Goal: Communication & Community: Answer question/provide support

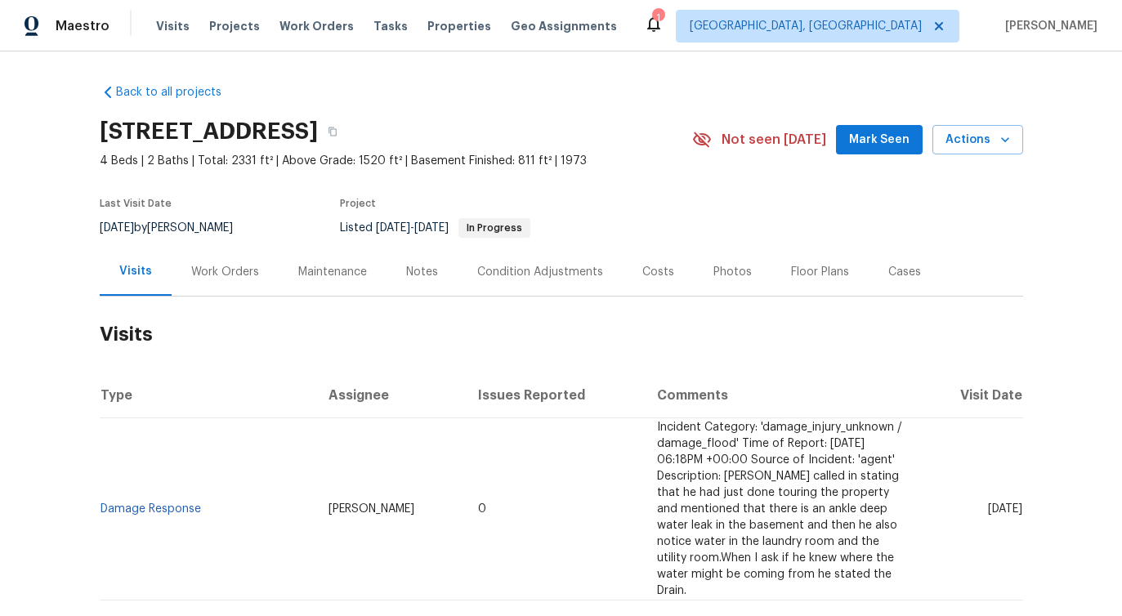
click at [220, 273] on div "Work Orders" at bounding box center [225, 272] width 68 height 16
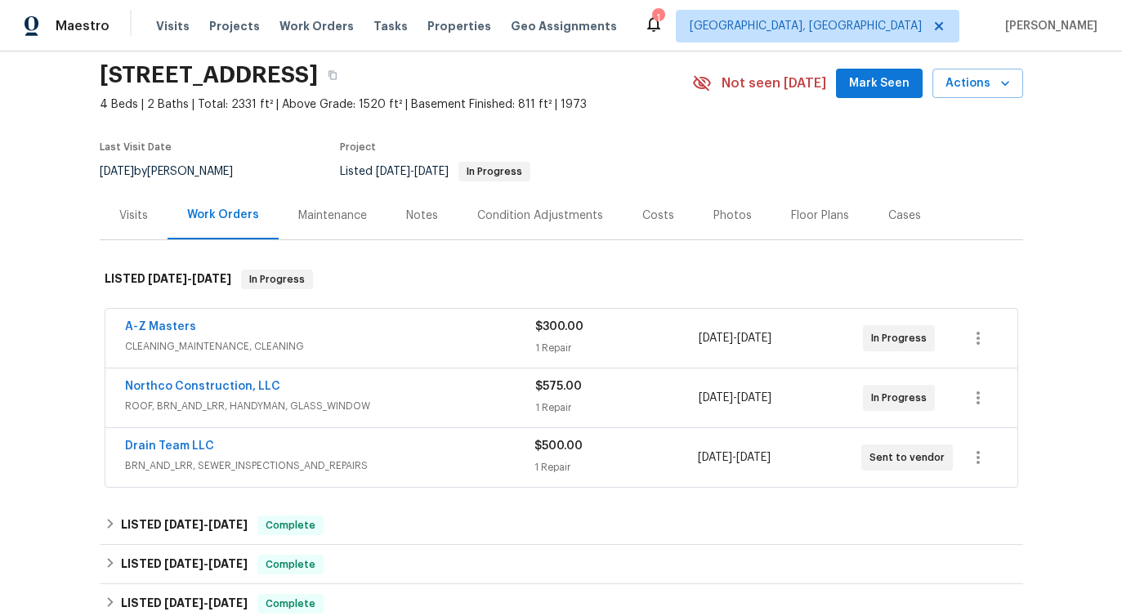
scroll to position [80, 0]
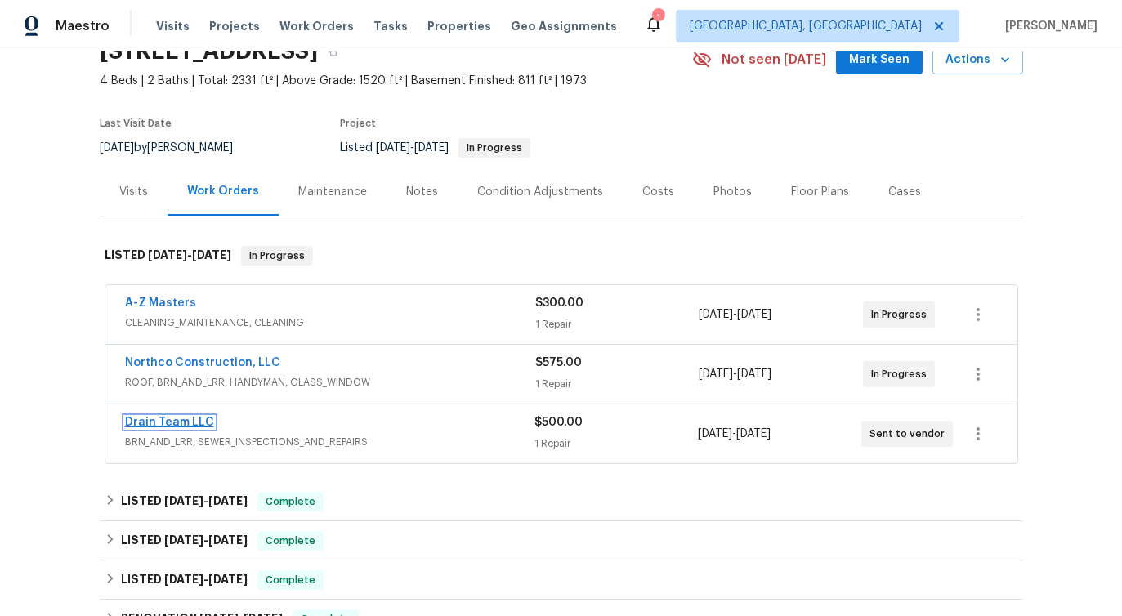
click at [180, 426] on link "Drain Team LLC" at bounding box center [169, 422] width 89 height 11
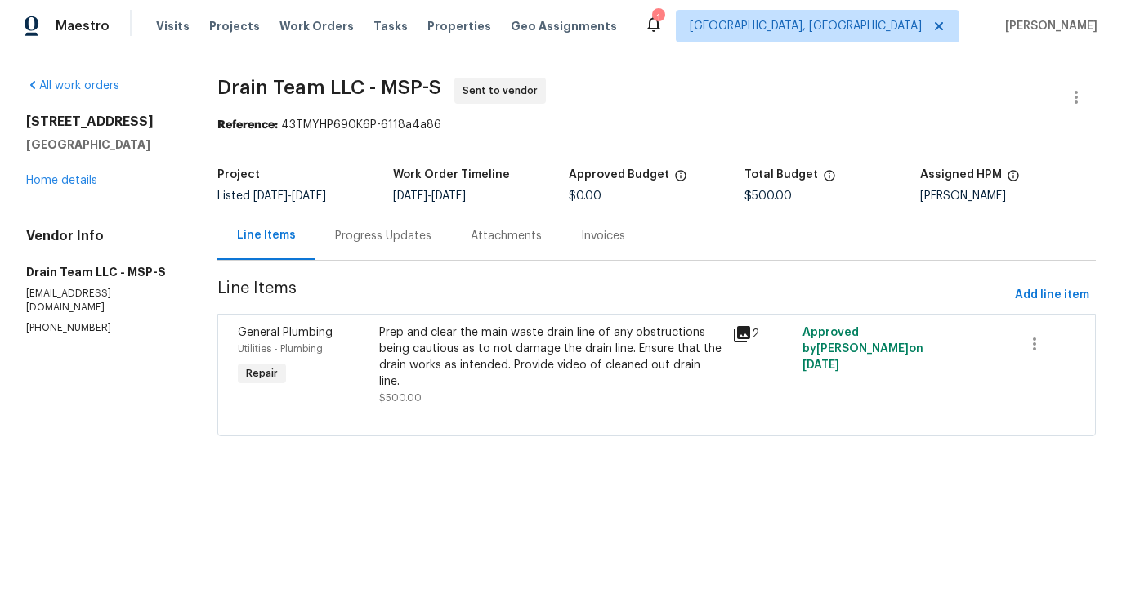
click at [374, 252] on div "Progress Updates" at bounding box center [383, 236] width 136 height 48
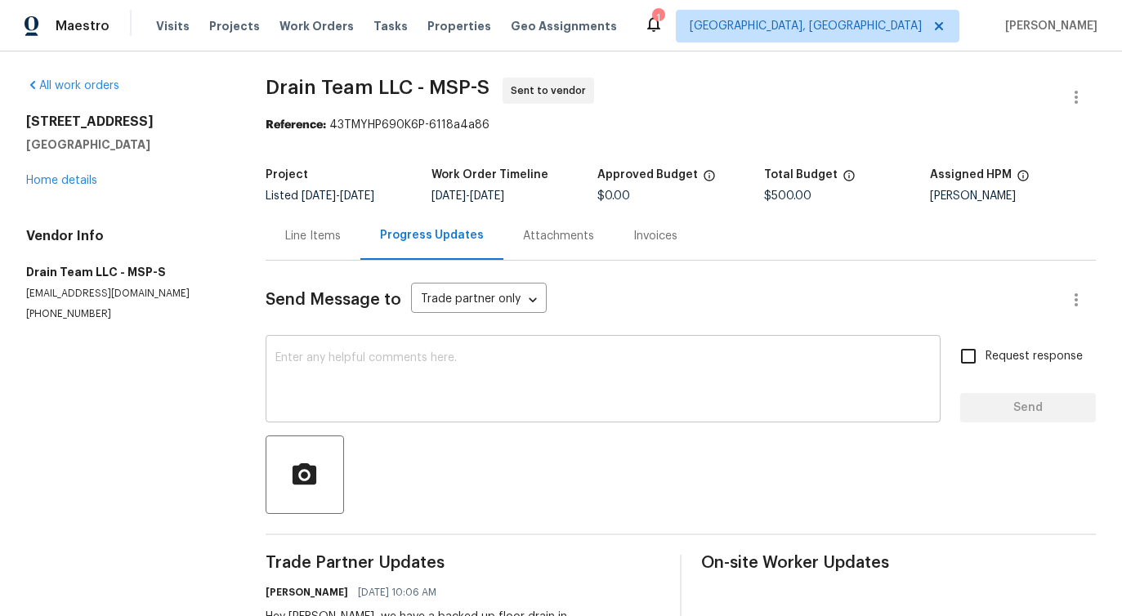
click at [382, 371] on textarea at bounding box center [602, 380] width 655 height 57
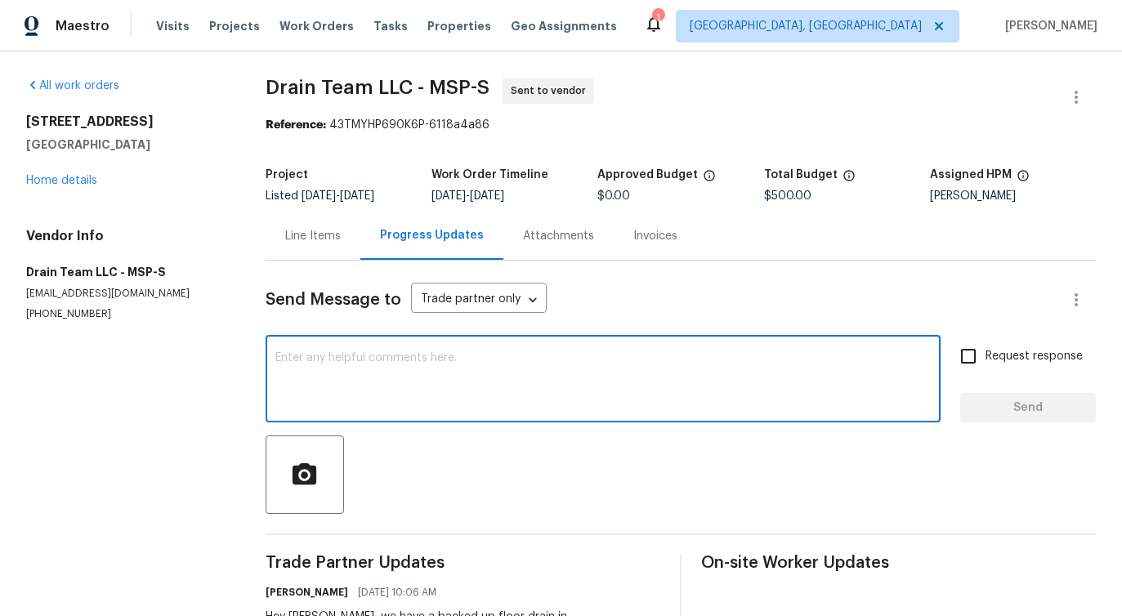
click at [326, 245] on div "Line Items" at bounding box center [313, 236] width 95 height 48
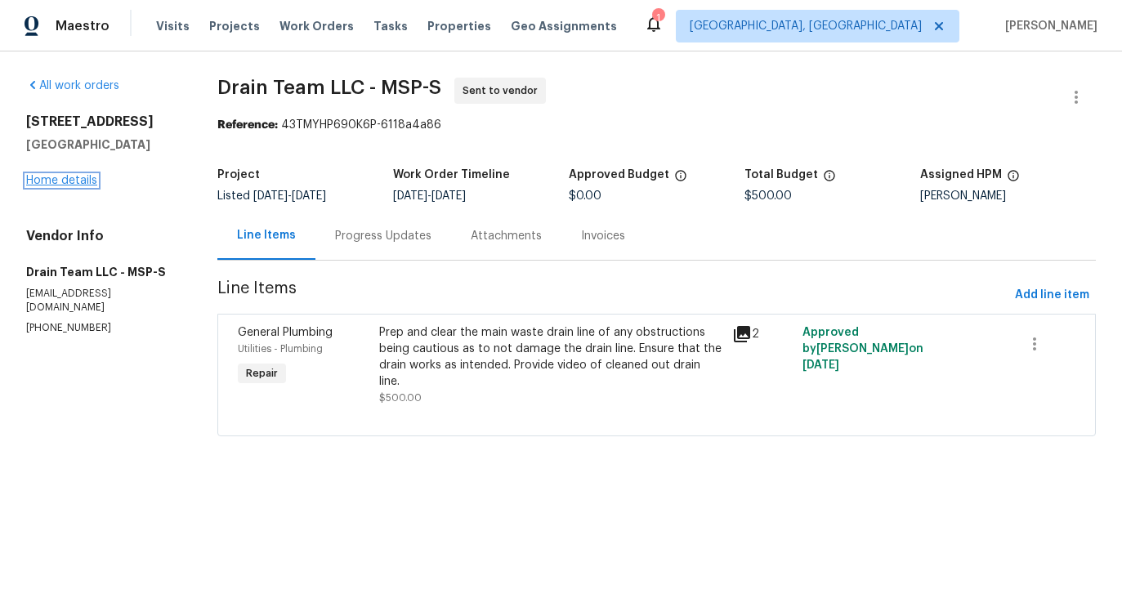
click at [59, 181] on link "Home details" at bounding box center [61, 180] width 71 height 11
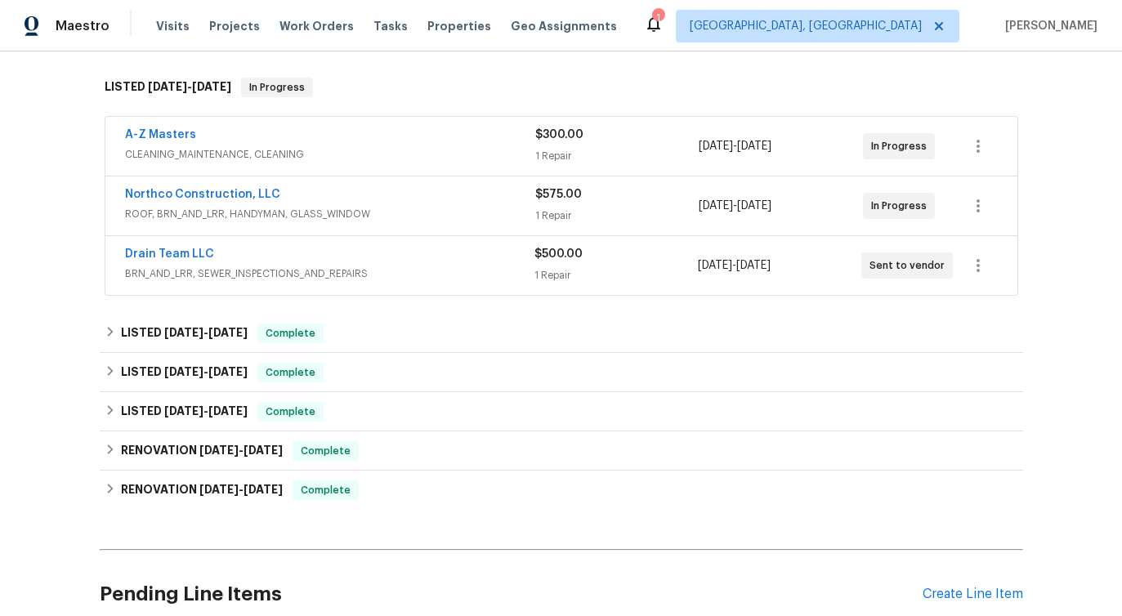
scroll to position [262, 0]
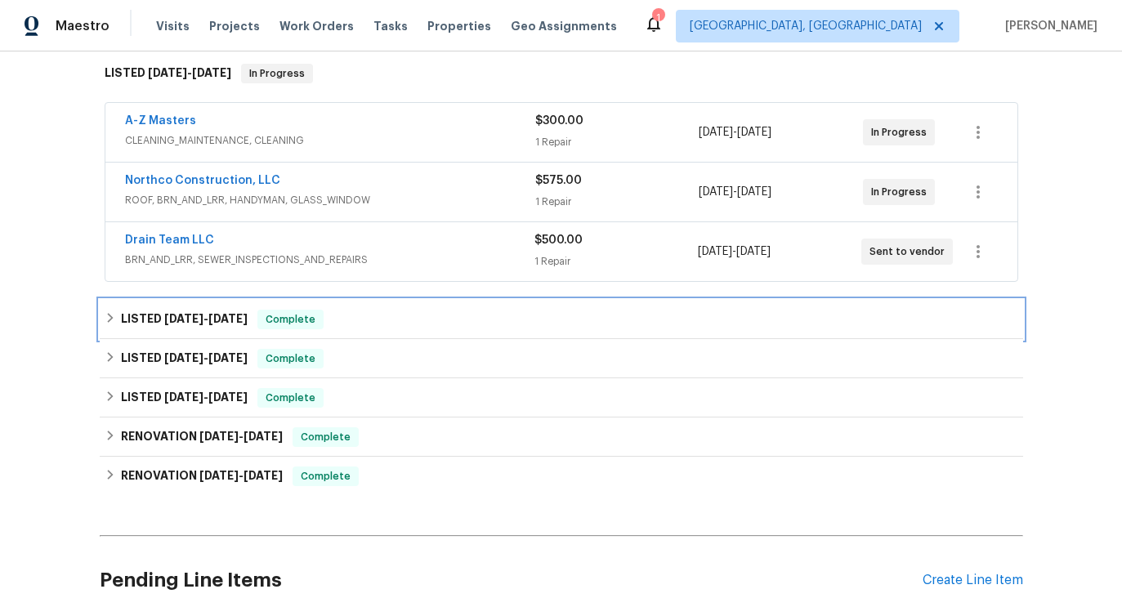
click at [360, 310] on div "LISTED 7/16/25 - 7/22/25 Complete" at bounding box center [561, 320] width 913 height 20
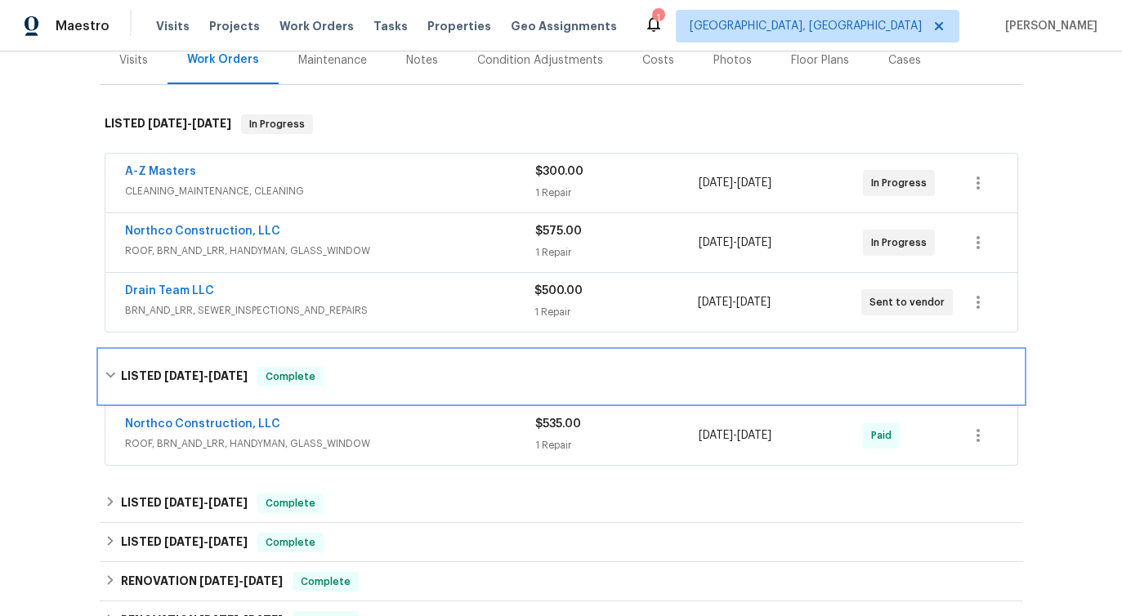
scroll to position [213, 0]
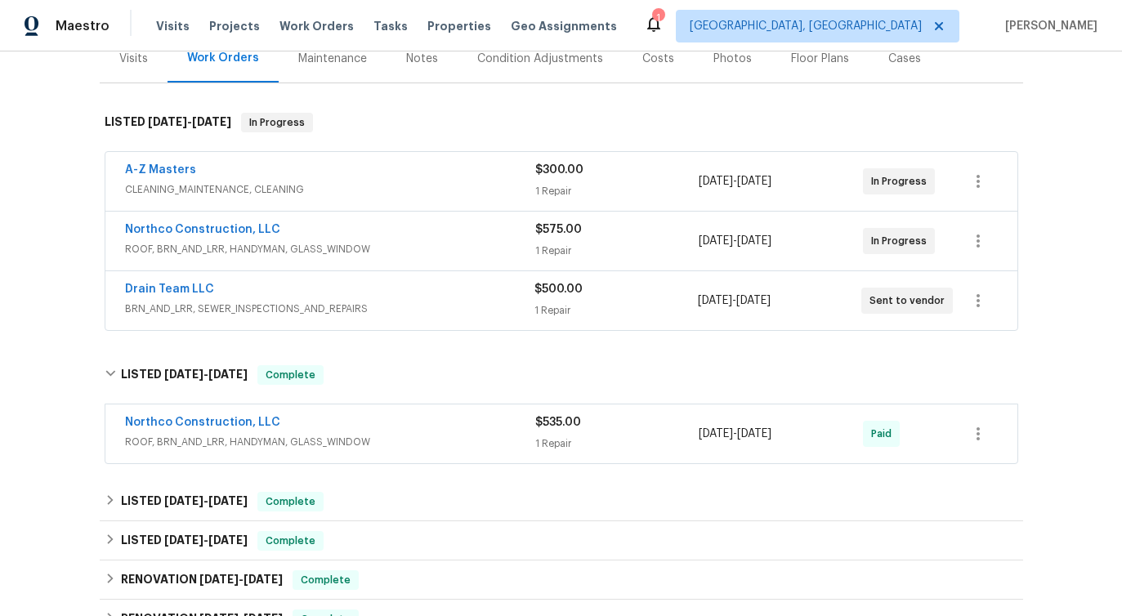
click at [427, 174] on div "A-Z Masters" at bounding box center [330, 172] width 410 height 20
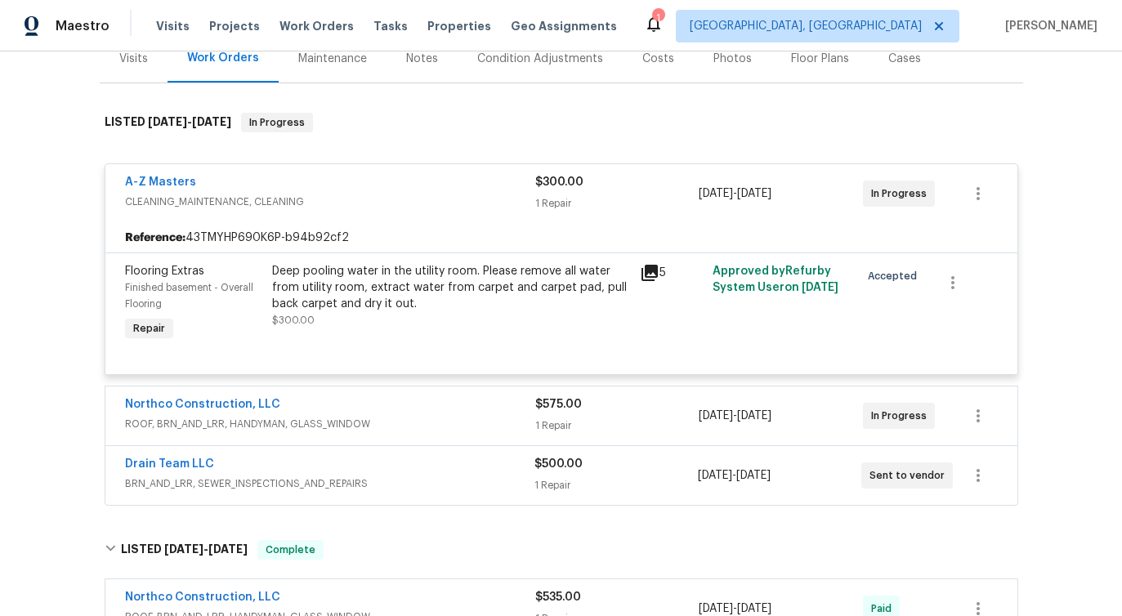
scroll to position [224, 0]
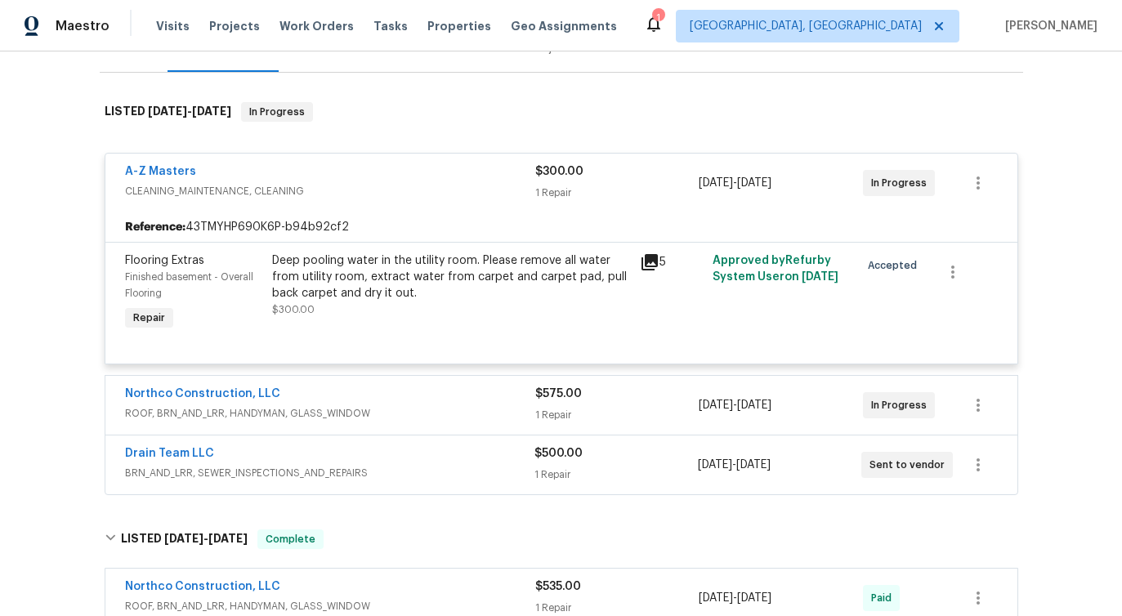
click at [353, 399] on div "Northco Construction, LLC" at bounding box center [330, 396] width 410 height 20
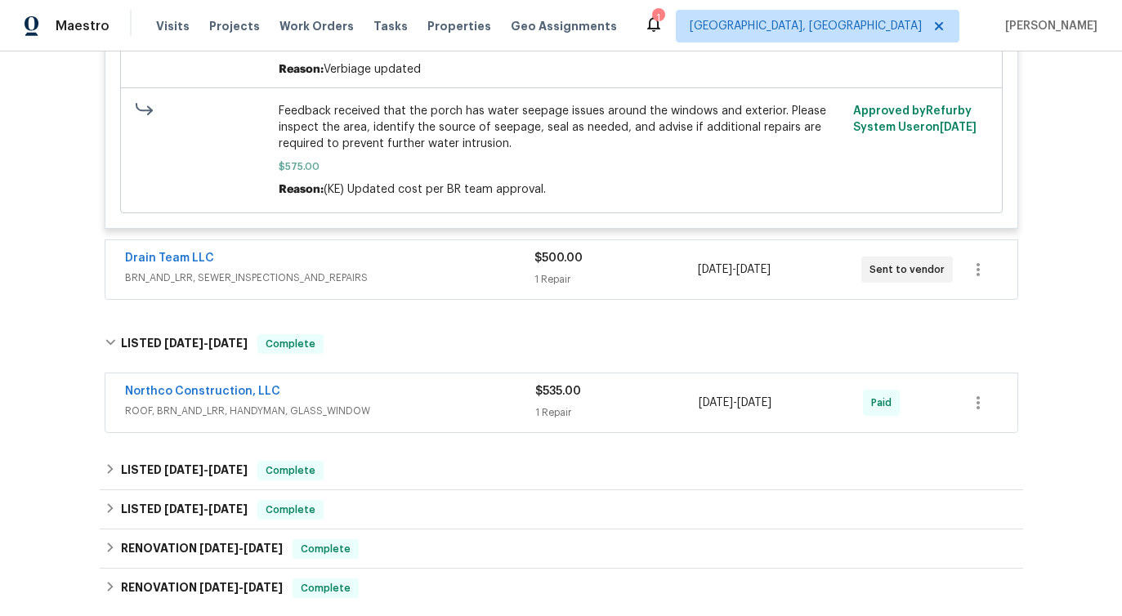
scroll to position [825, 0]
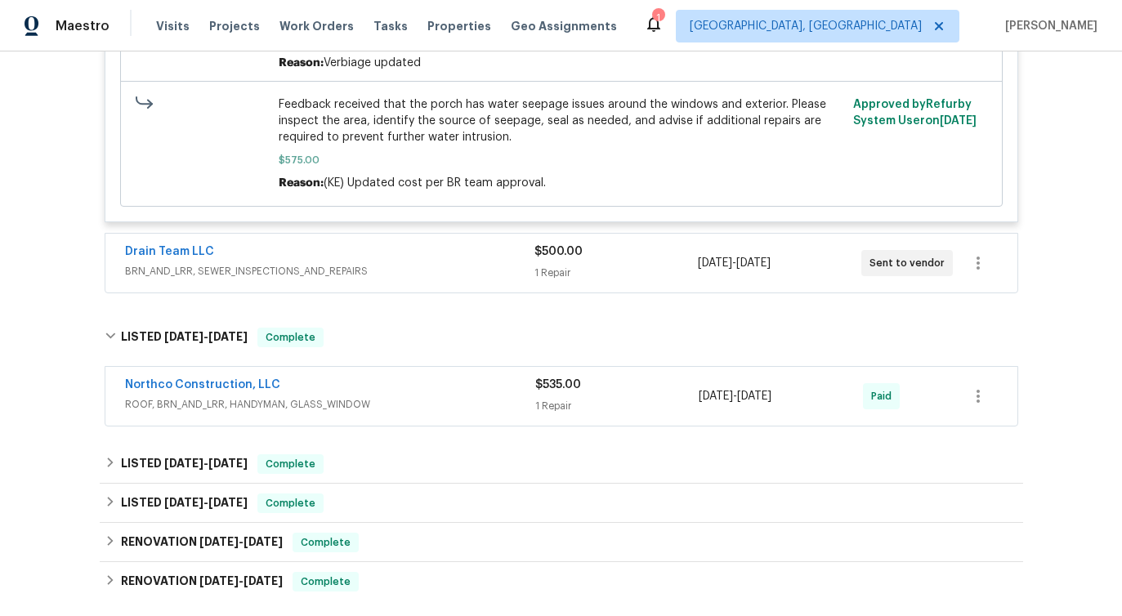
click at [403, 249] on div "Drain Team LLC" at bounding box center [329, 253] width 409 height 20
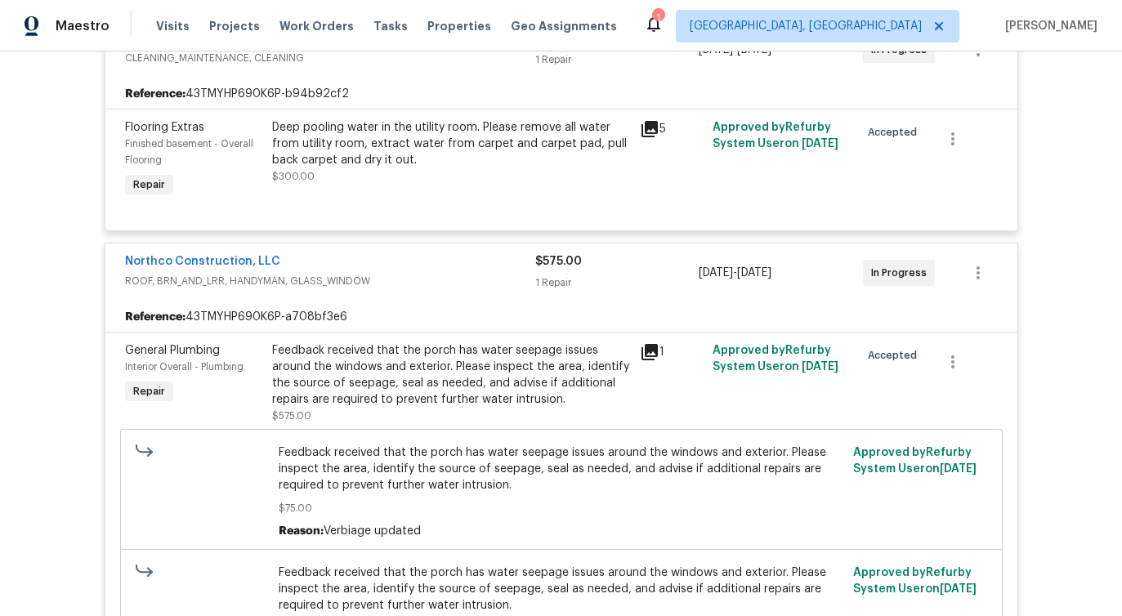
scroll to position [353, 0]
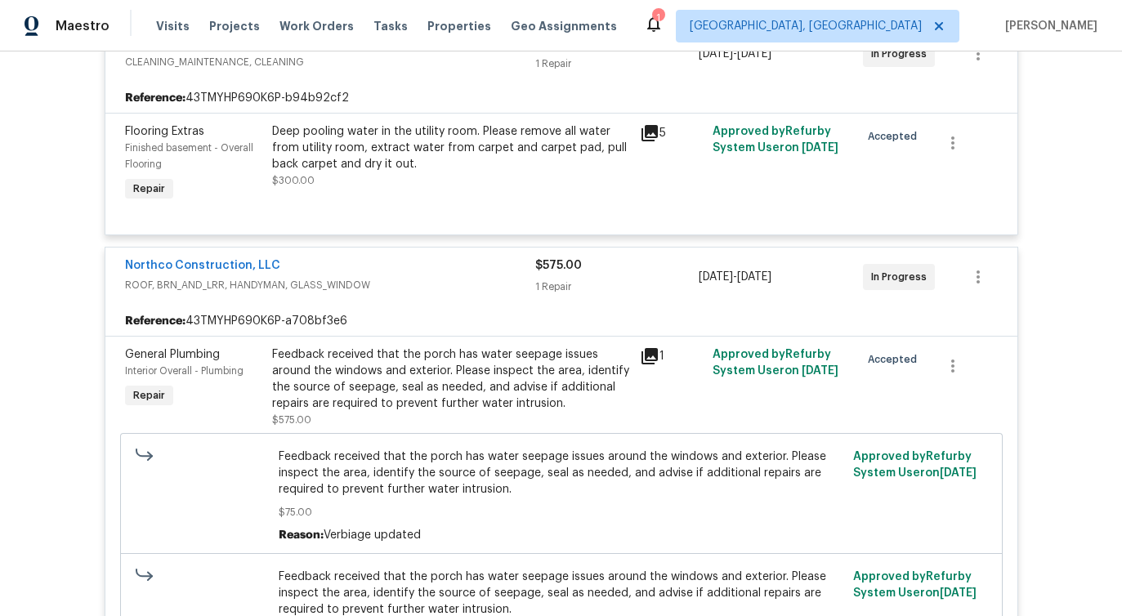
click at [199, 272] on span "Northco Construction, LLC" at bounding box center [202, 265] width 155 height 16
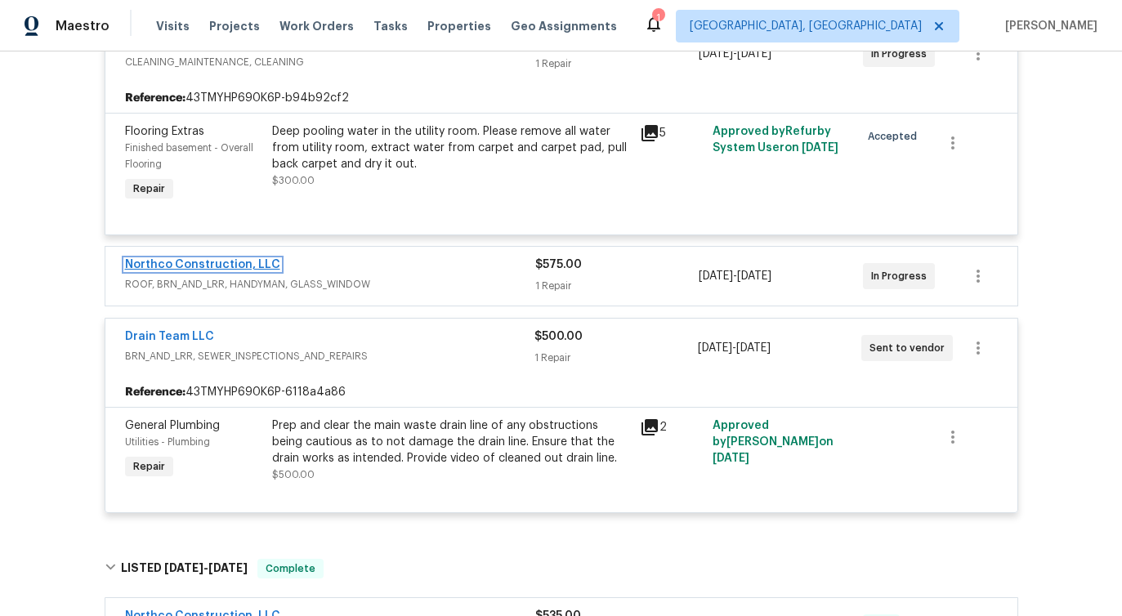
click at [206, 264] on link "Northco Construction, LLC" at bounding box center [202, 264] width 155 height 11
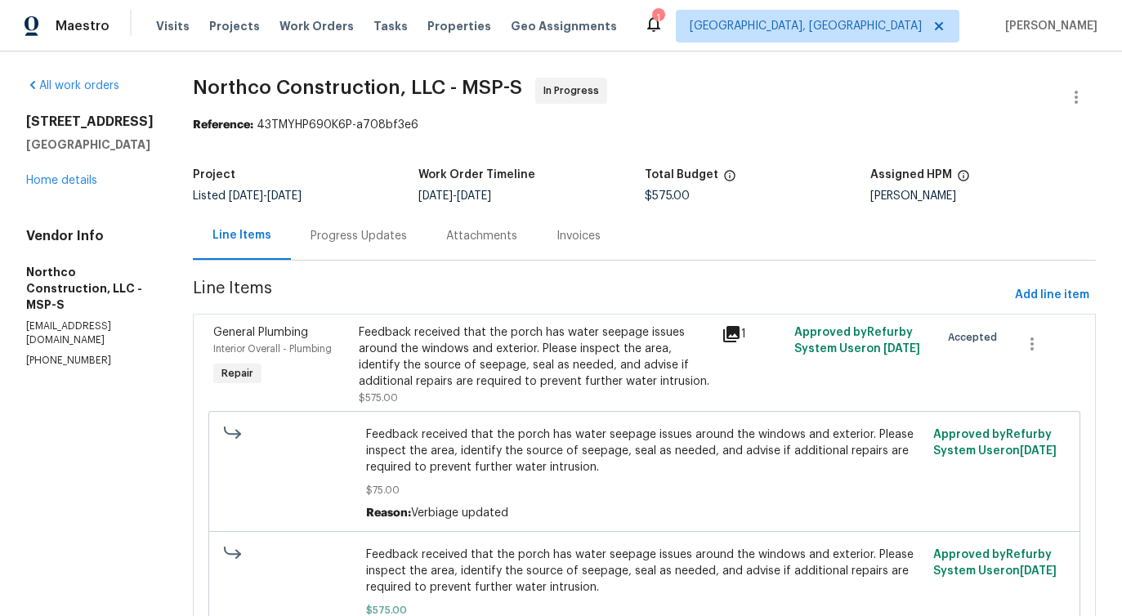
click at [355, 236] on div "Progress Updates" at bounding box center [358, 236] width 96 height 16
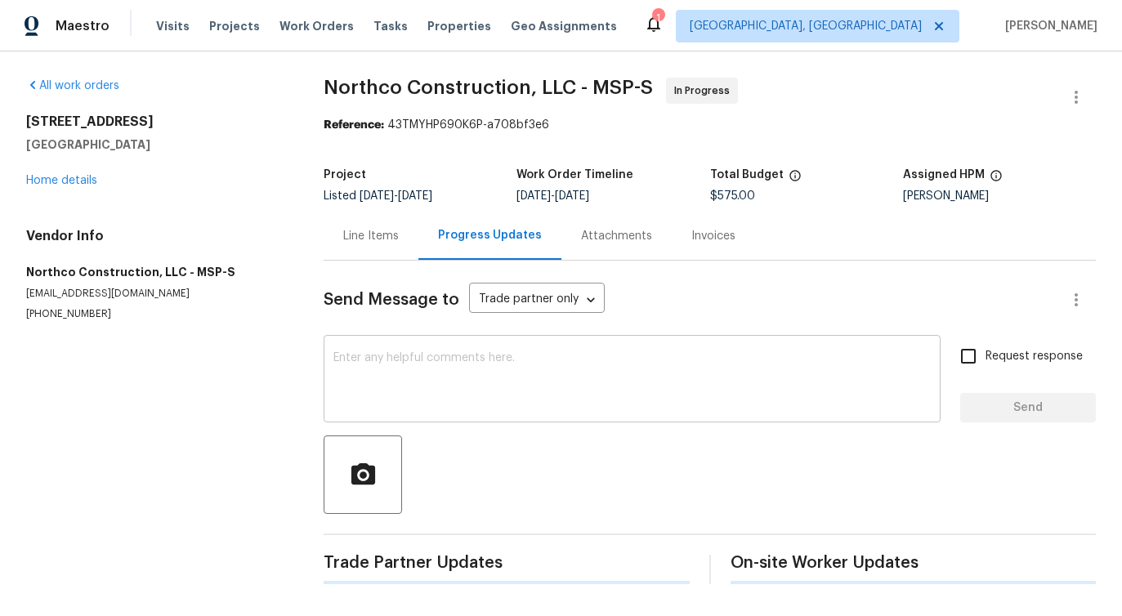
click at [387, 360] on textarea at bounding box center [631, 380] width 597 height 57
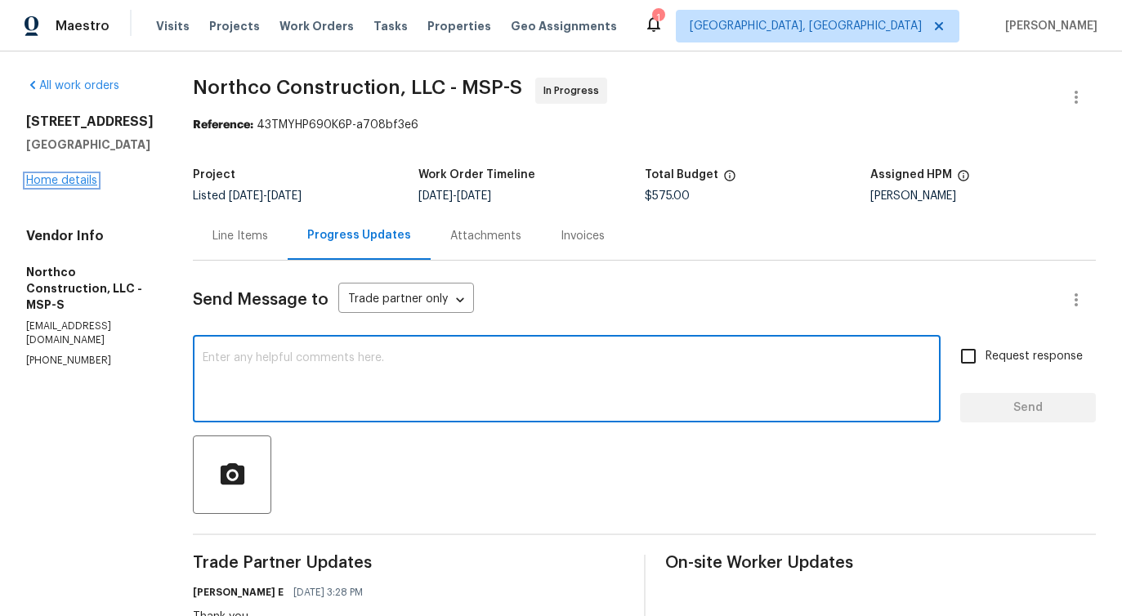
click at [78, 186] on link "Home details" at bounding box center [61, 180] width 71 height 11
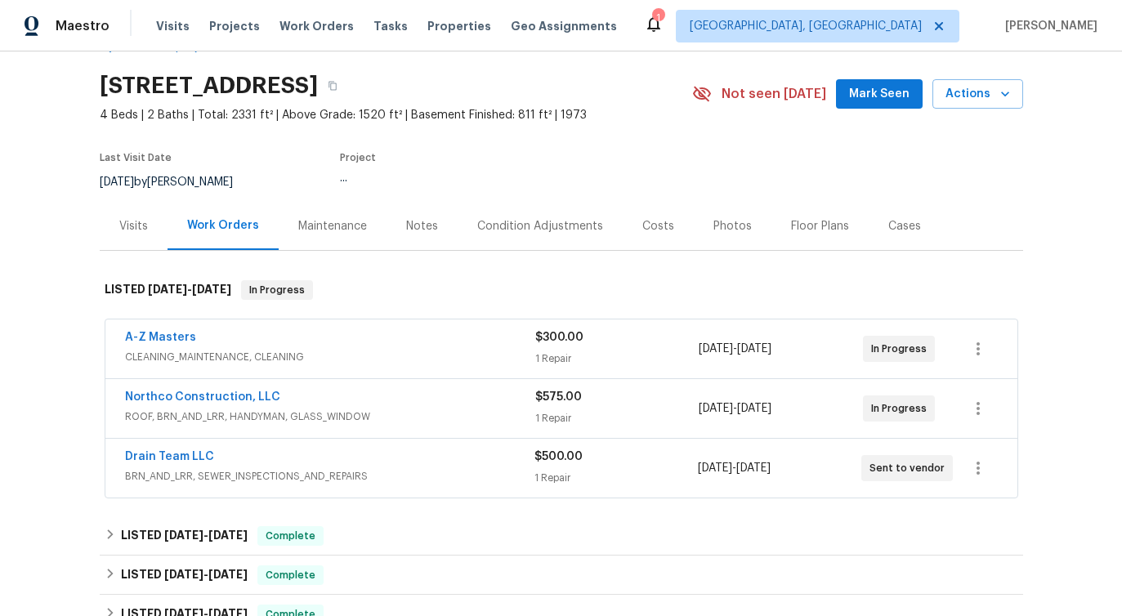
scroll to position [152, 0]
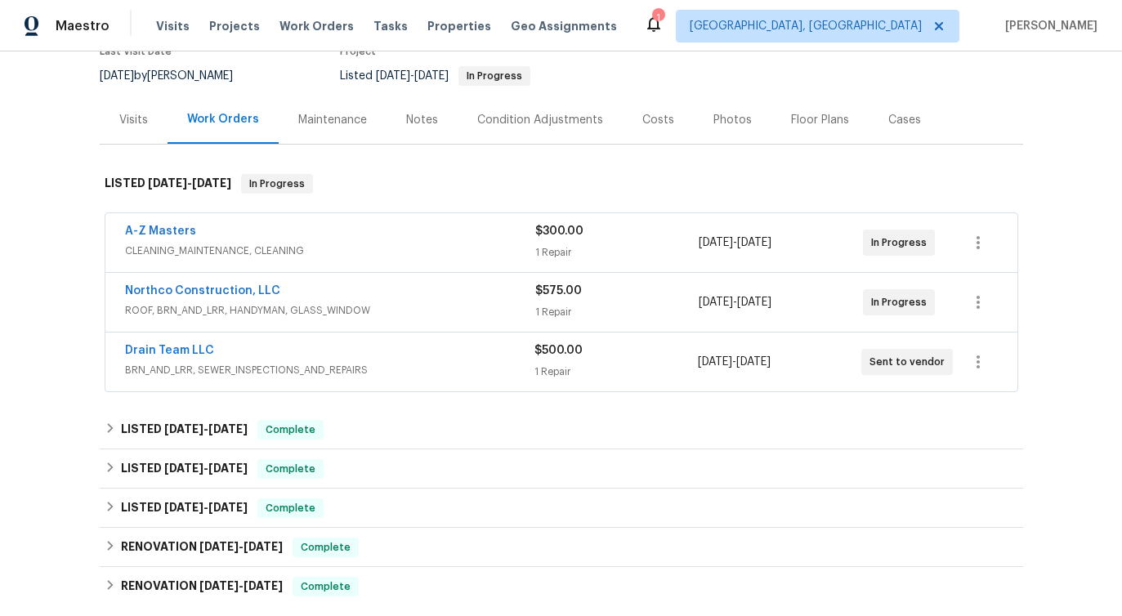
click at [170, 344] on span "Drain Team LLC" at bounding box center [169, 350] width 89 height 16
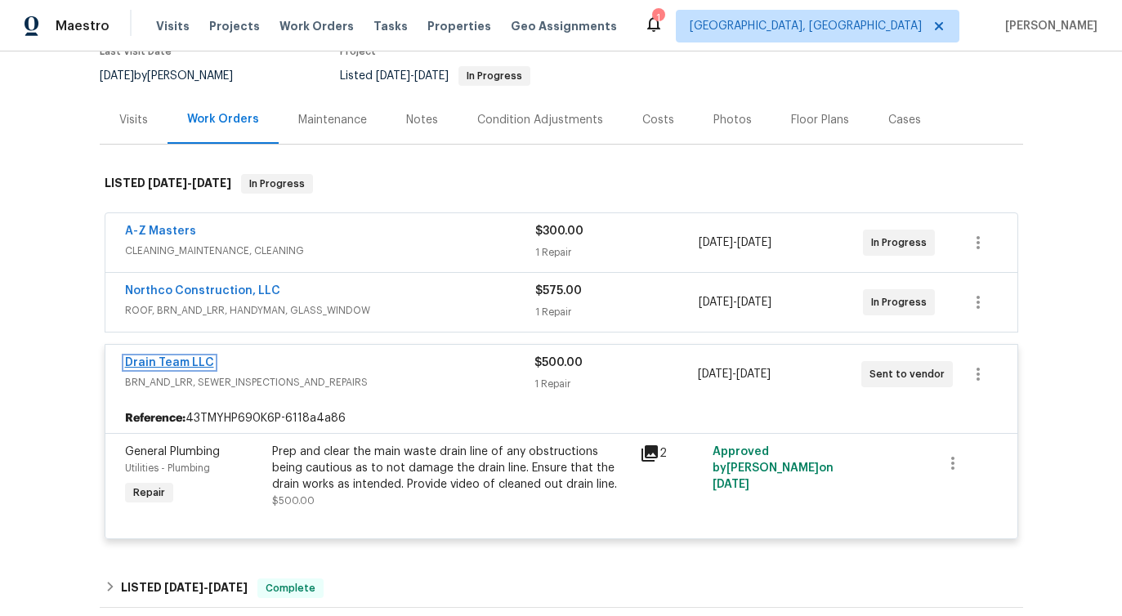
click at [151, 368] on link "Drain Team LLC" at bounding box center [169, 362] width 89 height 11
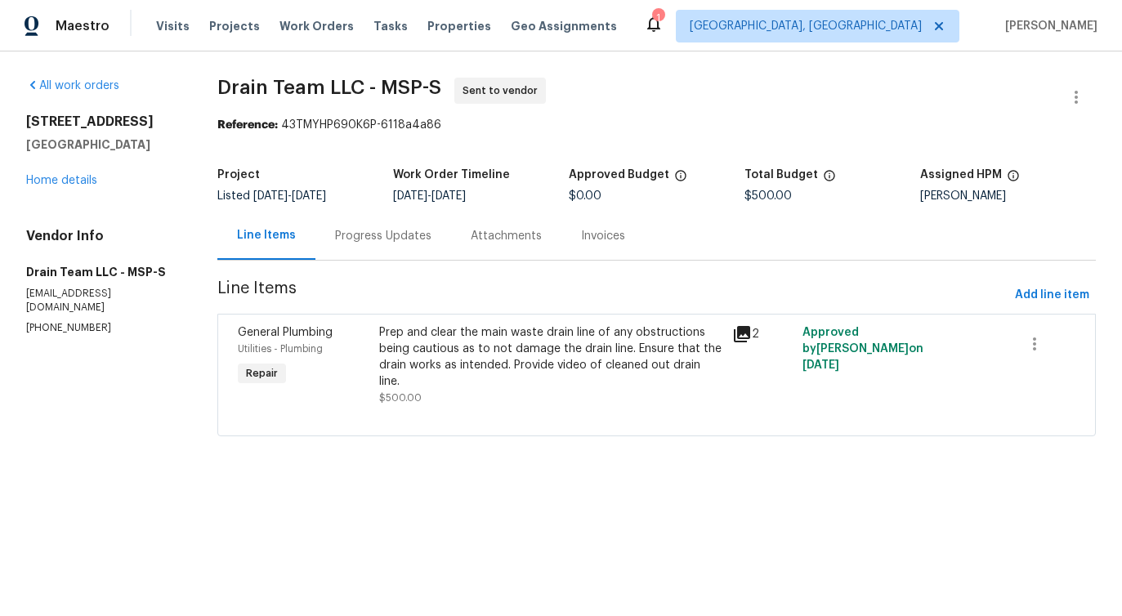
click at [387, 239] on div "Progress Updates" at bounding box center [383, 236] width 96 height 16
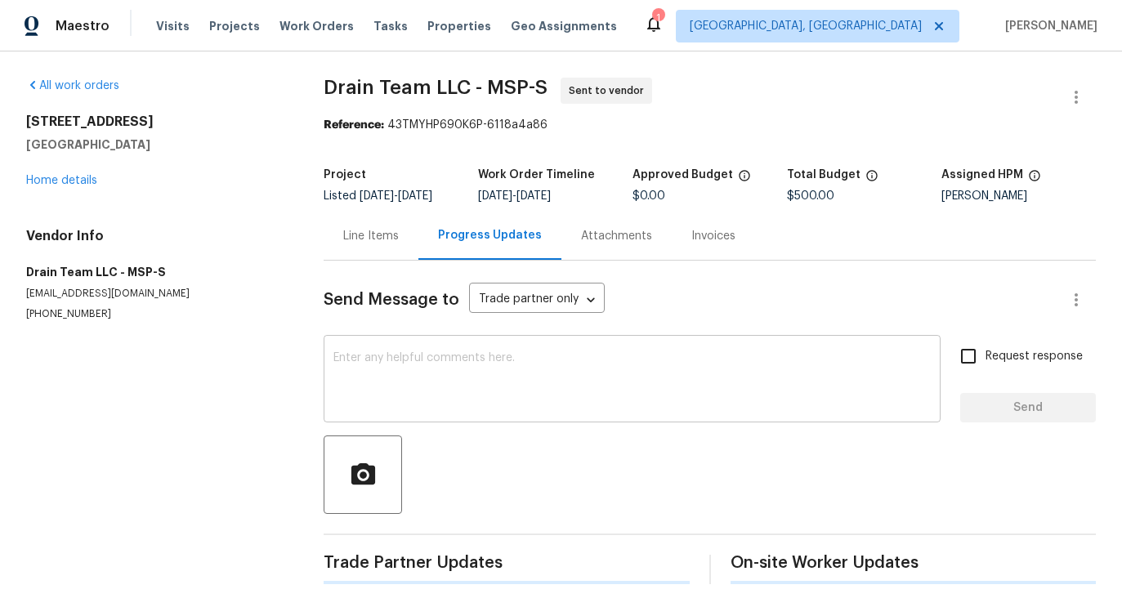
click at [386, 355] on div "x ​" at bounding box center [632, 380] width 617 height 83
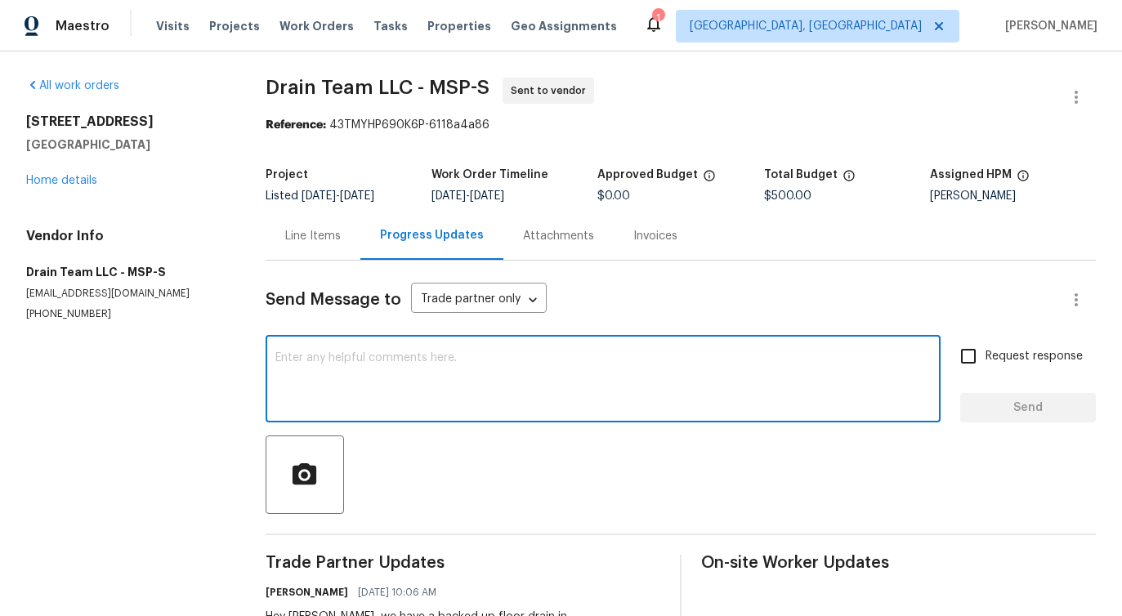
click at [333, 240] on div "Line Items" at bounding box center [313, 236] width 56 height 16
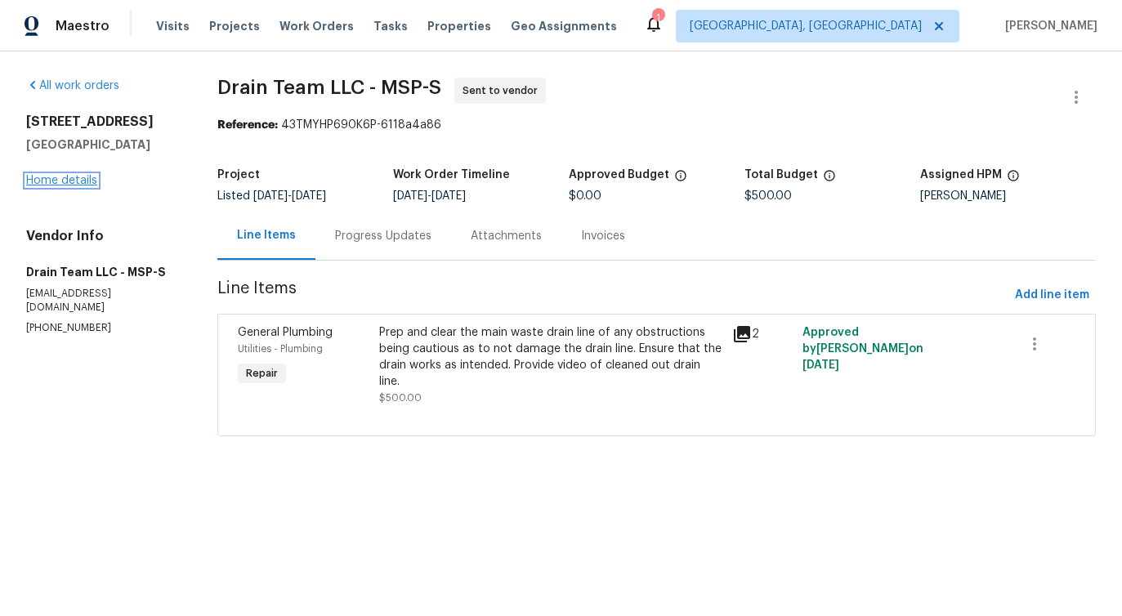
click at [42, 181] on link "Home details" at bounding box center [61, 180] width 71 height 11
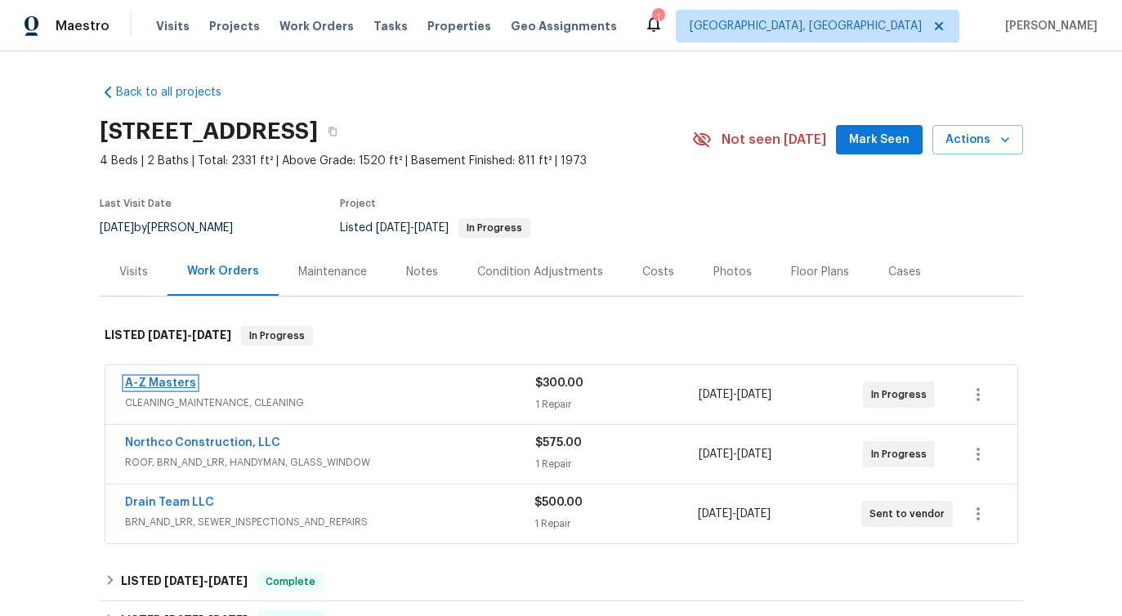
click at [138, 383] on link "A-Z Masters" at bounding box center [160, 382] width 71 height 11
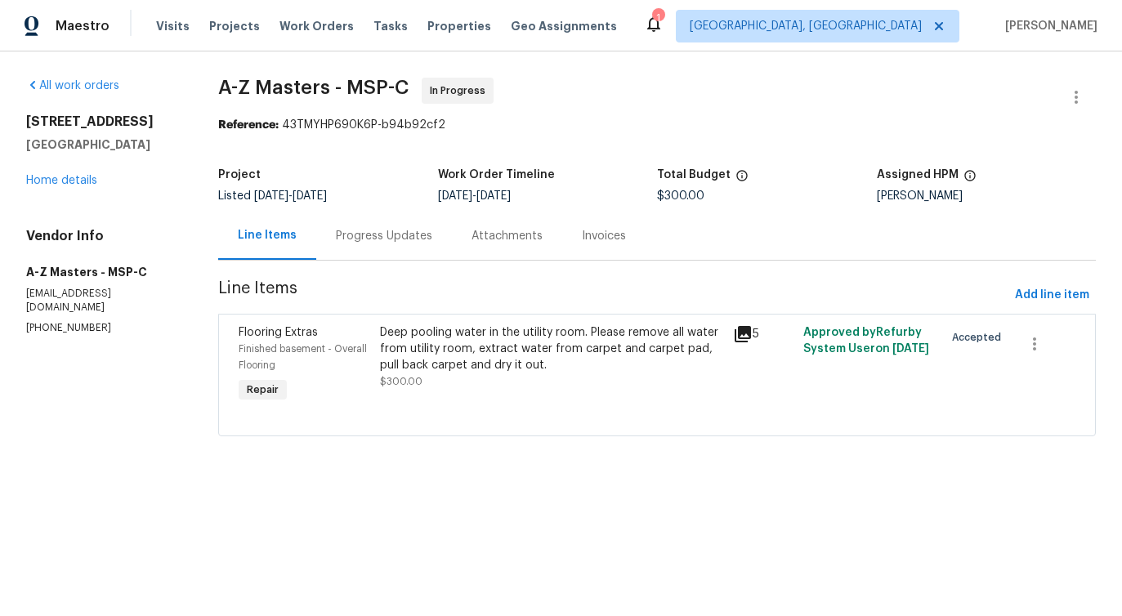
click at [412, 239] on div "Progress Updates" at bounding box center [384, 236] width 96 height 16
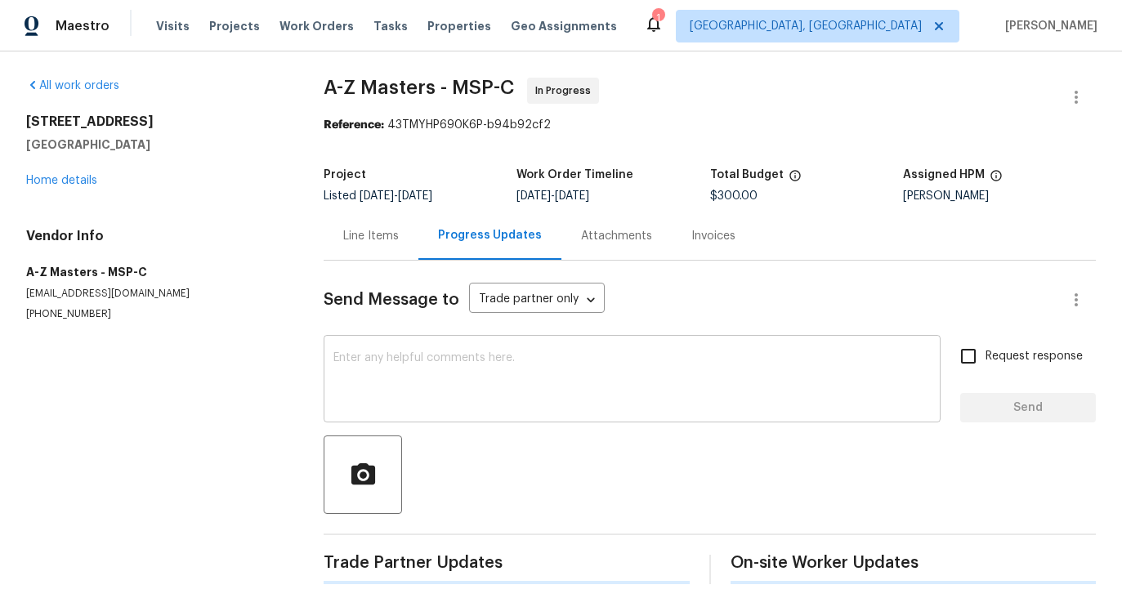
click at [400, 400] on textarea at bounding box center [631, 380] width 597 height 57
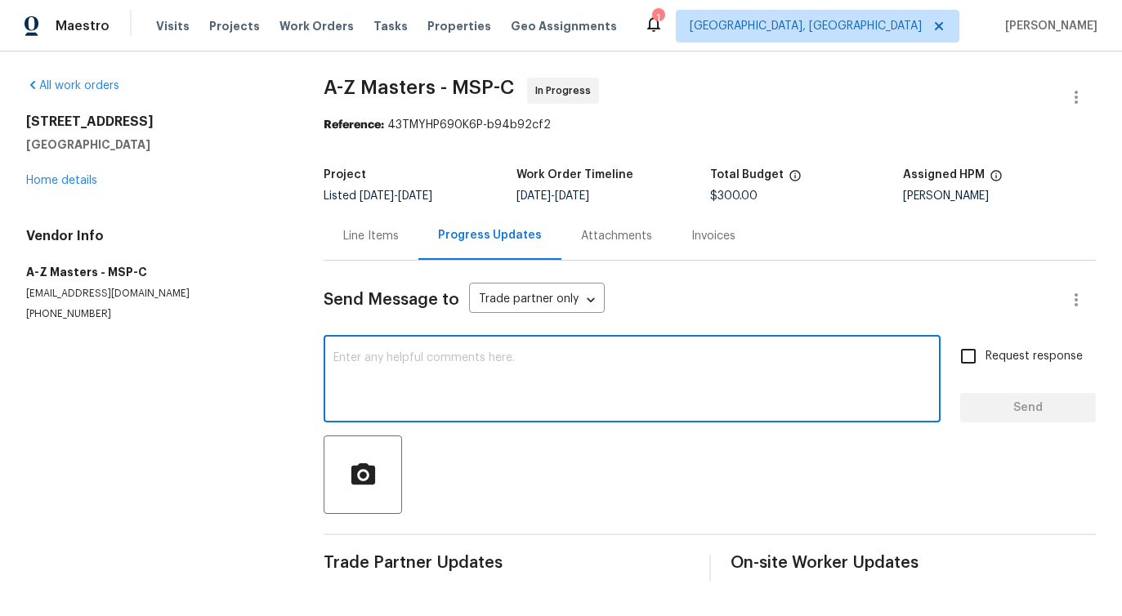
click at [370, 232] on div "Line Items" at bounding box center [371, 236] width 56 height 16
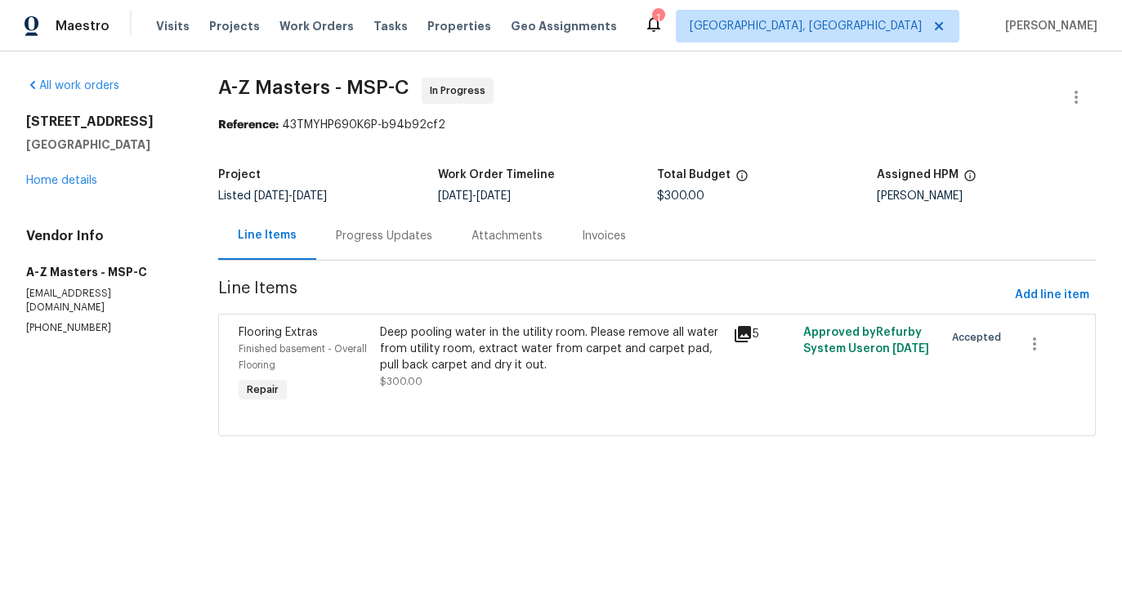
click at [637, 354] on div "Deep pooling water in the utility room. Please remove all water from utility ro…" at bounding box center [551, 348] width 342 height 49
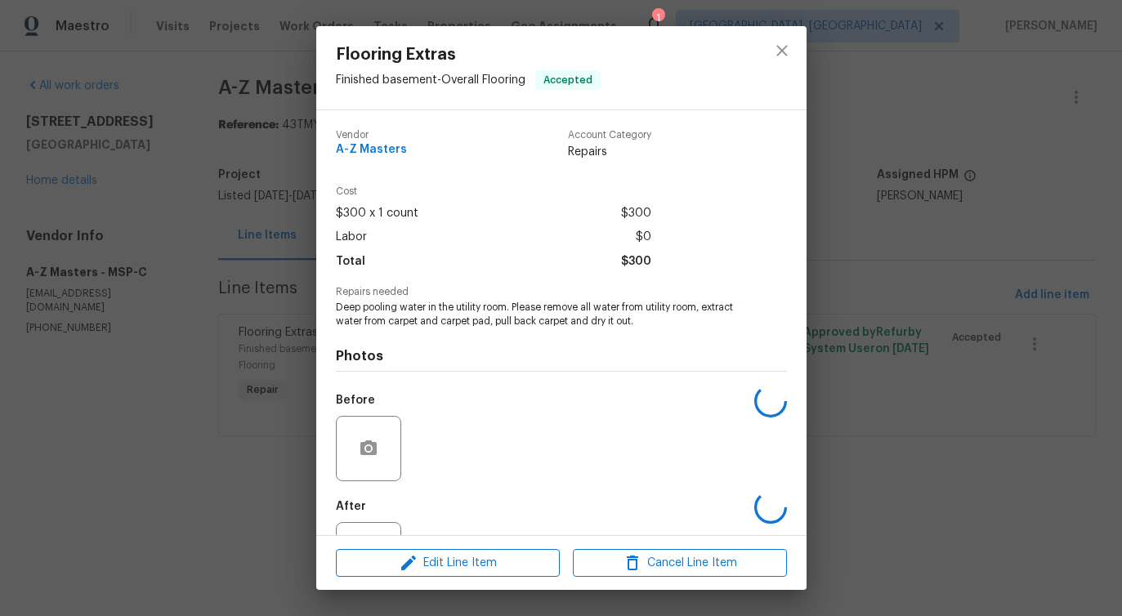
scroll to position [69, 0]
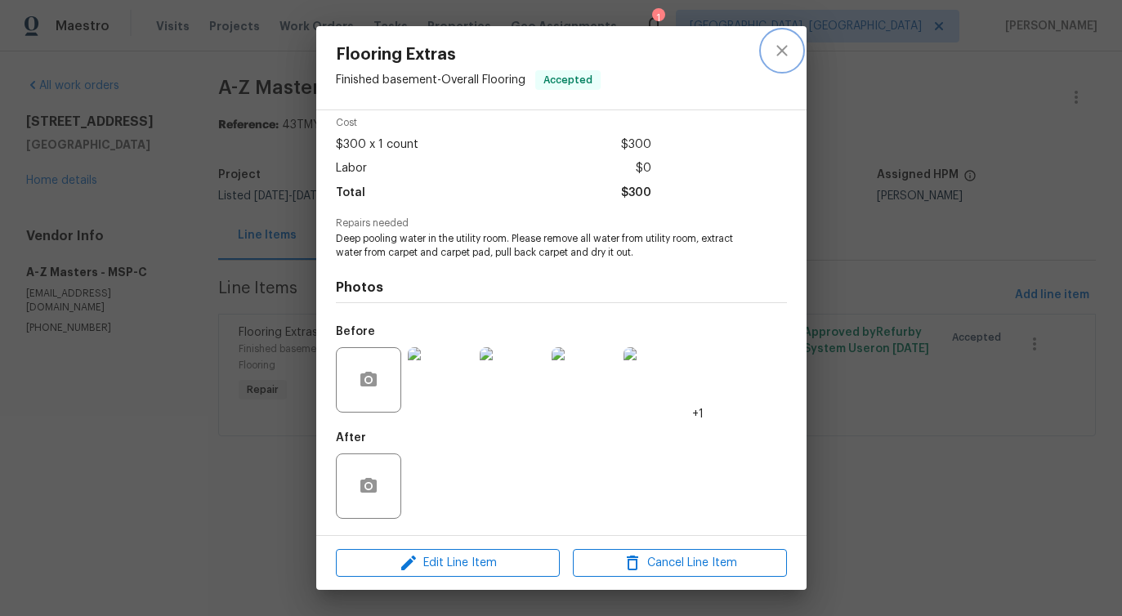
click at [784, 57] on icon "close" at bounding box center [782, 51] width 20 height 20
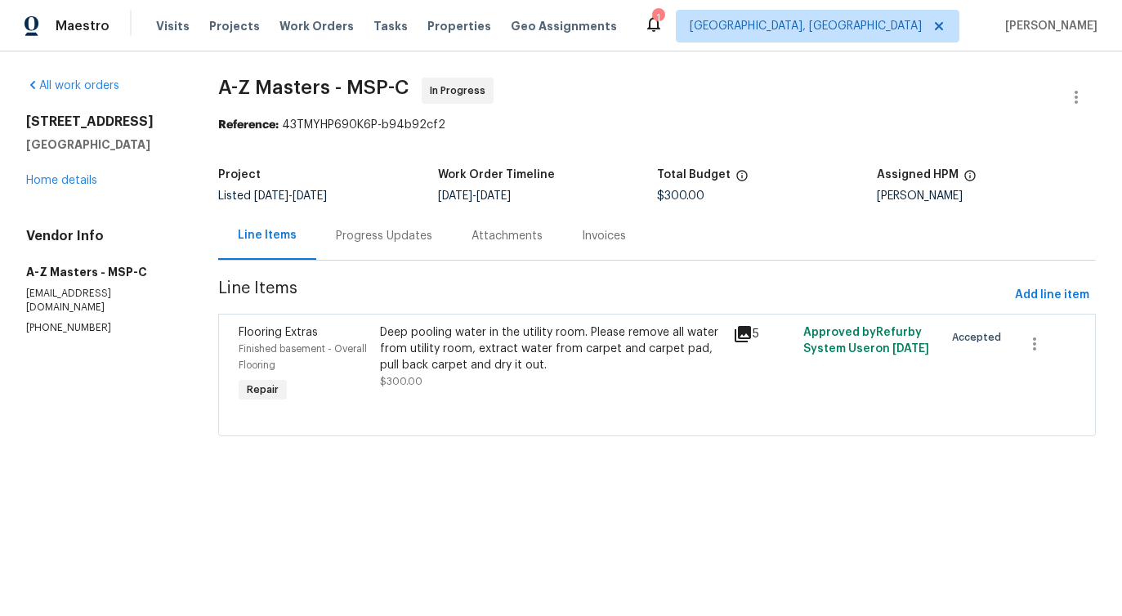
click at [366, 231] on div "Progress Updates" at bounding box center [384, 236] width 96 height 16
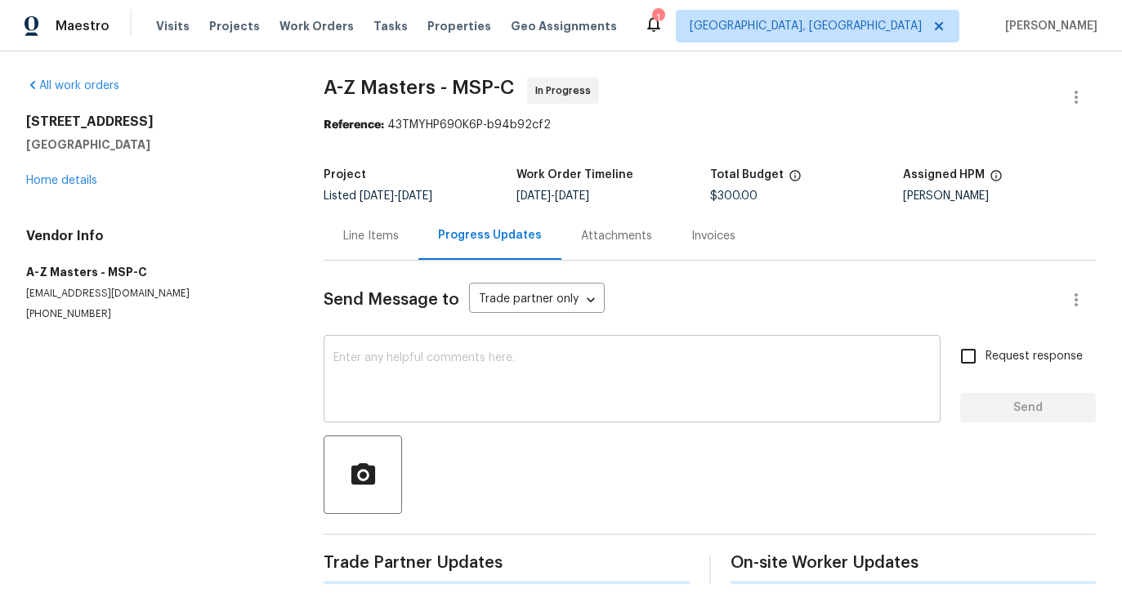
click at [407, 386] on textarea at bounding box center [631, 380] width 597 height 57
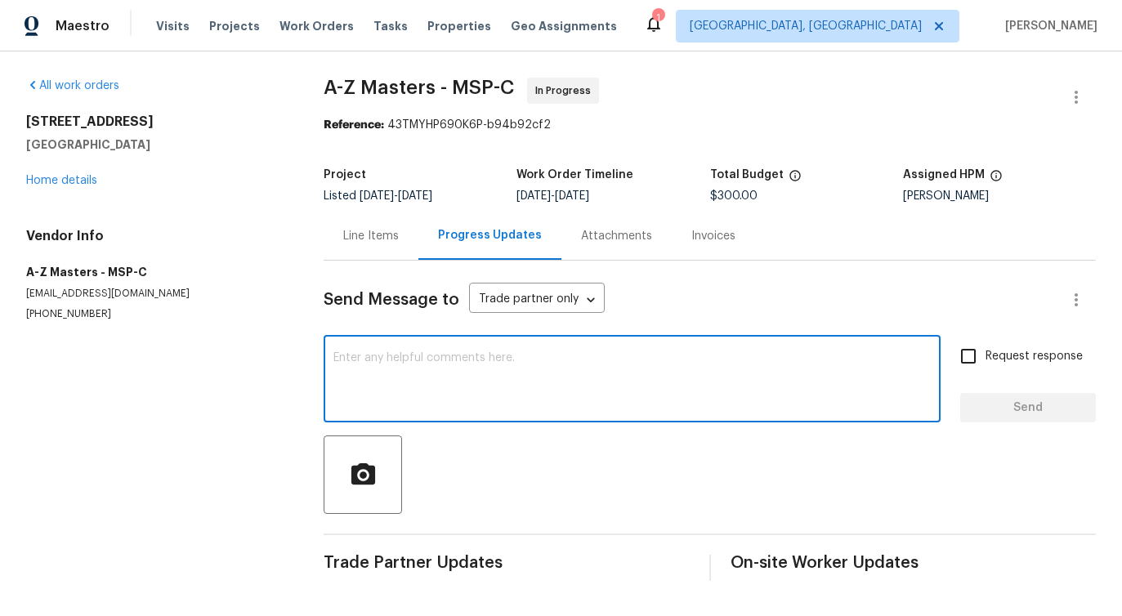
click at [370, 222] on div "Line Items" at bounding box center [371, 236] width 95 height 48
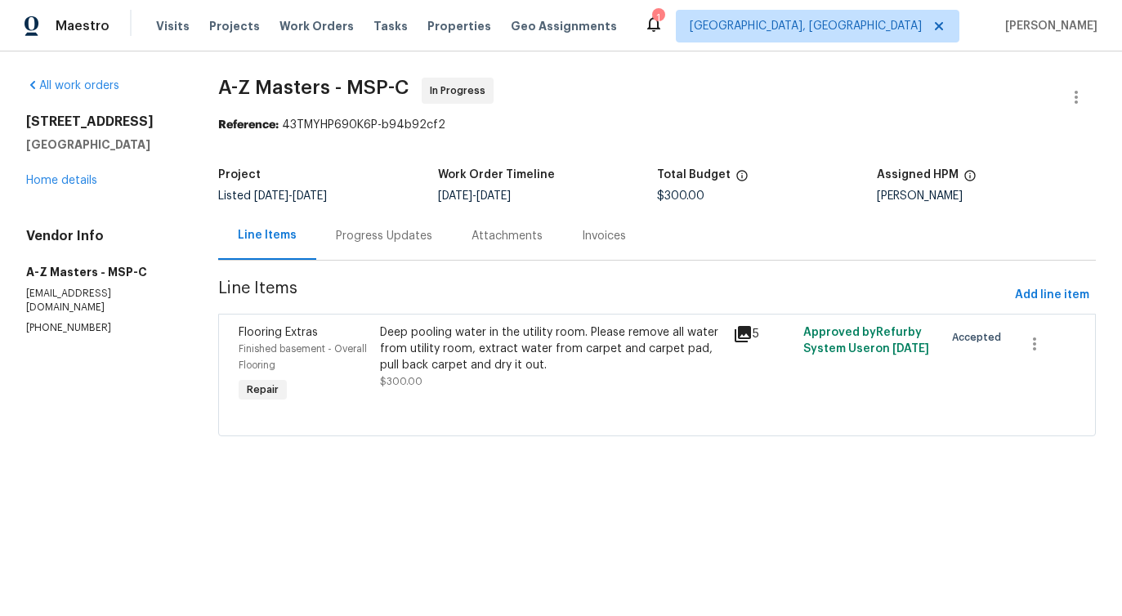
click at [344, 230] on div "Progress Updates" at bounding box center [384, 236] width 96 height 16
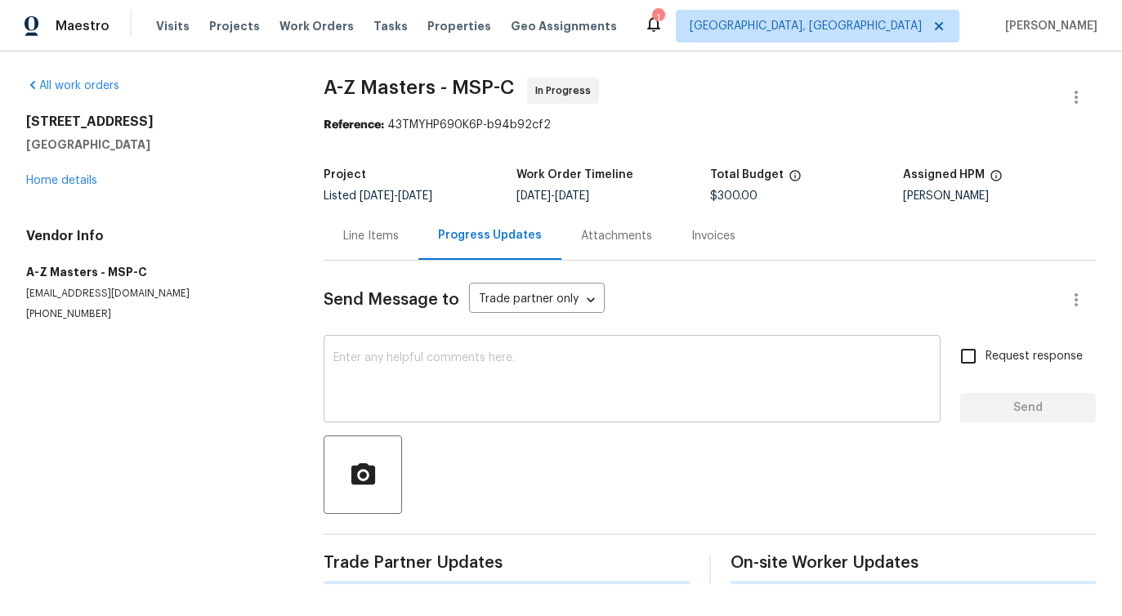
click at [419, 377] on textarea at bounding box center [631, 380] width 597 height 57
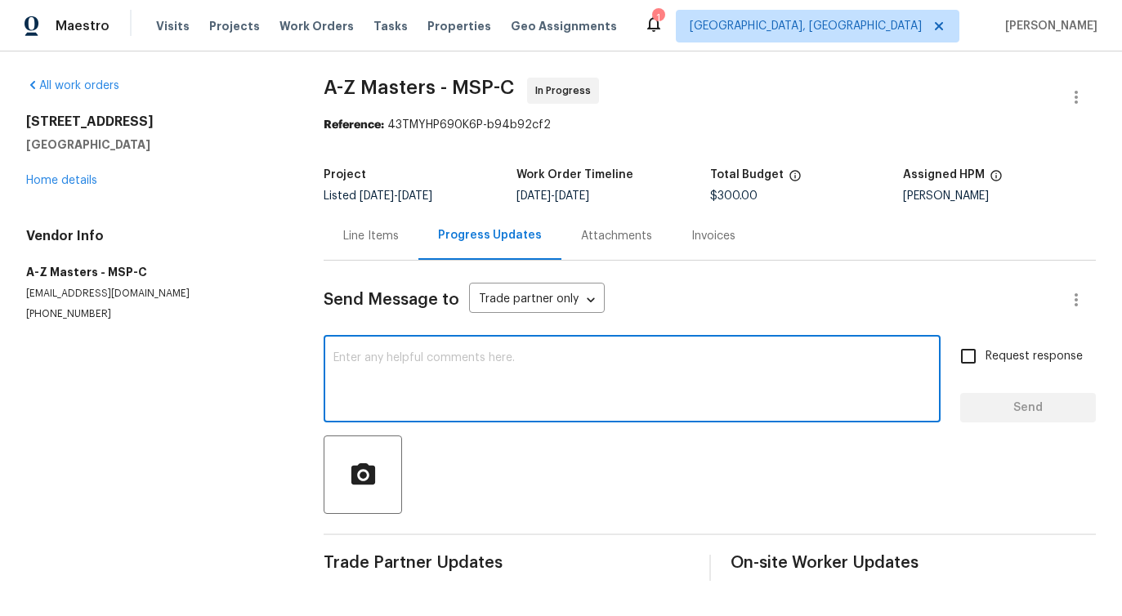
click at [422, 458] on div at bounding box center [710, 474] width 772 height 78
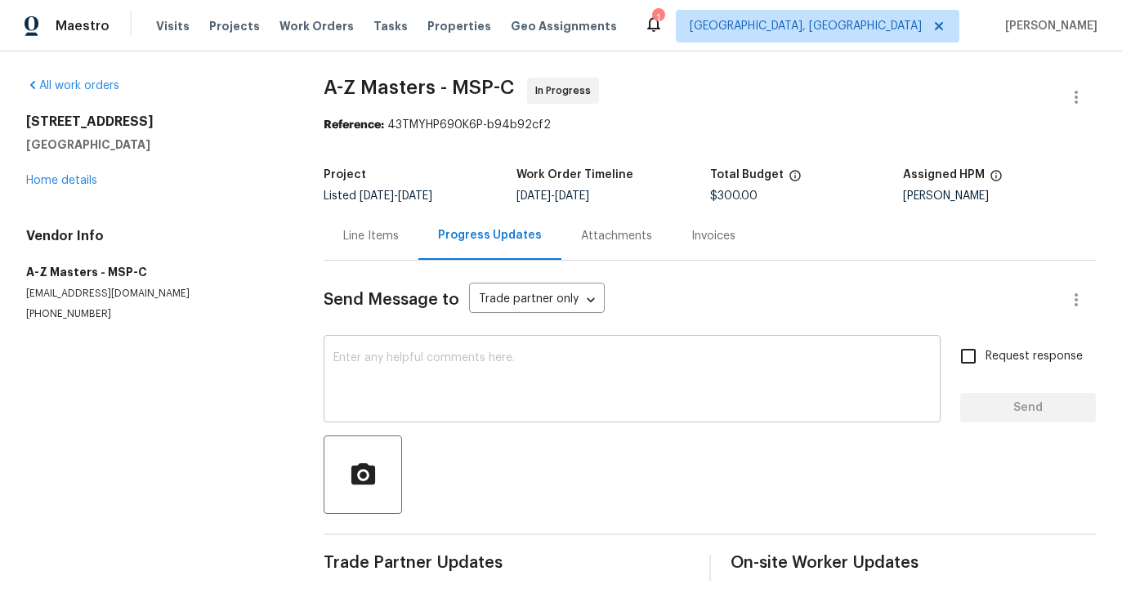
click at [466, 395] on textarea at bounding box center [631, 380] width 597 height 57
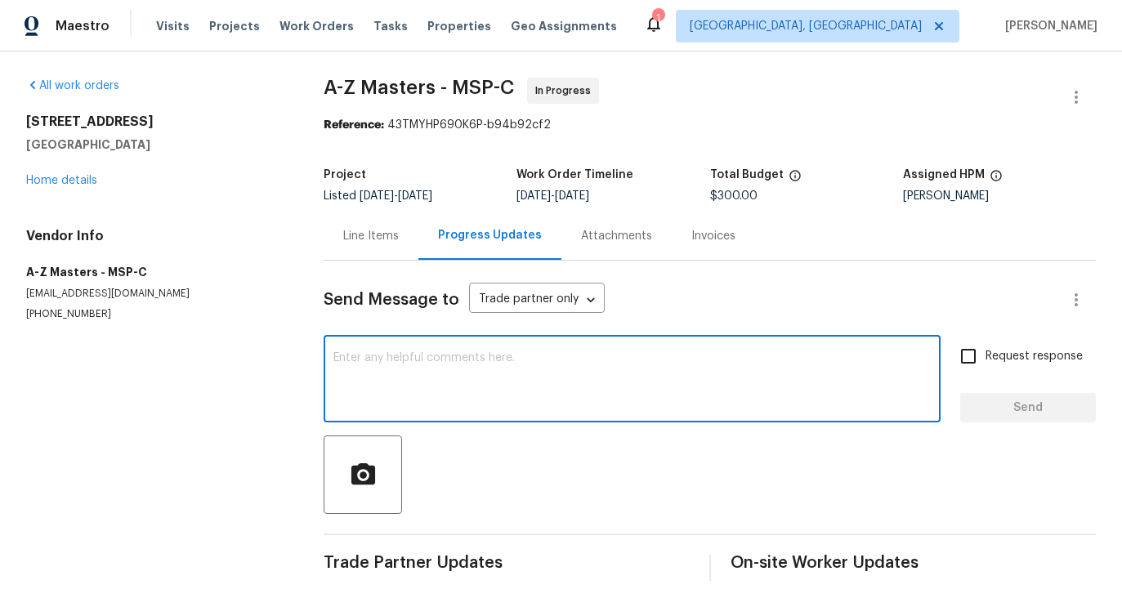
click at [486, 360] on textarea at bounding box center [631, 380] width 597 height 57
paste textarea "Hi this is Pavithra with Opendoor. I’m confirming you received the WO for the p…"
type textarea "Hi this is Pavithra with Opendoor. I’m confirming you received the WO for the p…"
click at [486, 366] on textarea at bounding box center [631, 380] width 597 height 57
paste textarea "Hi this is Pavithra with Opendoor. I’m confirming you received the WO for the p…"
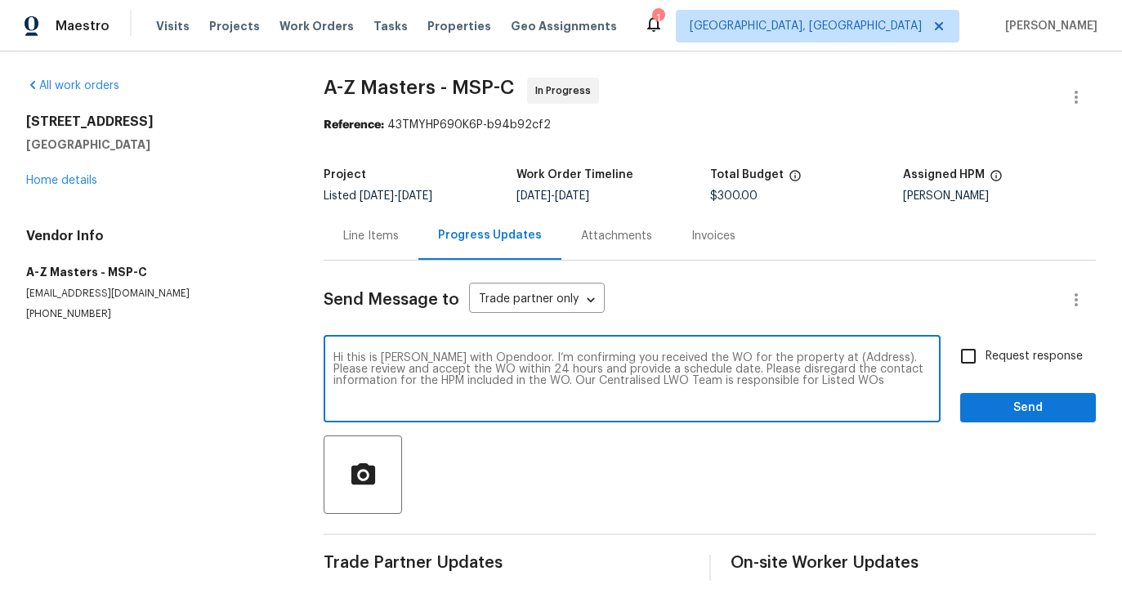
click at [837, 355] on textarea "Hi this is Pavithra with Opendoor. I’m confirming you received the WO for the p…" at bounding box center [631, 380] width 597 height 57
paste textarea "5617 220th St N, Forest Lake, MN 55025"
type textarea "Hi this is Pavithra with Opendoor. I’m confirming you received the WO for the p…"
click at [980, 365] on input "Request response" at bounding box center [968, 356] width 34 height 34
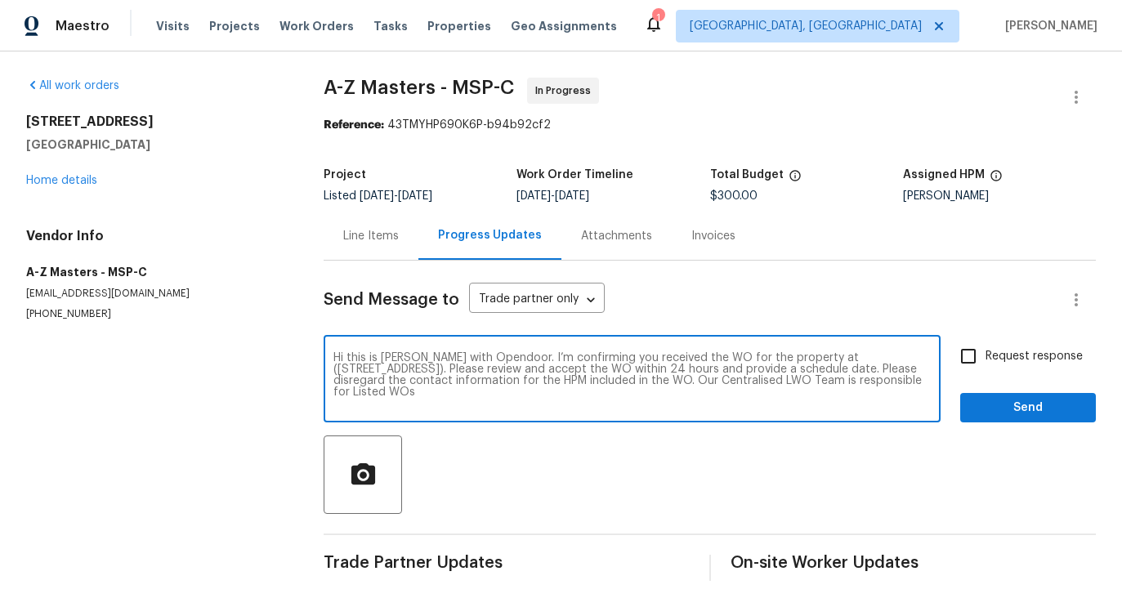
checkbox input "true"
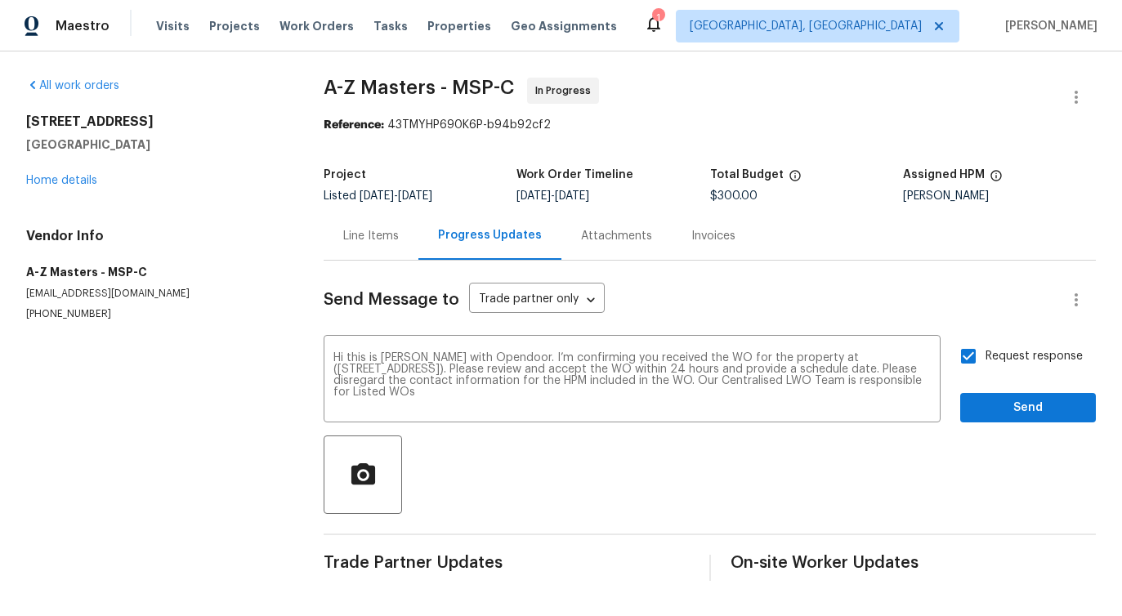
click at [998, 424] on div "Send Message to Trade partner only Trade partner only ​ Hi this is Pavithra wit…" at bounding box center [710, 421] width 772 height 320
click at [1002, 408] on span "Send" at bounding box center [1027, 408] width 109 height 20
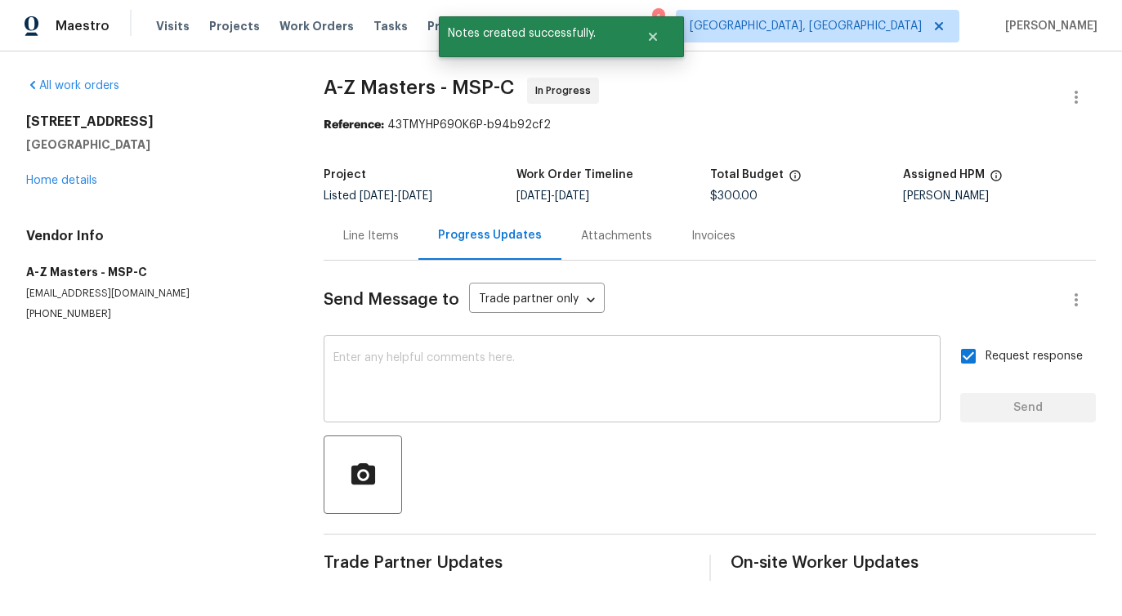
click at [550, 389] on textarea at bounding box center [631, 380] width 597 height 57
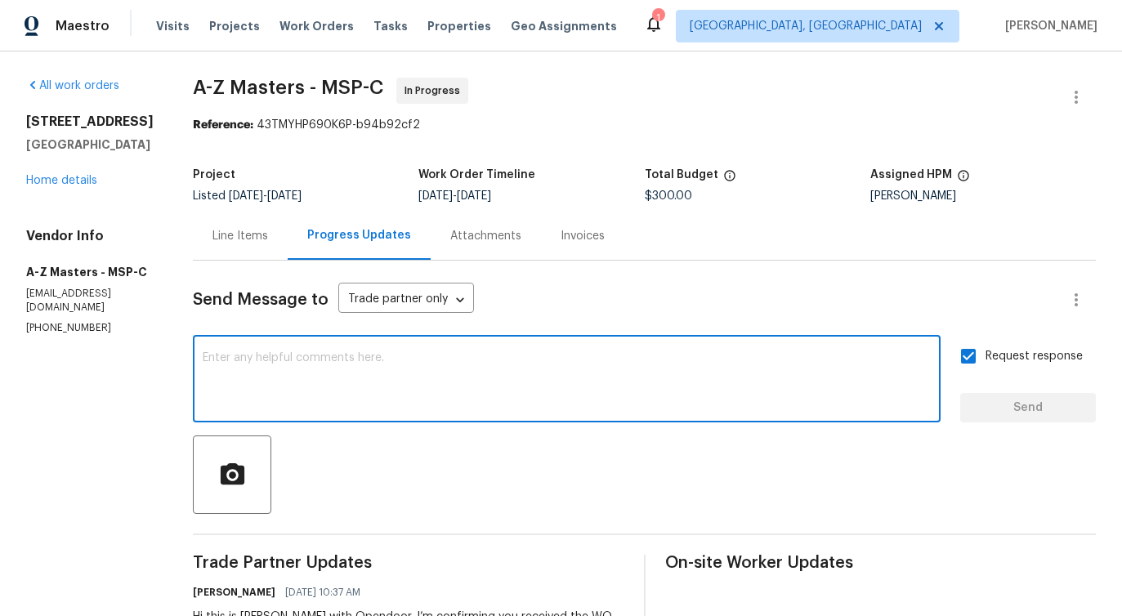
click at [597, 356] on textarea at bounding box center [567, 380] width 728 height 57
paste textarea "Attention All Work Orders must include before-photos (both close-up and wide-an…"
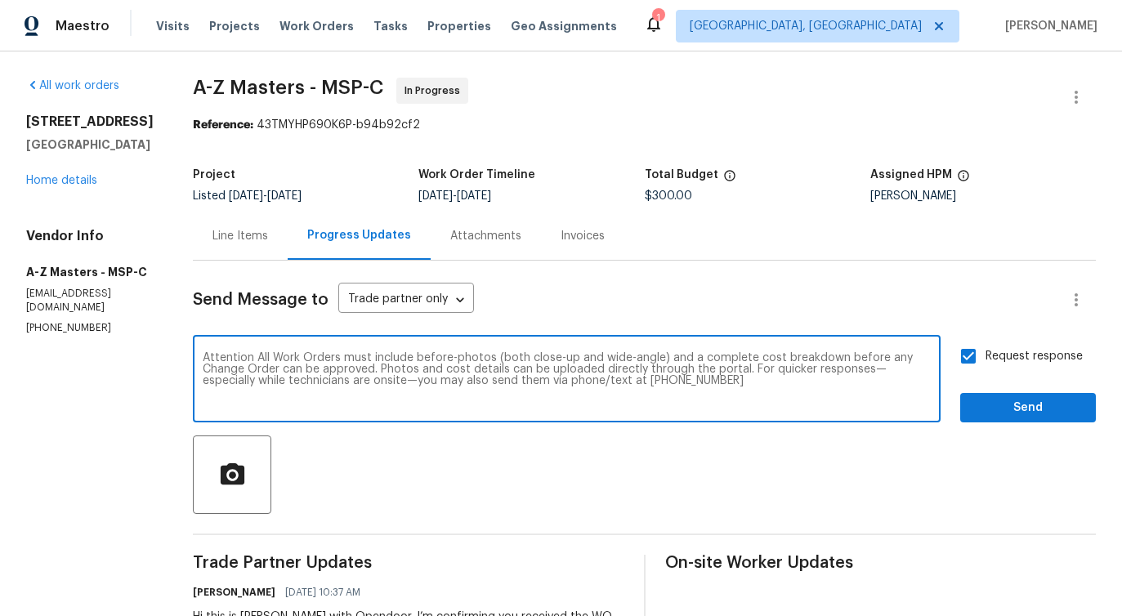
type textarea "Attention All Work Orders must include before-photos (both close-up and wide-an…"
click at [996, 413] on span "Send" at bounding box center [1027, 408] width 109 height 20
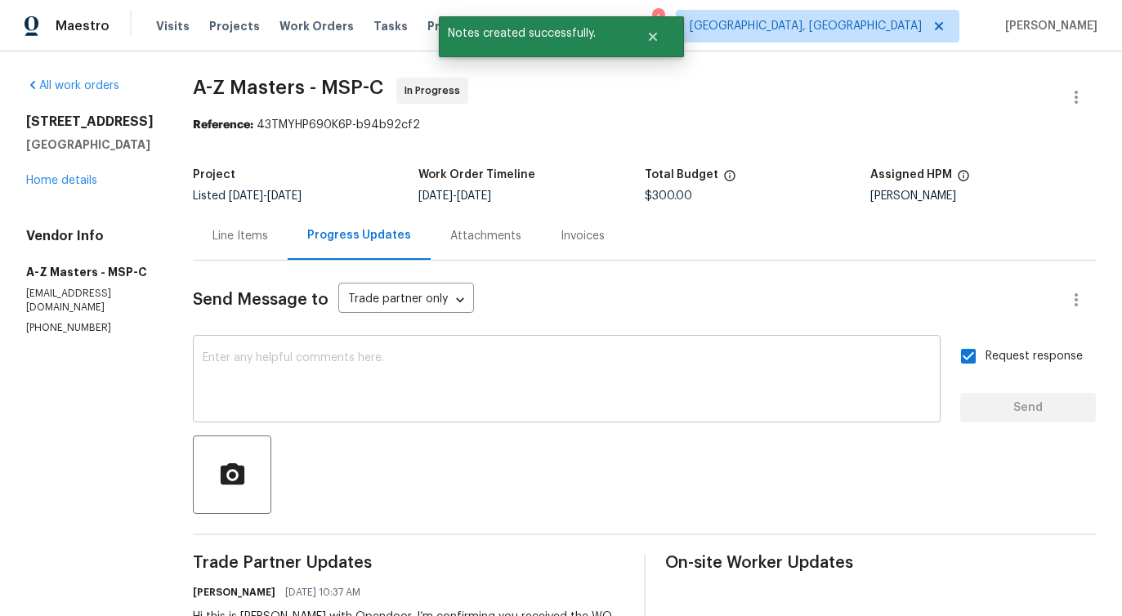
click at [542, 382] on textarea at bounding box center [567, 380] width 728 height 57
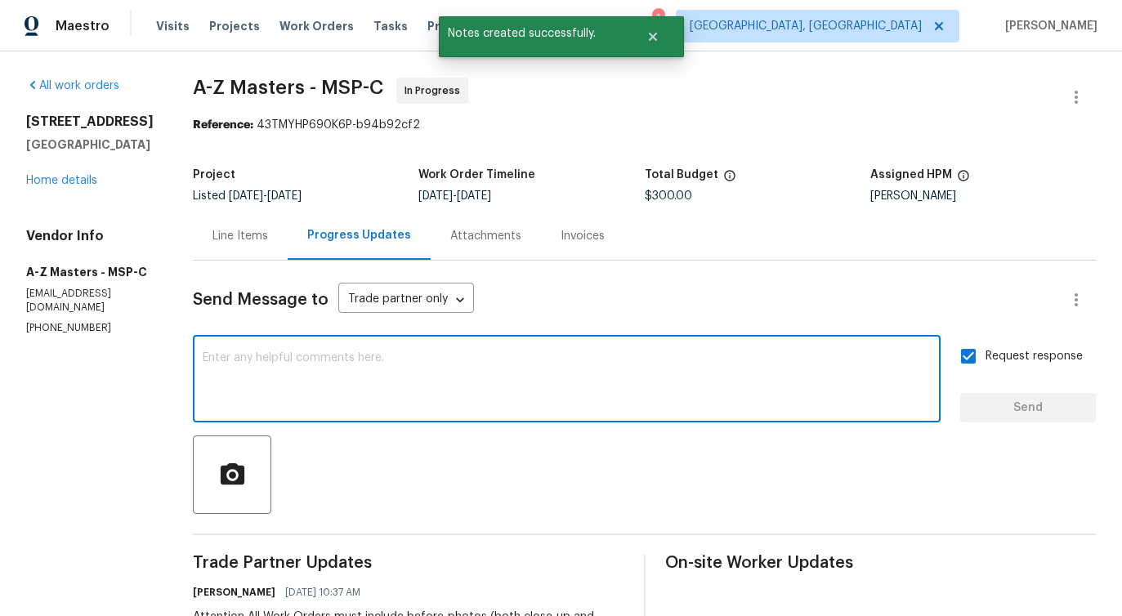
click at [473, 377] on textarea at bounding box center [567, 380] width 728 height 57
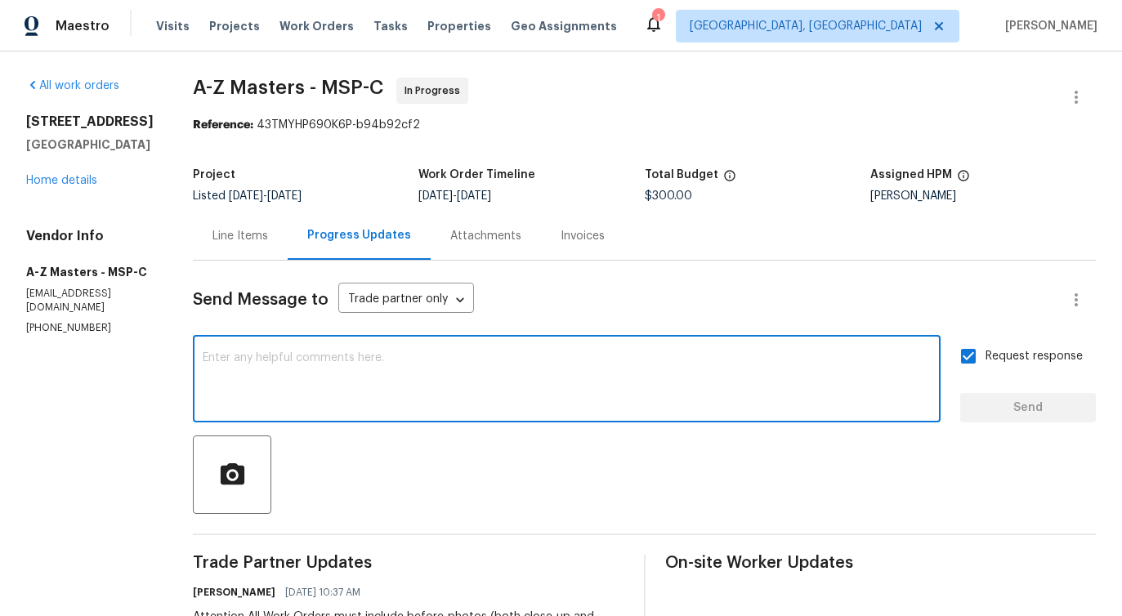
click at [377, 393] on textarea at bounding box center [567, 380] width 728 height 57
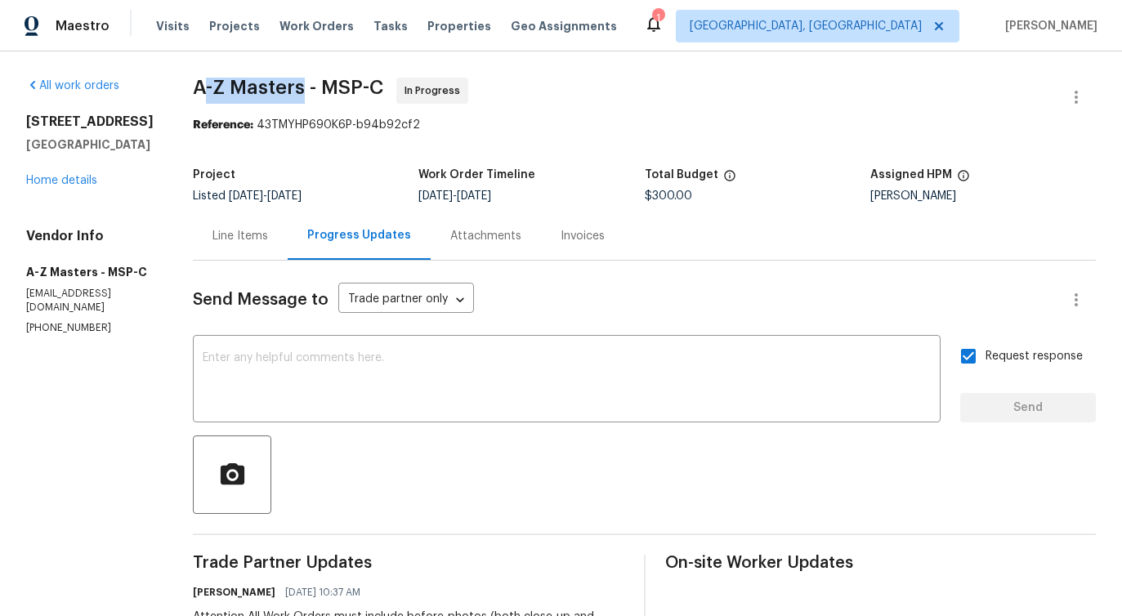
drag, startPoint x: 185, startPoint y: 78, endPoint x: 288, endPoint y: 78, distance: 102.9
click at [288, 78] on span "A-Z Masters - MSP-C" at bounding box center [288, 88] width 190 height 20
click at [163, 87] on div "All work orders 5617 220th St N Forest Lake, MN 55025 Home details Vendor Info …" at bounding box center [561, 458] width 1122 height 814
click at [175, 86] on div "All work orders 5617 220th St N Forest Lake, MN 55025 Home details Vendor Info …" at bounding box center [561, 458] width 1122 height 814
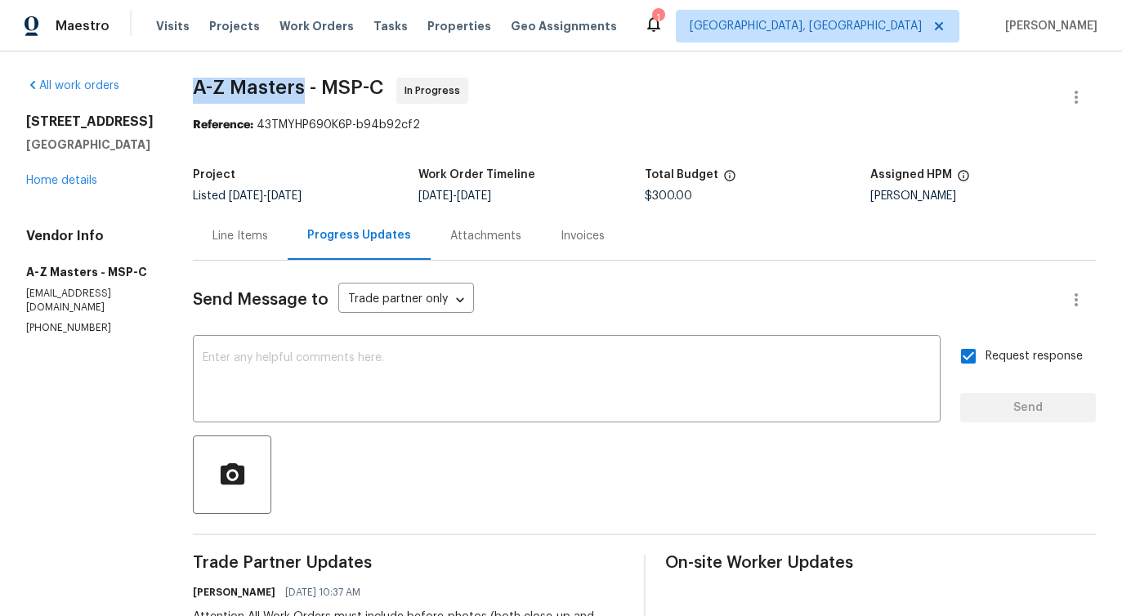
drag, startPoint x: 178, startPoint y: 90, endPoint x: 287, endPoint y: 94, distance: 108.7
click at [287, 94] on span "A-Z Masters - MSP-C" at bounding box center [288, 88] width 190 height 20
copy span "A-Z Masters"
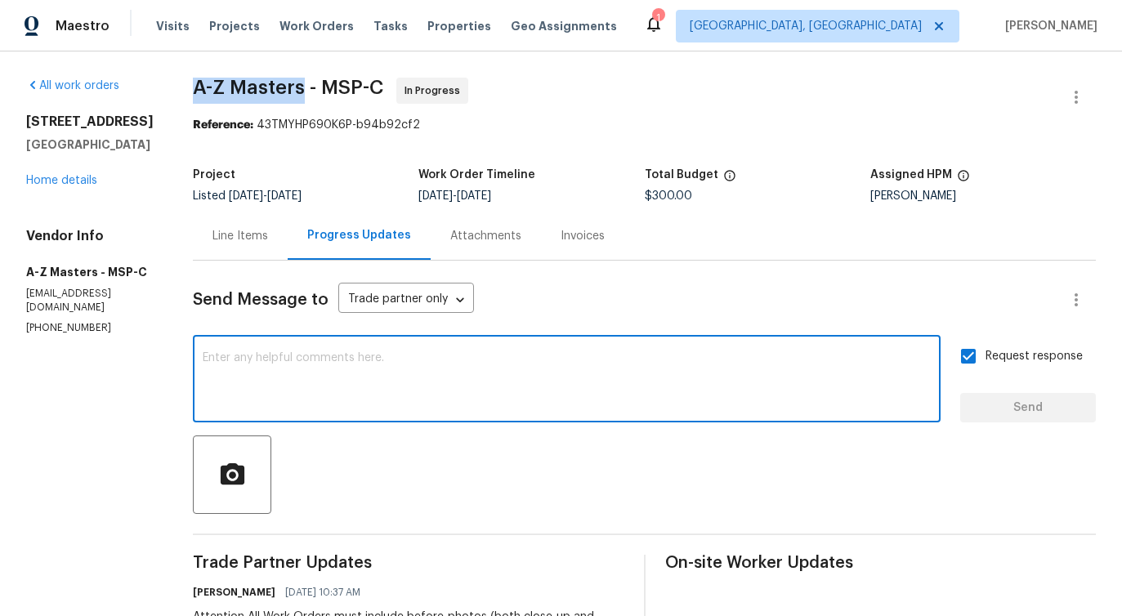
click at [367, 386] on textarea at bounding box center [567, 380] width 728 height 57
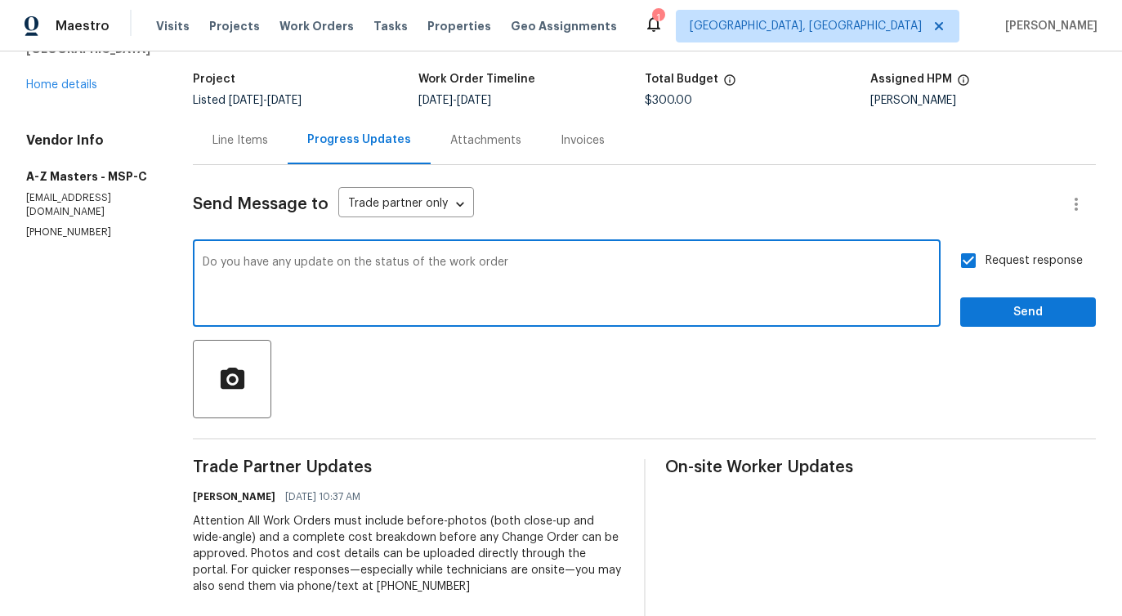
scroll to position [97, 0]
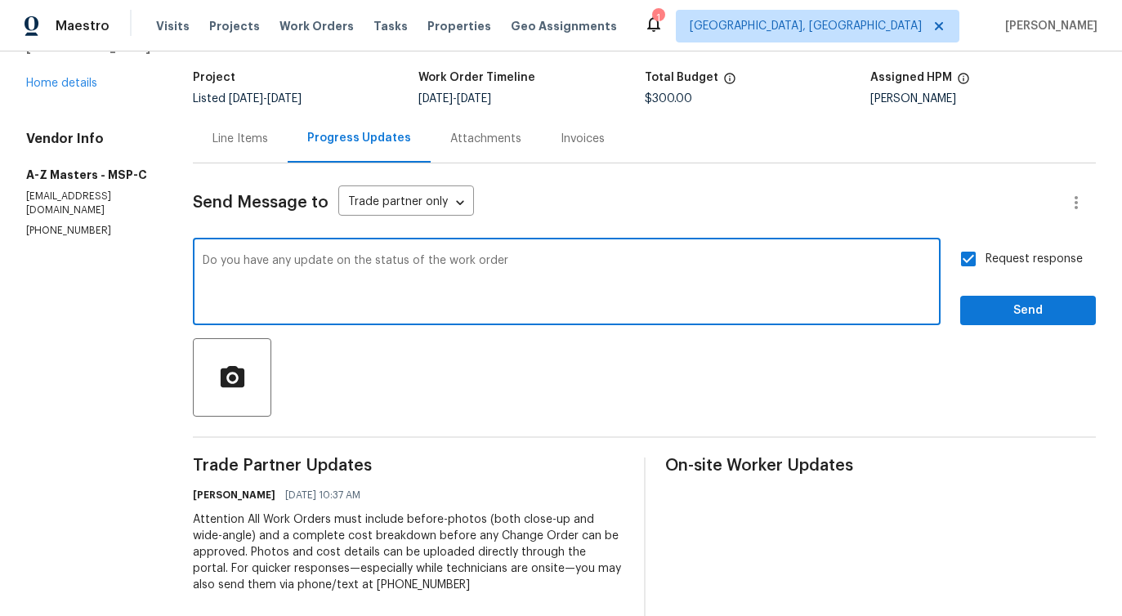
click at [0, 0] on span "order" at bounding box center [0, 0] width 0 height 0
type textarea "Do you have any update on the status of the work order?"
click at [1007, 303] on span "Send" at bounding box center [1027, 311] width 109 height 20
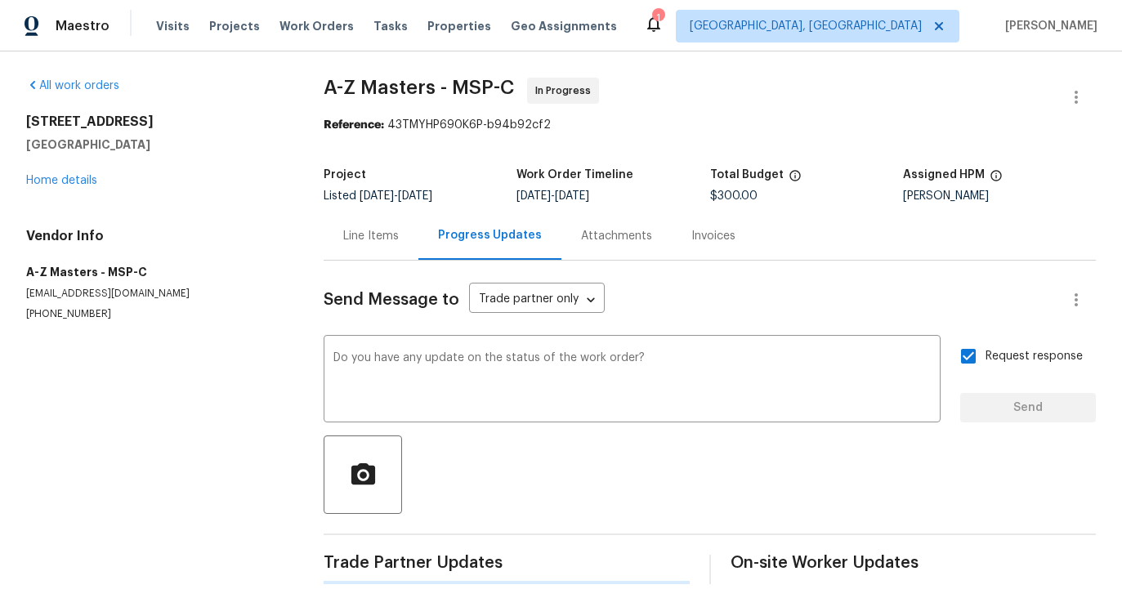
scroll to position [0, 0]
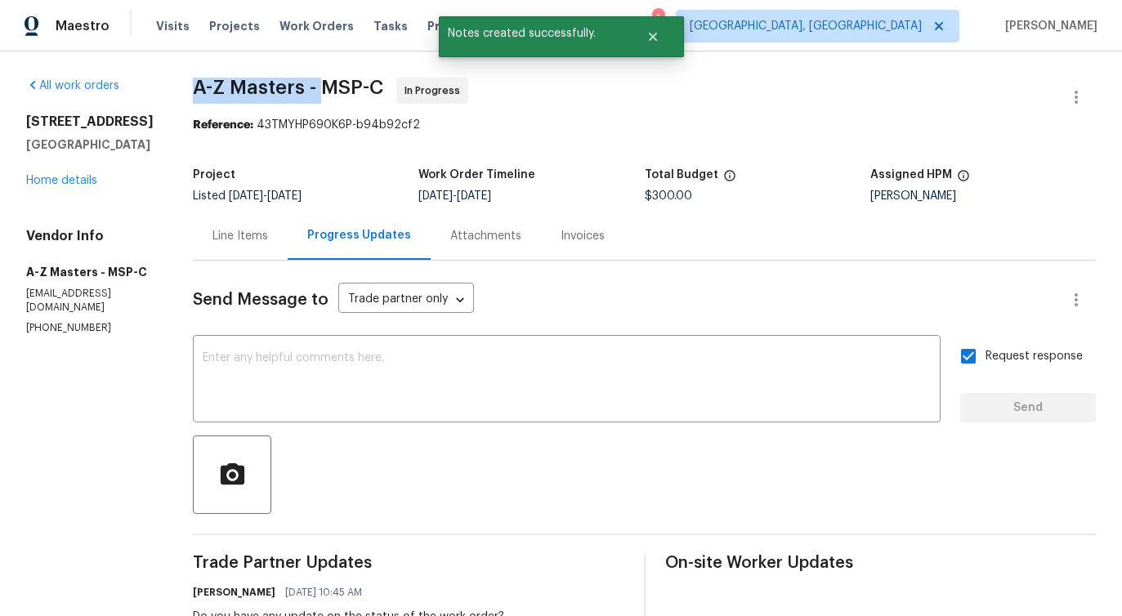
drag, startPoint x: 174, startPoint y: 82, endPoint x: 305, endPoint y: 85, distance: 130.8
click at [305, 85] on div "All work orders 5617 220th St N Forest Lake, MN 55025 Home details Vendor Info …" at bounding box center [561, 489] width 1122 height 877
copy span "A-Z Masters -"
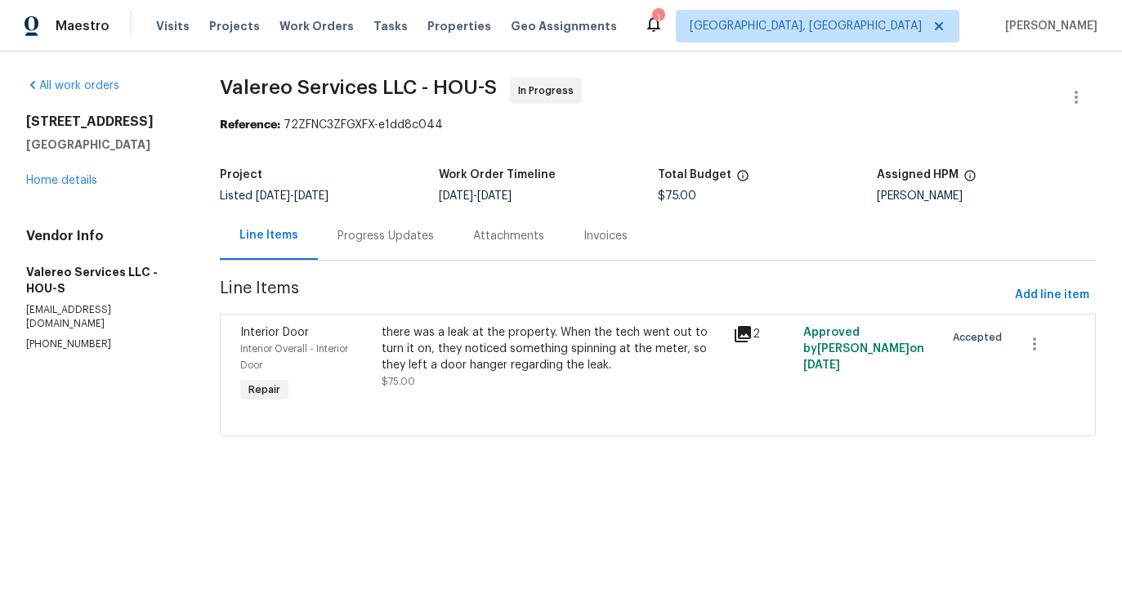
click at [354, 243] on div "Progress Updates" at bounding box center [385, 236] width 96 height 16
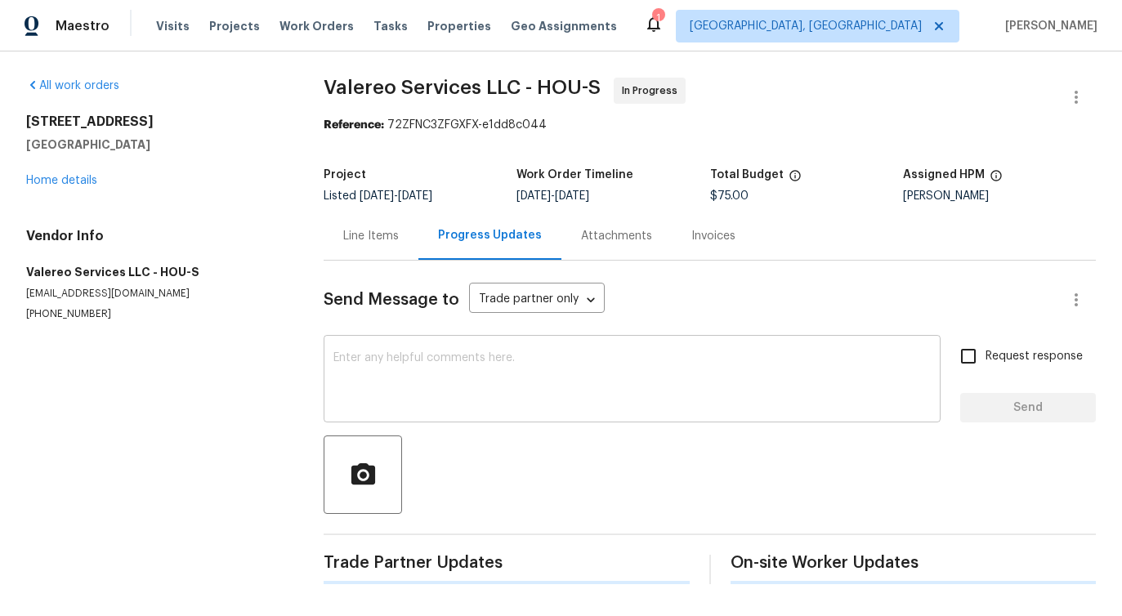
click at [376, 368] on textarea at bounding box center [631, 380] width 597 height 57
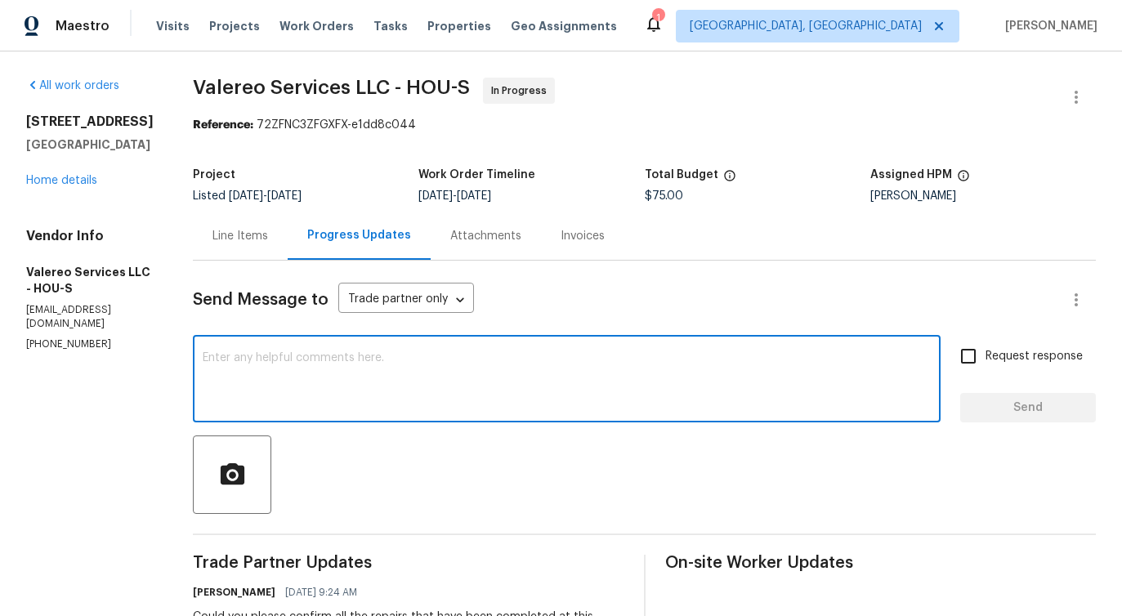
click at [556, 377] on textarea at bounding box center [567, 380] width 728 height 57
click at [250, 234] on div "Line Items" at bounding box center [240, 236] width 56 height 16
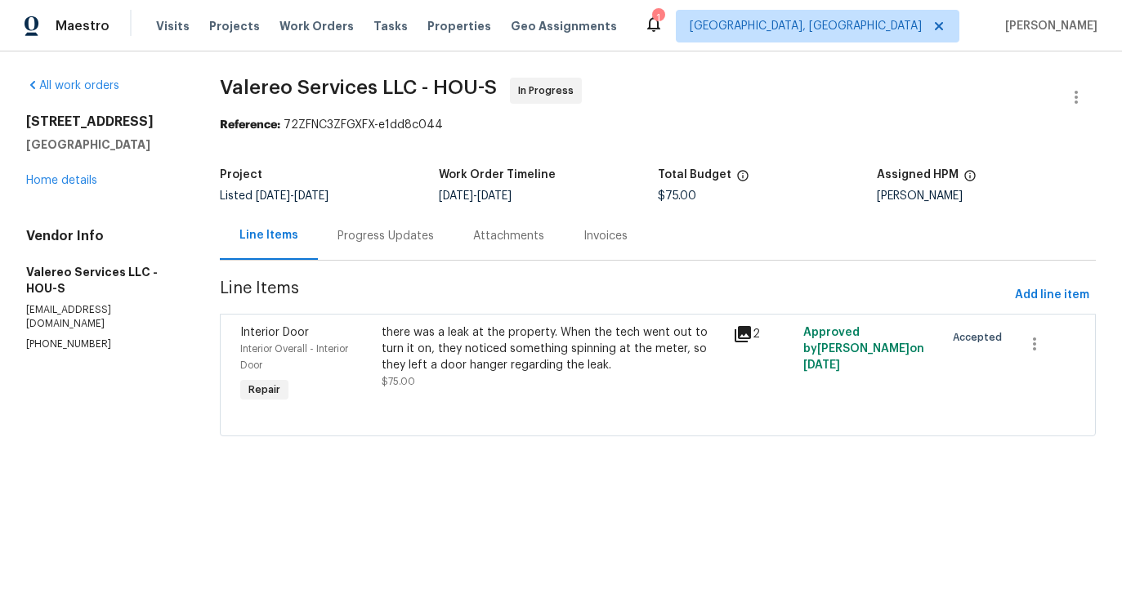
click at [512, 364] on div "there was a leak at the property. When the tech went out to turn it on, they no…" at bounding box center [553, 348] width 342 height 49
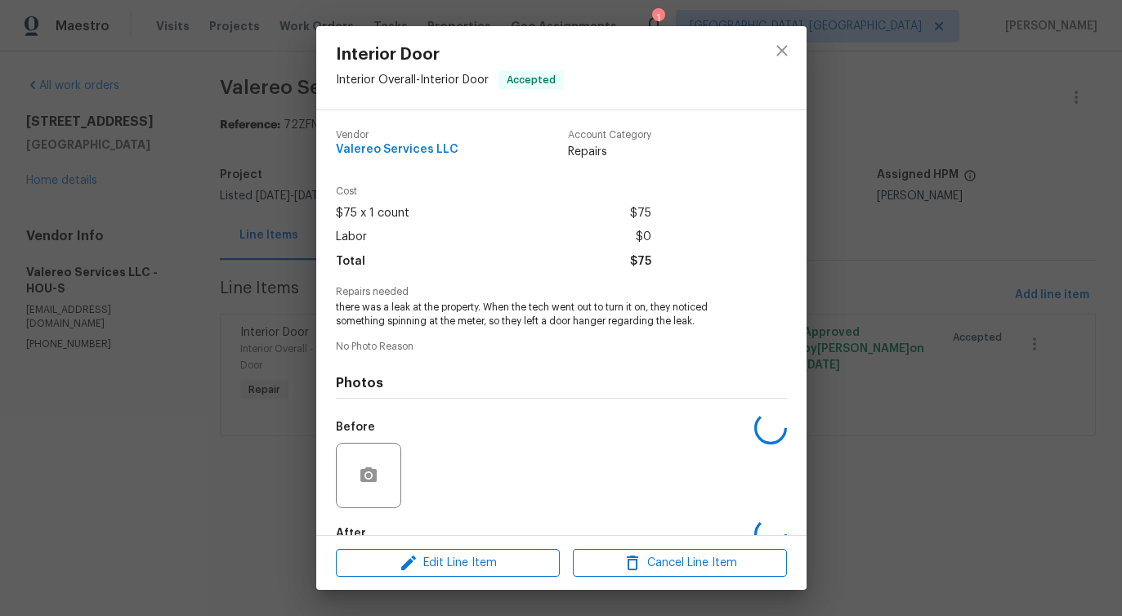
scroll to position [96, 0]
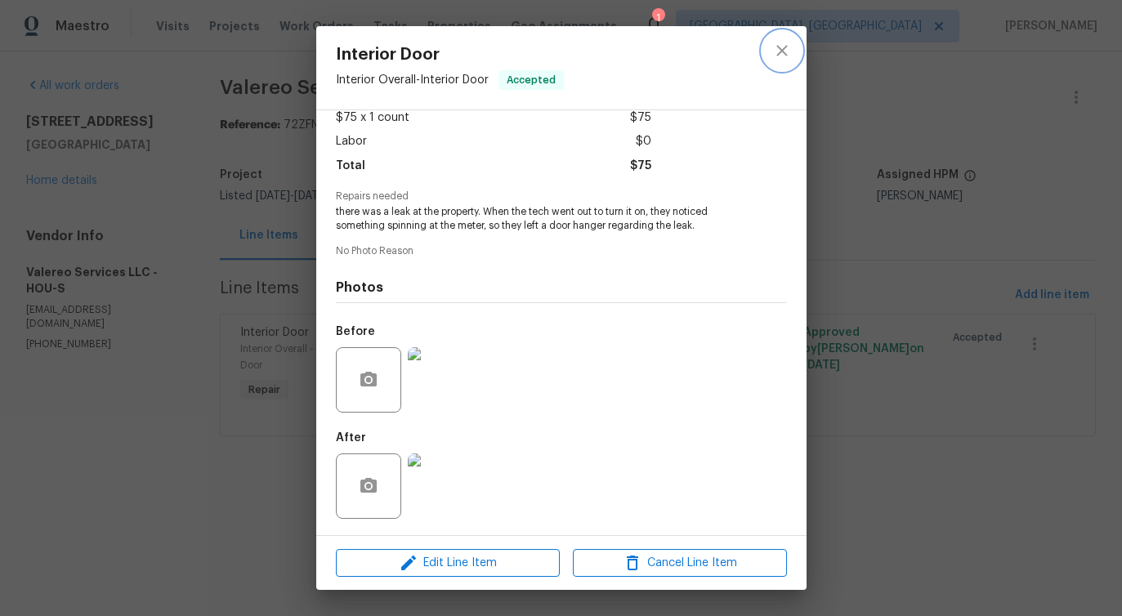
click at [777, 44] on icon "close" at bounding box center [782, 51] width 20 height 20
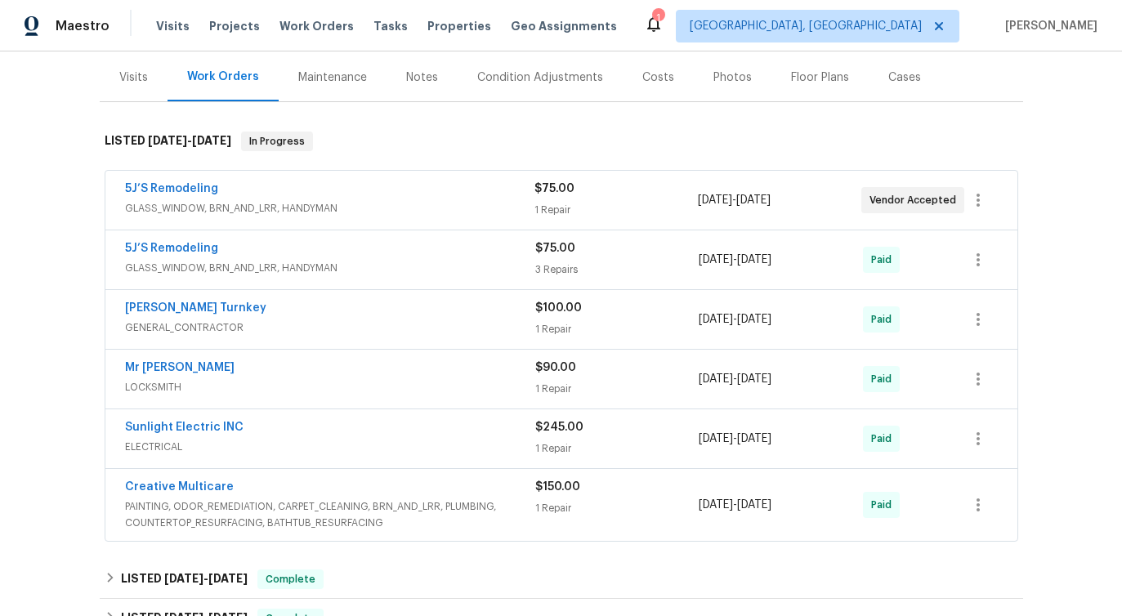
scroll to position [199, 0]
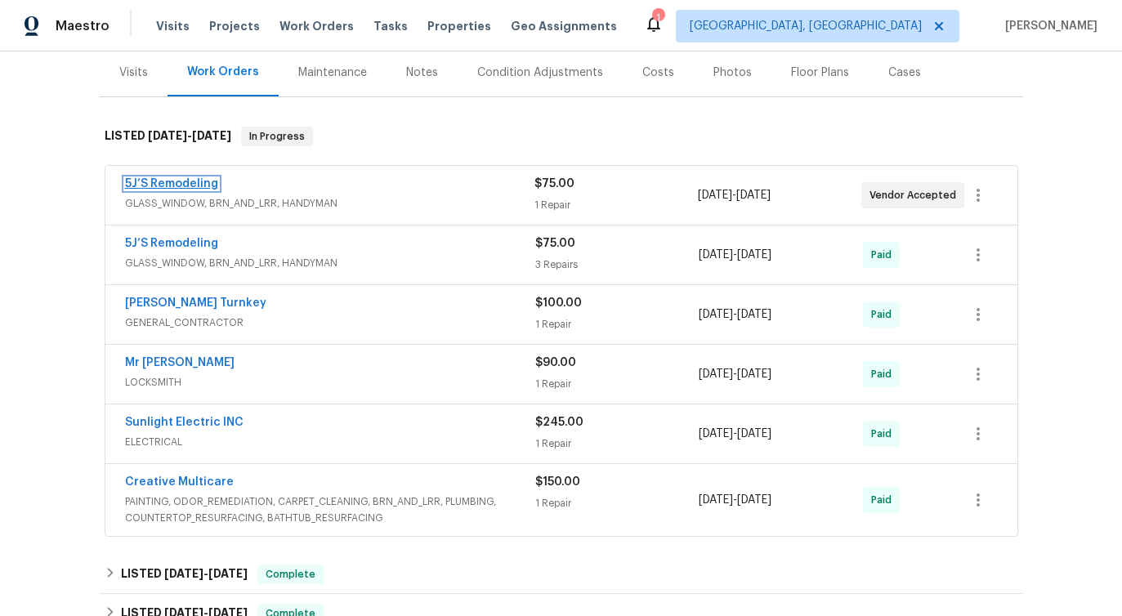
click at [194, 181] on link "5J’S Remodeling" at bounding box center [171, 183] width 93 height 11
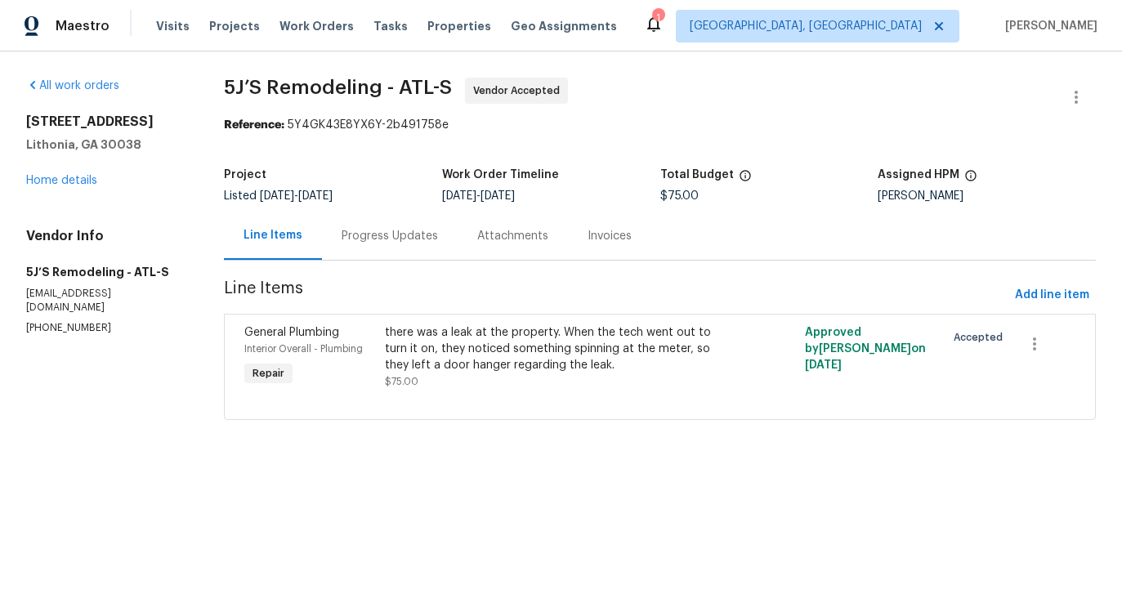
click at [382, 250] on div "Progress Updates" at bounding box center [390, 236] width 136 height 48
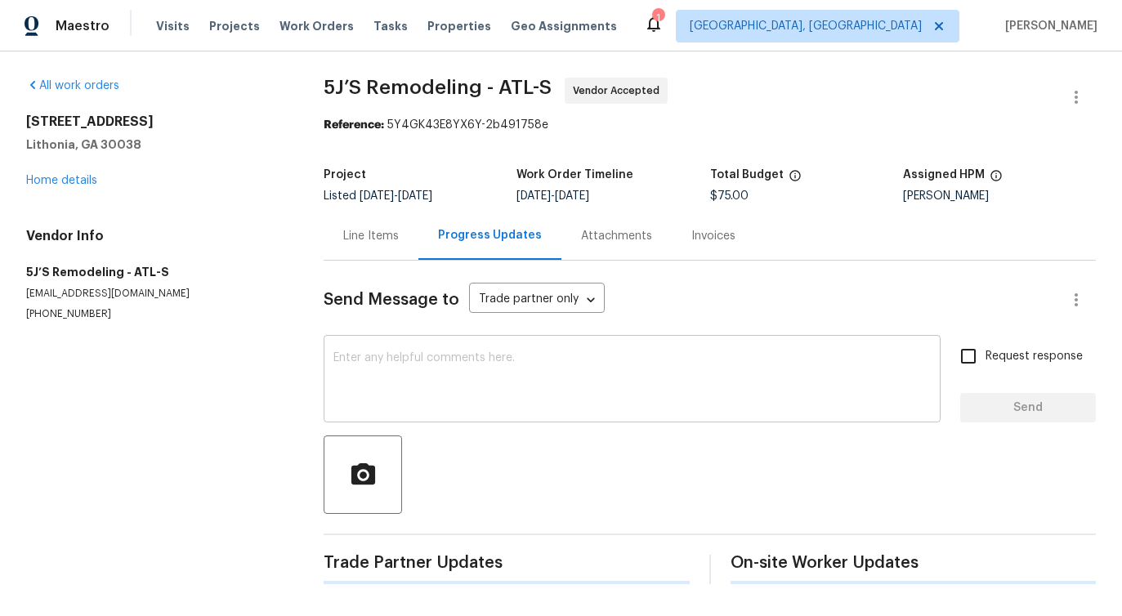
click at [404, 363] on textarea at bounding box center [631, 380] width 597 height 57
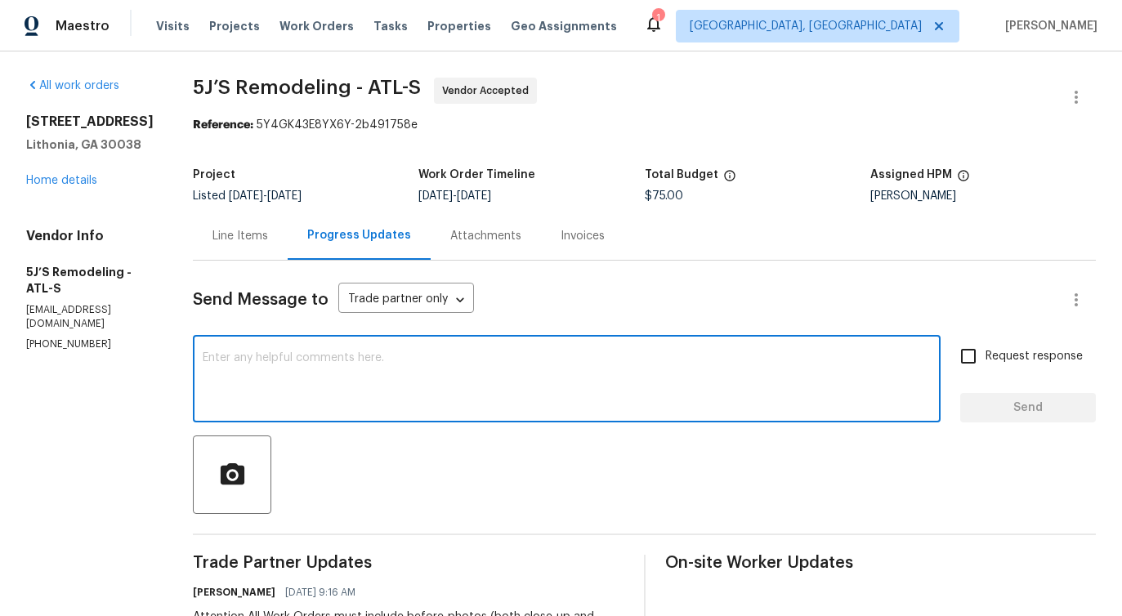
click at [404, 363] on textarea at bounding box center [567, 380] width 728 height 57
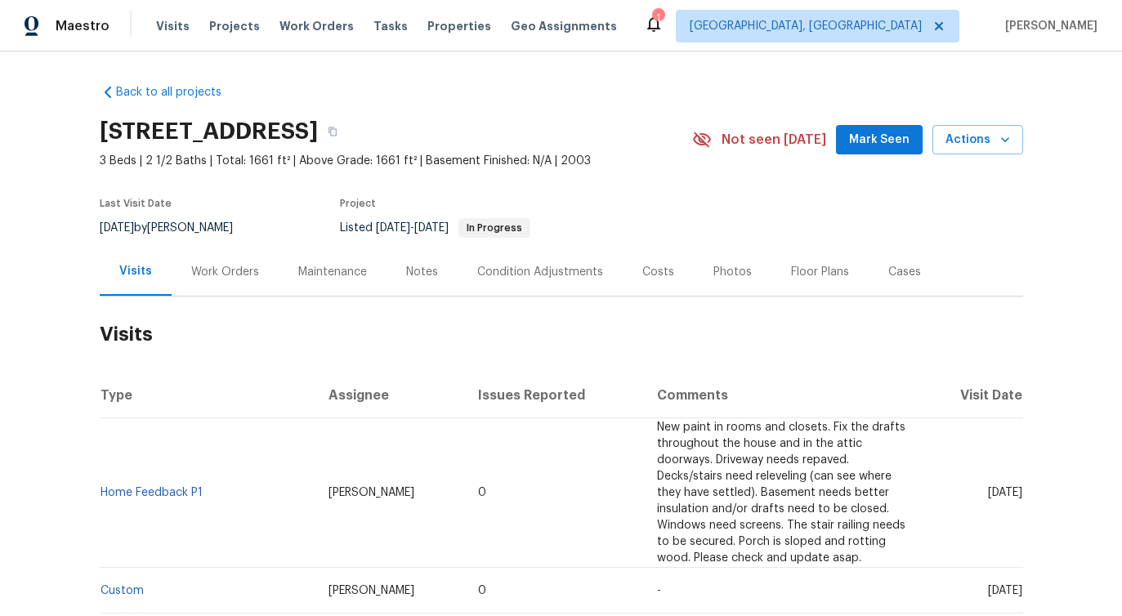
click at [252, 268] on div "Work Orders" at bounding box center [225, 272] width 68 height 16
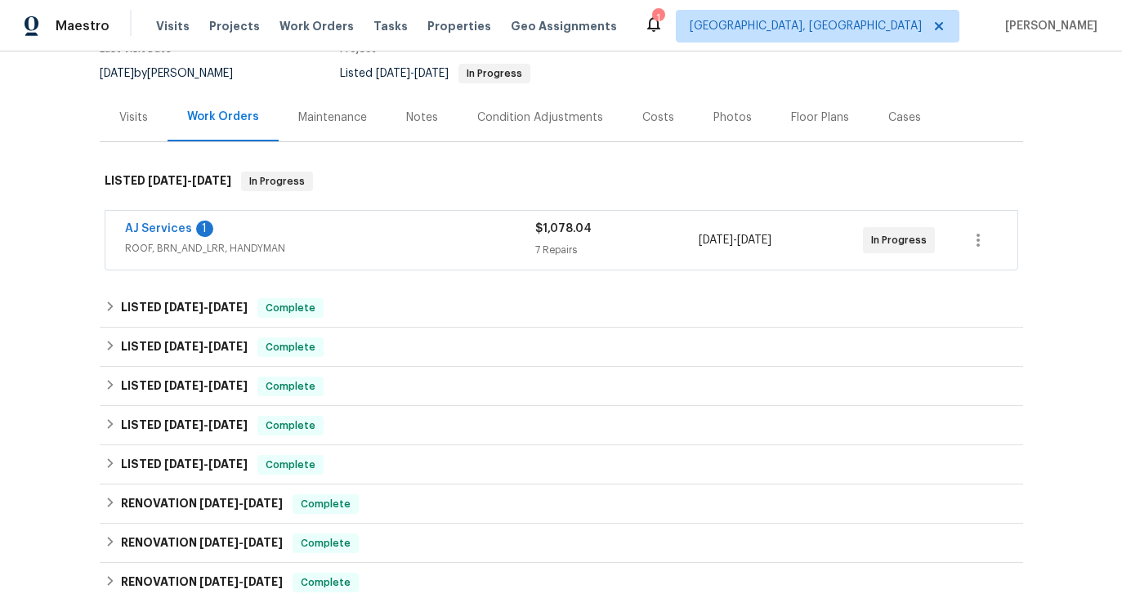
scroll to position [179, 0]
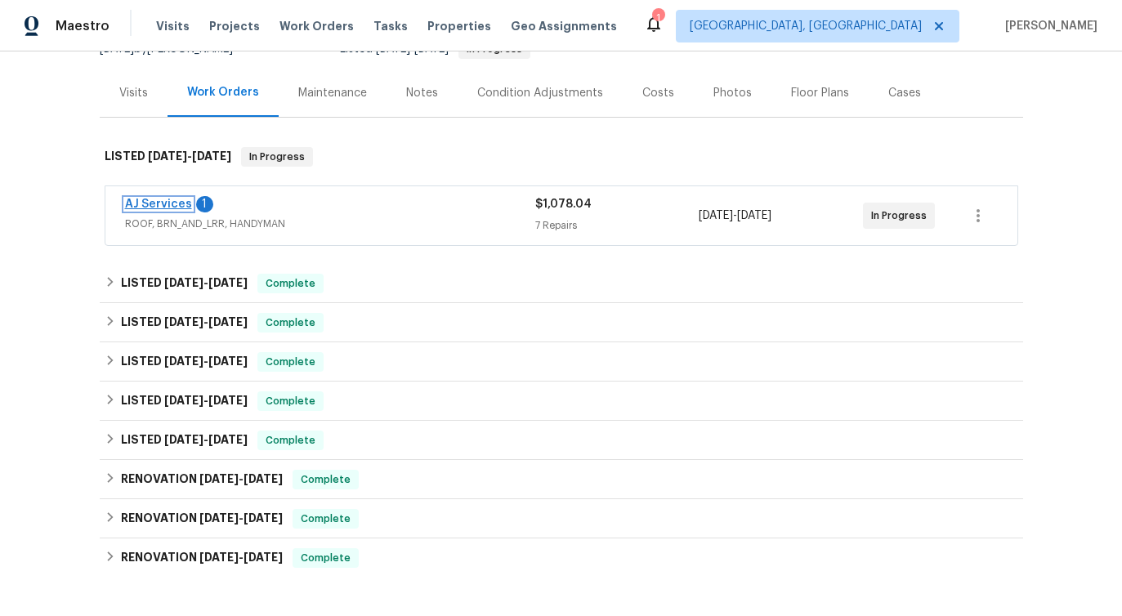
click at [166, 199] on link "AJ Services" at bounding box center [158, 204] width 67 height 11
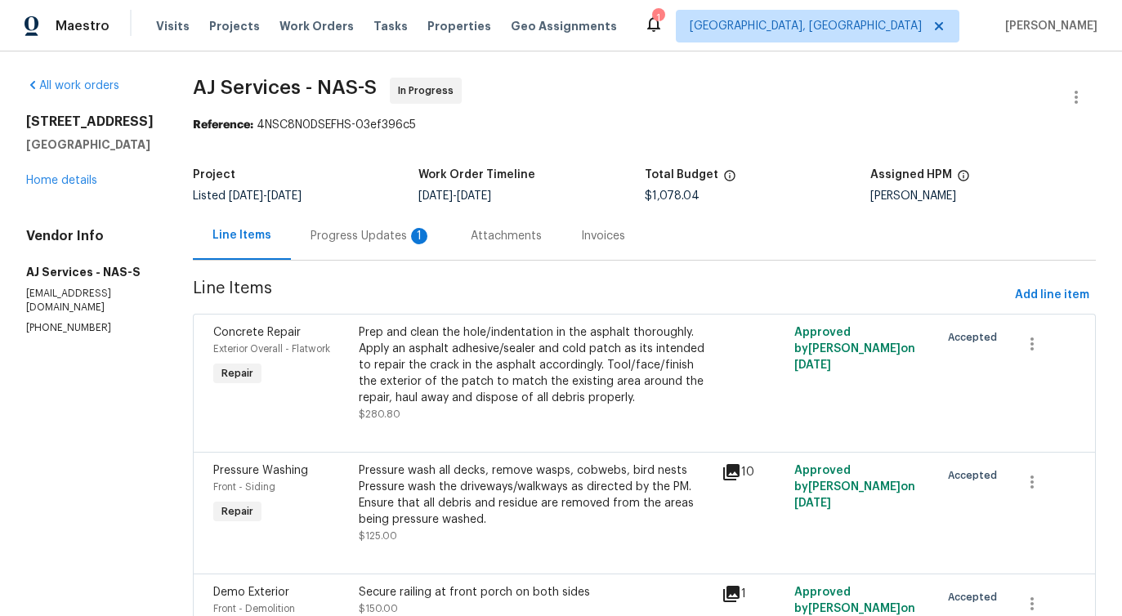
click at [404, 250] on div "Progress Updates 1" at bounding box center [371, 236] width 160 height 48
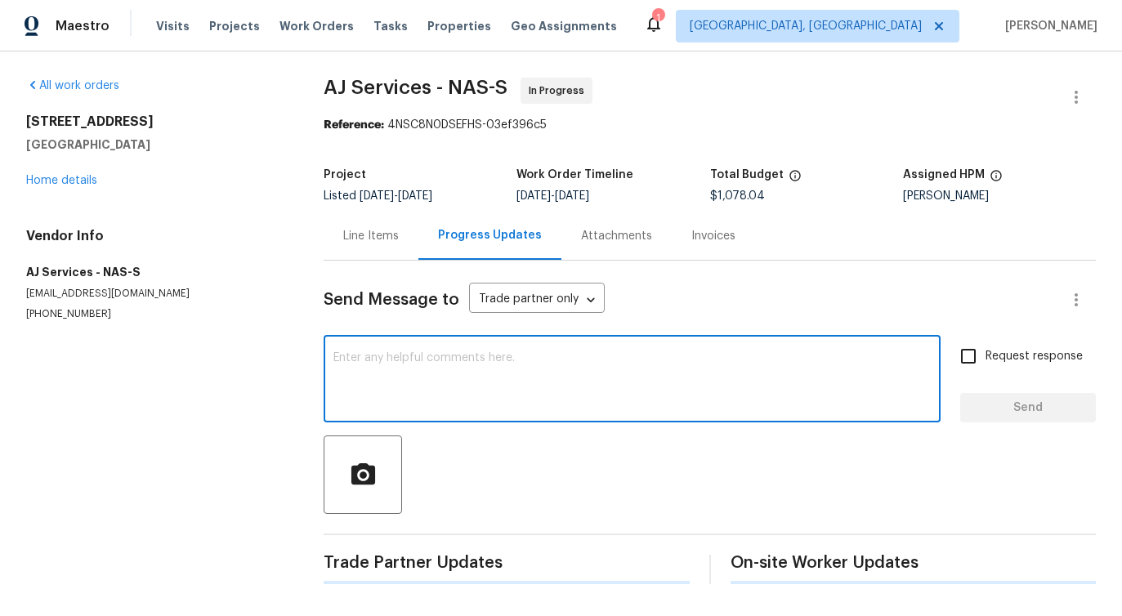
click at [416, 372] on textarea at bounding box center [631, 380] width 597 height 57
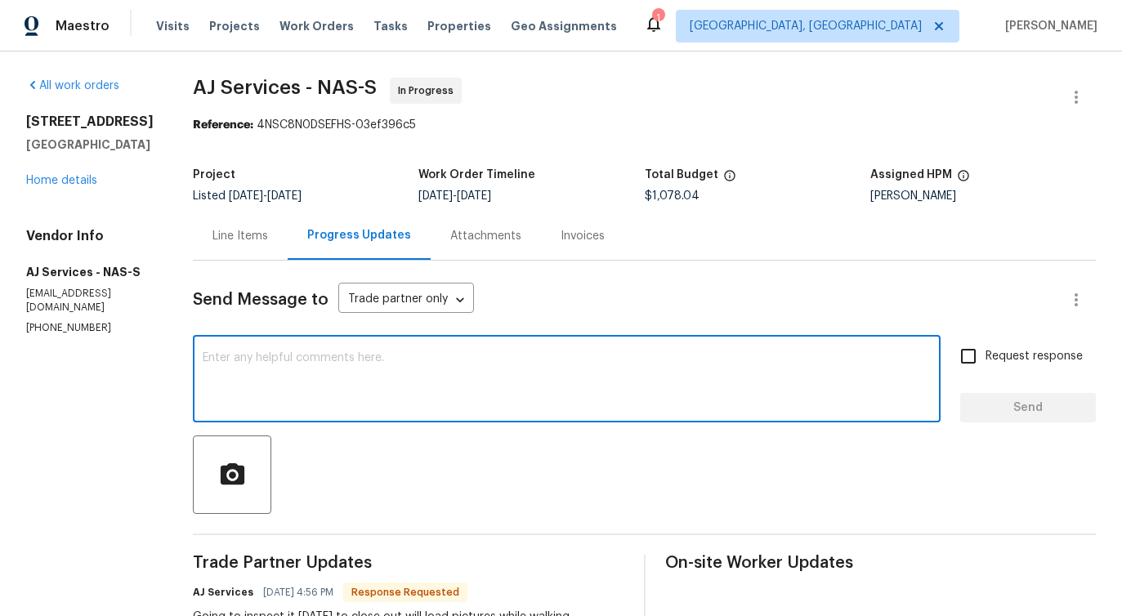
click at [226, 228] on div "Line Items" at bounding box center [240, 236] width 56 height 16
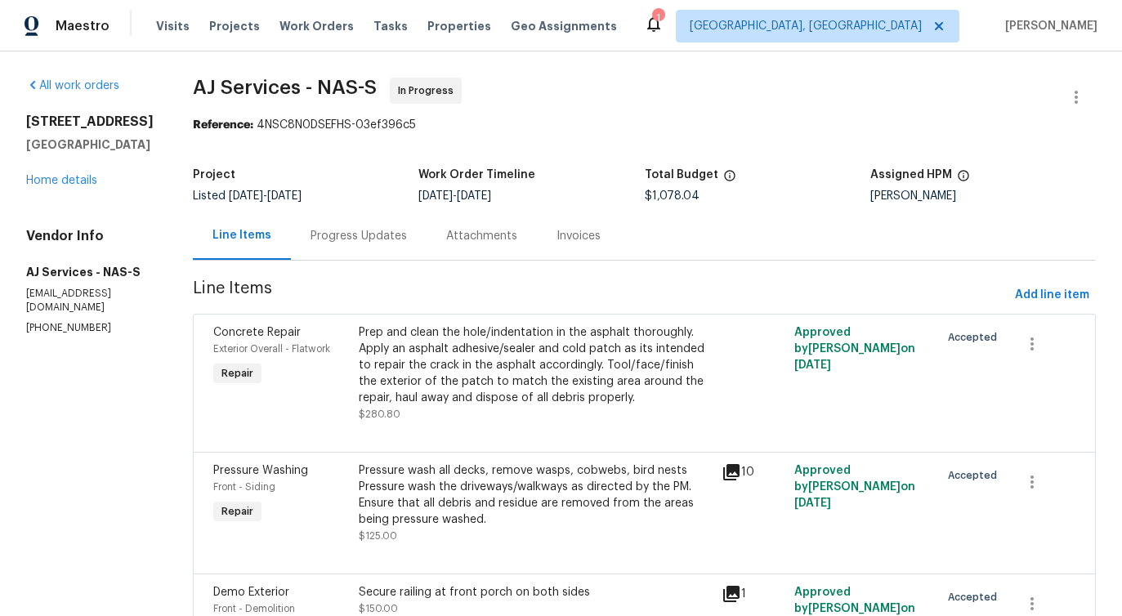
click at [312, 204] on div "Project Listed 9/7/2025 - 9/9/2025 Work Order Timeline 9/7/2025 - 9/9/2025 Tota…" at bounding box center [644, 185] width 903 height 52
click at [338, 239] on div "Progress Updates" at bounding box center [358, 236] width 96 height 16
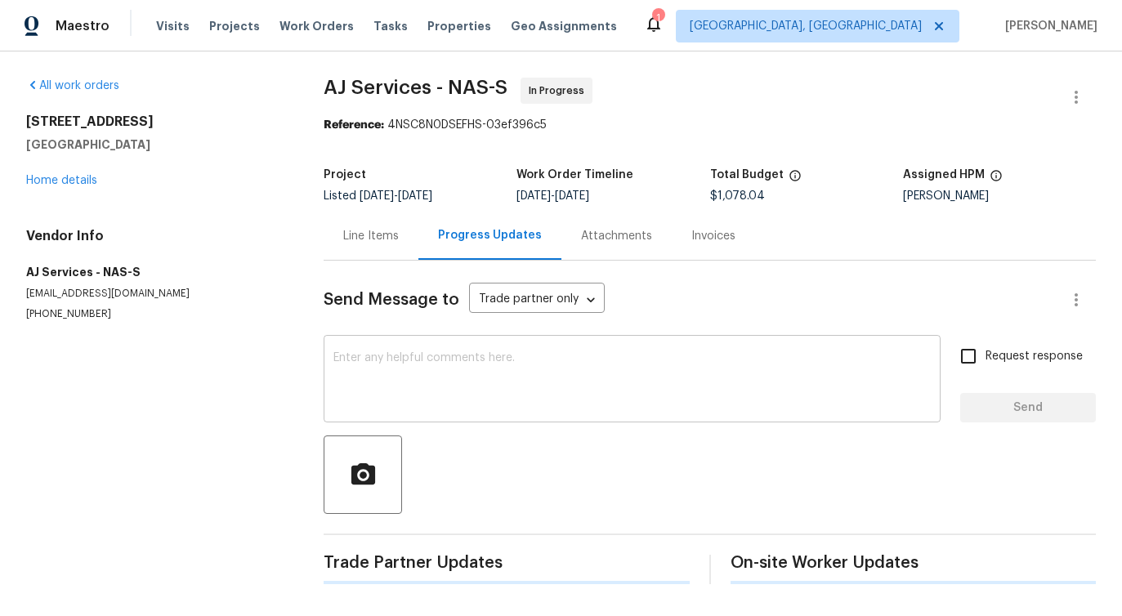
click at [384, 364] on textarea at bounding box center [631, 380] width 597 height 57
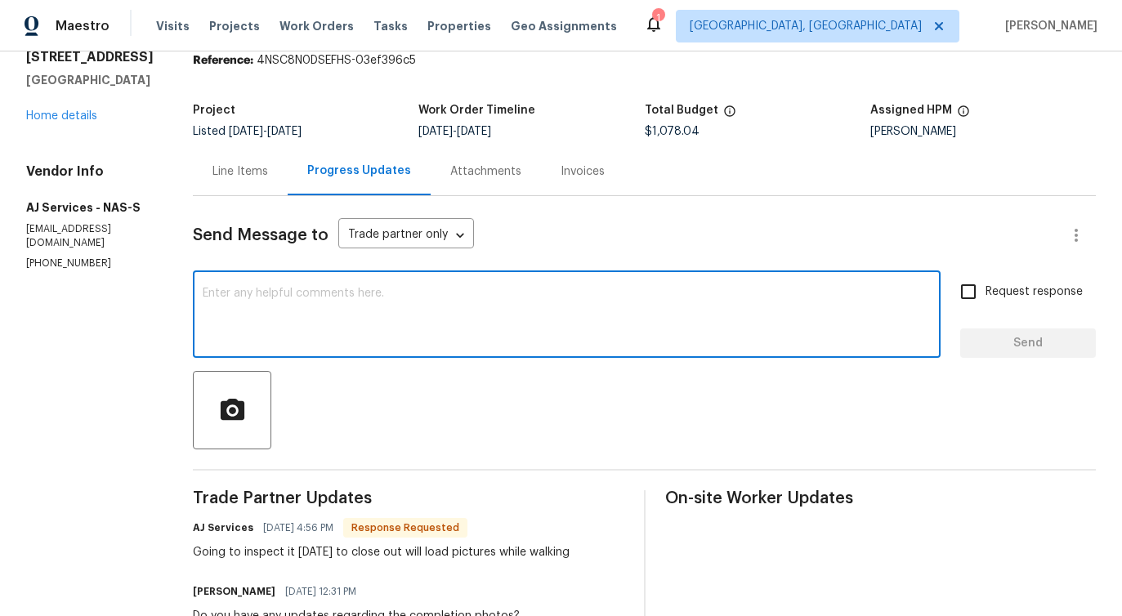
scroll to position [63, 0]
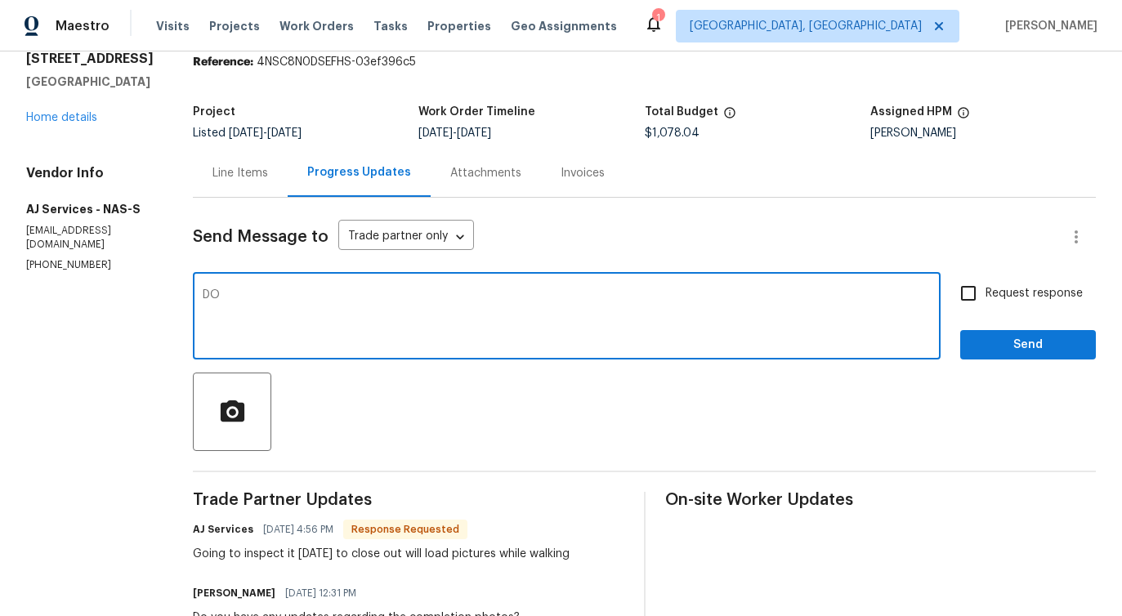
type textarea "D"
paste textarea "Is the work order completed, or is it still ongoing?"
type textarea "Is the work order completed, or is it still ongoing?"
click at [975, 283] on input "Request response" at bounding box center [968, 293] width 34 height 34
checkbox input "true"
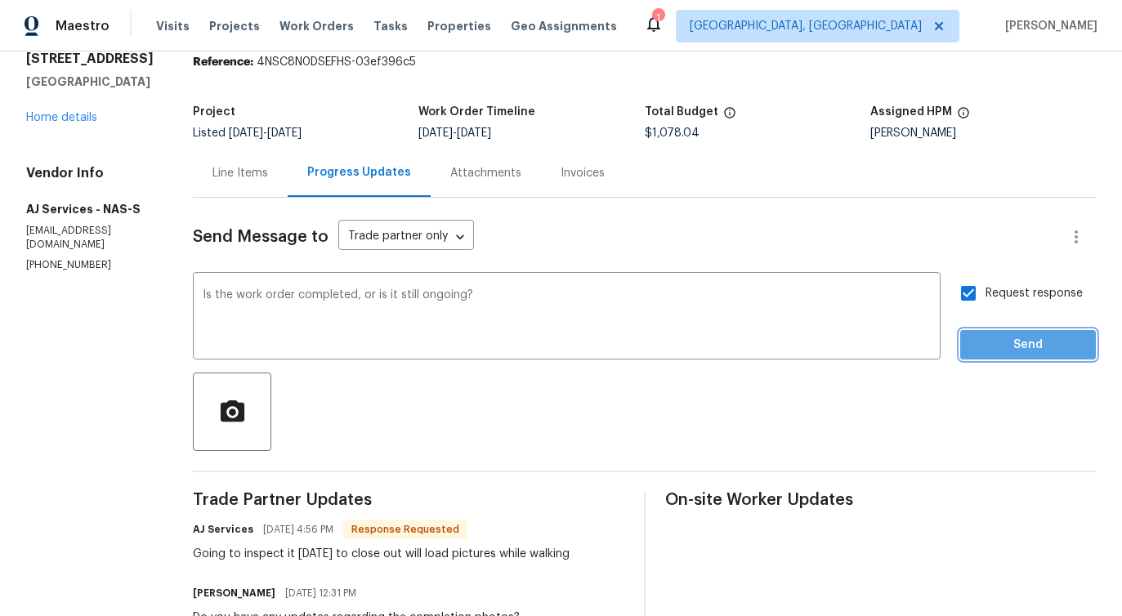
click at [999, 346] on span "Send" at bounding box center [1027, 345] width 109 height 20
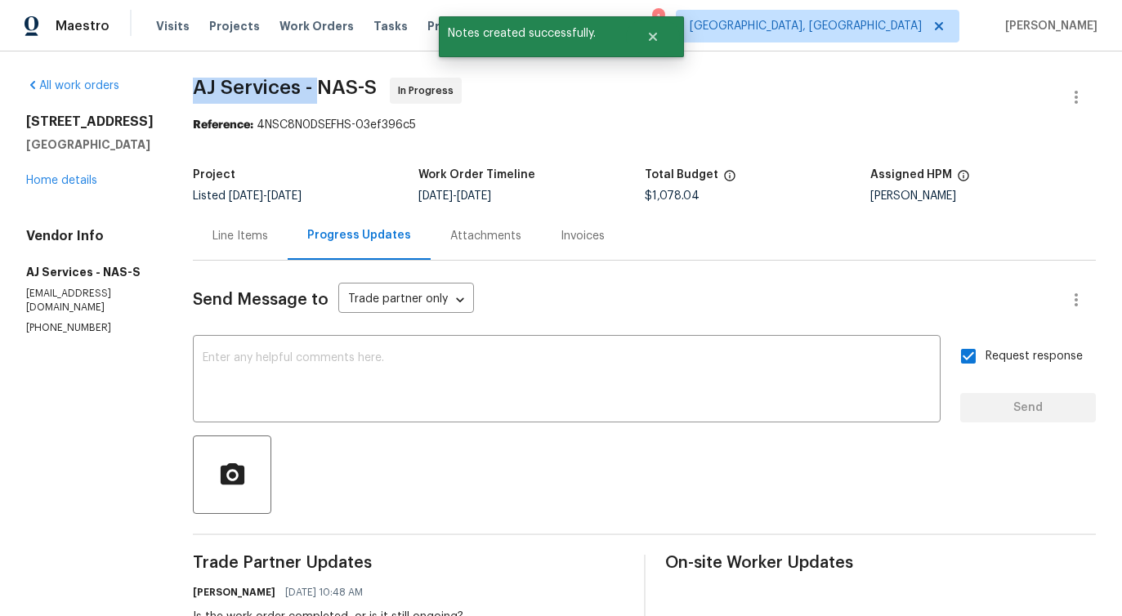
drag, startPoint x: 193, startPoint y: 83, endPoint x: 317, endPoint y: 94, distance: 124.6
copy span "AJ Services -"
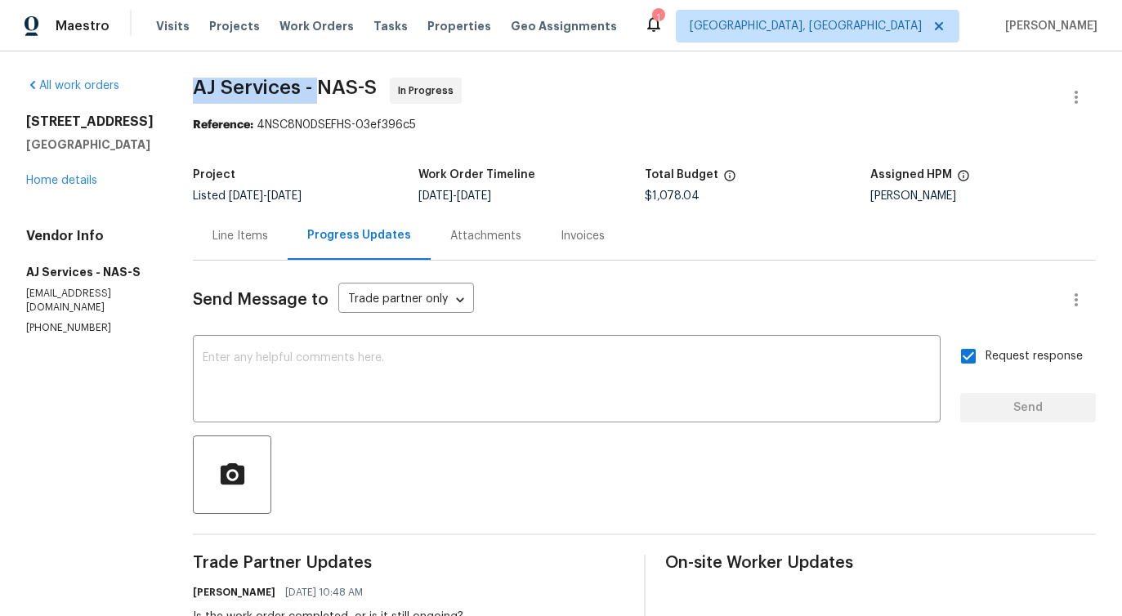
click at [74, 186] on div "3540 Greens Mill Rd Spring Hill, TN 37174 Home details" at bounding box center [89, 151] width 127 height 75
click at [77, 181] on link "Home details" at bounding box center [61, 180] width 71 height 11
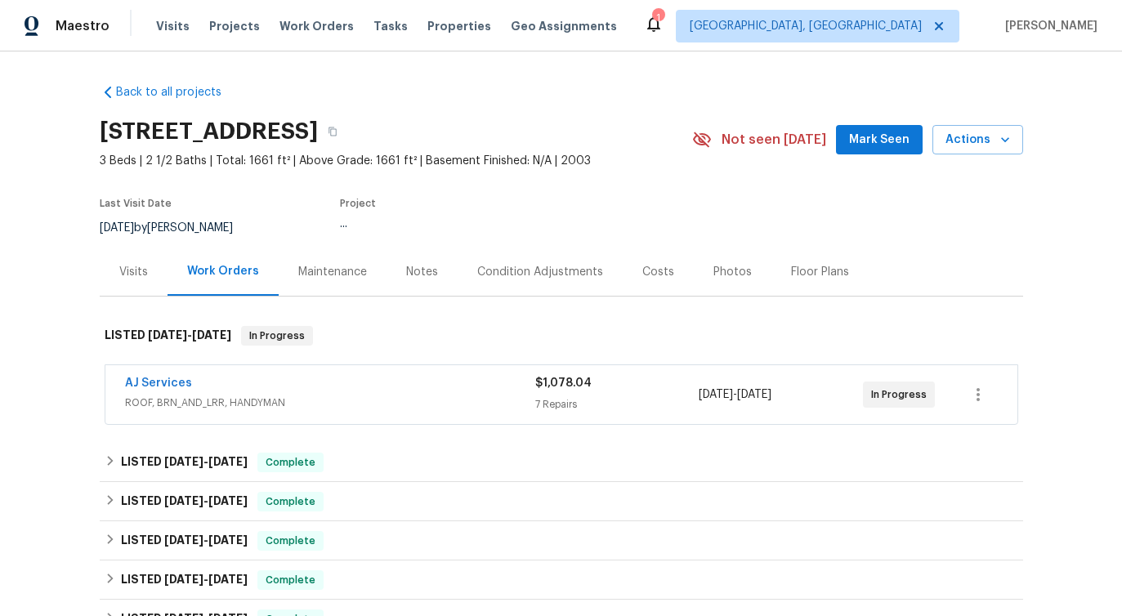
click at [77, 181] on div "Back to all projects 3540 Greens Mill Rd, Spring Hill, TN 37174 3 Beds | 2 1/2 …" at bounding box center [561, 333] width 1122 height 565
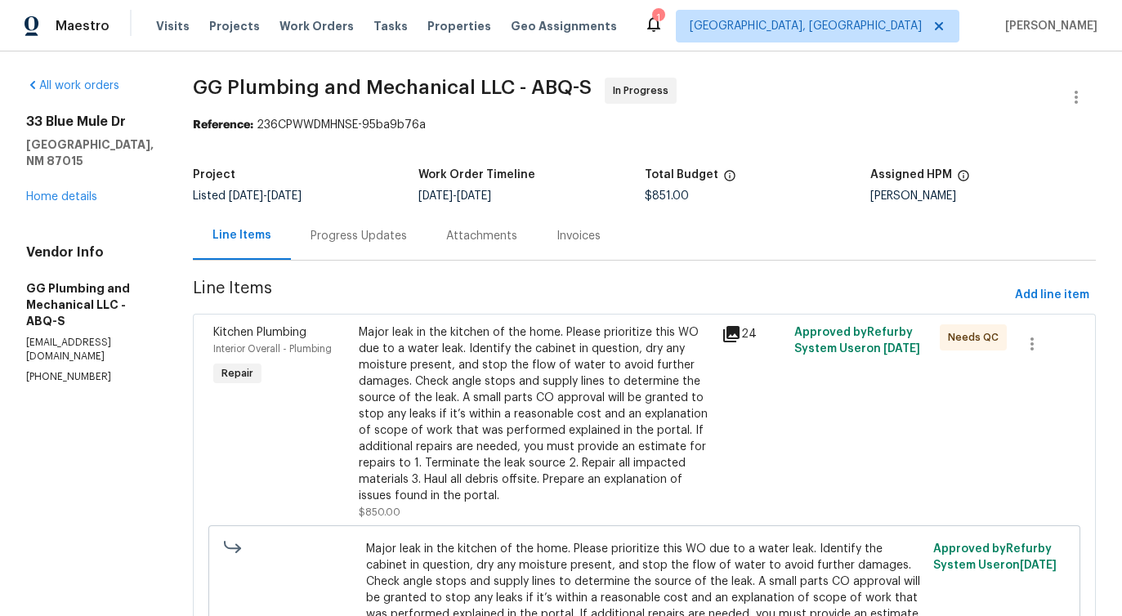
click at [424, 252] on div "Progress Updates" at bounding box center [359, 236] width 136 height 48
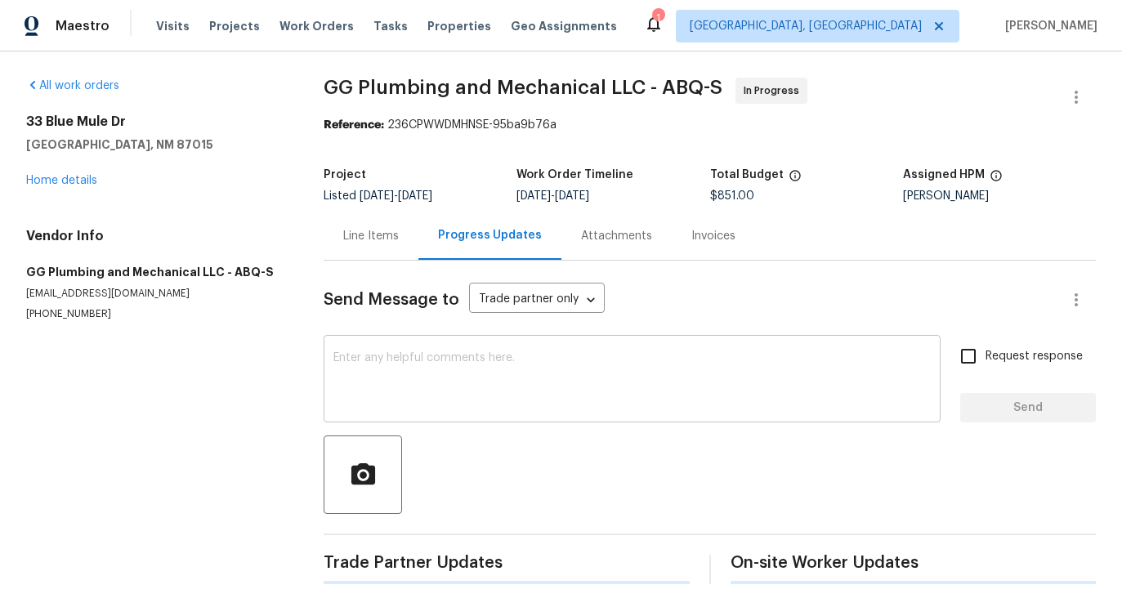
click at [449, 370] on textarea at bounding box center [631, 380] width 597 height 57
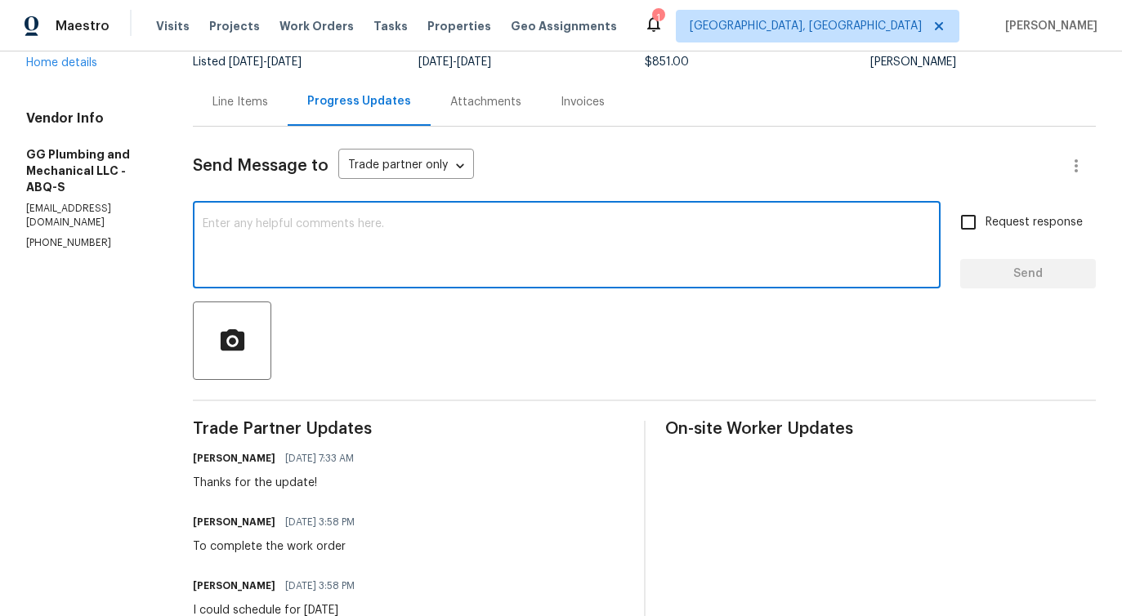
scroll to position [272, 0]
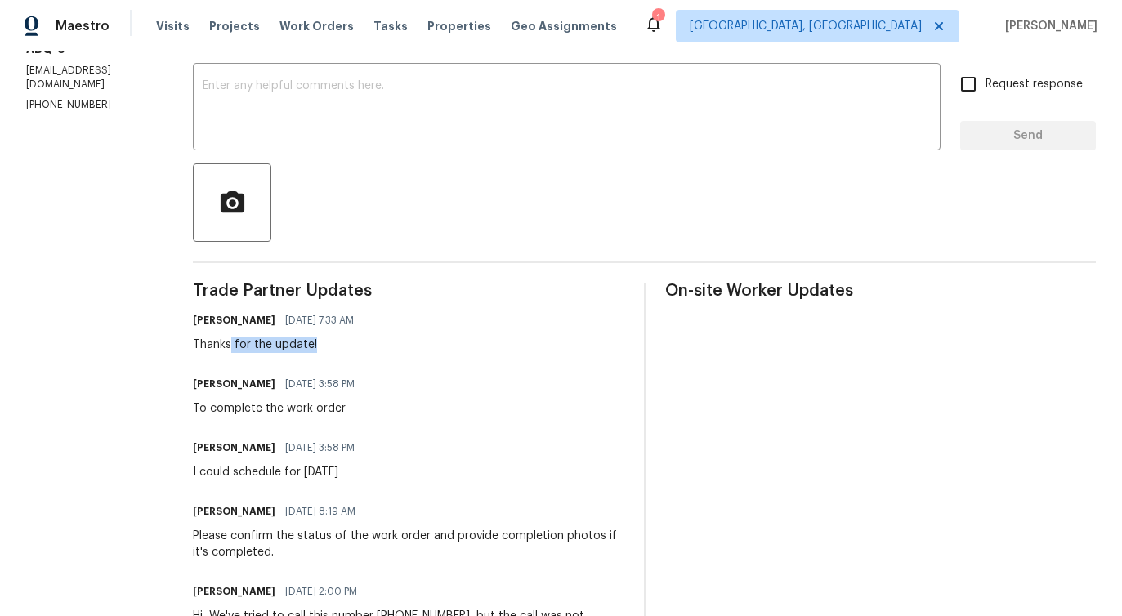
drag, startPoint x: 289, startPoint y: 344, endPoint x: 386, endPoint y: 344, distance: 97.2
click at [364, 344] on div "Thanks for the update!" at bounding box center [278, 345] width 171 height 16
drag, startPoint x: 266, startPoint y: 408, endPoint x: 377, endPoint y: 407, distance: 110.3
click at [364, 407] on div "To complete the work order" at bounding box center [279, 408] width 172 height 16
drag, startPoint x: 280, startPoint y: 475, endPoint x: 466, endPoint y: 474, distance: 186.3
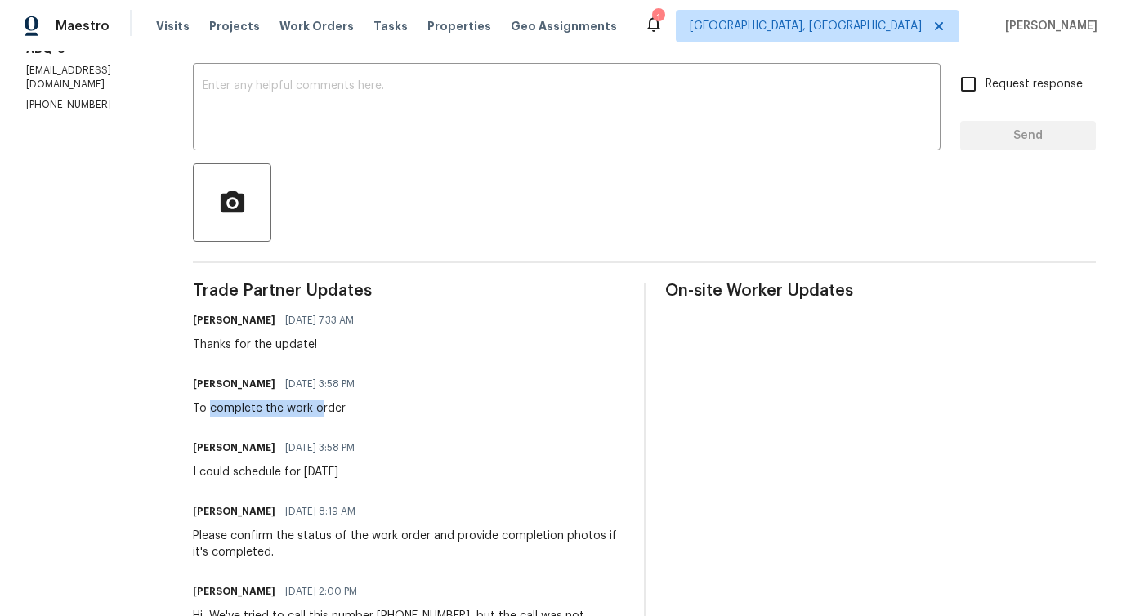
click at [466, 474] on div "Gerardo Gil 09/17/2025 3:58 PM I could schedule for Tuesday the 23rd" at bounding box center [408, 458] width 431 height 44
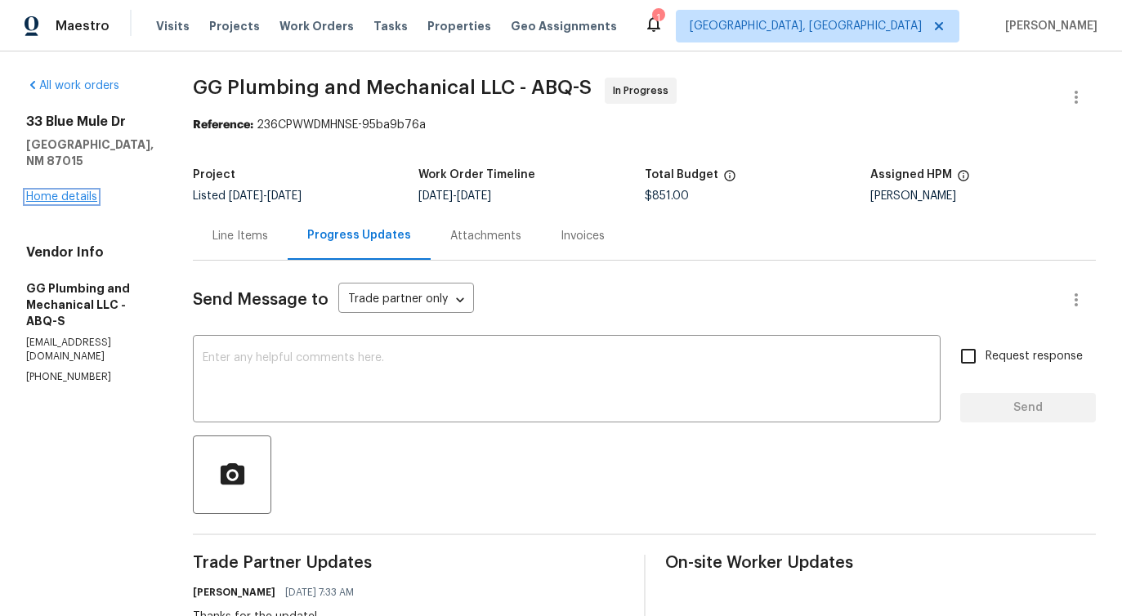
click at [74, 191] on link "Home details" at bounding box center [61, 196] width 71 height 11
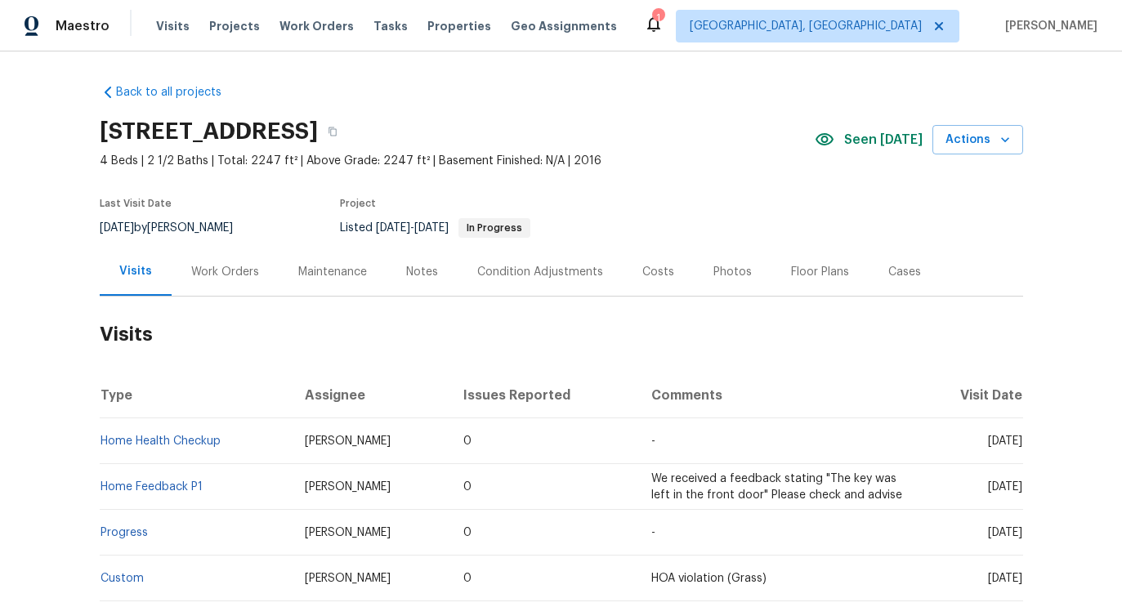
click at [248, 273] on div "Work Orders" at bounding box center [225, 272] width 68 height 16
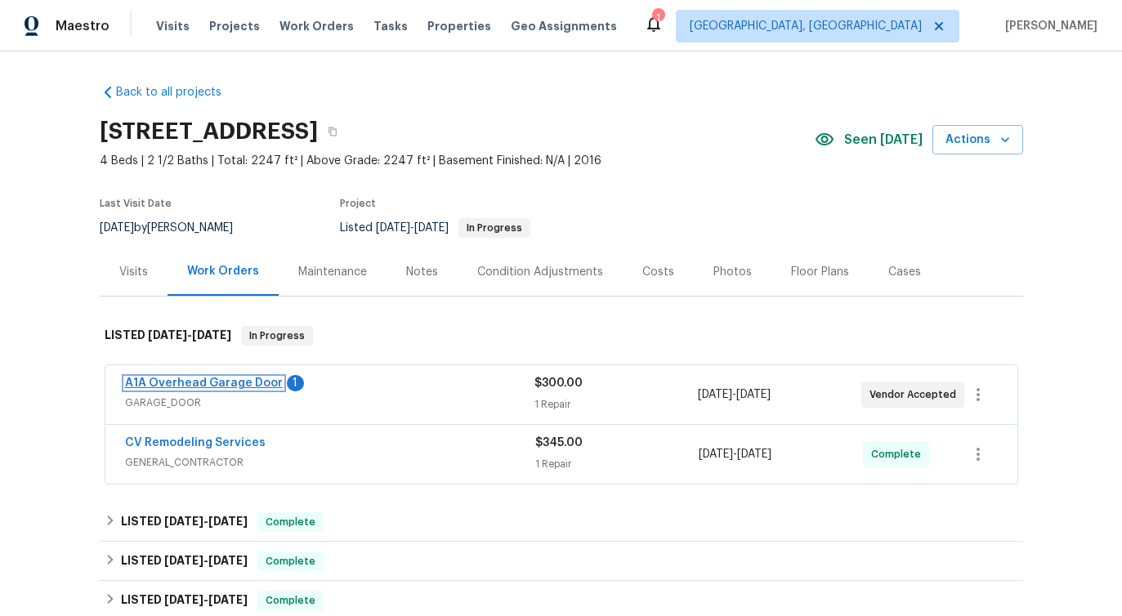
click at [200, 384] on link "A1A Overhead Garage Door" at bounding box center [204, 382] width 158 height 11
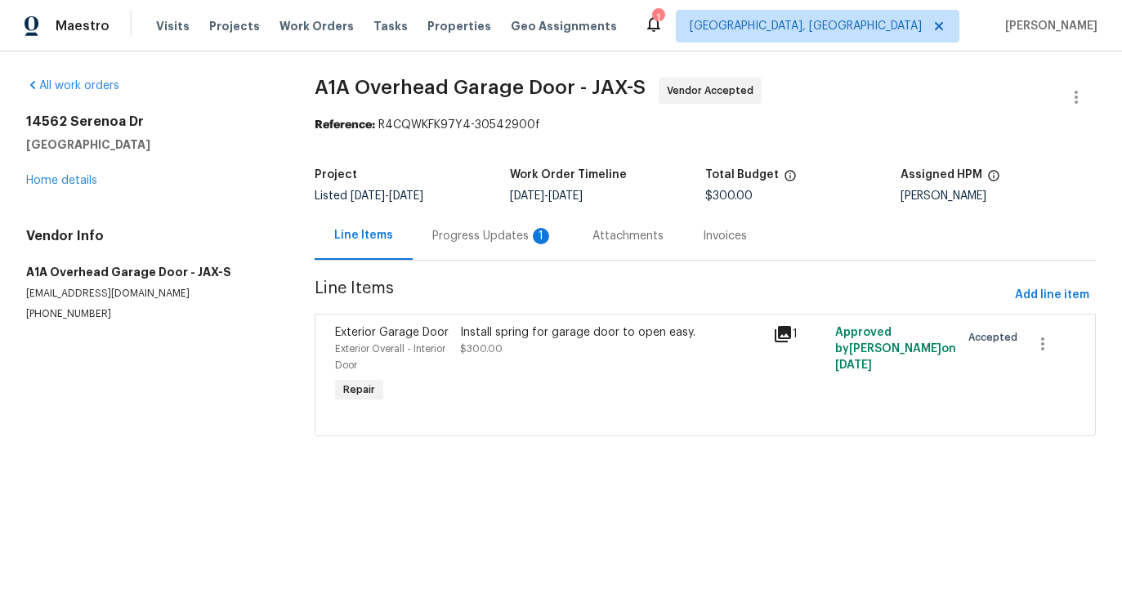
click at [451, 248] on div "Progress Updates 1" at bounding box center [493, 236] width 160 height 48
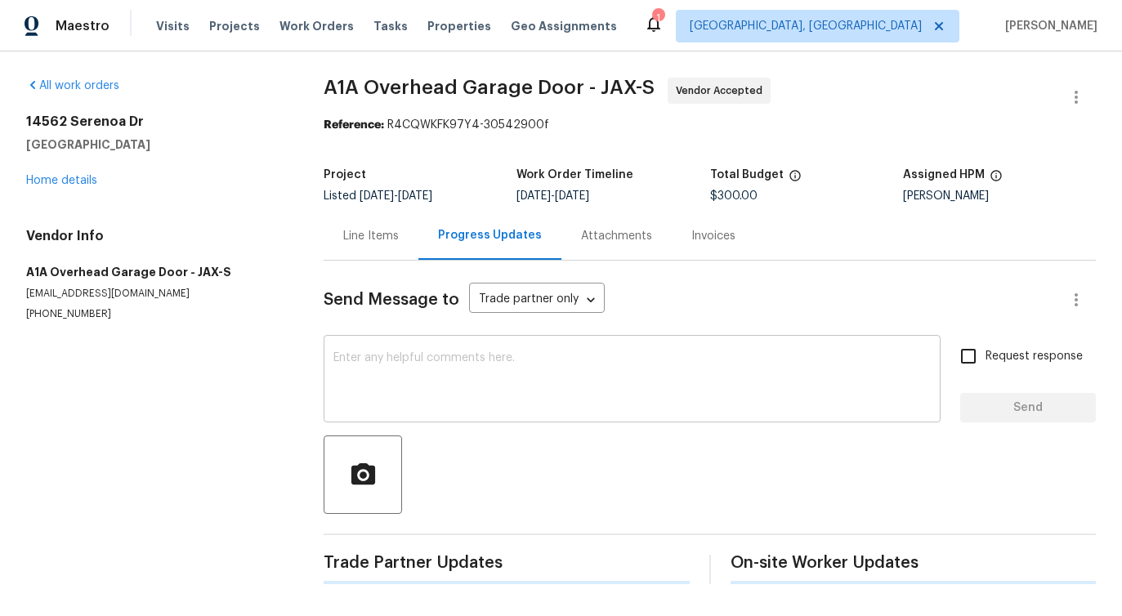
click at [476, 387] on textarea at bounding box center [631, 380] width 597 height 57
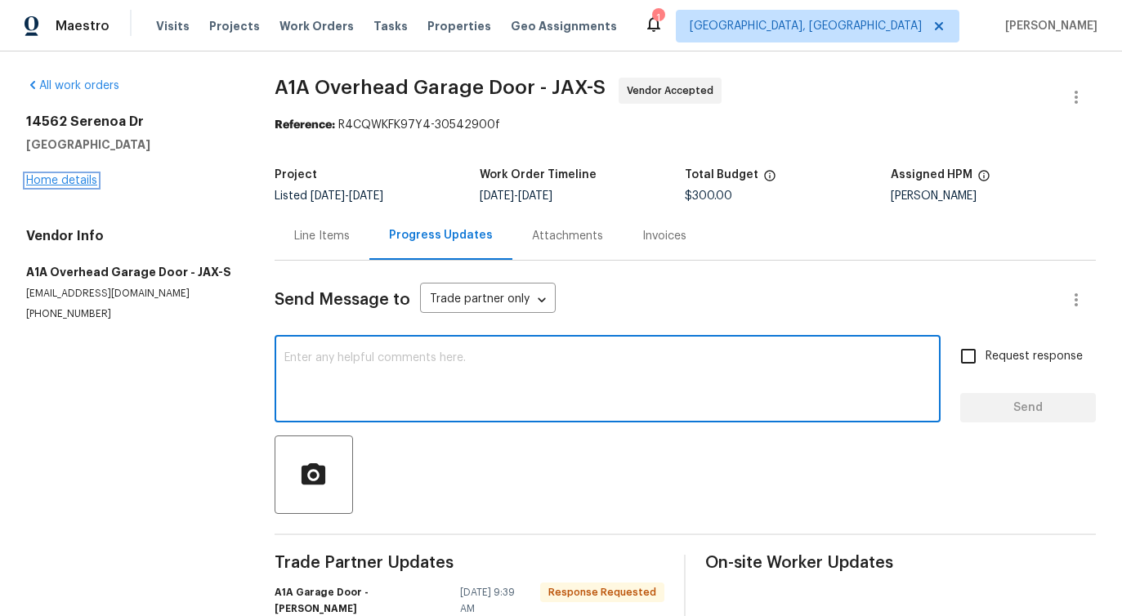
click at [61, 184] on link "Home details" at bounding box center [61, 180] width 71 height 11
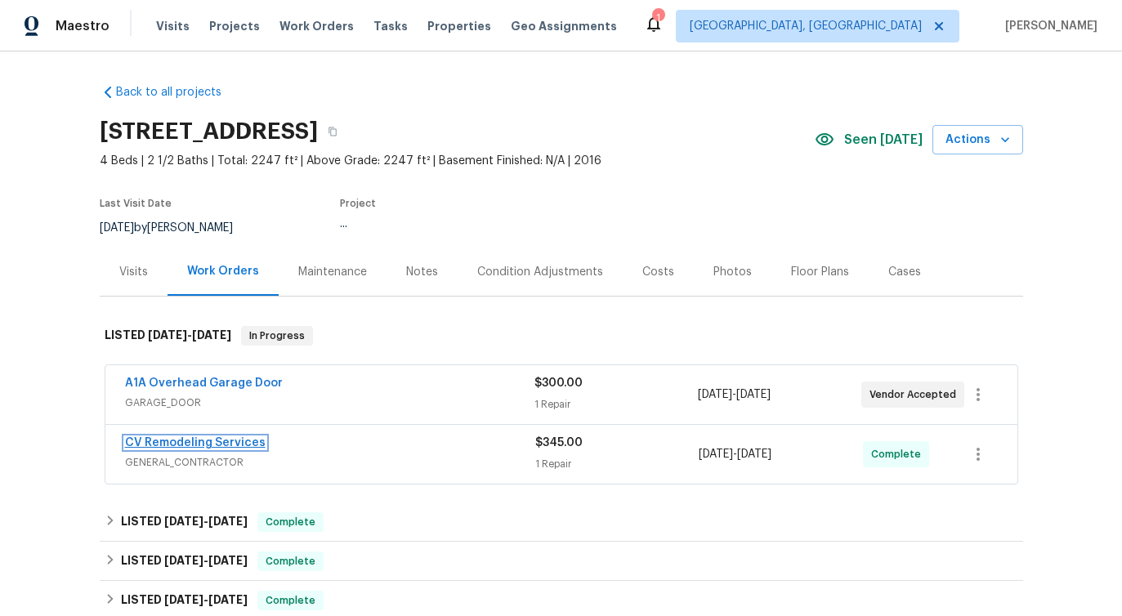
click at [142, 445] on link "CV Remodeling Services" at bounding box center [195, 442] width 141 height 11
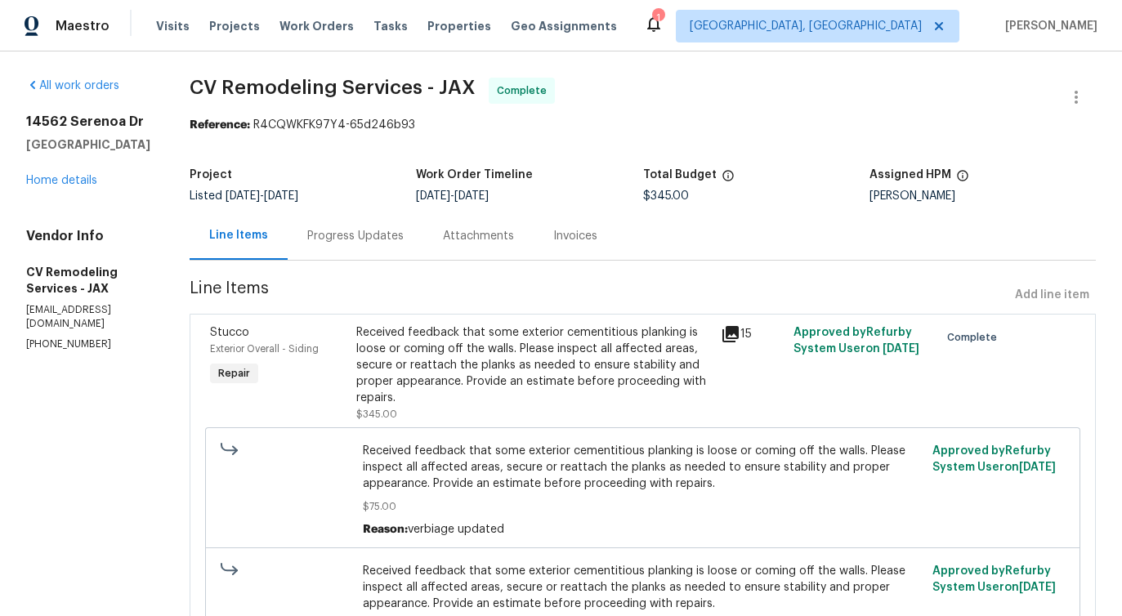
click at [371, 247] on div "Progress Updates" at bounding box center [356, 236] width 136 height 48
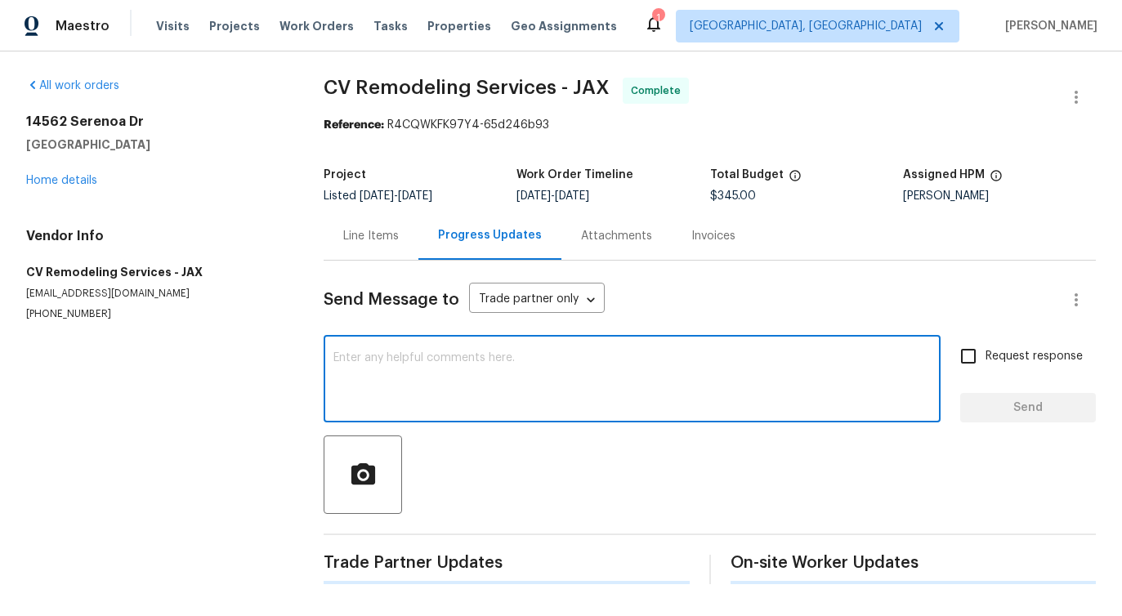
click at [399, 386] on textarea at bounding box center [631, 380] width 597 height 57
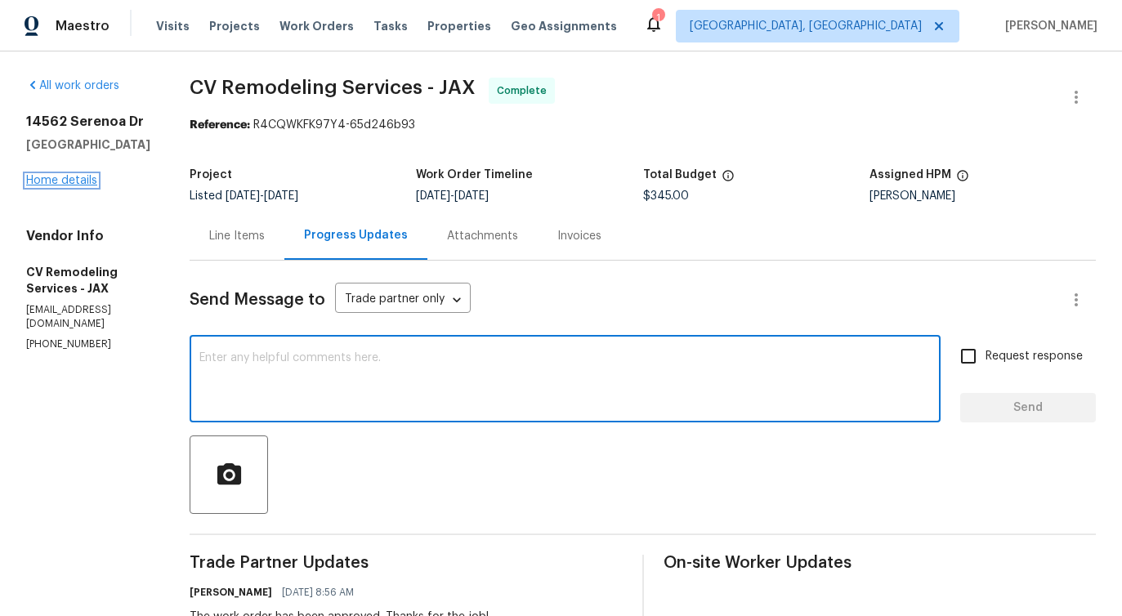
click at [51, 179] on link "Home details" at bounding box center [61, 180] width 71 height 11
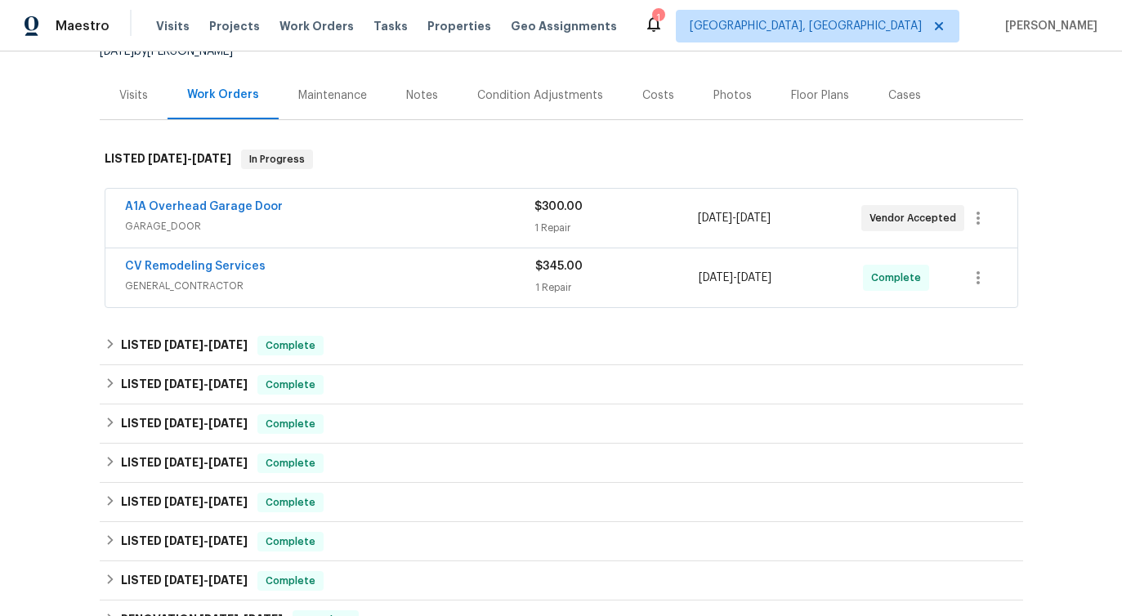
scroll to position [245, 0]
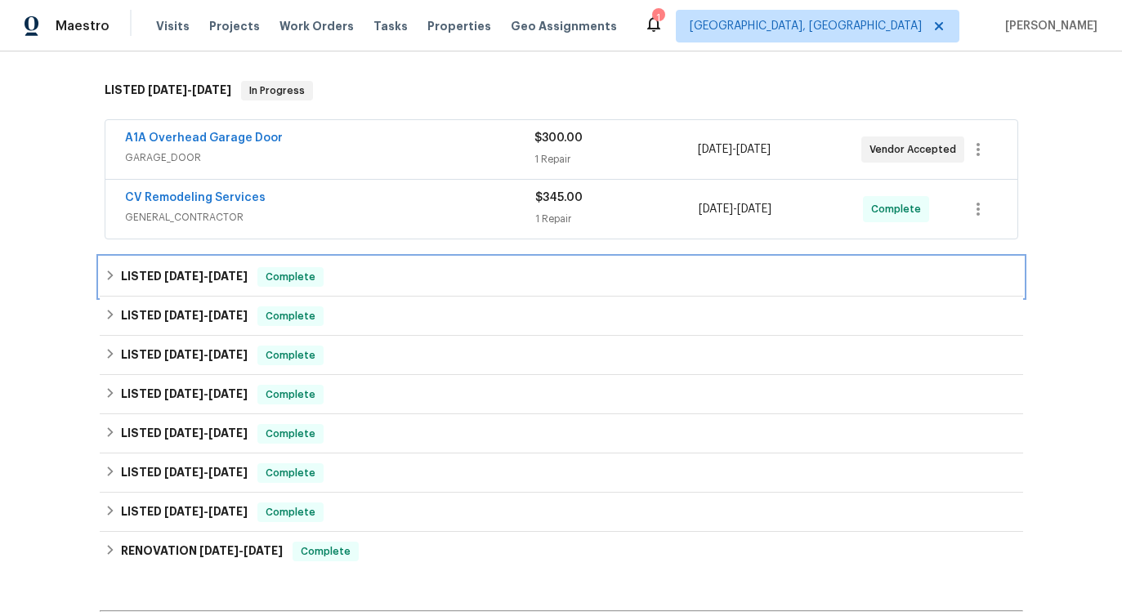
click at [189, 281] on span "8/8/25" at bounding box center [183, 275] width 39 height 11
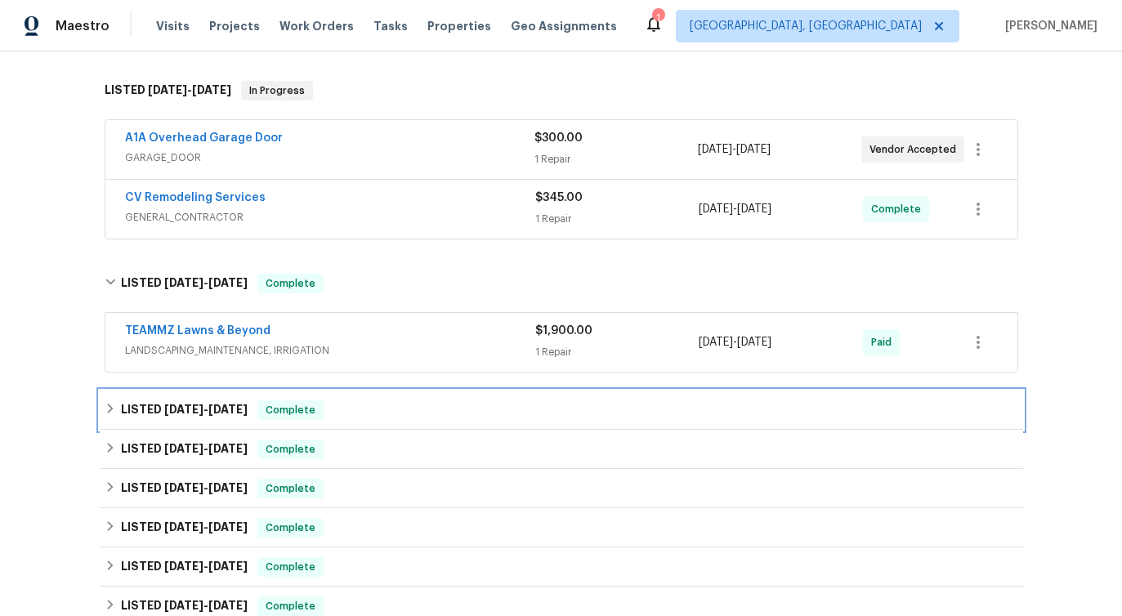
click at [184, 401] on h6 "LISTED 7/24/25 - 7/30/25" at bounding box center [184, 410] width 127 height 20
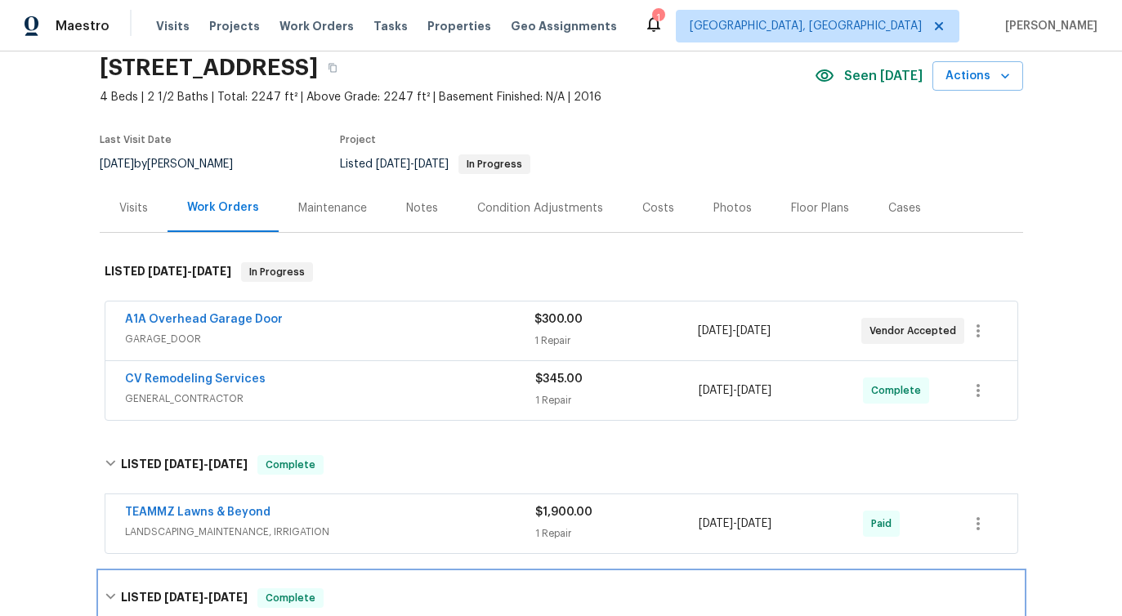
scroll to position [0, 0]
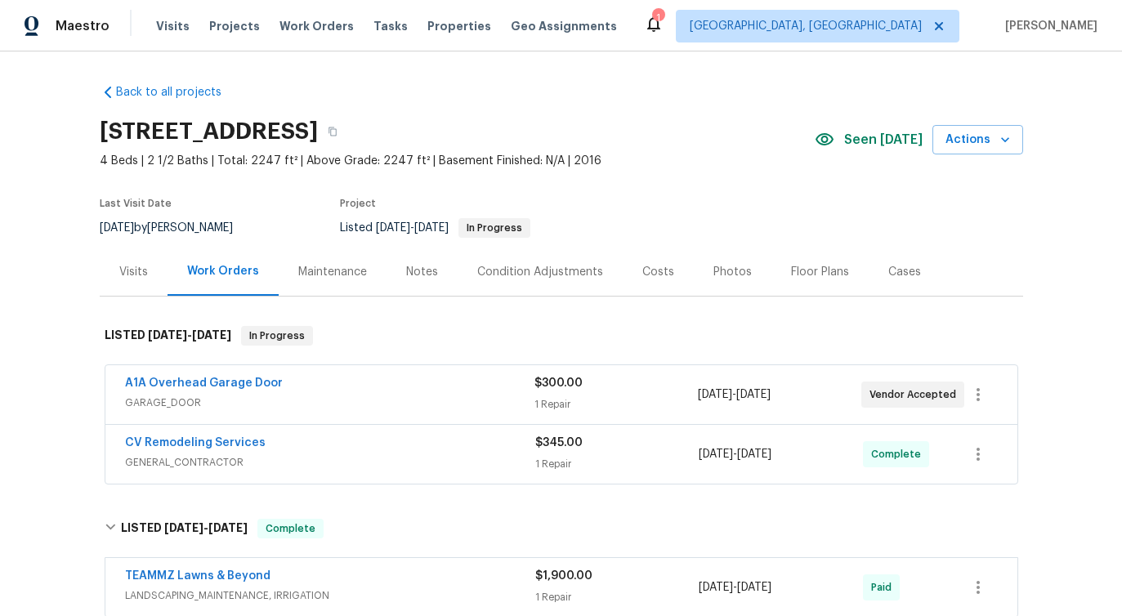
click at [422, 382] on div "A1A Overhead Garage Door" at bounding box center [329, 385] width 409 height 20
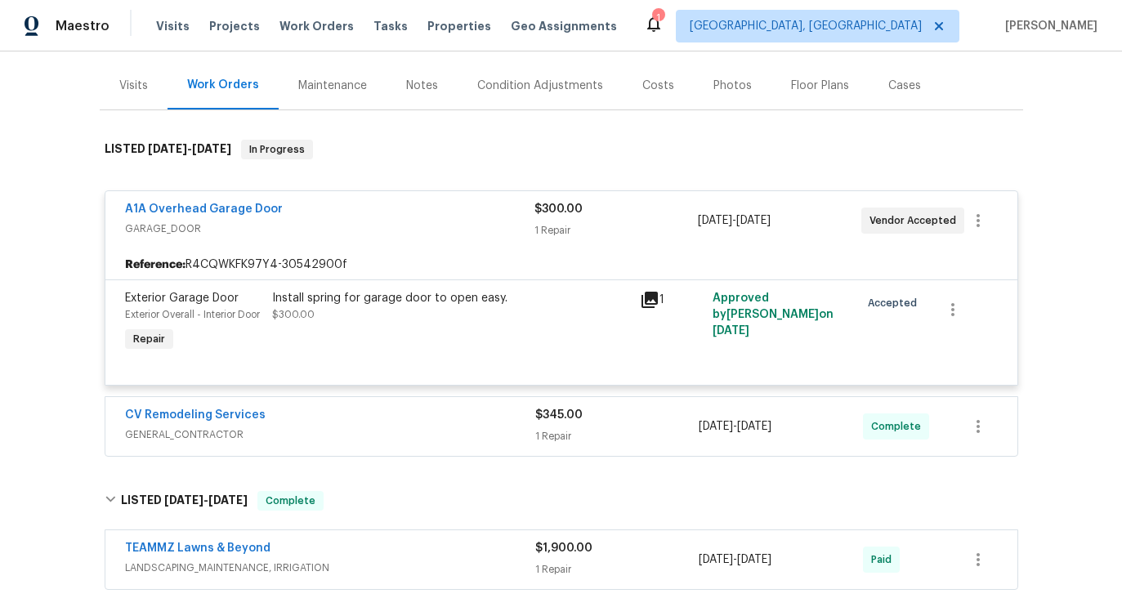
scroll to position [200, 0]
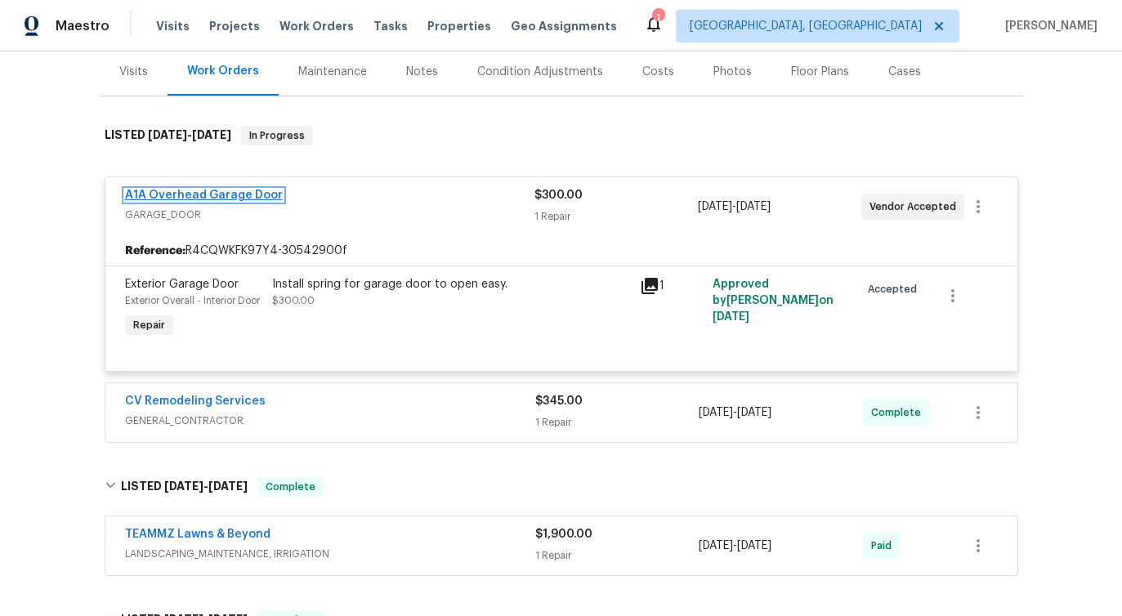
click at [221, 191] on link "A1A Overhead Garage Door" at bounding box center [204, 195] width 158 height 11
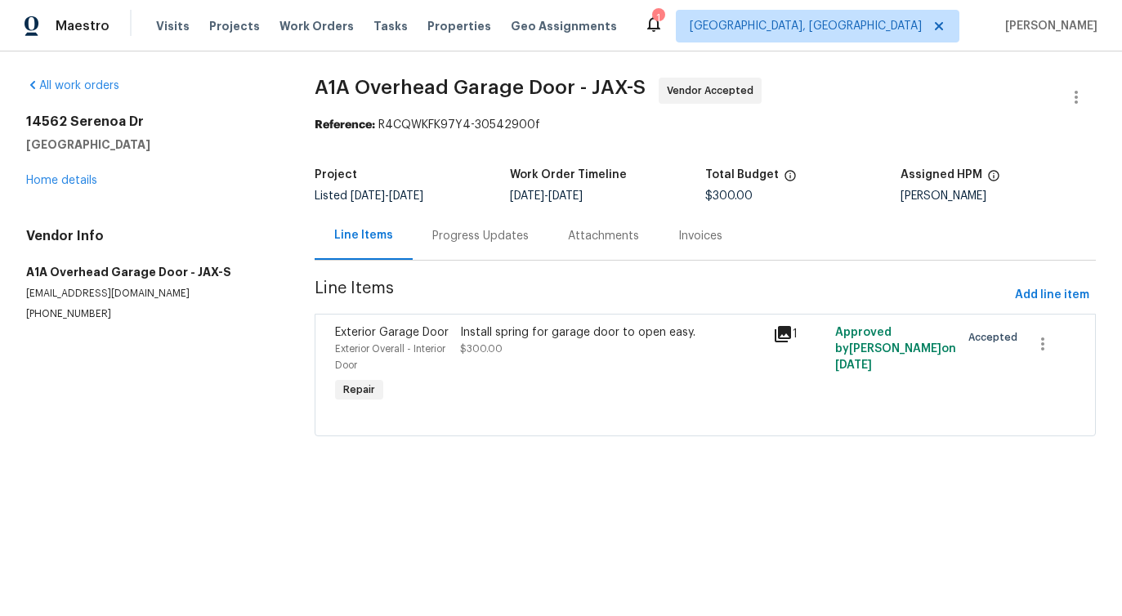
click at [585, 373] on div "Install spring for garage door to open easy. $300.00" at bounding box center [611, 365] width 312 height 92
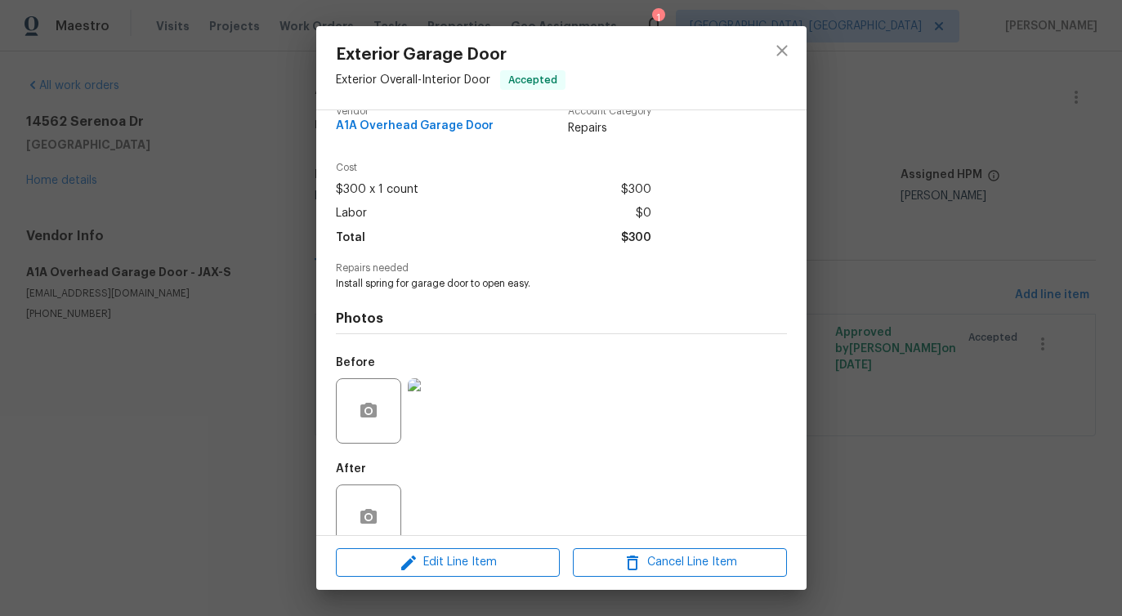
scroll to position [46, 0]
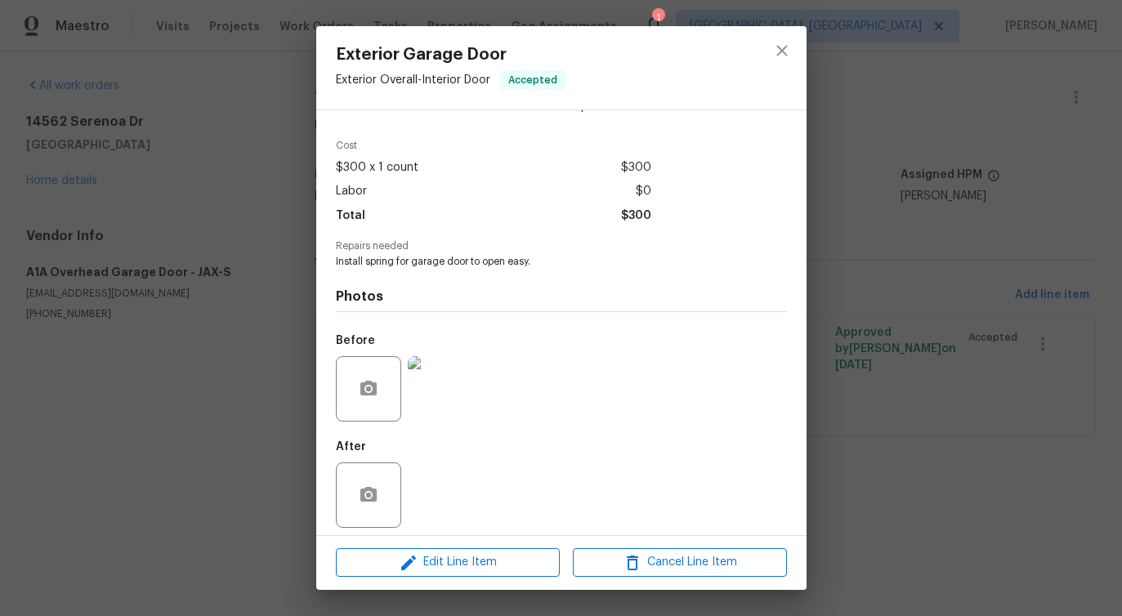
click at [444, 389] on img at bounding box center [440, 388] width 65 height 65
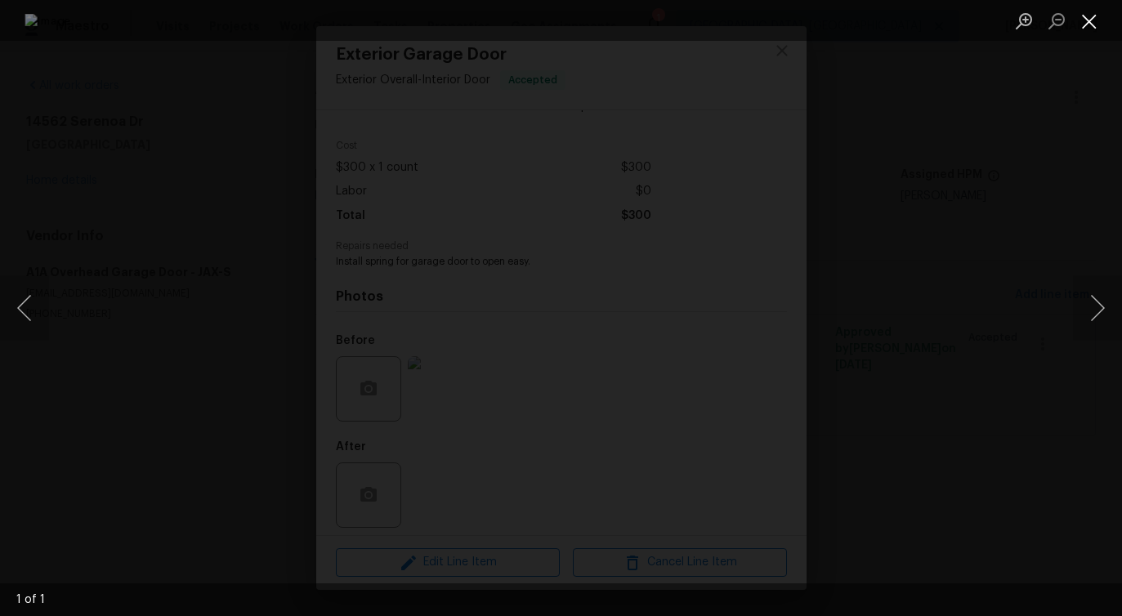
click at [1087, 26] on button "Close lightbox" at bounding box center [1089, 21] width 33 height 29
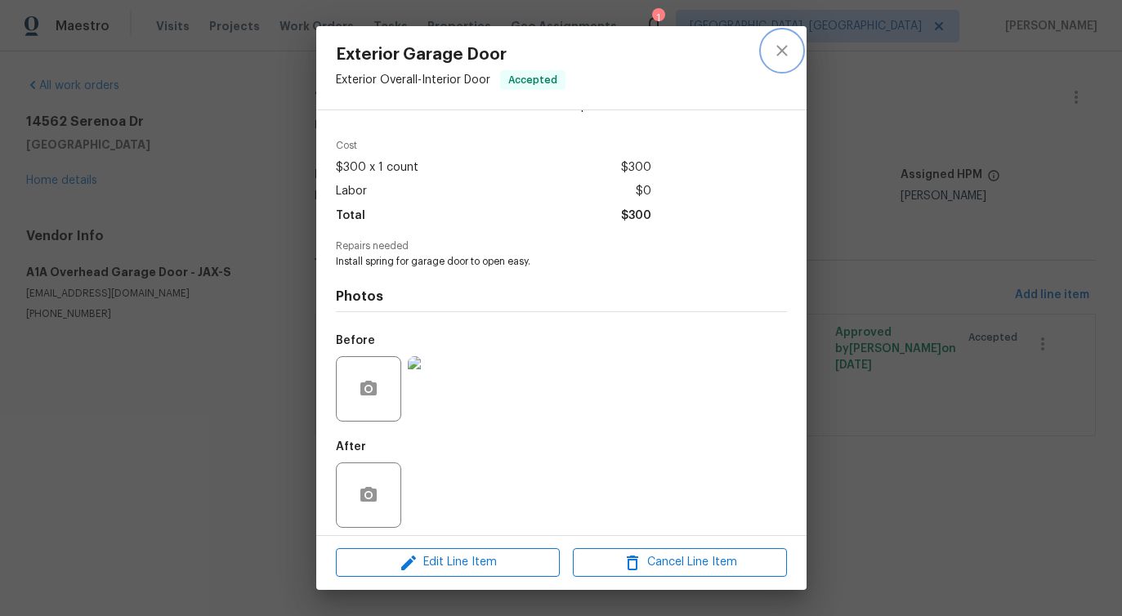
click at [777, 52] on icon "close" at bounding box center [782, 51] width 20 height 20
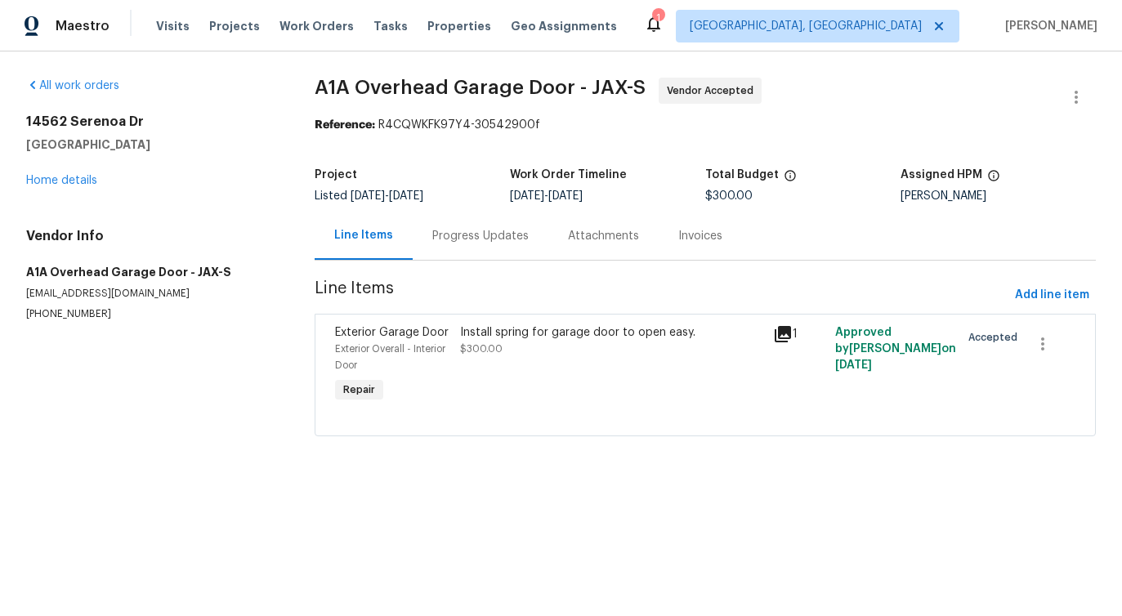
click at [463, 246] on div "Progress Updates" at bounding box center [481, 236] width 136 height 48
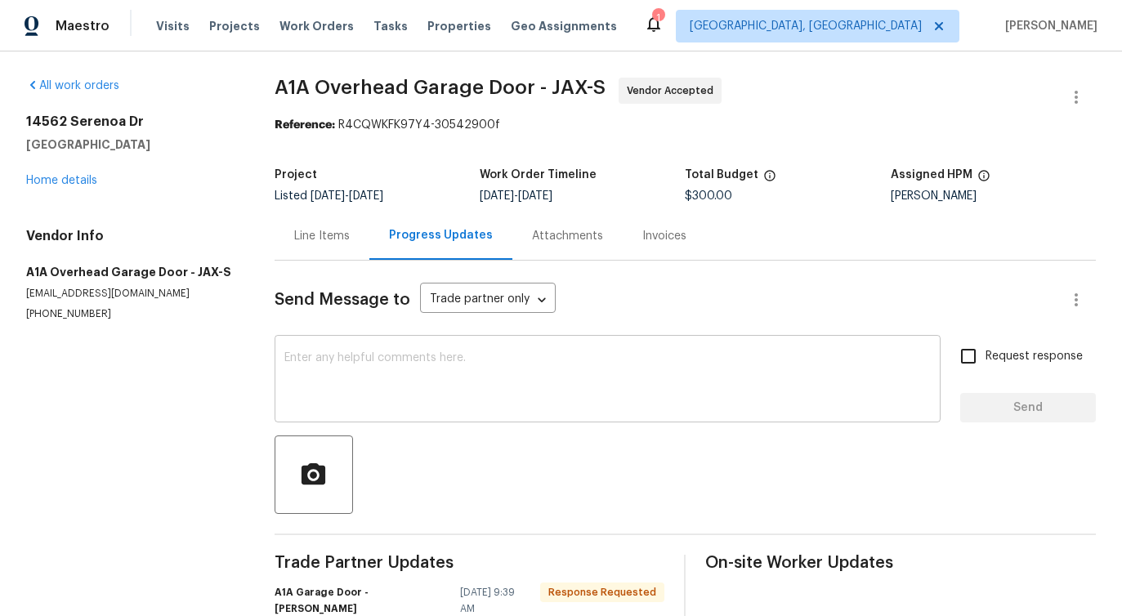
click at [493, 371] on textarea at bounding box center [607, 380] width 646 height 57
drag, startPoint x: 274, startPoint y: 87, endPoint x: 427, endPoint y: 90, distance: 153.6
click at [427, 90] on div "All work orders 14562 Serenoa Dr Jacksonville, FL 32258 Home details Vendor Inf…" at bounding box center [561, 425] width 1122 height 748
click at [316, 237] on div "Line Items" at bounding box center [322, 236] width 56 height 16
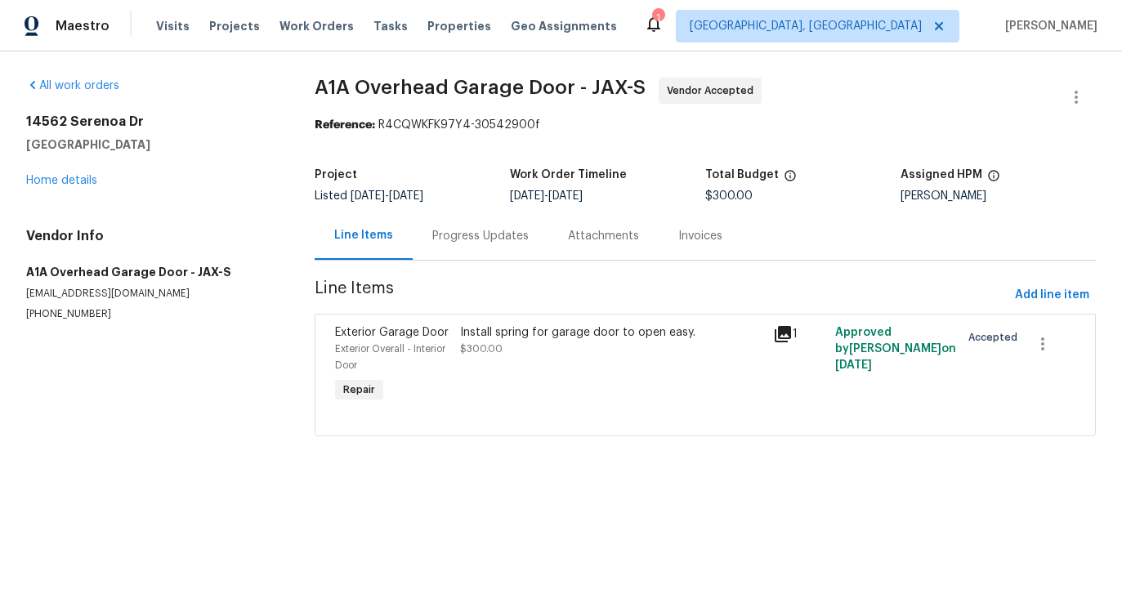
click at [472, 244] on div "Progress Updates" at bounding box center [481, 236] width 136 height 48
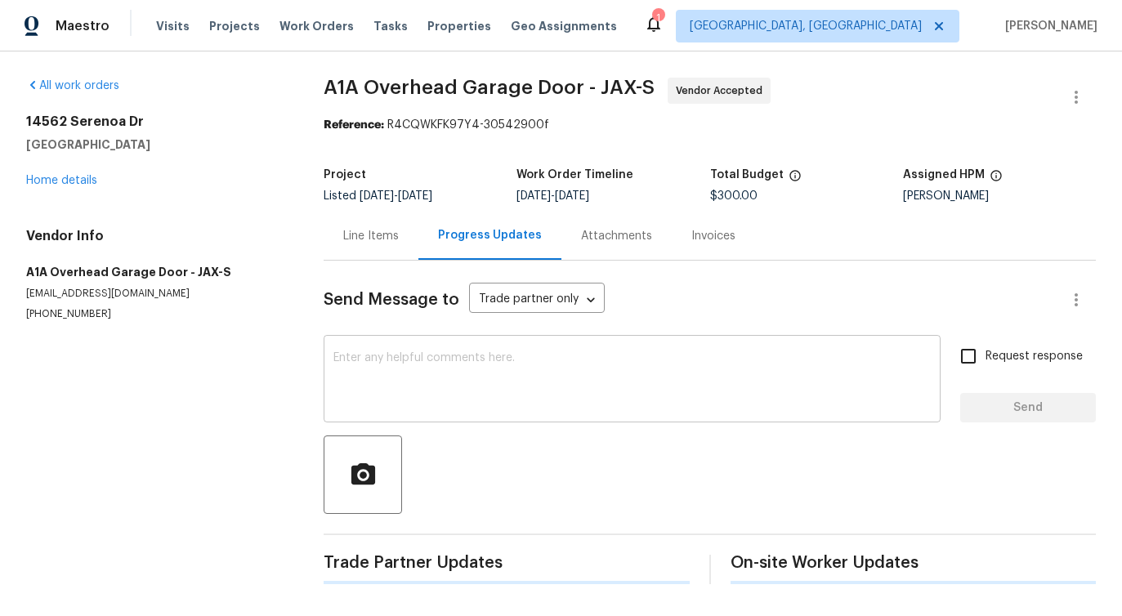
click at [466, 393] on textarea at bounding box center [631, 380] width 597 height 57
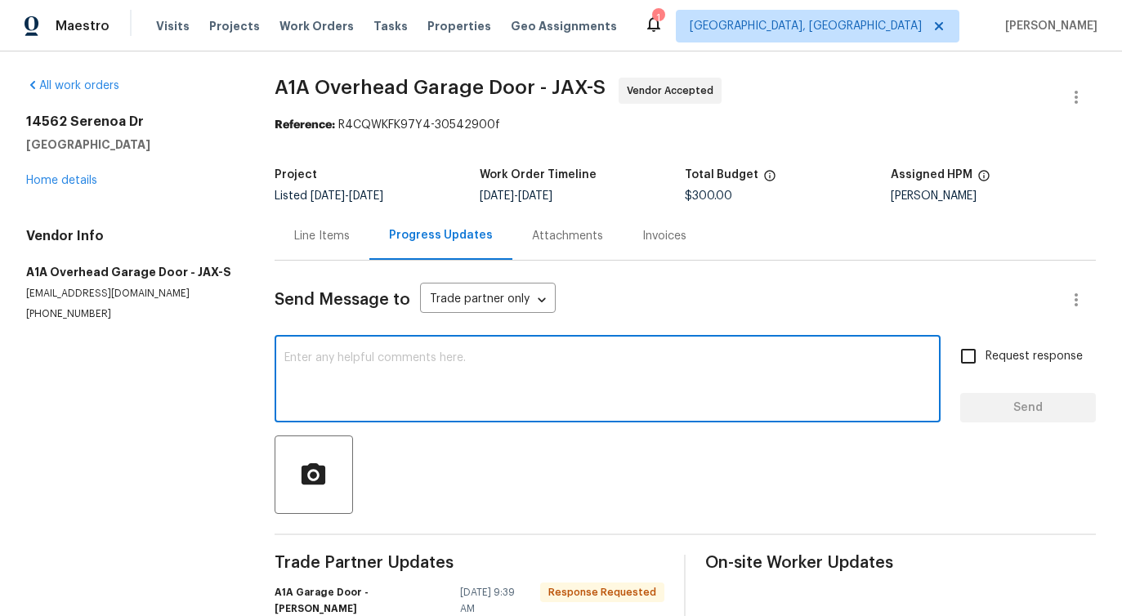
scroll to position [151, 0]
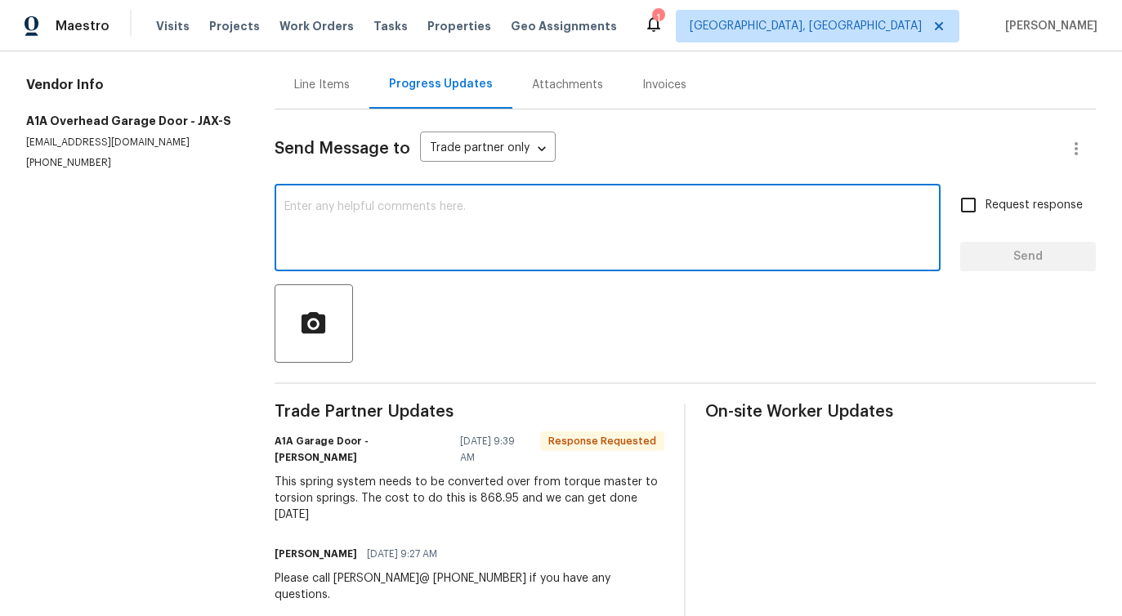
click at [466, 393] on div "Send Message to Trade partner only Trade partner only ​ x ​ Request response Se…" at bounding box center [685, 365] width 821 height 513
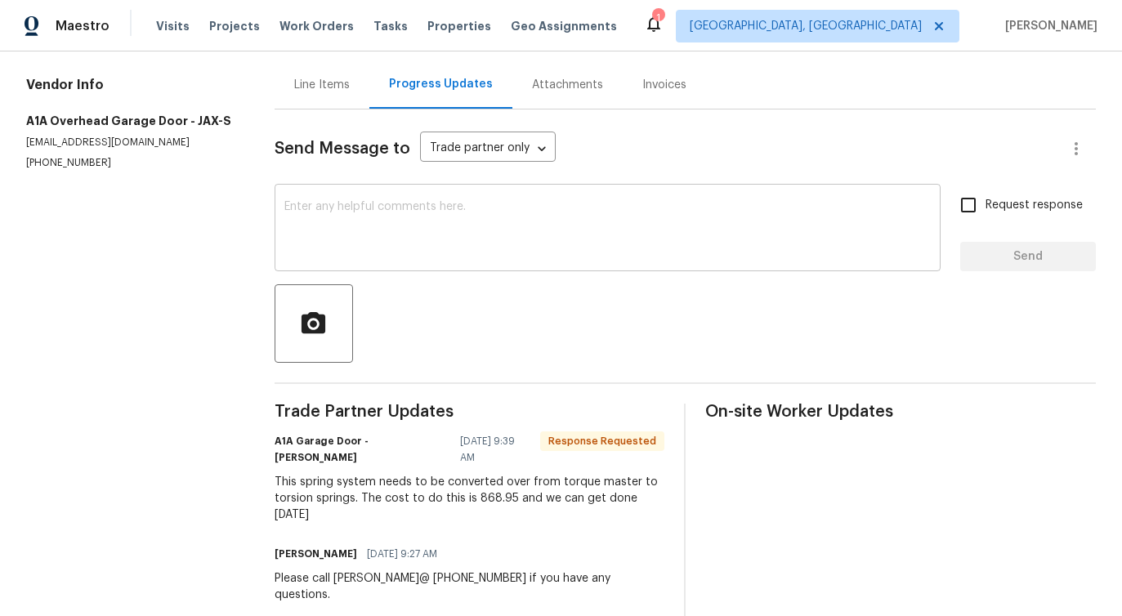
scroll to position [0, 0]
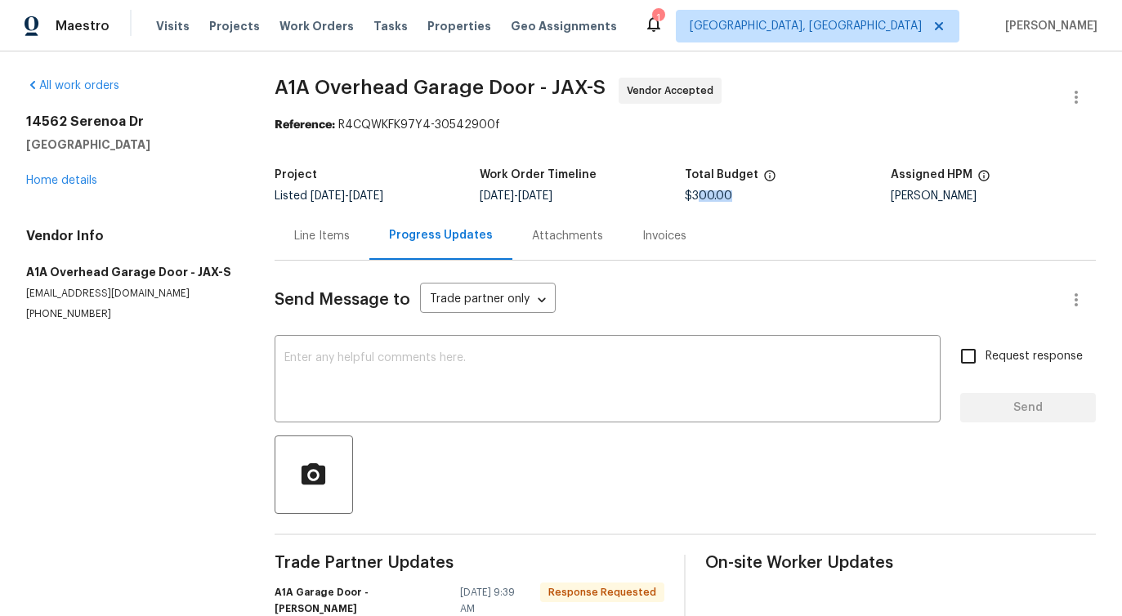
drag, startPoint x: 698, startPoint y: 194, endPoint x: 743, endPoint y: 194, distance: 45.8
click at [743, 194] on div "$300.00" at bounding box center [787, 195] width 205 height 11
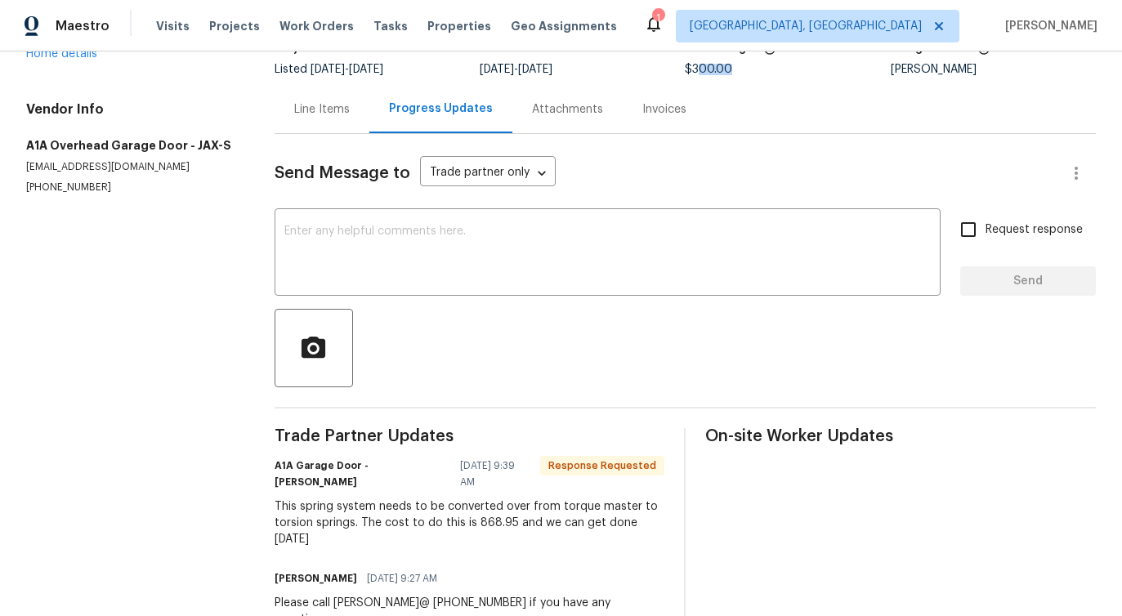
scroll to position [131, 0]
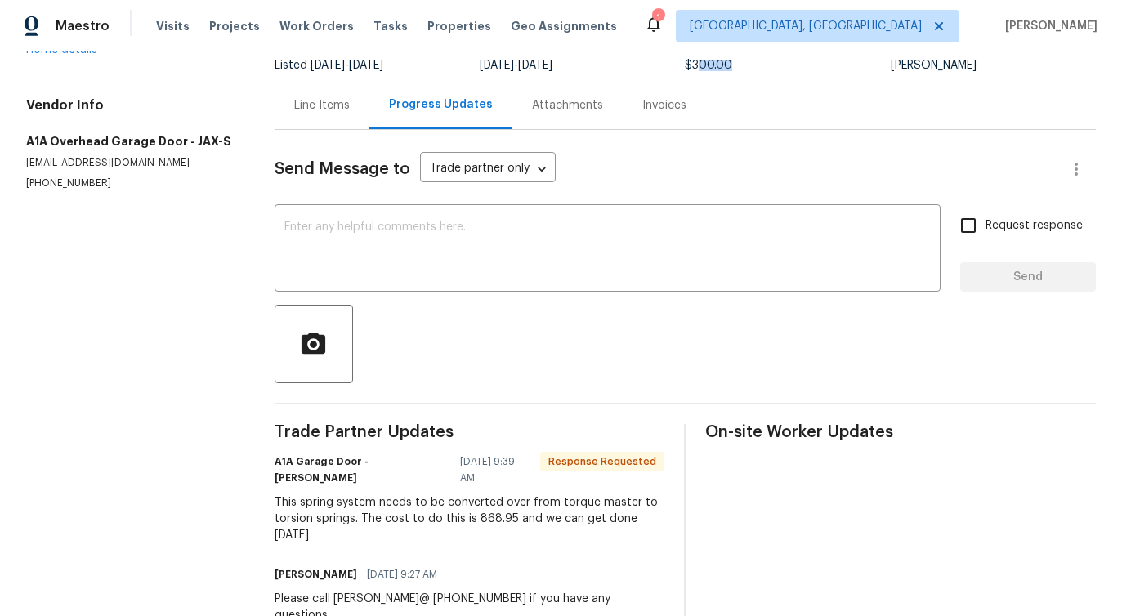
click at [337, 109] on div "Line Items" at bounding box center [322, 105] width 56 height 16
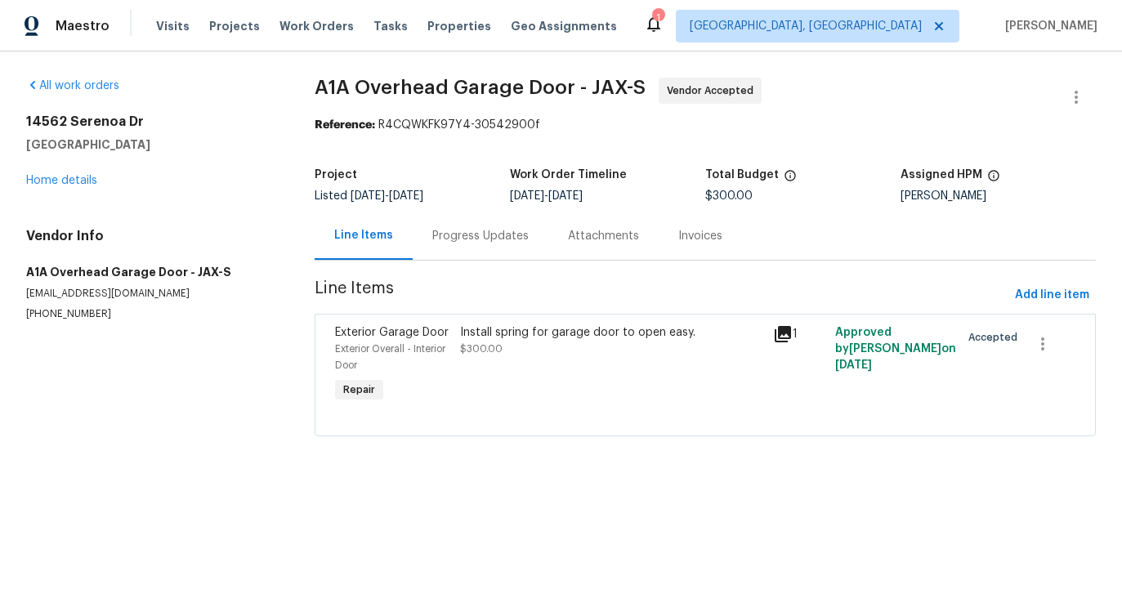
click at [449, 210] on div "Project Listed 9/9/2025 - 9/22/2025 Work Order Timeline 9/22/2025 - 9/22/2025 T…" at bounding box center [705, 185] width 781 height 52
click at [462, 252] on div "Progress Updates" at bounding box center [481, 236] width 136 height 48
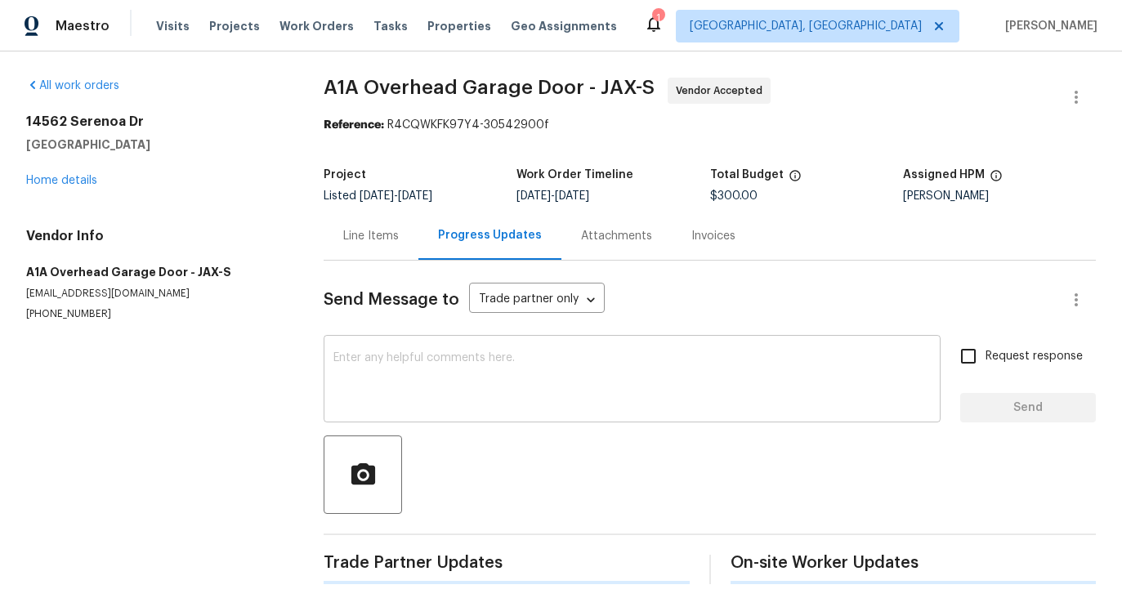
click at [462, 350] on div "x ​" at bounding box center [632, 380] width 617 height 83
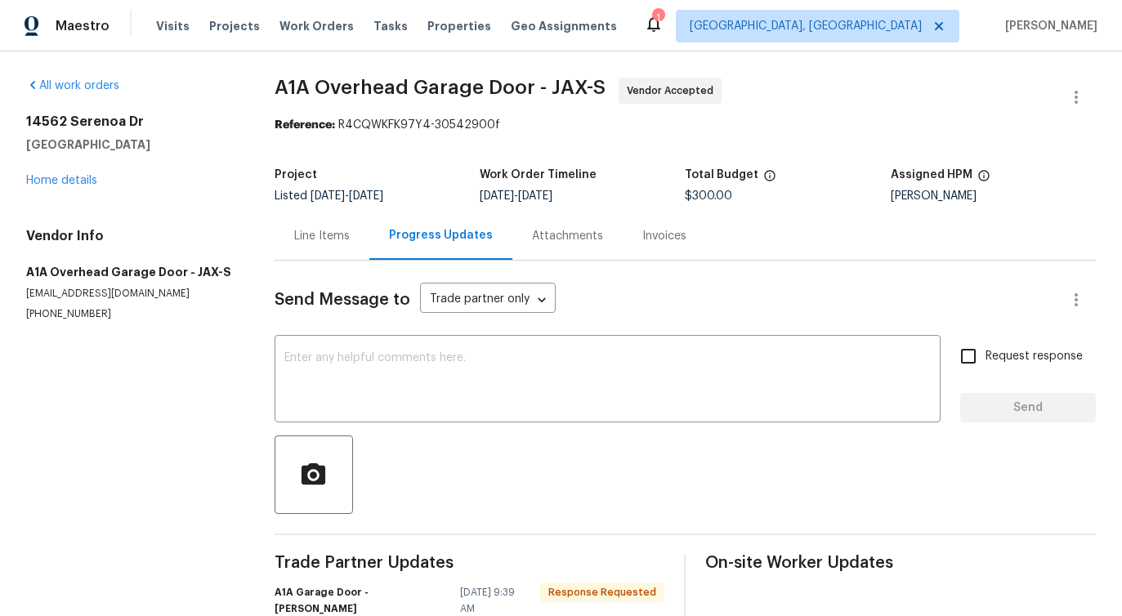
click at [288, 233] on div "Line Items" at bounding box center [322, 236] width 95 height 48
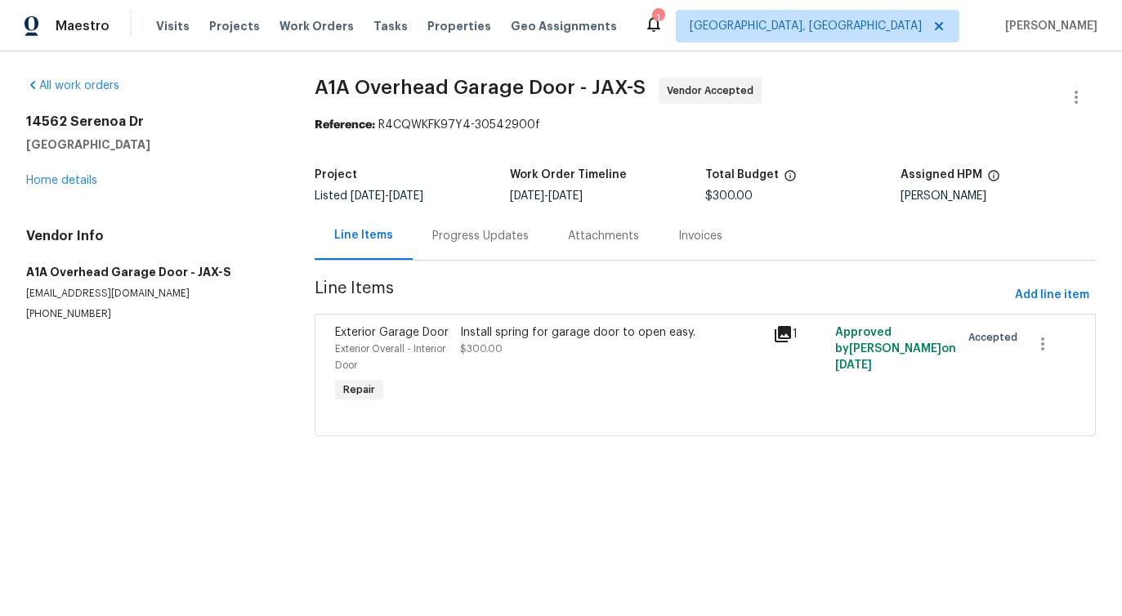
click at [475, 239] on div "Progress Updates" at bounding box center [480, 236] width 96 height 16
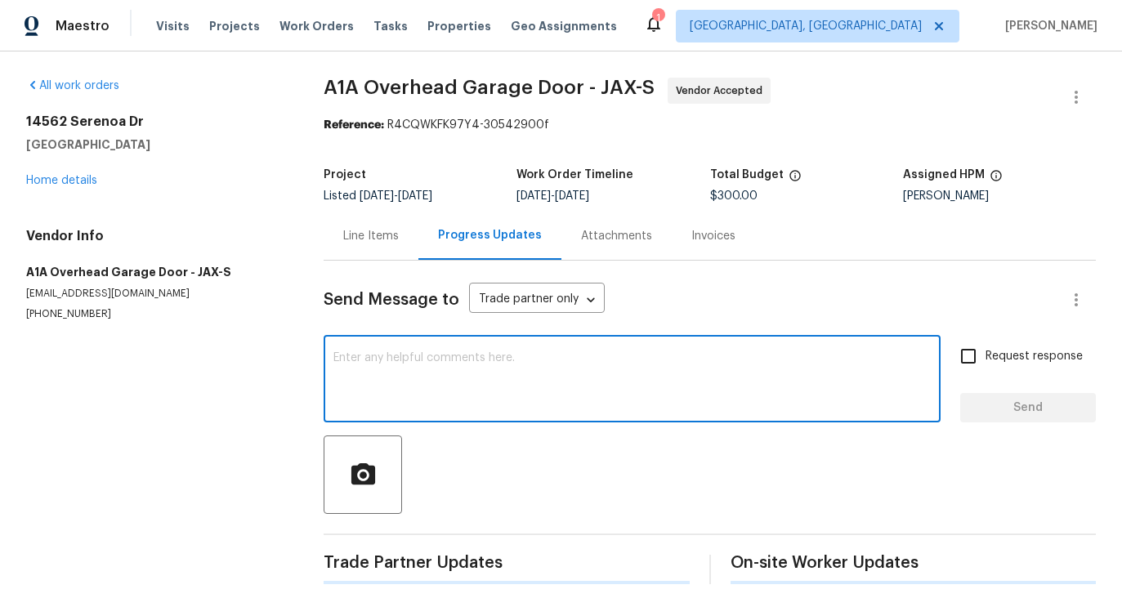
click at [473, 400] on textarea at bounding box center [631, 380] width 597 height 57
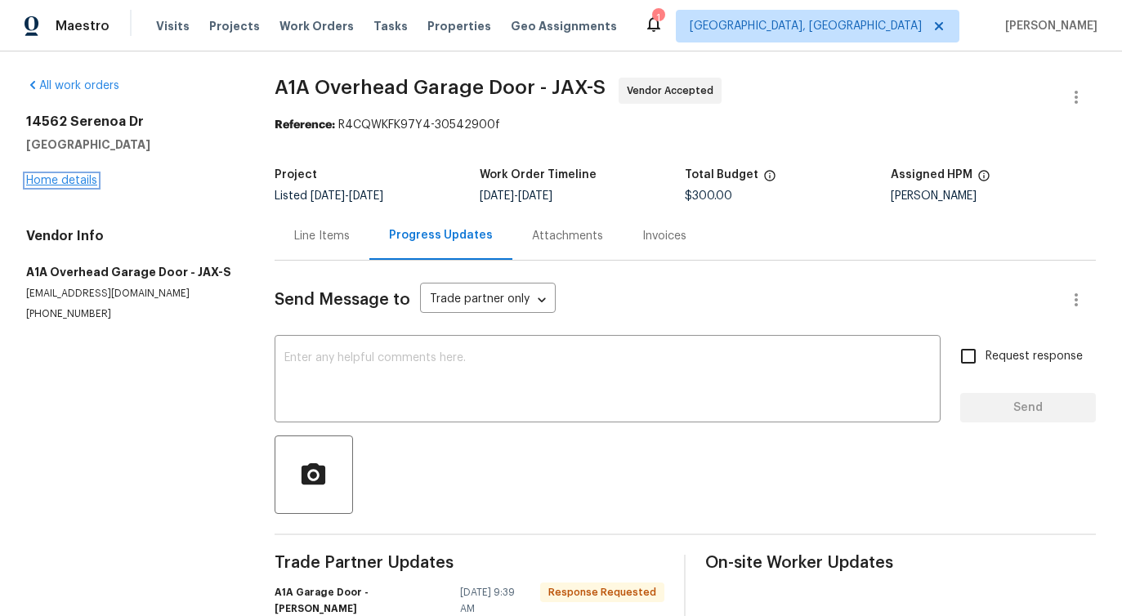
click at [81, 185] on link "Home details" at bounding box center [61, 180] width 71 height 11
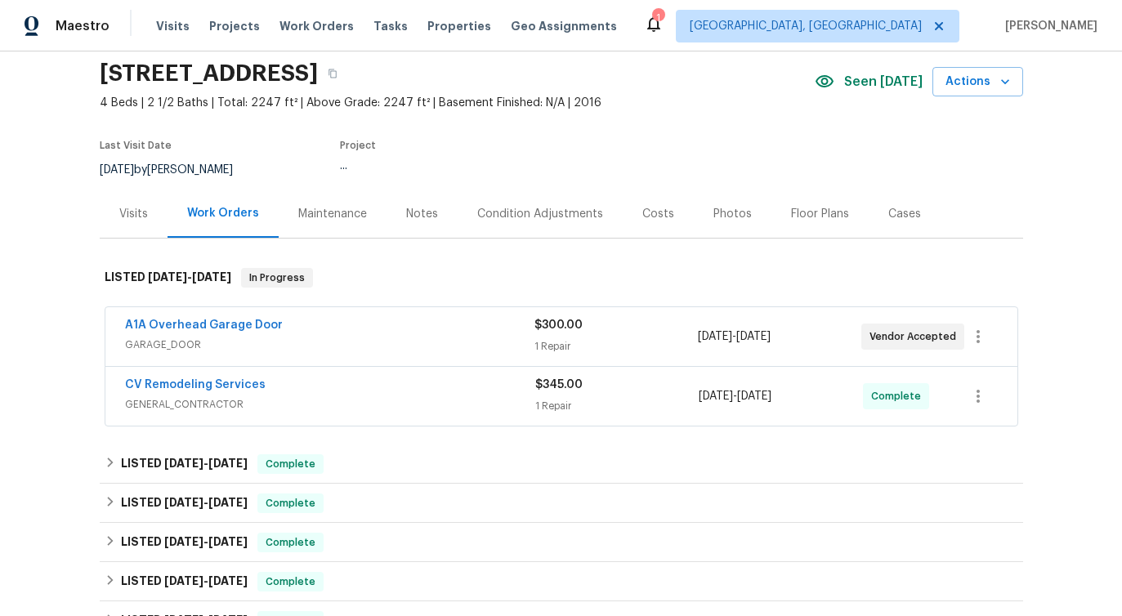
scroll to position [99, 0]
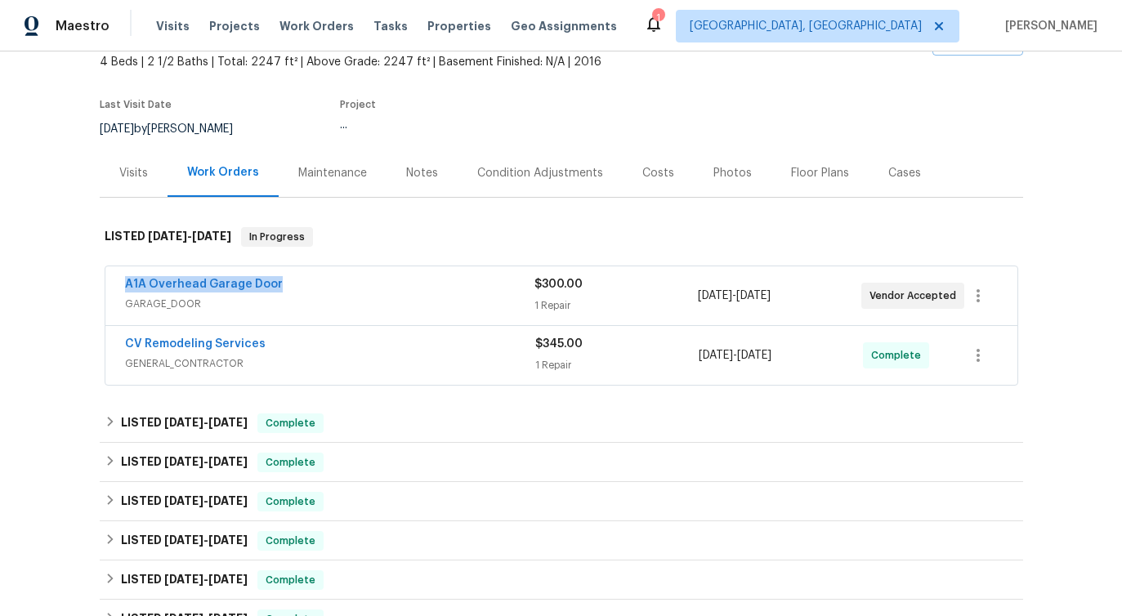
drag, startPoint x: 119, startPoint y: 280, endPoint x: 346, endPoint y: 279, distance: 227.1
click at [346, 279] on div "A1A Overhead Garage Door GARAGE_DOOR $300.00 1 Repair 9/22/2025 - 9/22/2025 Ven…" at bounding box center [561, 295] width 912 height 59
copy link "A1A Overhead Garage Door"
click at [238, 287] on link "A1A Overhead Garage Door" at bounding box center [204, 284] width 158 height 11
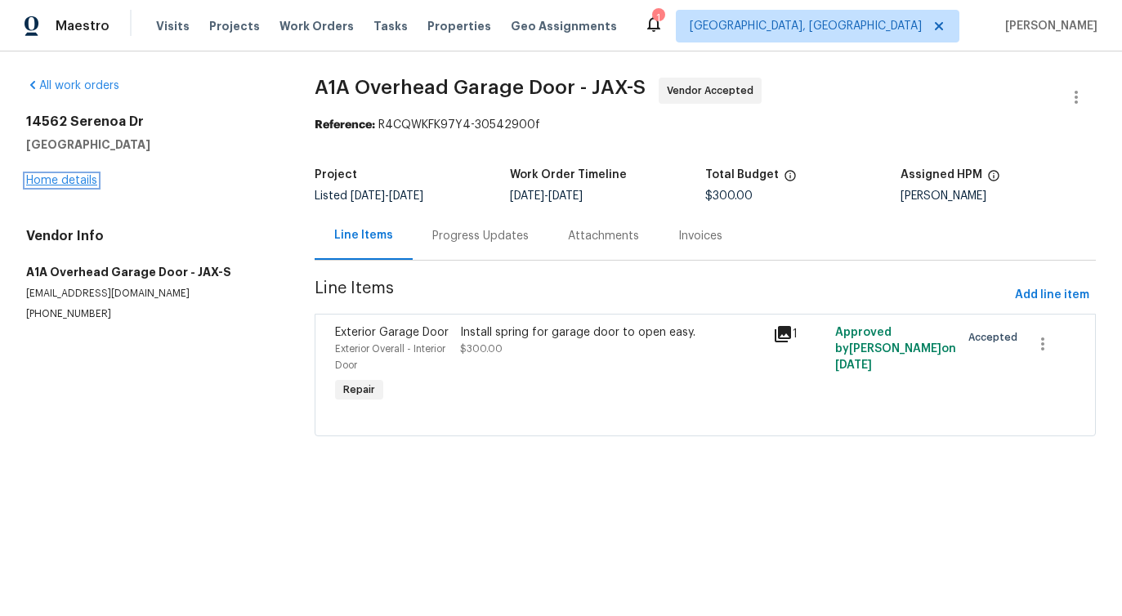
click at [67, 176] on link "Home details" at bounding box center [61, 180] width 71 height 11
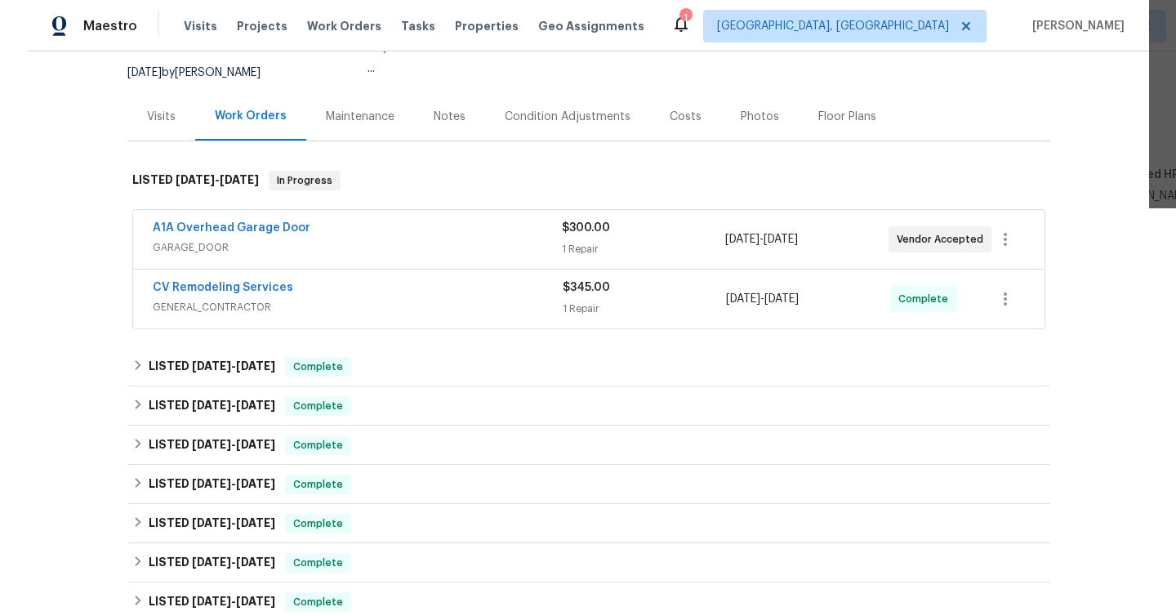
scroll to position [191, 0]
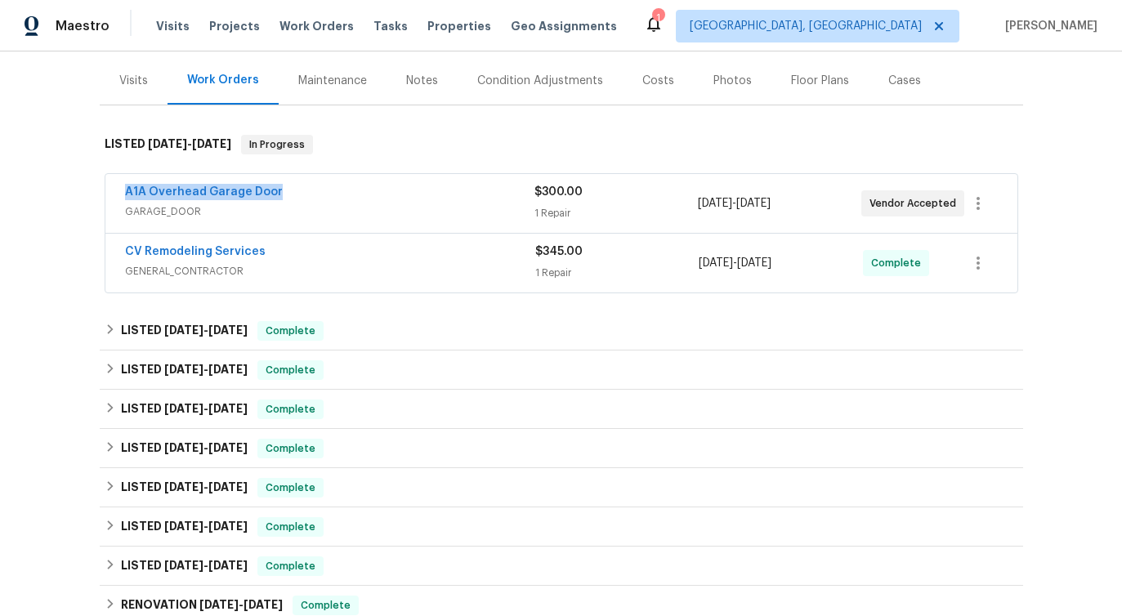
drag, startPoint x: 137, startPoint y: 195, endPoint x: 342, endPoint y: 195, distance: 205.1
click at [342, 195] on div "A1A Overhead Garage Door GARAGE_DOOR $300.00 1 Repair 9/22/2025 - 9/22/2025 Ven…" at bounding box center [561, 203] width 912 height 59
copy link "A1A Overhead Garage Door"
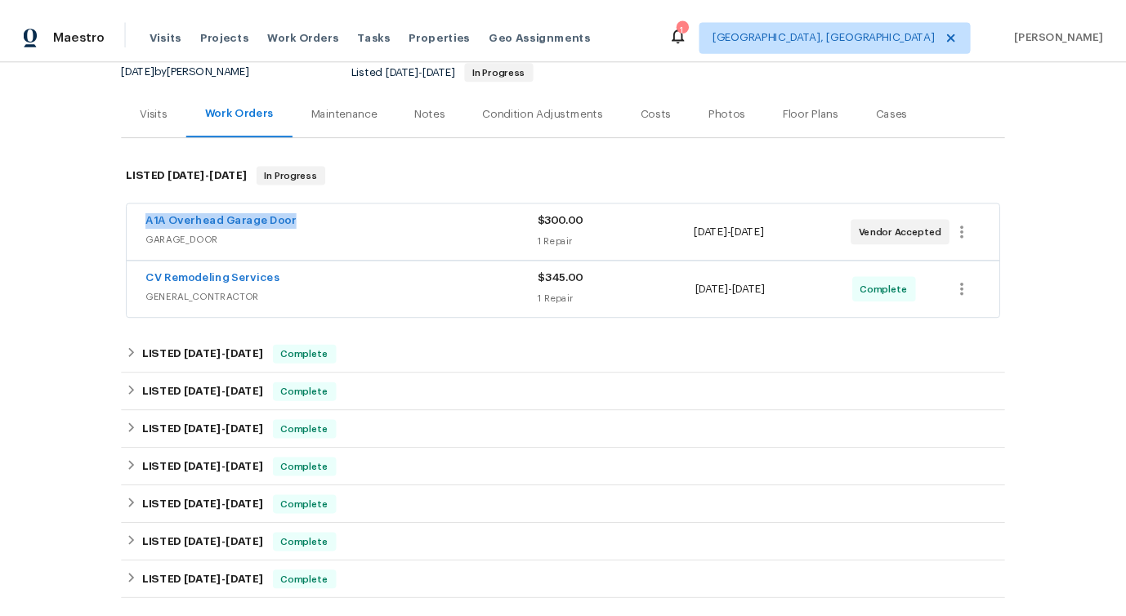
scroll to position [145, 0]
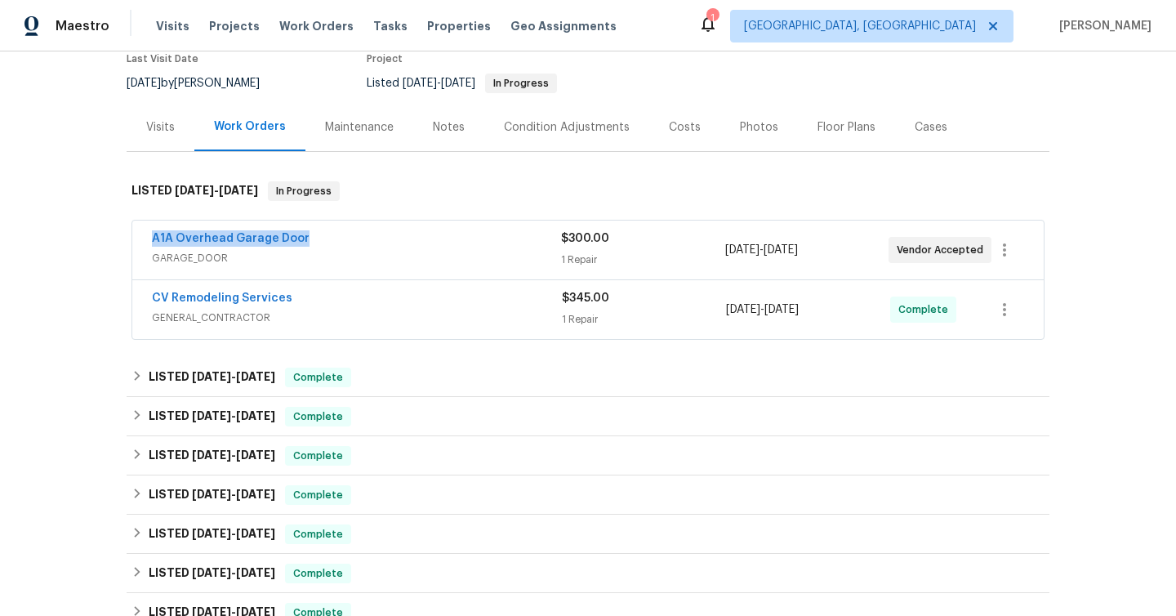
copy link "A1A Overhead Garage Door"
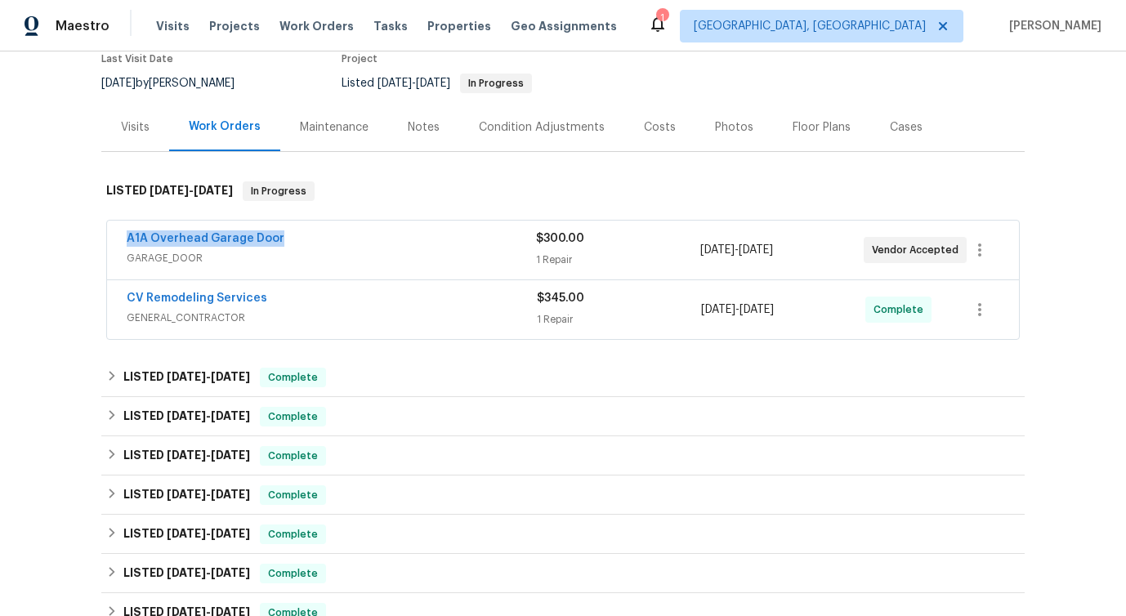
scroll to position [0, 0]
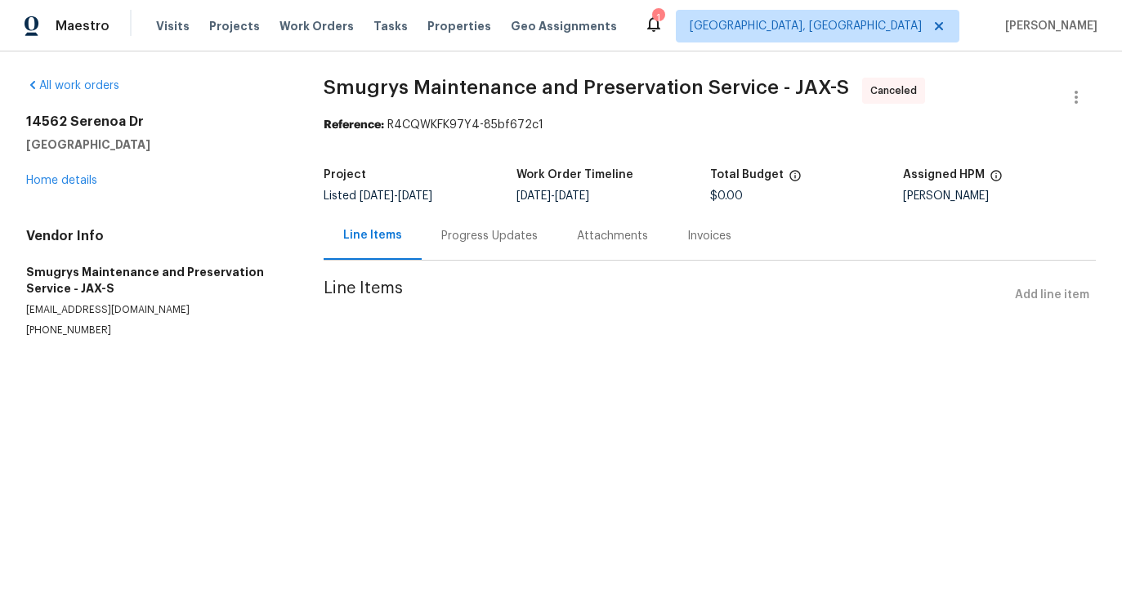
click at [445, 239] on div "Progress Updates" at bounding box center [489, 236] width 96 height 16
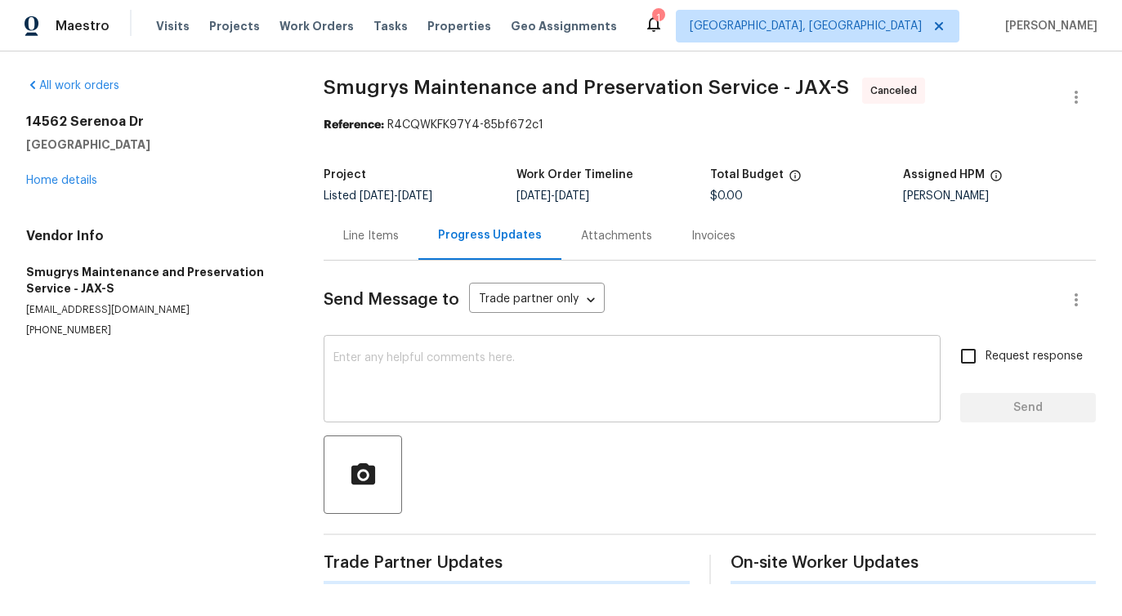
click at [442, 376] on textarea at bounding box center [631, 380] width 597 height 57
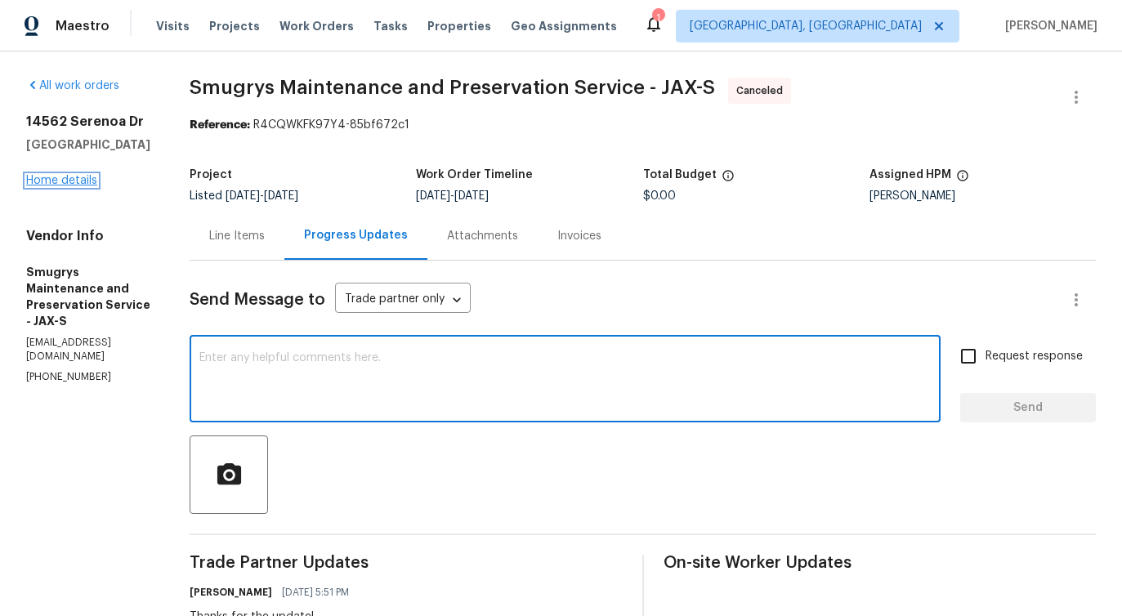
click at [78, 186] on link "Home details" at bounding box center [61, 180] width 71 height 11
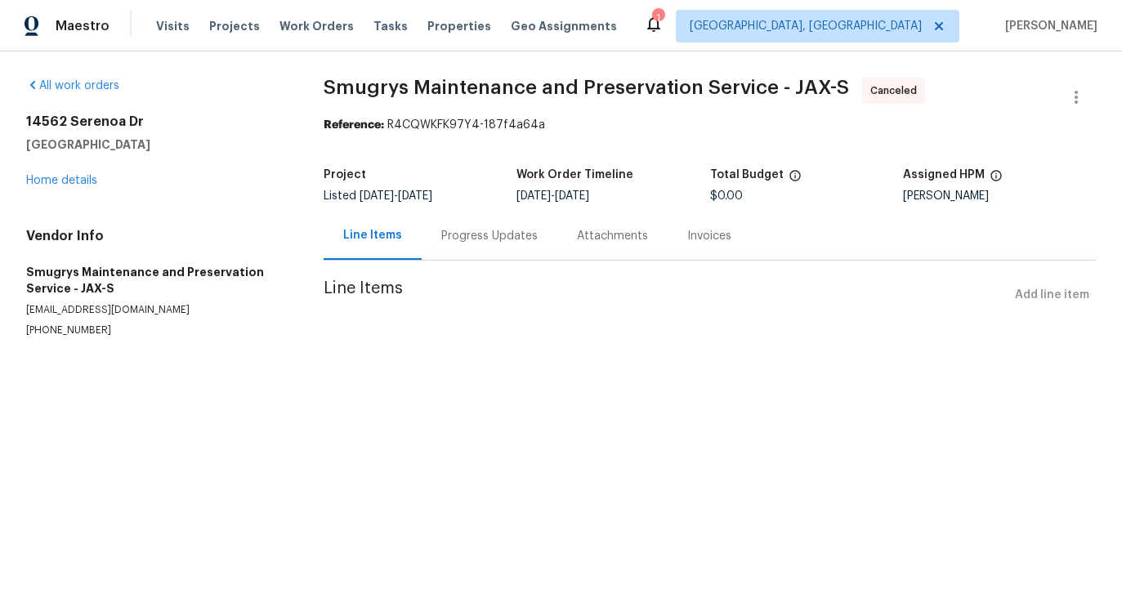
click at [461, 254] on div "Progress Updates" at bounding box center [490, 236] width 136 height 48
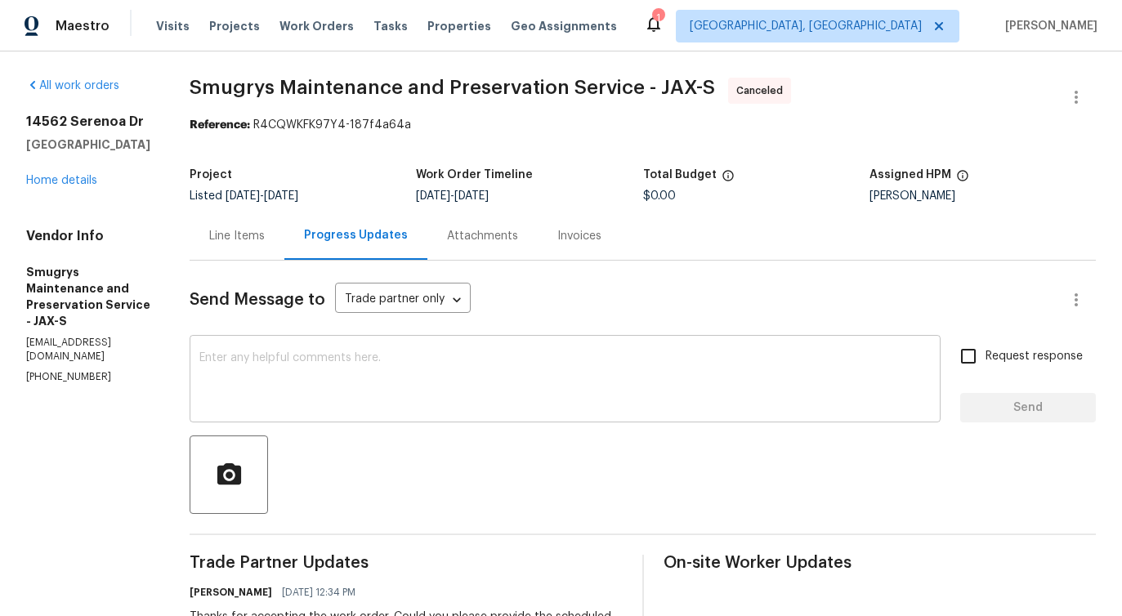
click at [479, 395] on textarea at bounding box center [564, 380] width 731 height 57
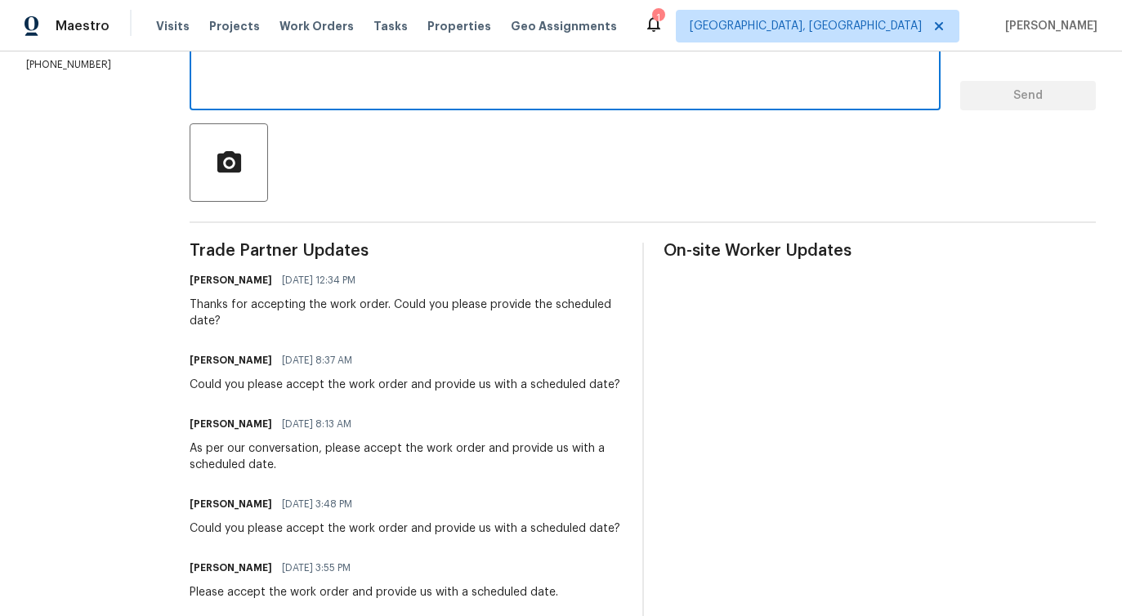
scroll to position [293, 0]
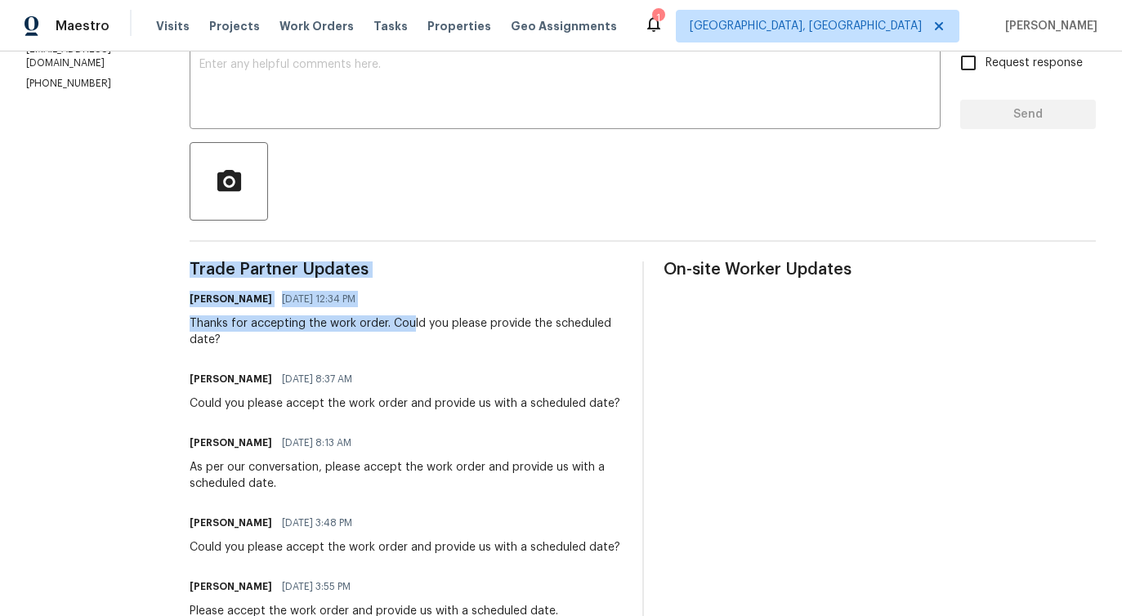
drag, startPoint x: 400, startPoint y: 320, endPoint x: 654, endPoint y: 397, distance: 265.4
click at [654, 391] on div "Trade Partner Updates Pavithra Sekar 09/19/2025 12:34 PM Thanks for accepting t…" at bounding box center [643, 610] width 906 height 698
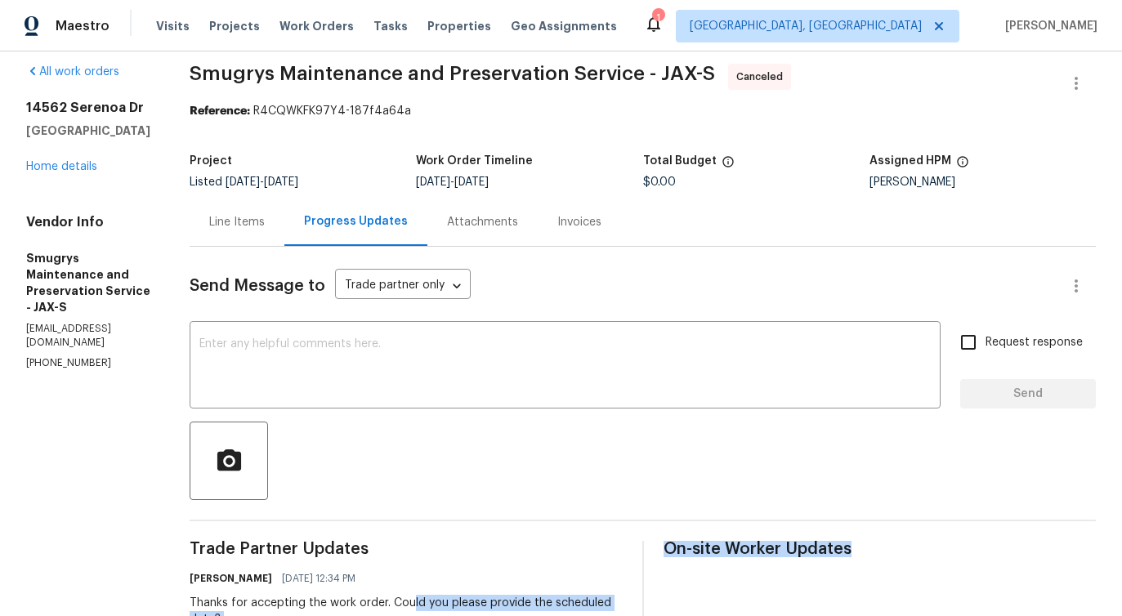
scroll to position [0, 0]
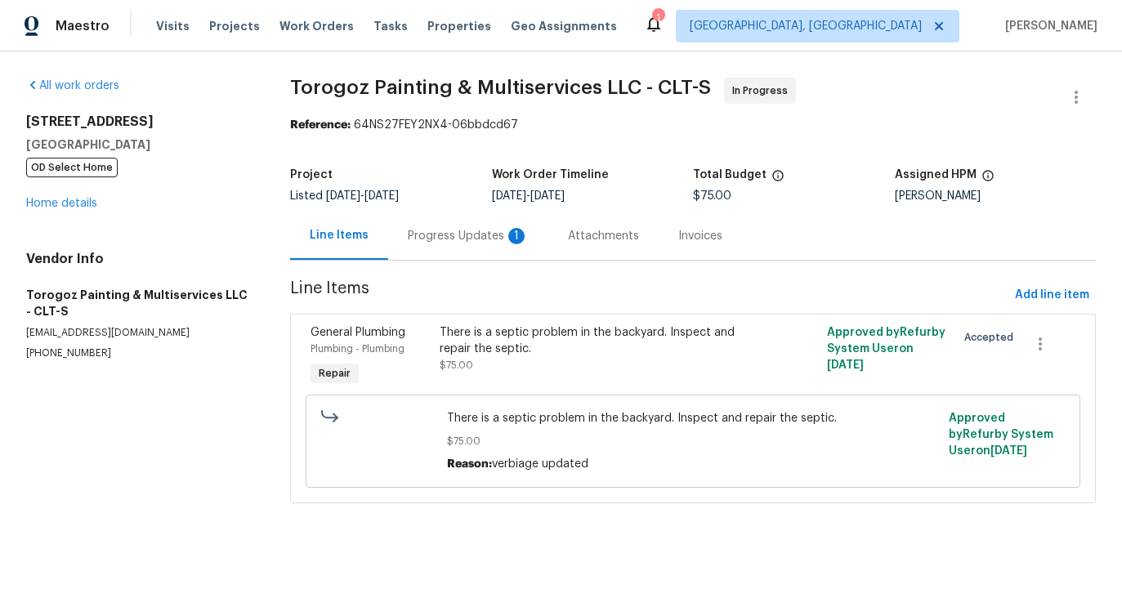
click at [447, 239] on div "Progress Updates 1" at bounding box center [468, 236] width 121 height 16
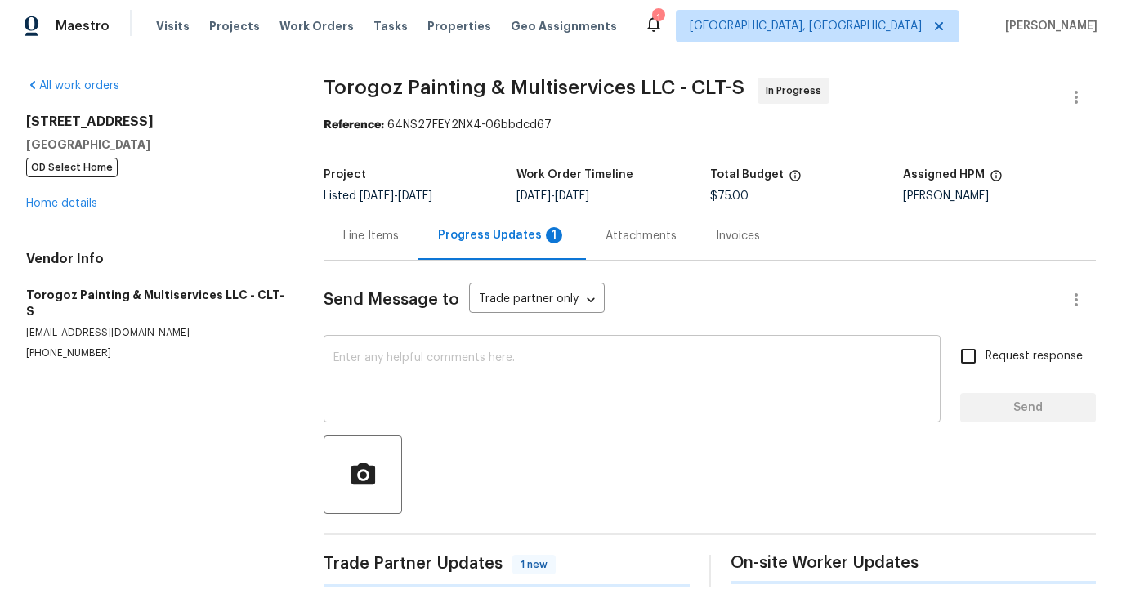
click at [483, 414] on div "x ​" at bounding box center [632, 380] width 617 height 83
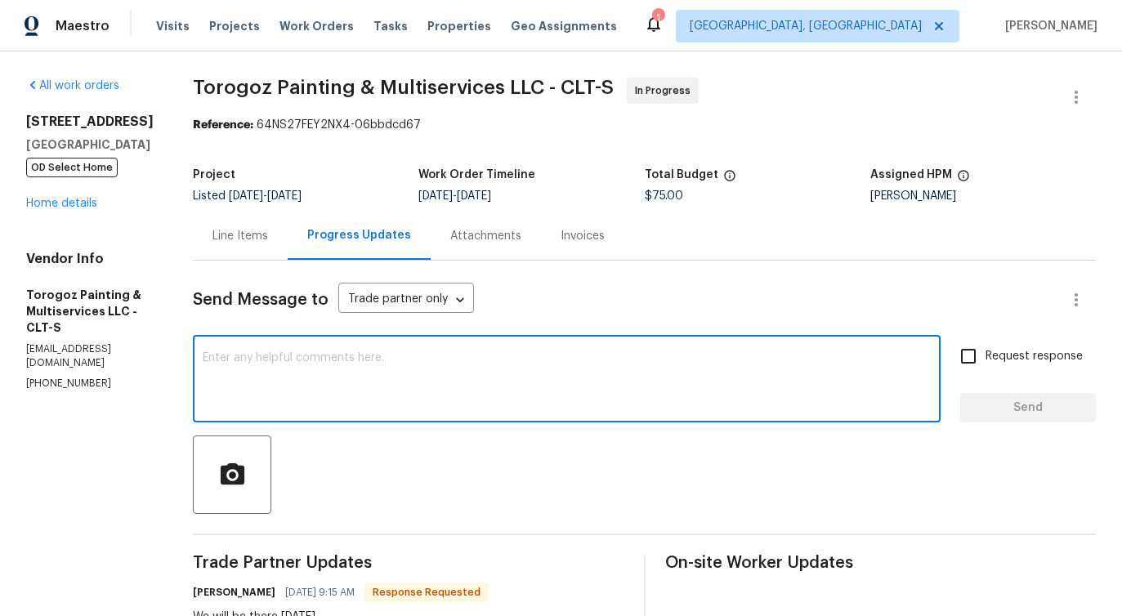
click at [268, 240] on div "Line Items" at bounding box center [240, 236] width 56 height 16
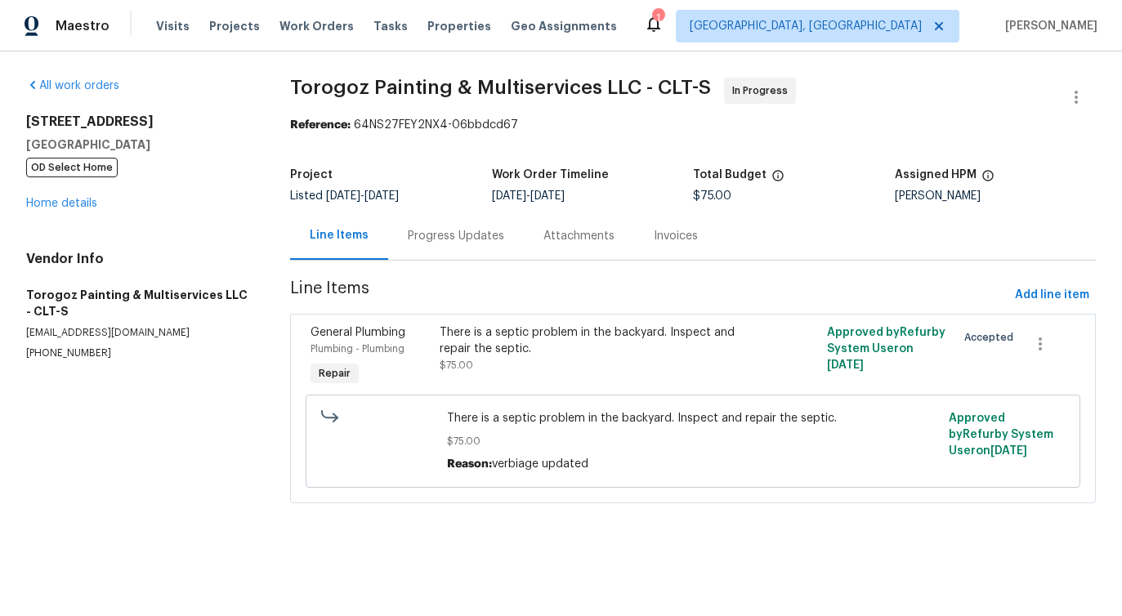
click at [417, 239] on div "Progress Updates" at bounding box center [456, 236] width 96 height 16
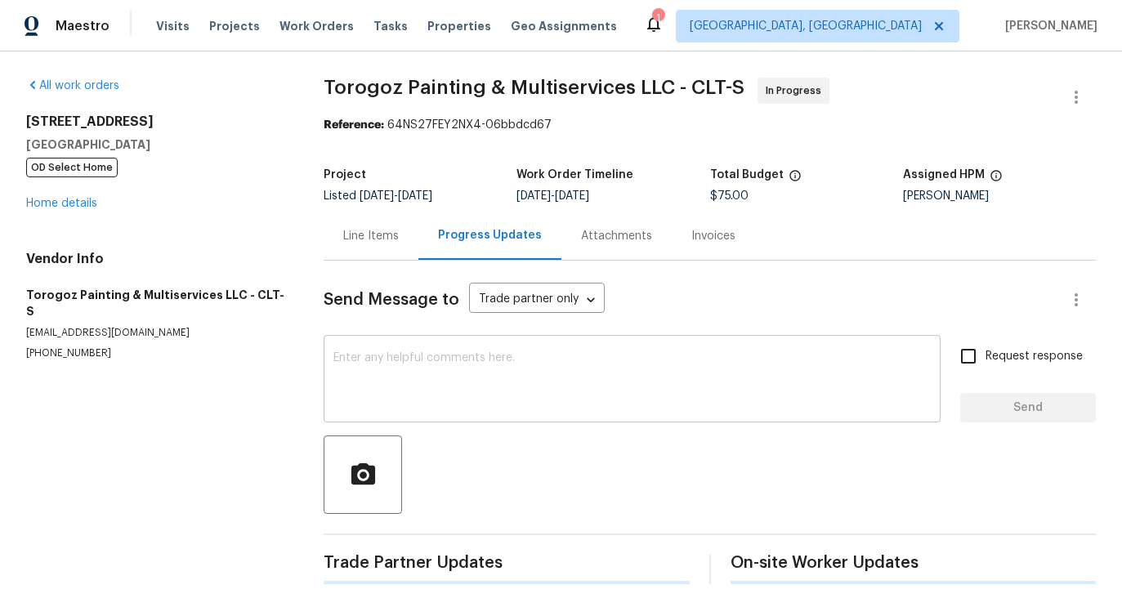
click at [419, 395] on textarea at bounding box center [631, 380] width 597 height 57
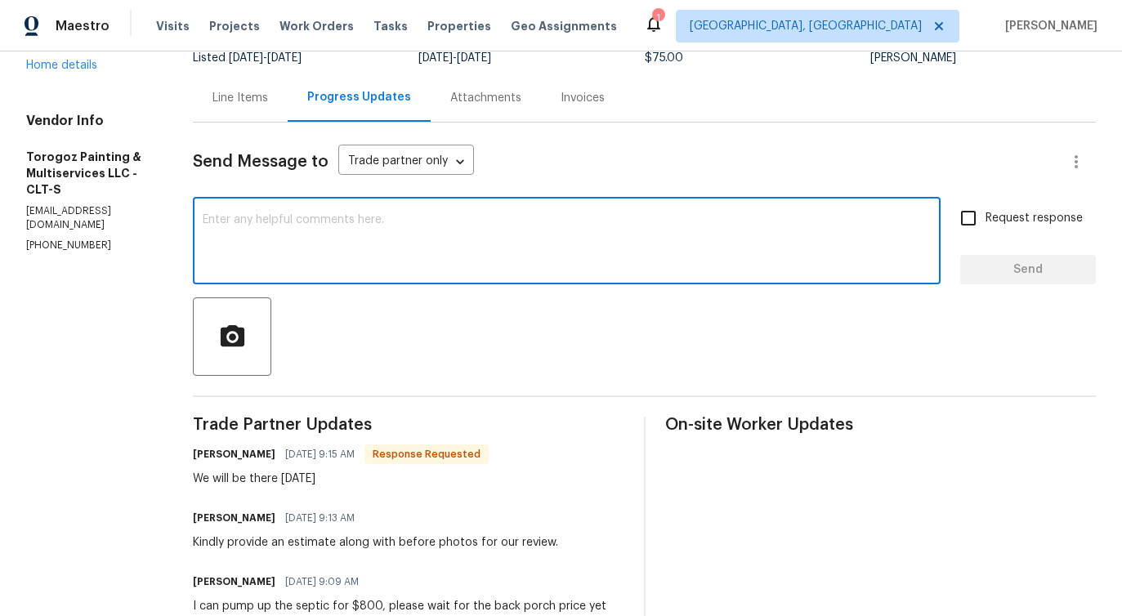
scroll to position [144, 0]
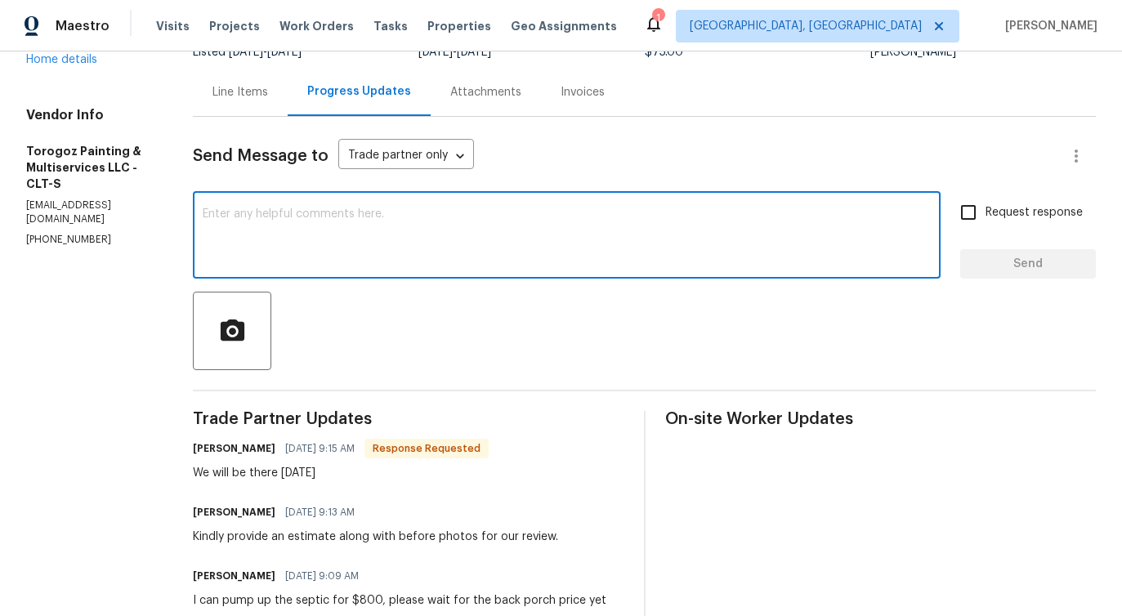
click at [271, 239] on textarea at bounding box center [567, 236] width 728 height 57
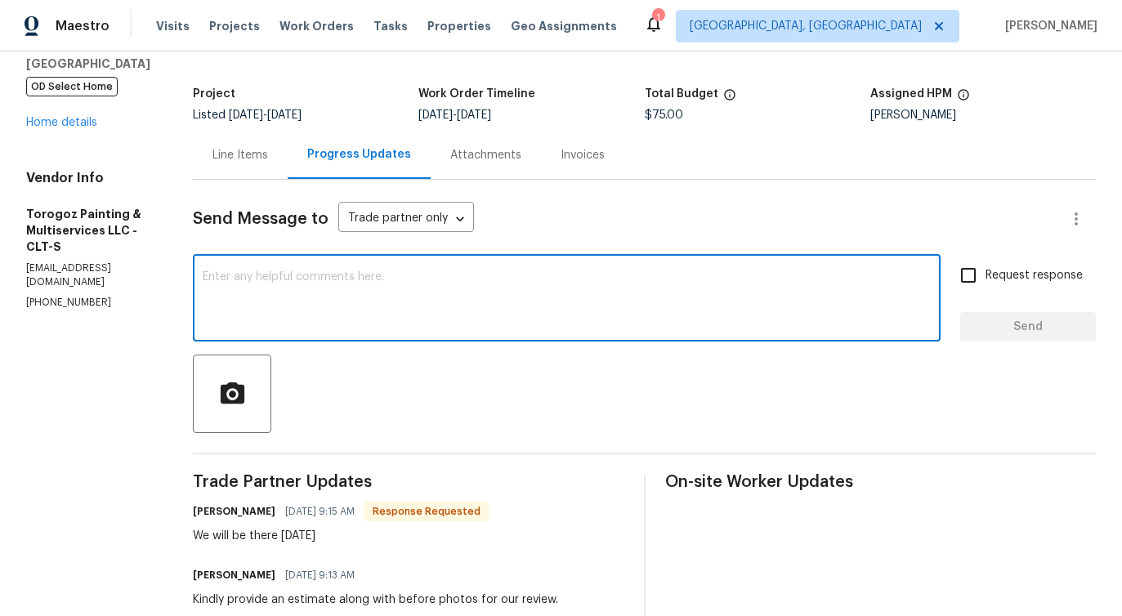
scroll to position [31, 0]
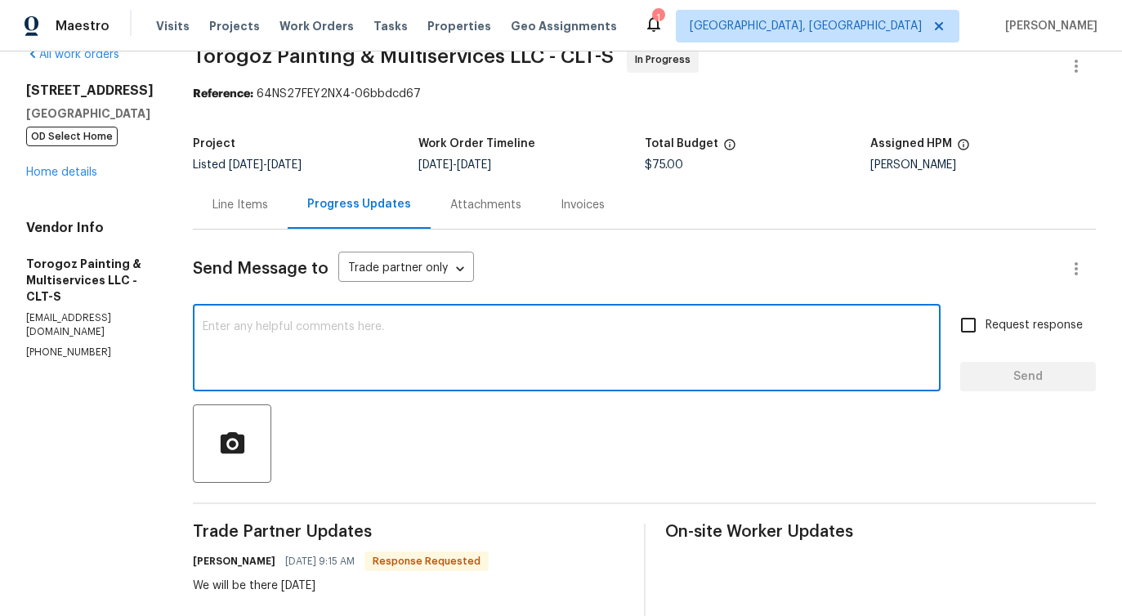
click at [268, 210] on div "Line Items" at bounding box center [240, 205] width 56 height 16
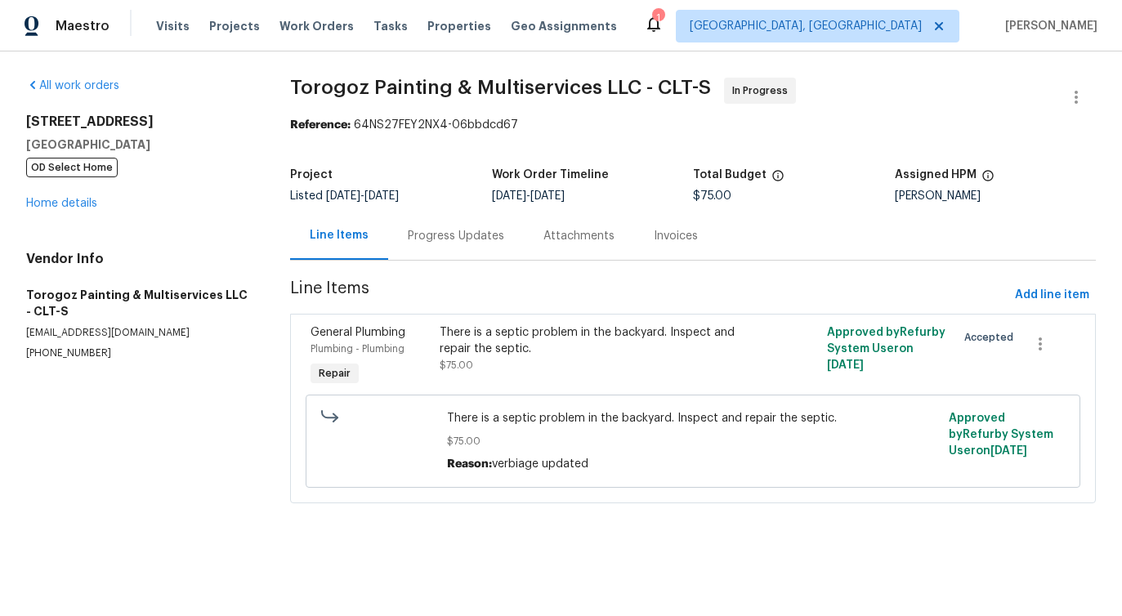
click at [435, 243] on div "Progress Updates" at bounding box center [456, 236] width 96 height 16
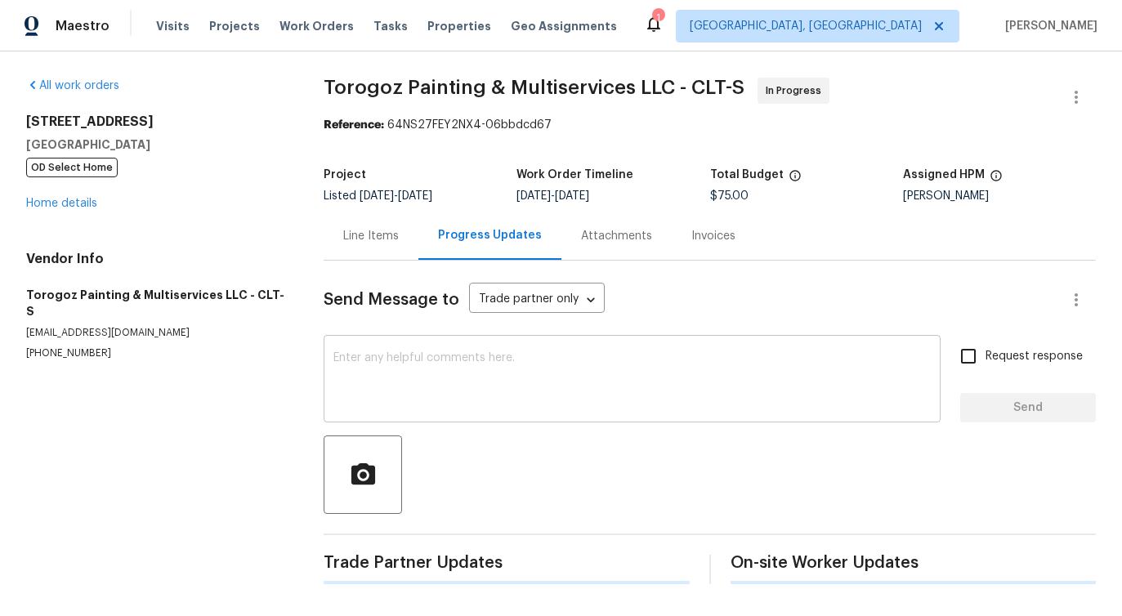
click at [441, 410] on div "x ​" at bounding box center [632, 380] width 617 height 83
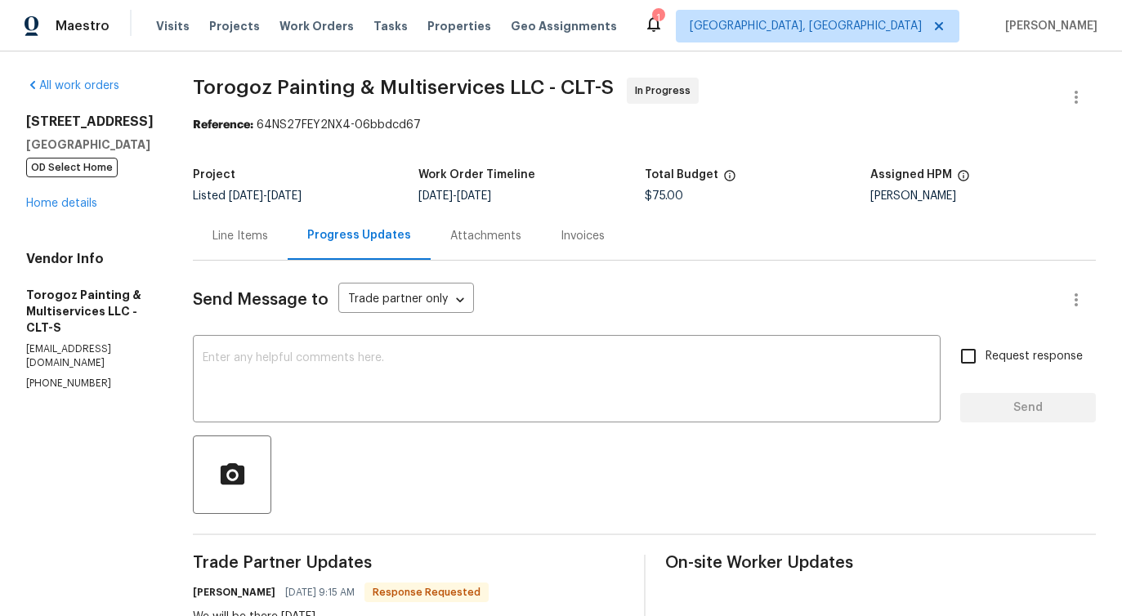
click at [285, 248] on div "Line Items" at bounding box center [240, 236] width 95 height 48
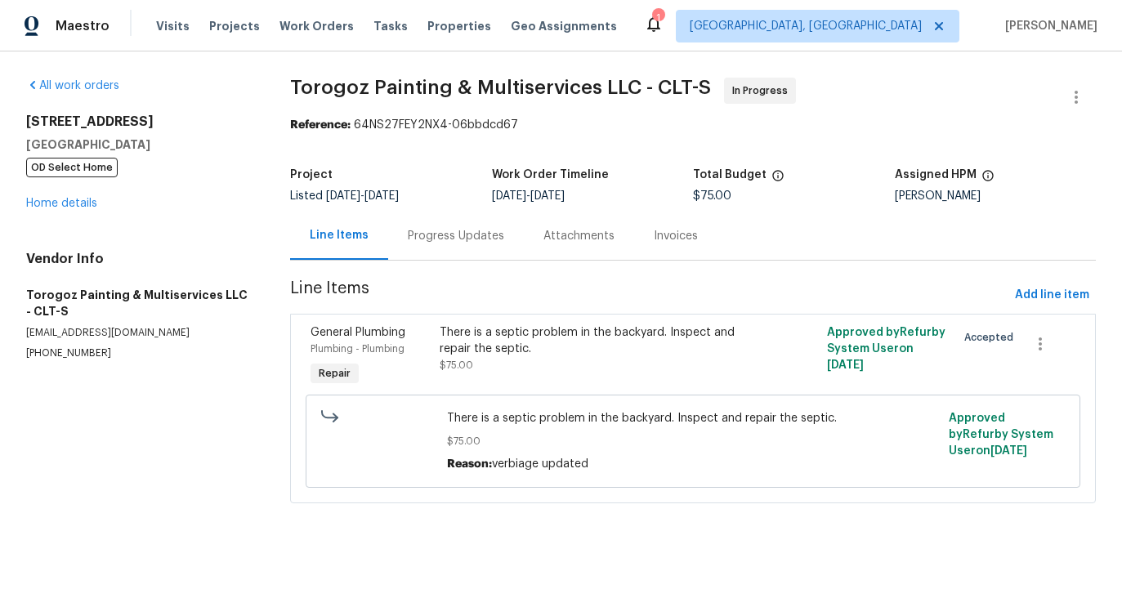
click at [429, 250] on div "Progress Updates" at bounding box center [456, 236] width 136 height 48
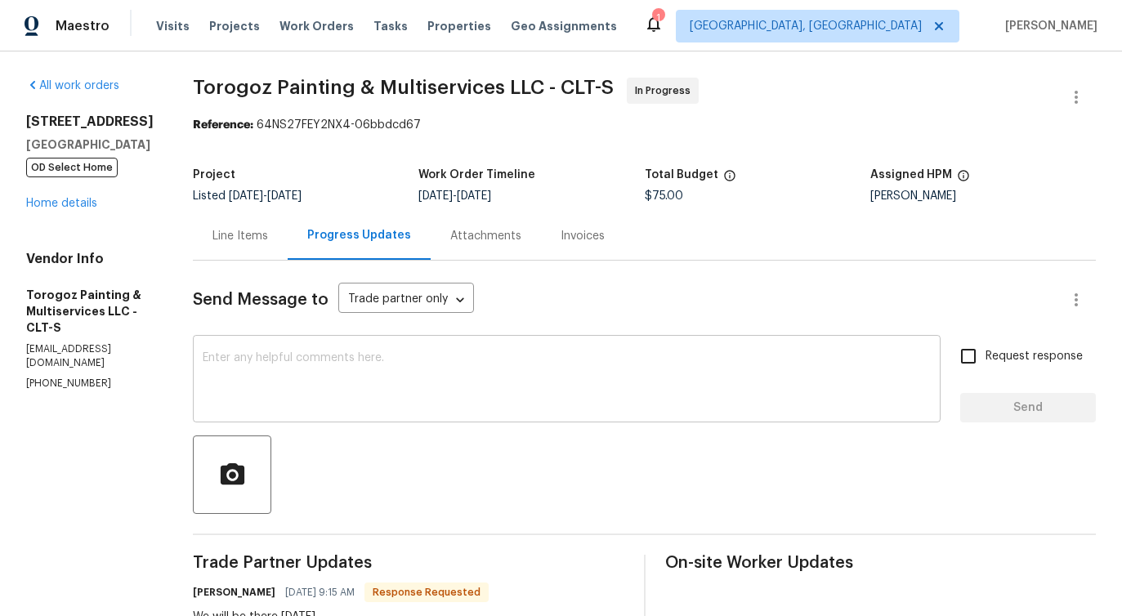
click at [395, 378] on textarea at bounding box center [567, 380] width 728 height 57
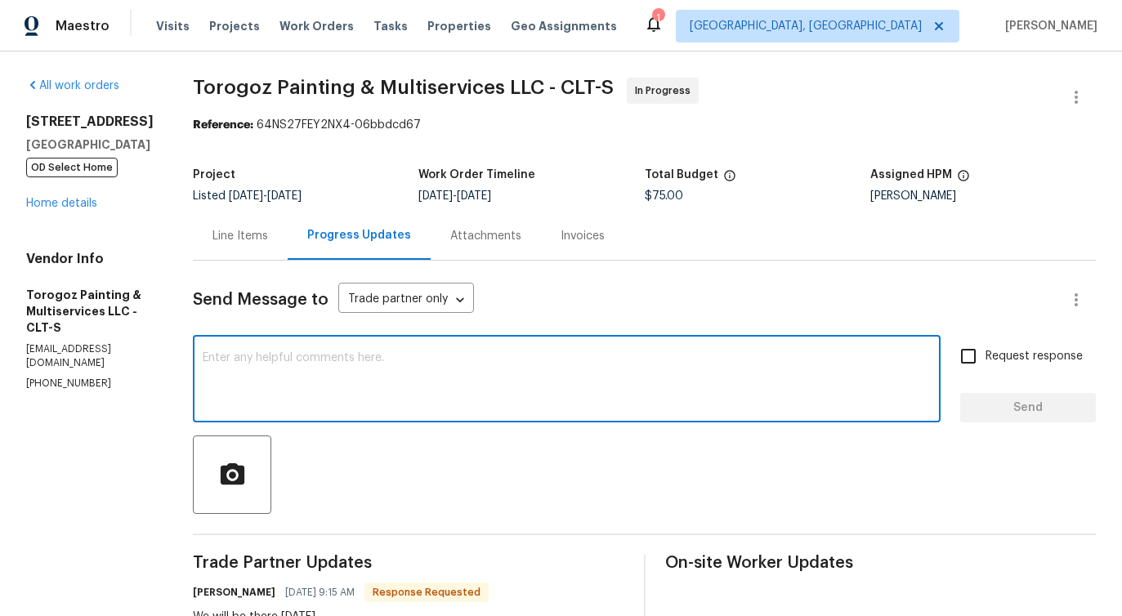
click at [268, 233] on div "Line Items" at bounding box center [240, 236] width 56 height 16
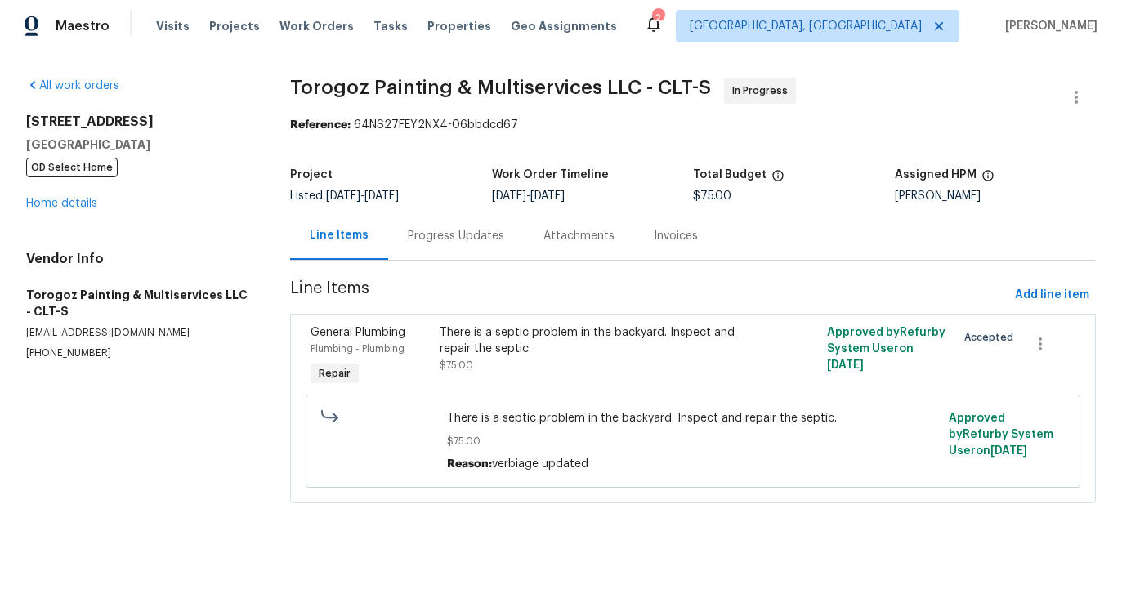
click at [451, 241] on div "Progress Updates" at bounding box center [456, 236] width 96 height 16
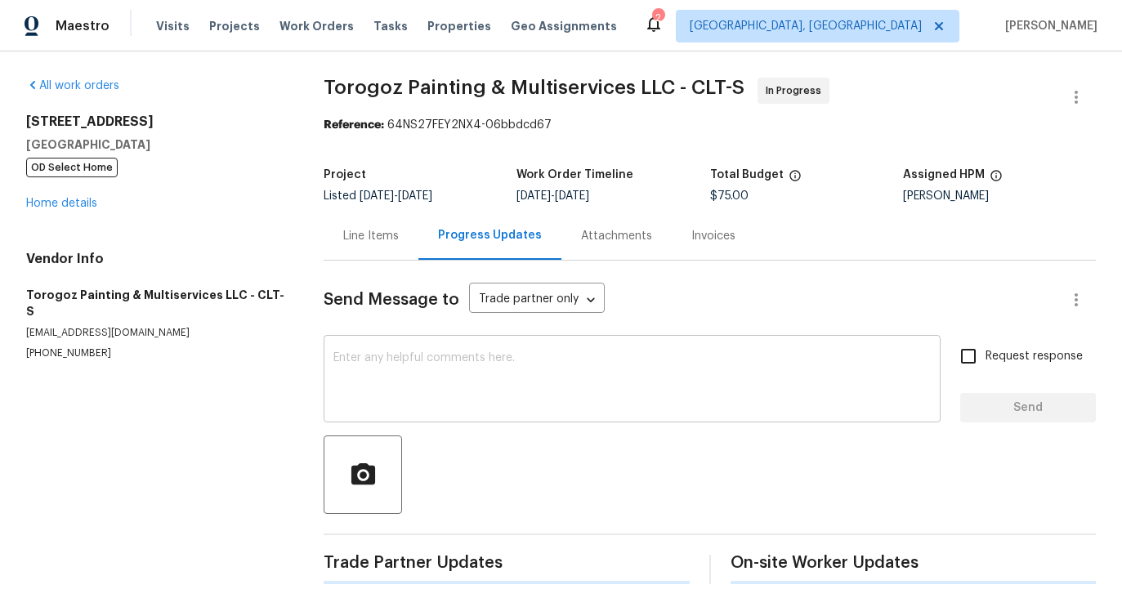
click at [459, 346] on div "x ​" at bounding box center [632, 380] width 617 height 83
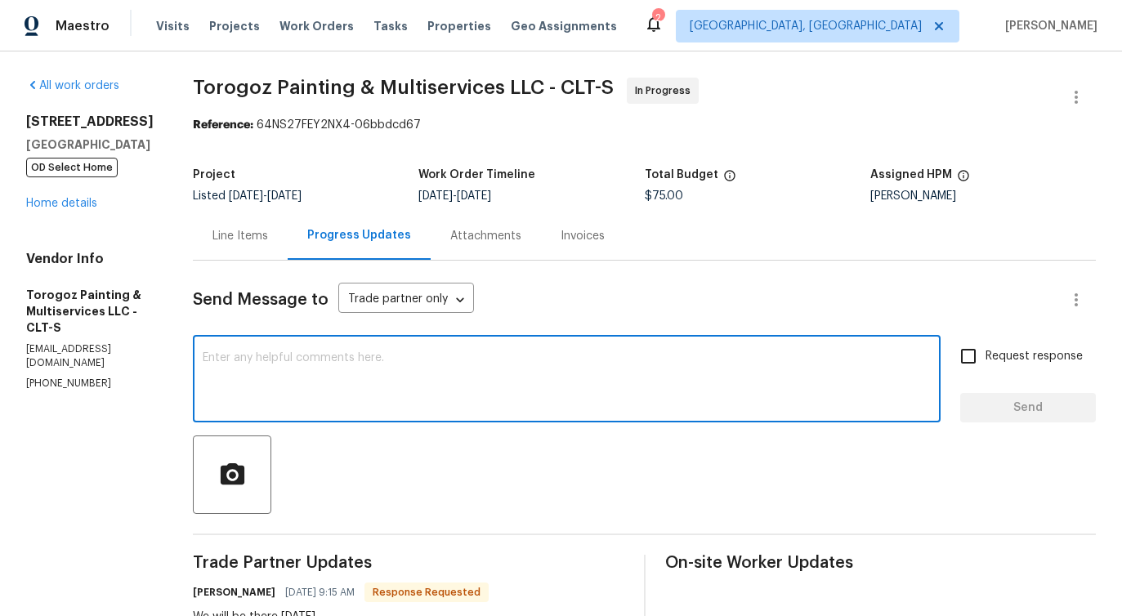
click at [324, 347] on div "x ​" at bounding box center [567, 380] width 748 height 83
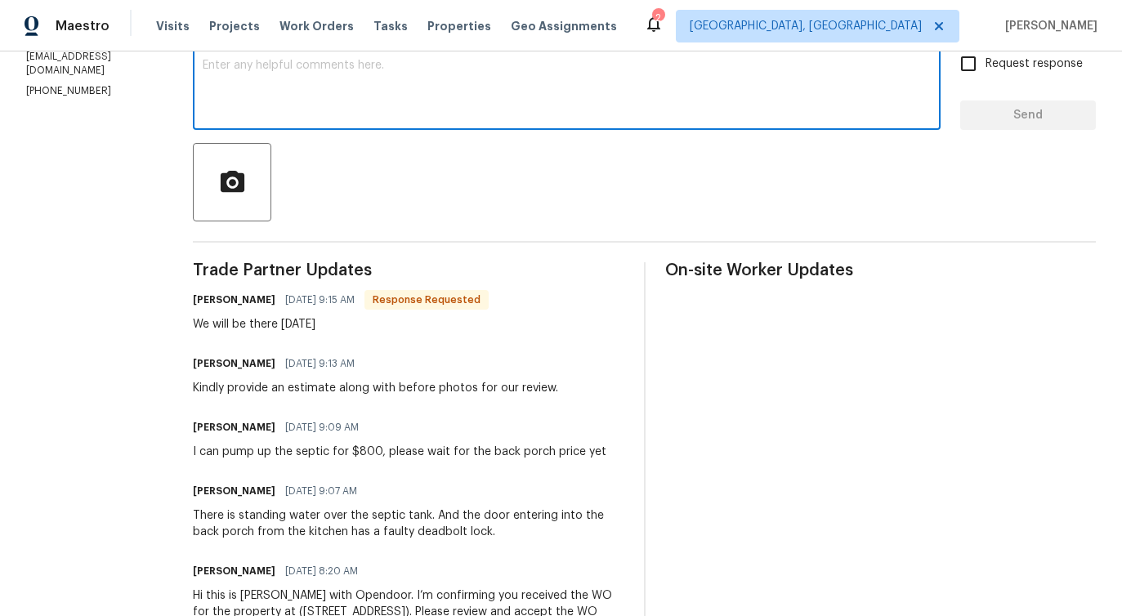
scroll to position [304, 0]
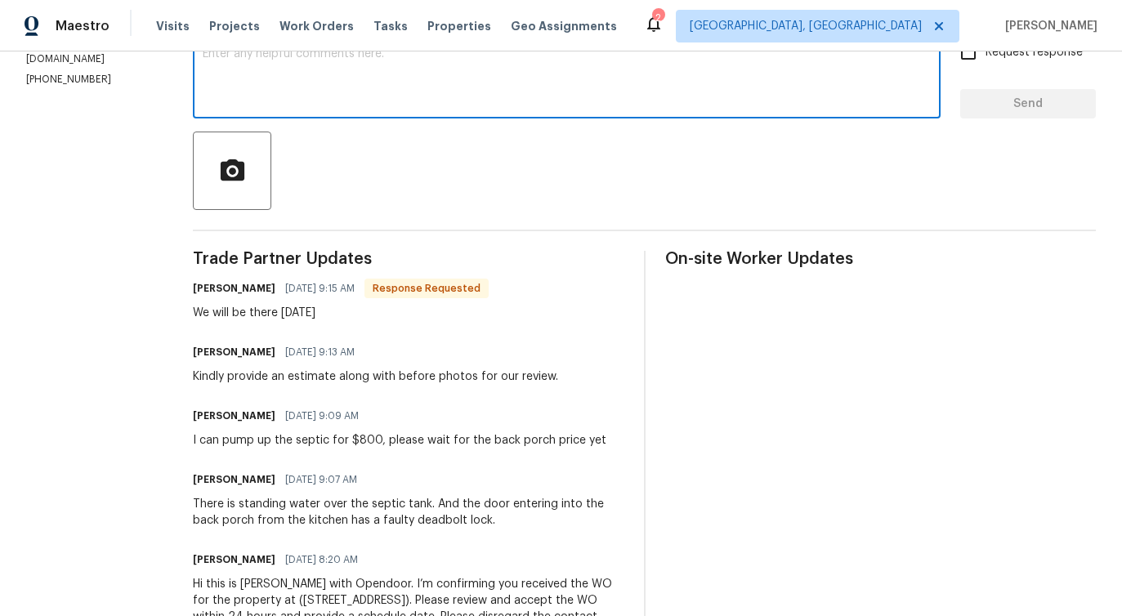
click at [632, 96] on textarea at bounding box center [567, 76] width 728 height 57
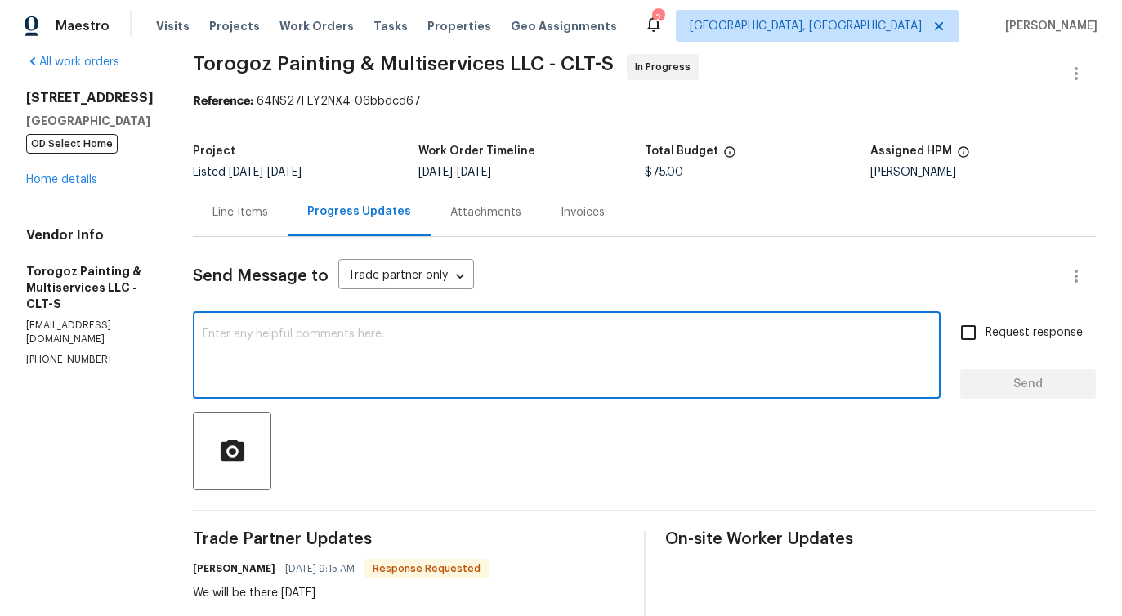
scroll to position [0, 0]
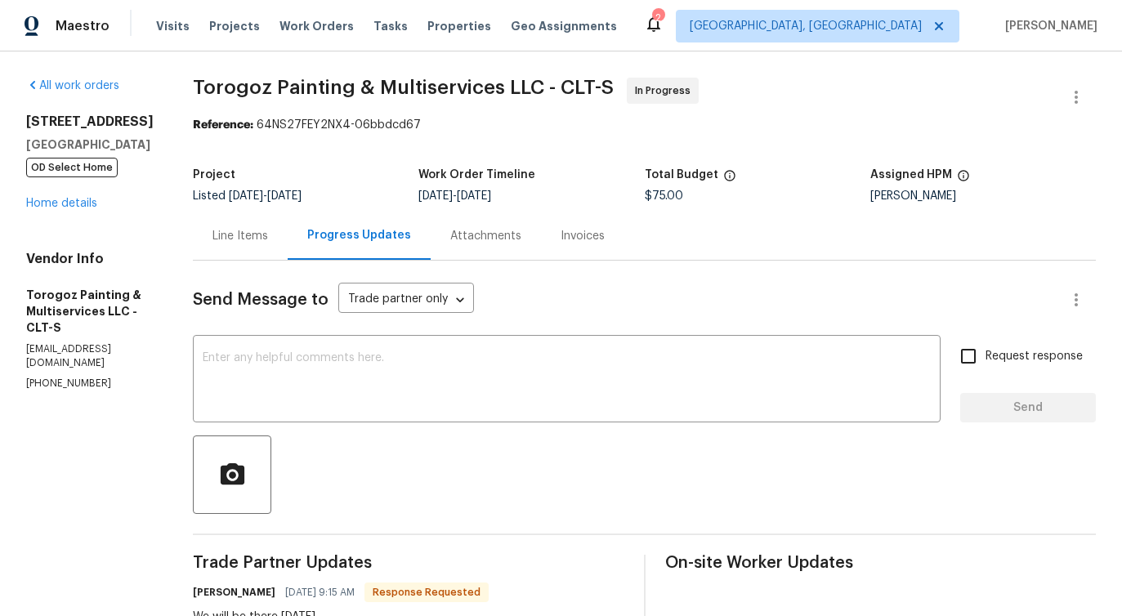
click at [288, 248] on div "Line Items" at bounding box center [240, 236] width 95 height 48
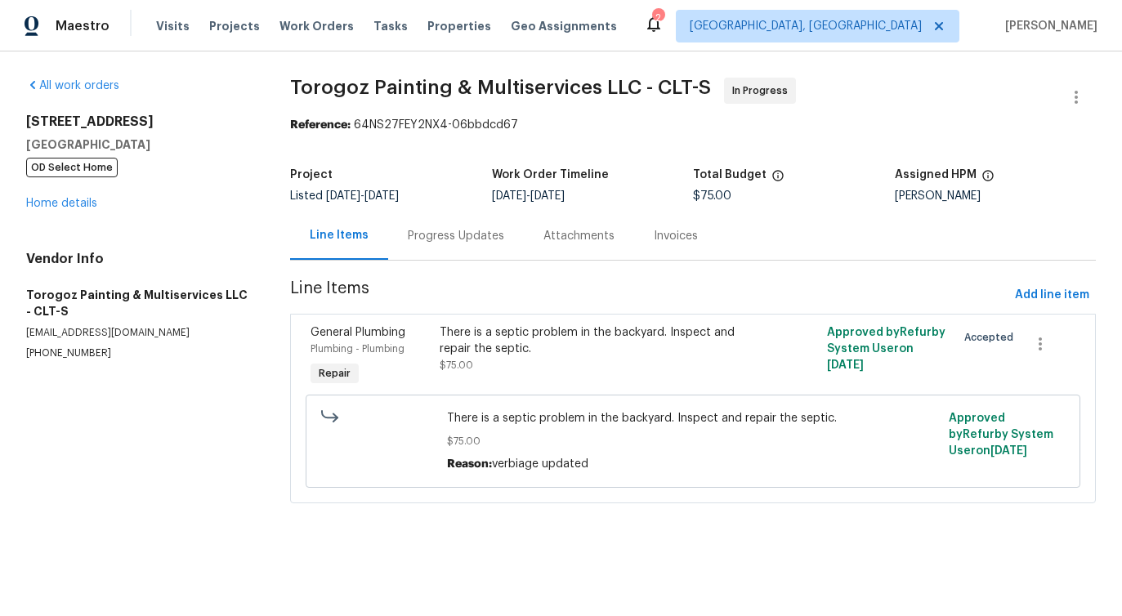
click at [463, 246] on div "Progress Updates" at bounding box center [456, 236] width 136 height 48
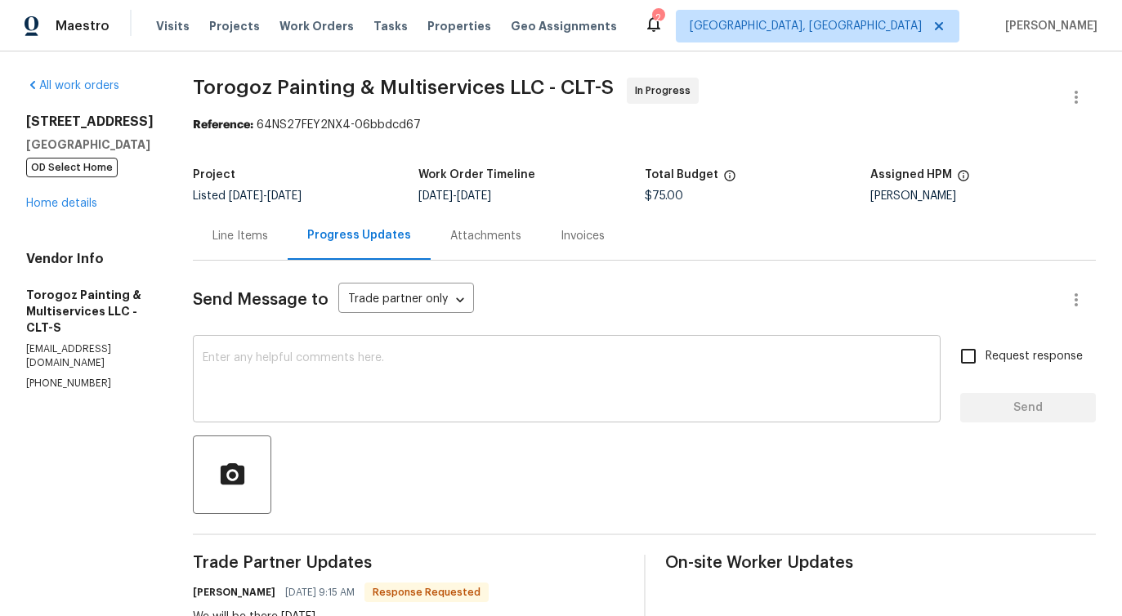
click at [442, 341] on div "x ​" at bounding box center [567, 380] width 748 height 83
click at [432, 411] on div "x ​" at bounding box center [567, 380] width 748 height 83
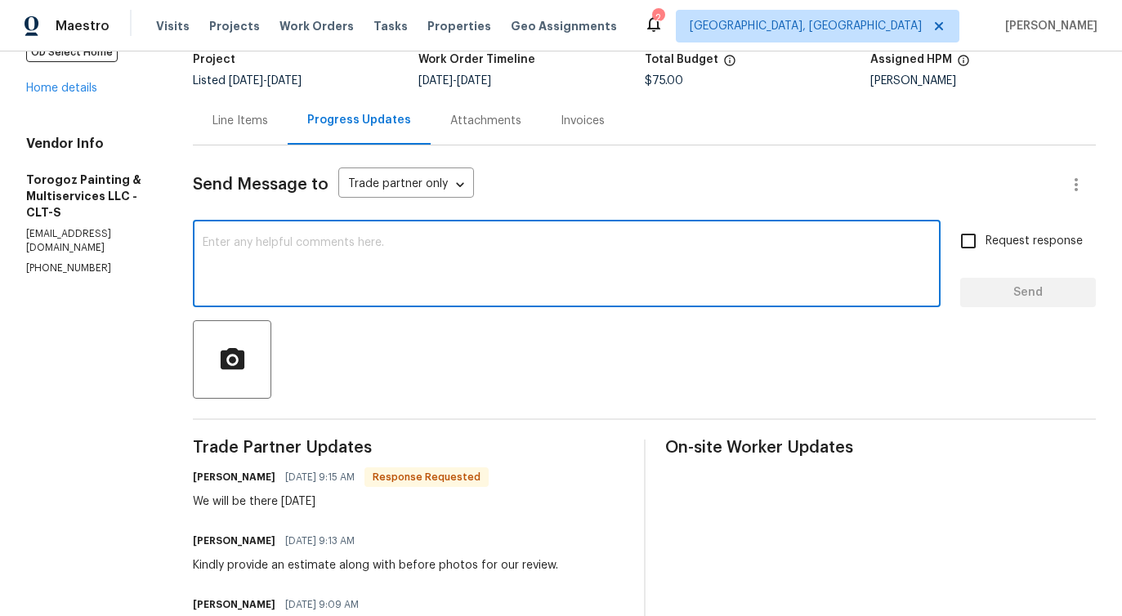
scroll to position [70, 0]
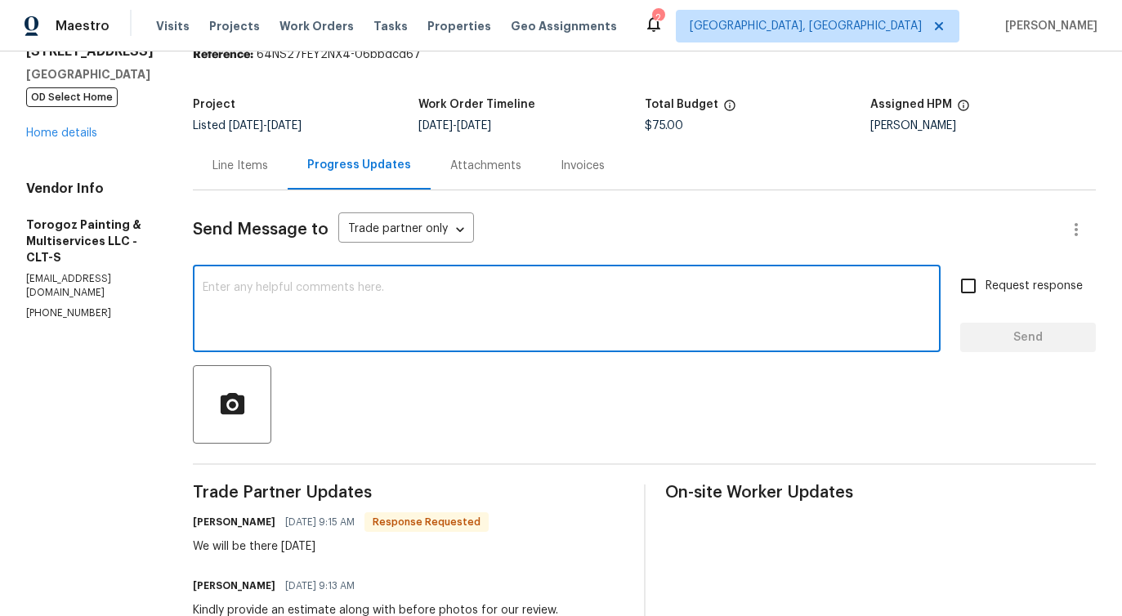
click at [268, 169] on div "Line Items" at bounding box center [240, 166] width 56 height 16
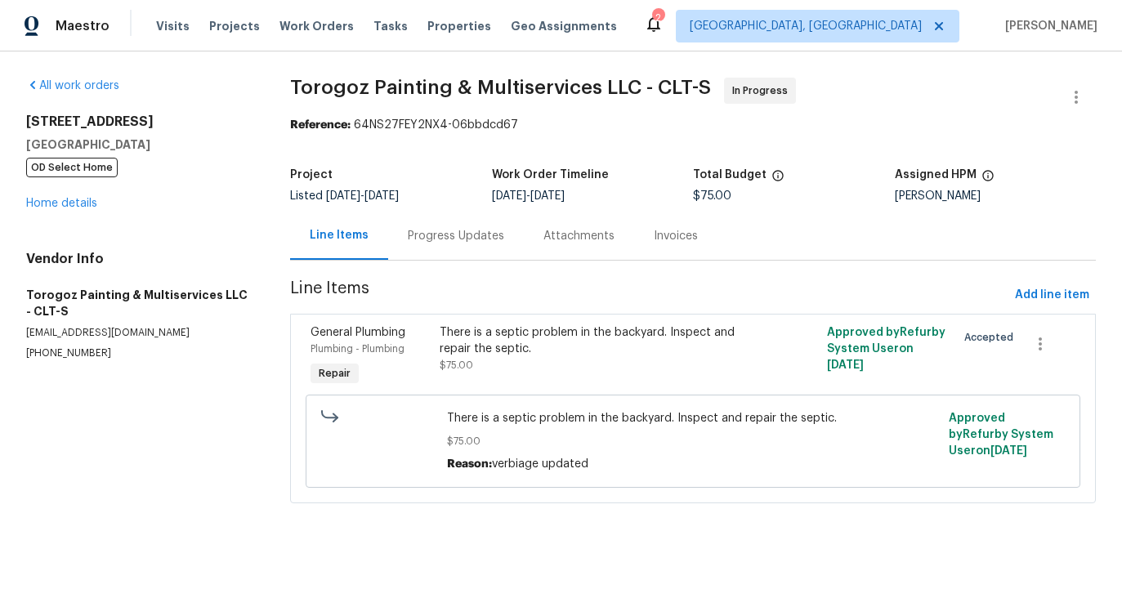
click at [431, 245] on div "Progress Updates" at bounding box center [456, 236] width 136 height 48
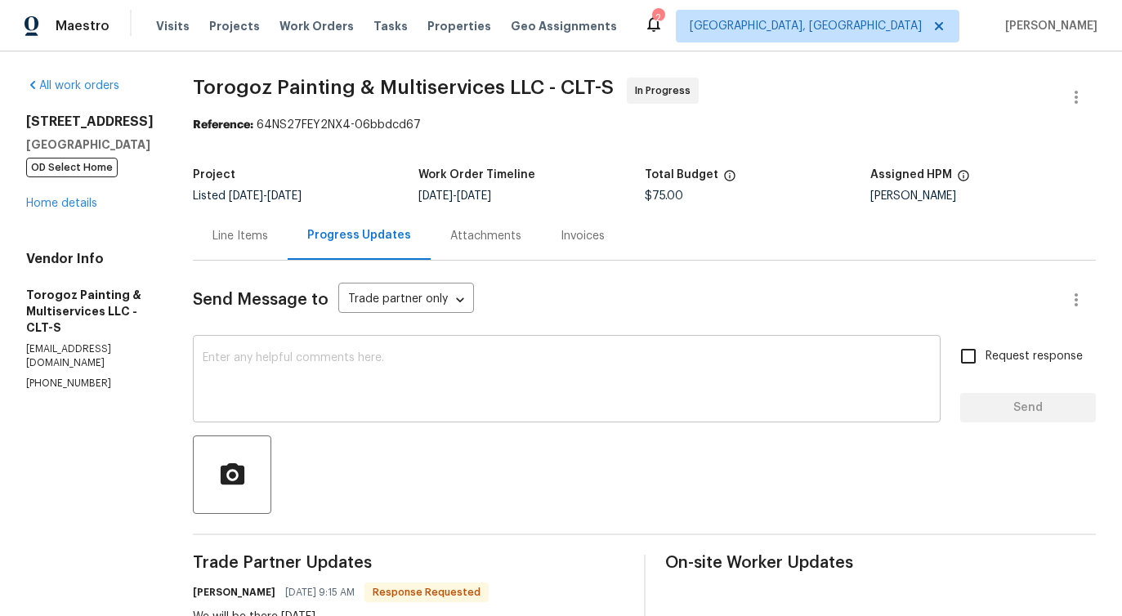
click at [408, 372] on textarea at bounding box center [567, 380] width 728 height 57
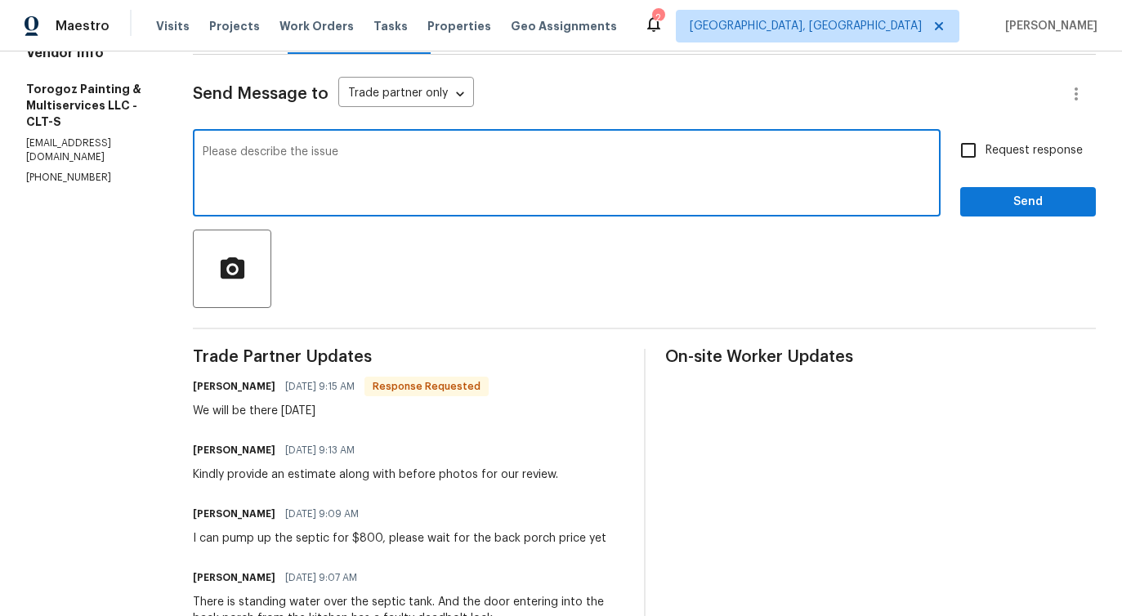
scroll to position [247, 0]
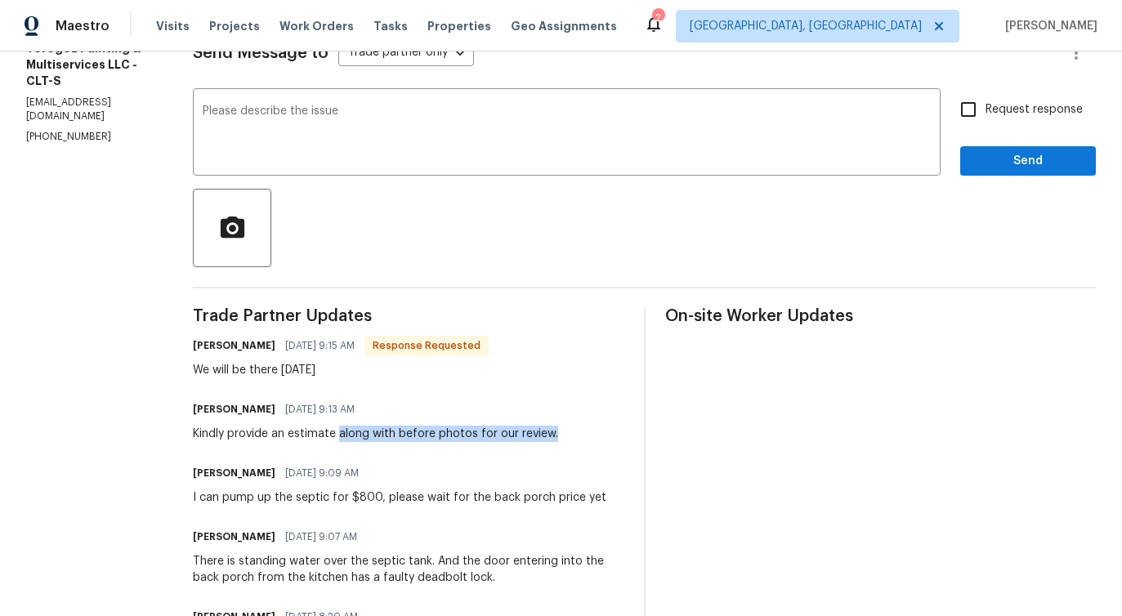
drag, startPoint x: 376, startPoint y: 435, endPoint x: 621, endPoint y: 444, distance: 245.3
click at [621, 444] on div "Trade Partner Updates Ricardo Arturo 09/22/2025 9:15 AM Response Requested We w…" at bounding box center [408, 562] width 431 height 508
copy div "along with before photos for our review."
click at [401, 112] on textarea "Please describe the issue" at bounding box center [567, 133] width 728 height 57
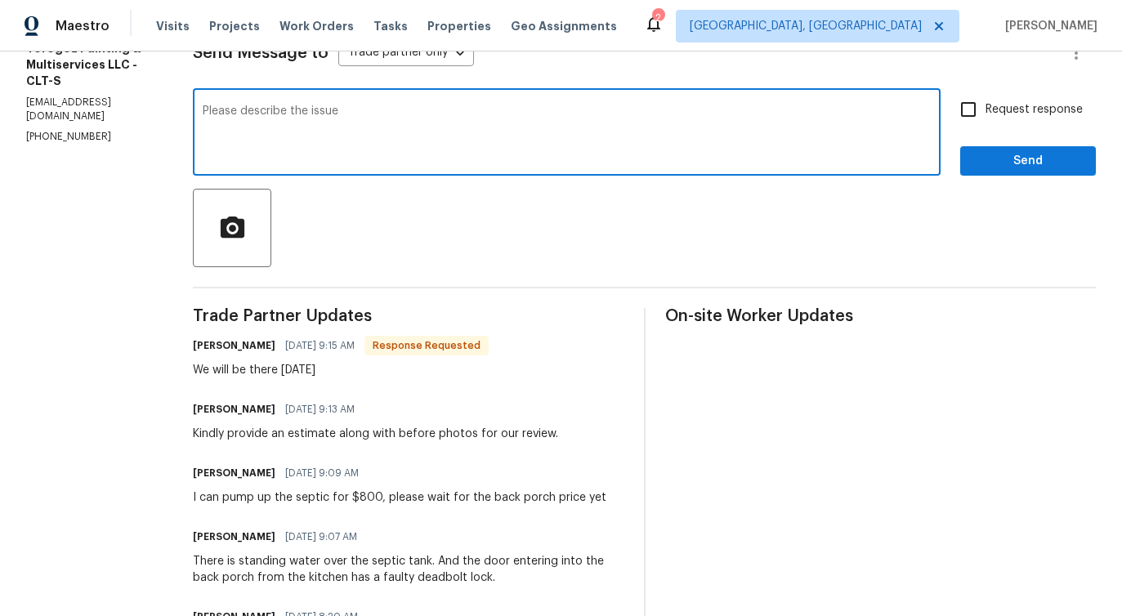
paste textarea "along with before photos for our review."
type textarea "Please describe the issue along with before photos for our review."
click at [401, 112] on textarea "Please describe the issue along with before photos for our review." at bounding box center [567, 133] width 728 height 57
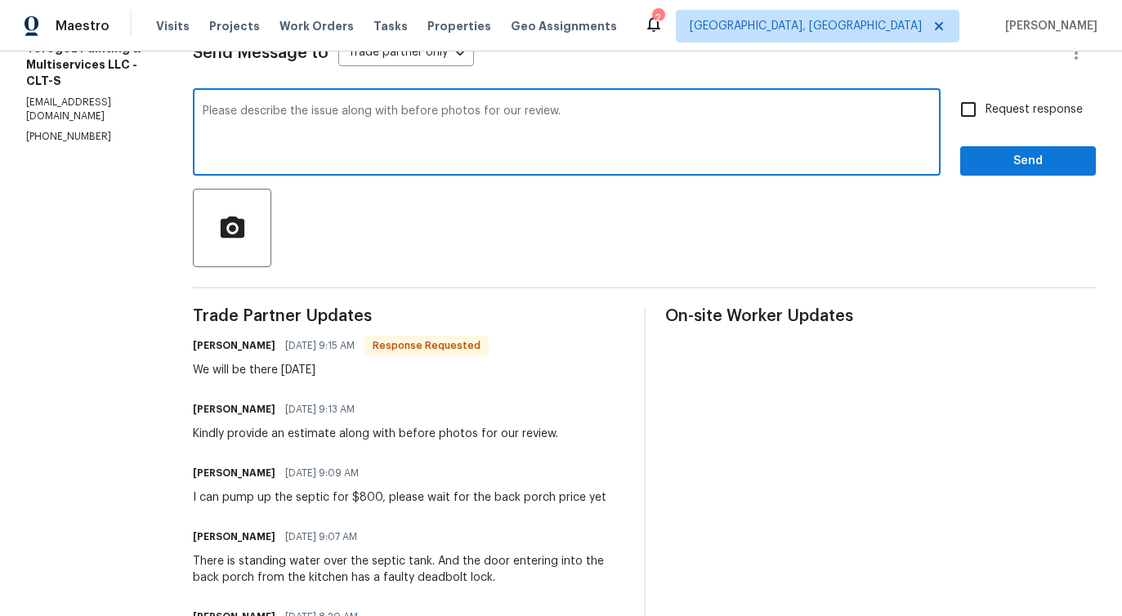
click at [401, 112] on textarea "Please describe the issue along with before photos for our review." at bounding box center [567, 133] width 728 height 57
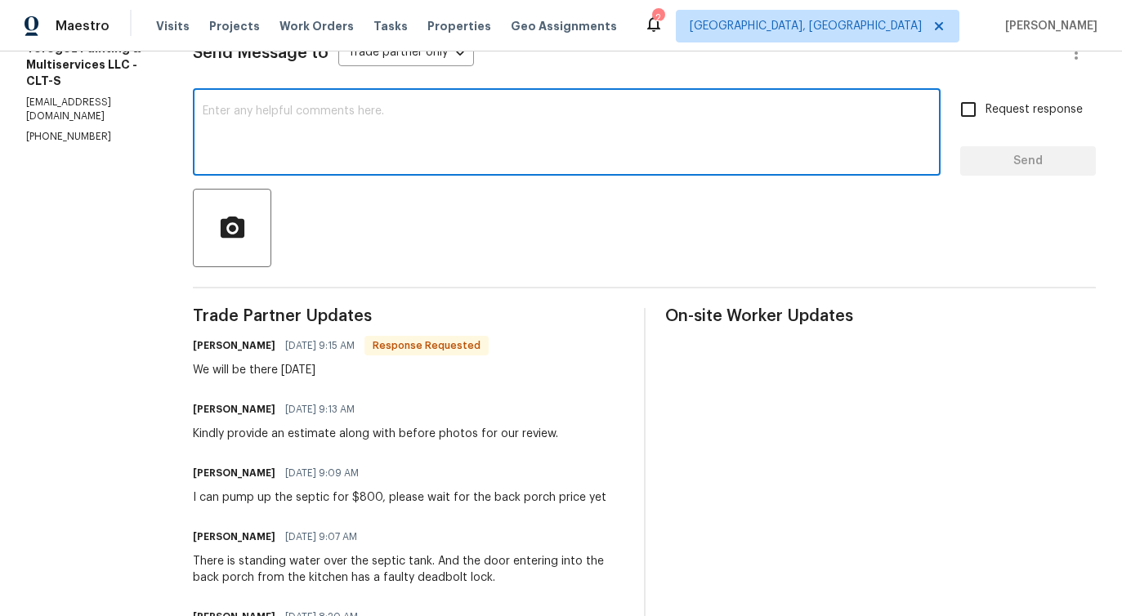
paste textarea "Kindly provide a description of the issue along with before photos for our revi…"
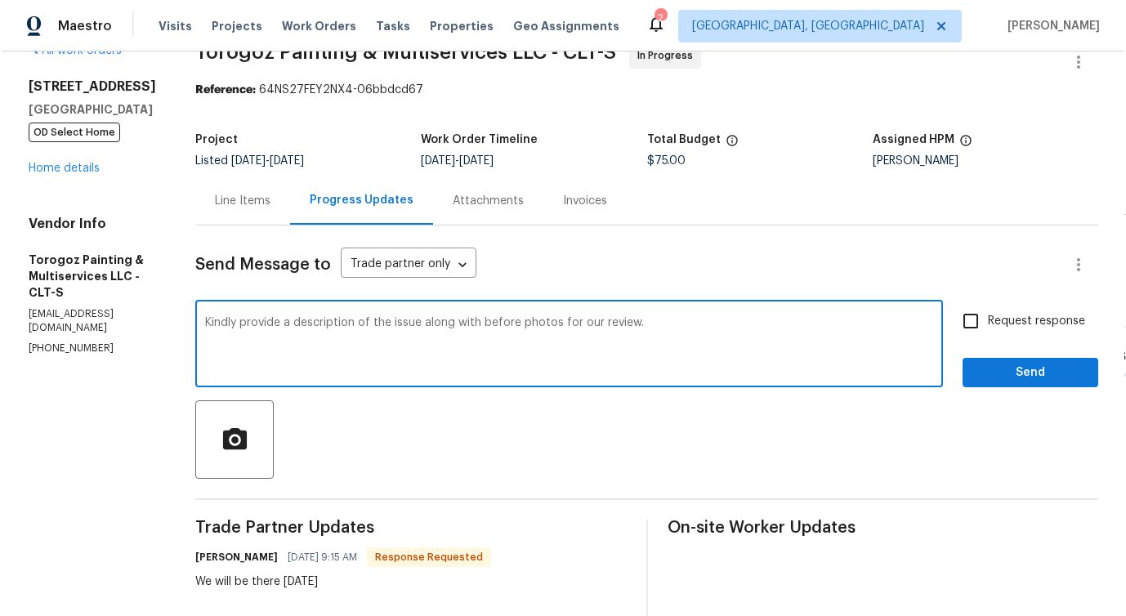
scroll to position [0, 0]
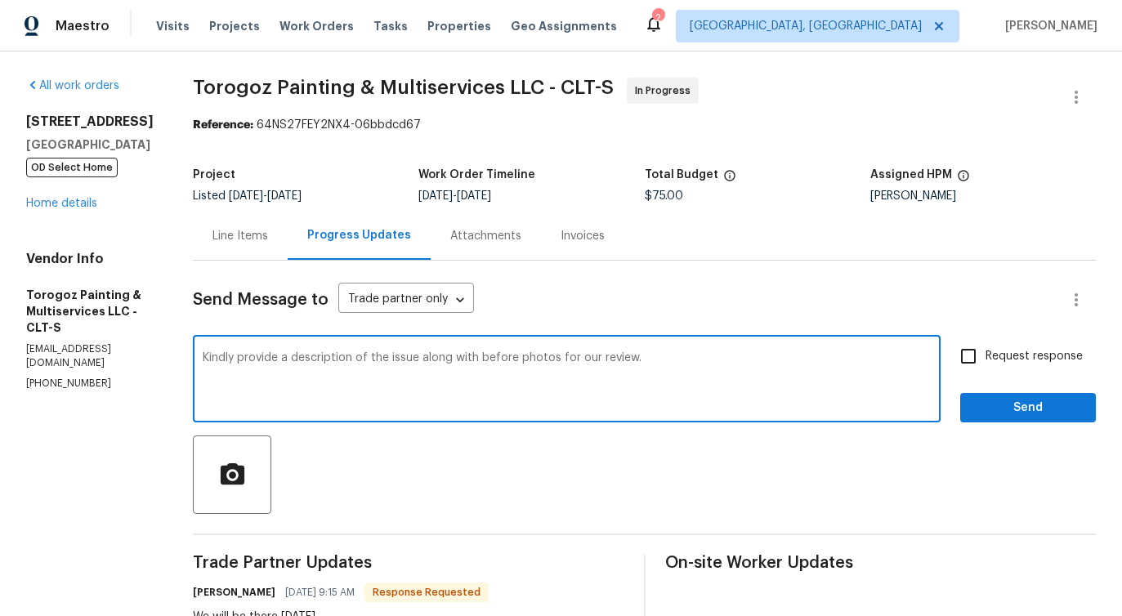
type textarea "Kindly provide a description of the issue along with before photos for our revi…"
click at [1011, 344] on label "Request response" at bounding box center [1017, 356] width 132 height 34
click at [985, 344] on input "Request response" at bounding box center [968, 356] width 34 height 34
checkbox input "true"
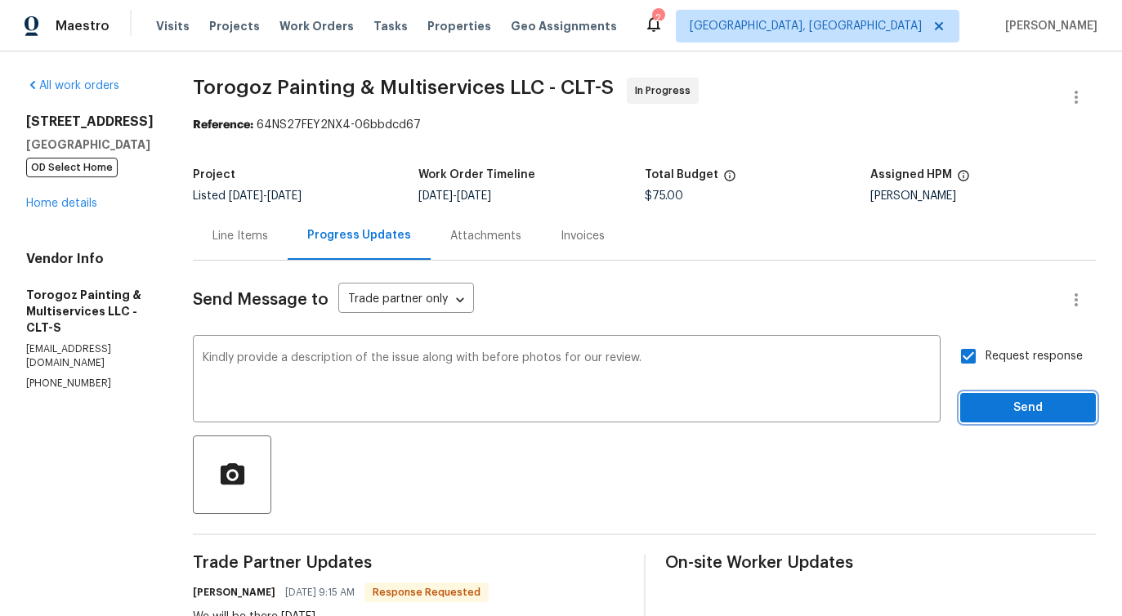
click at [1020, 399] on span "Send" at bounding box center [1027, 408] width 109 height 20
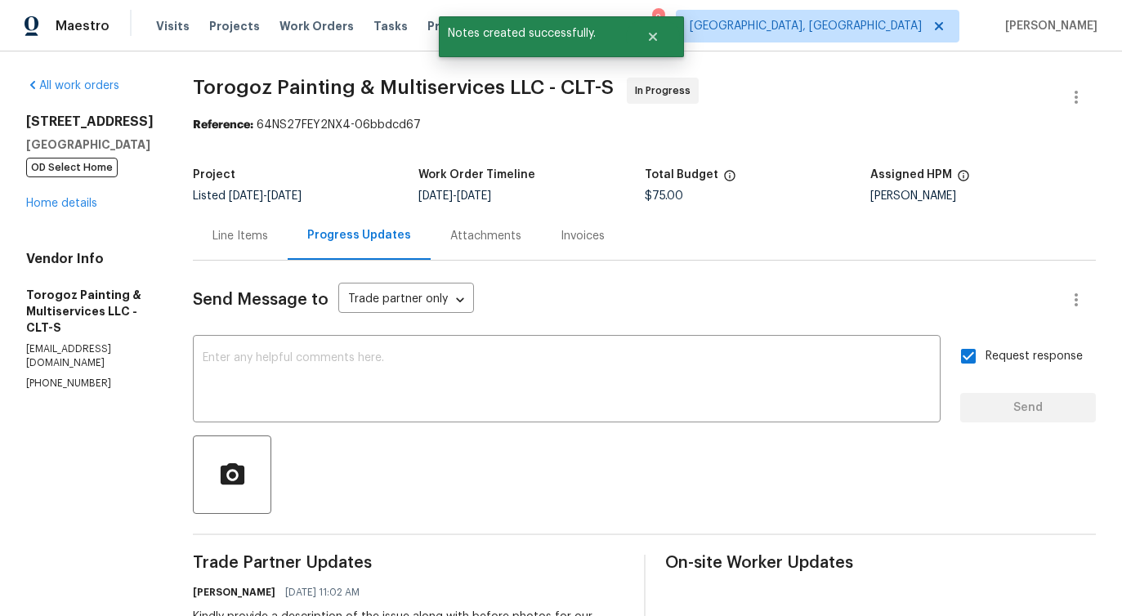
click at [248, 239] on div "Line Items" at bounding box center [240, 236] width 95 height 48
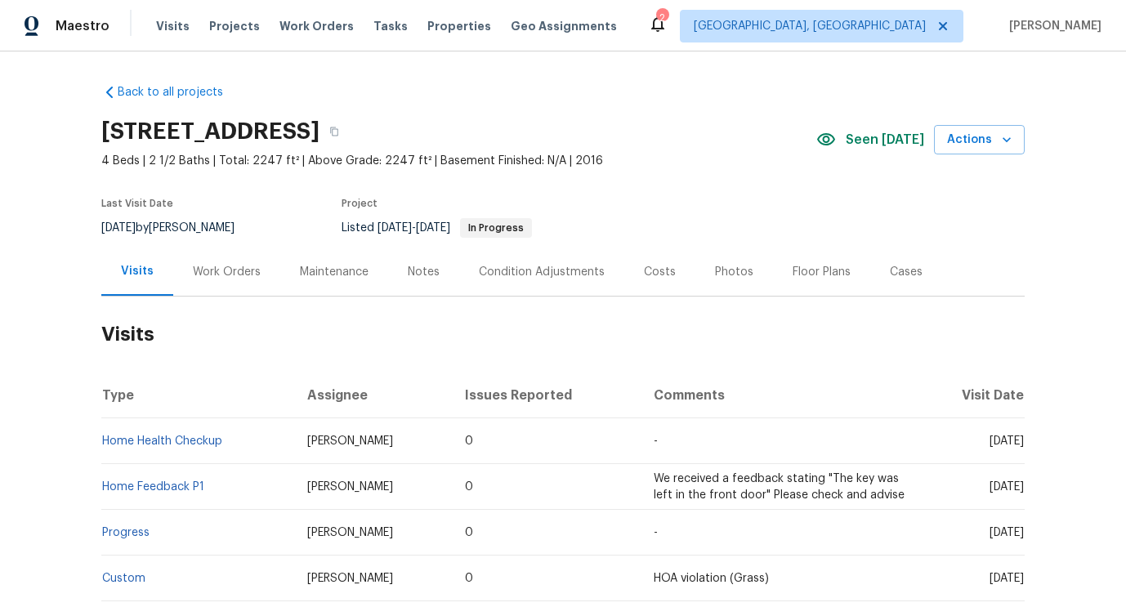
click at [208, 268] on div "Work Orders" at bounding box center [227, 272] width 68 height 16
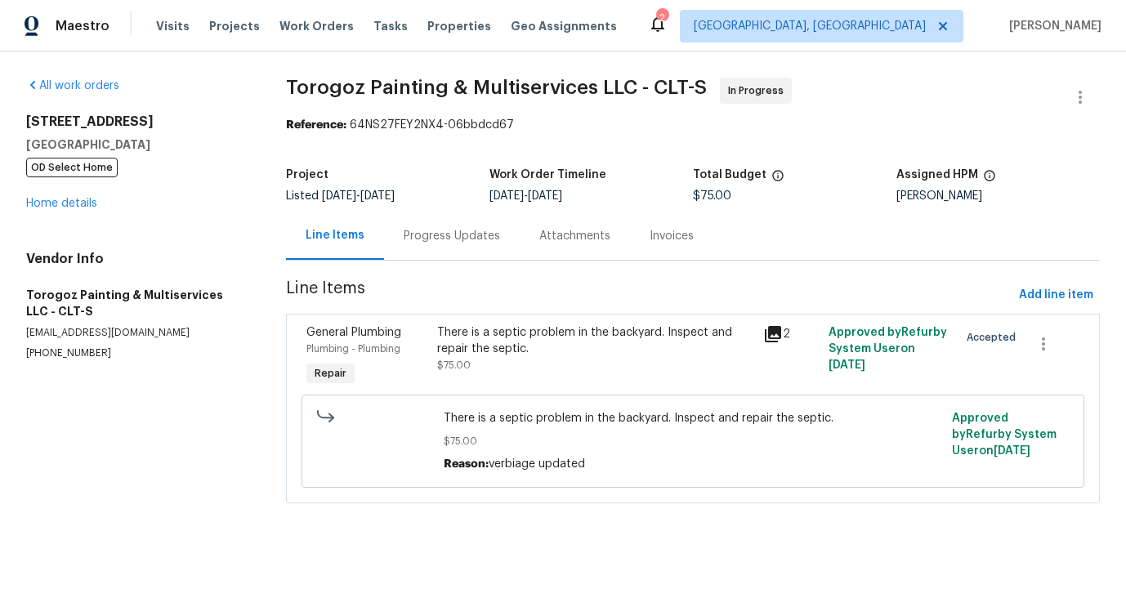
click at [449, 231] on div "Progress Updates" at bounding box center [452, 236] width 96 height 16
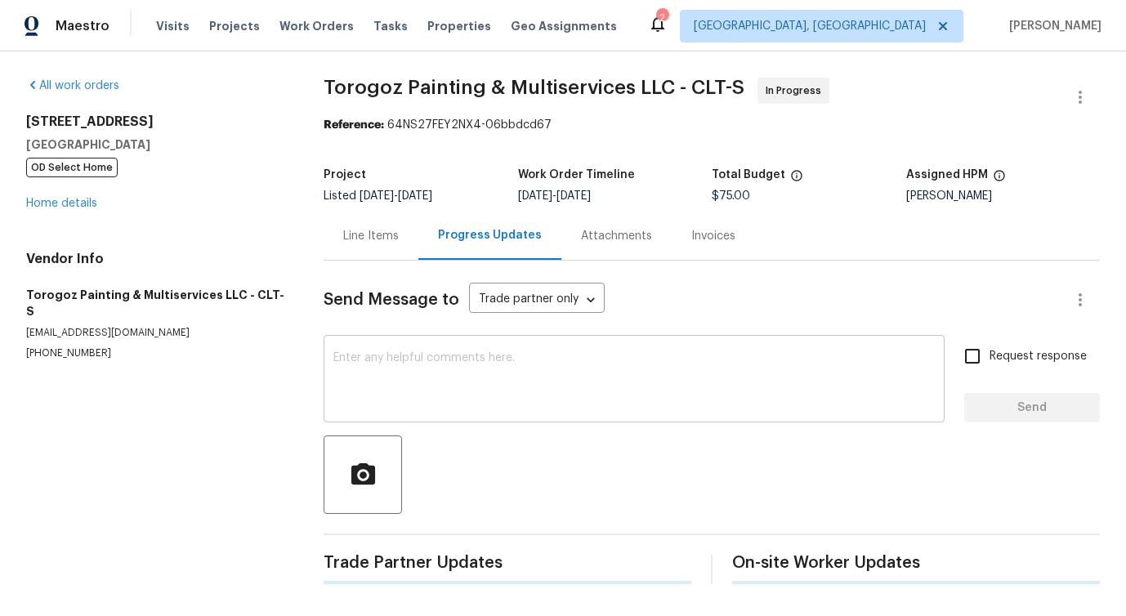
click at [432, 395] on textarea at bounding box center [633, 380] width 601 height 57
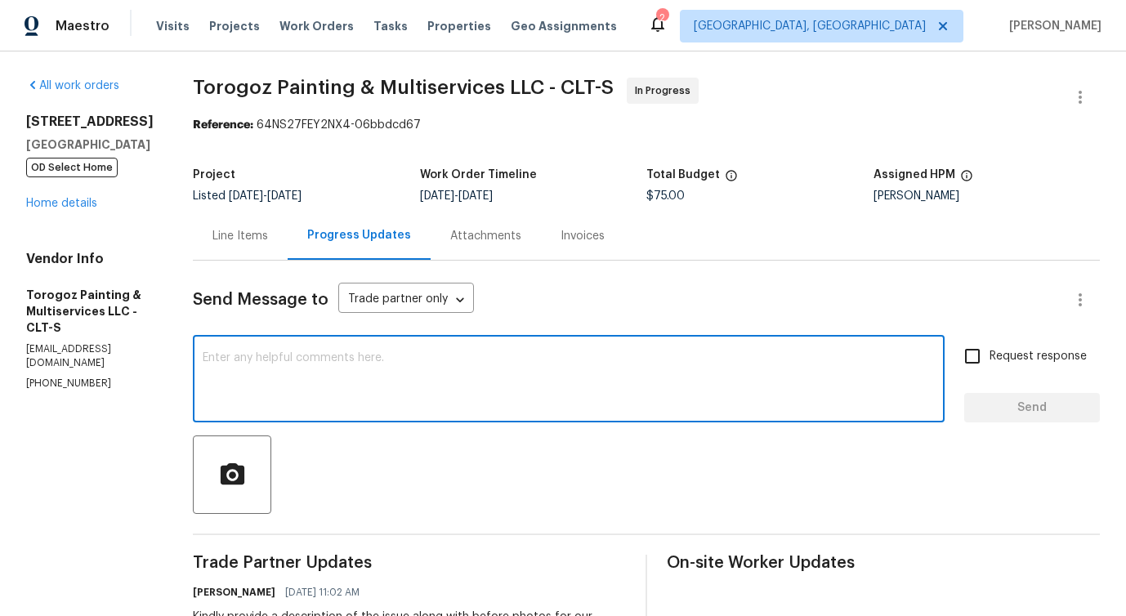
click at [285, 252] on div "Line Items" at bounding box center [240, 236] width 95 height 48
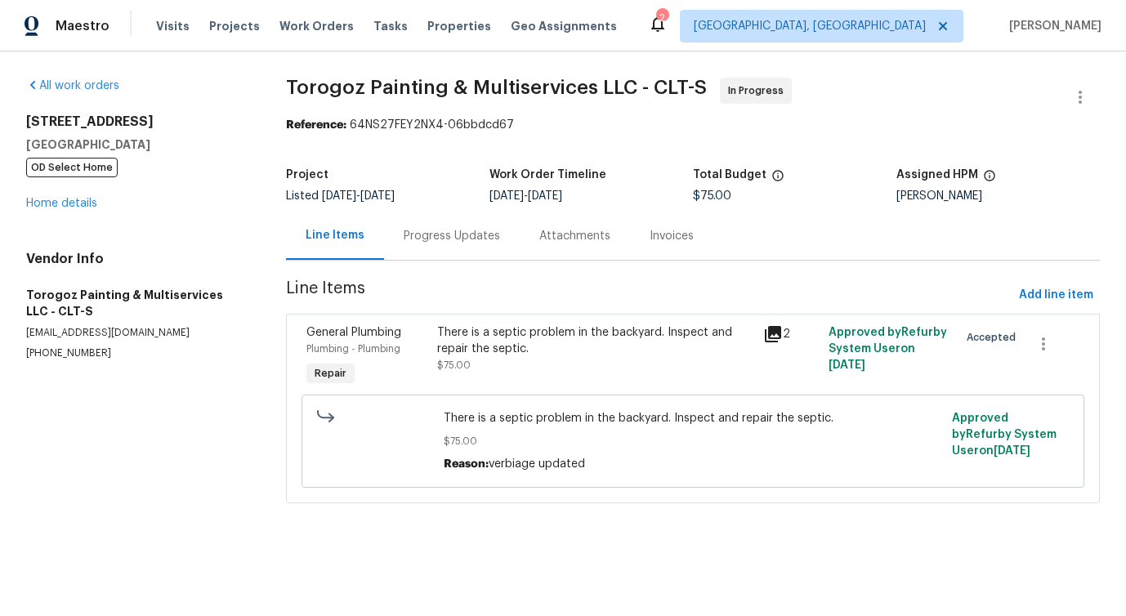
click at [601, 359] on div "There is a septic problem in the backyard. Inspect and repair the septic. $75.00" at bounding box center [595, 348] width 316 height 49
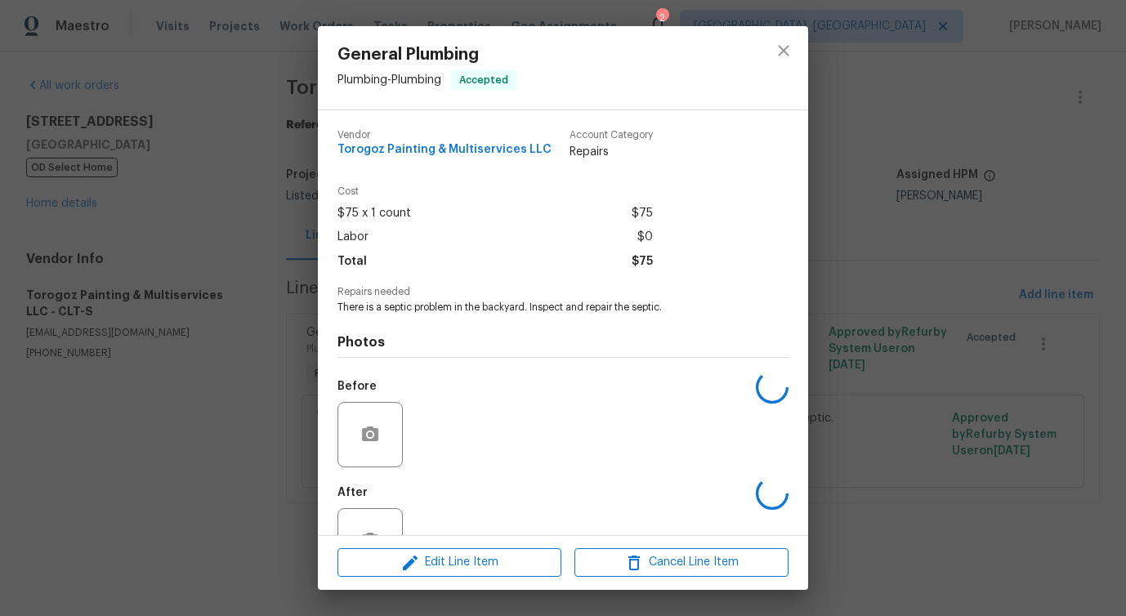
scroll to position [55, 0]
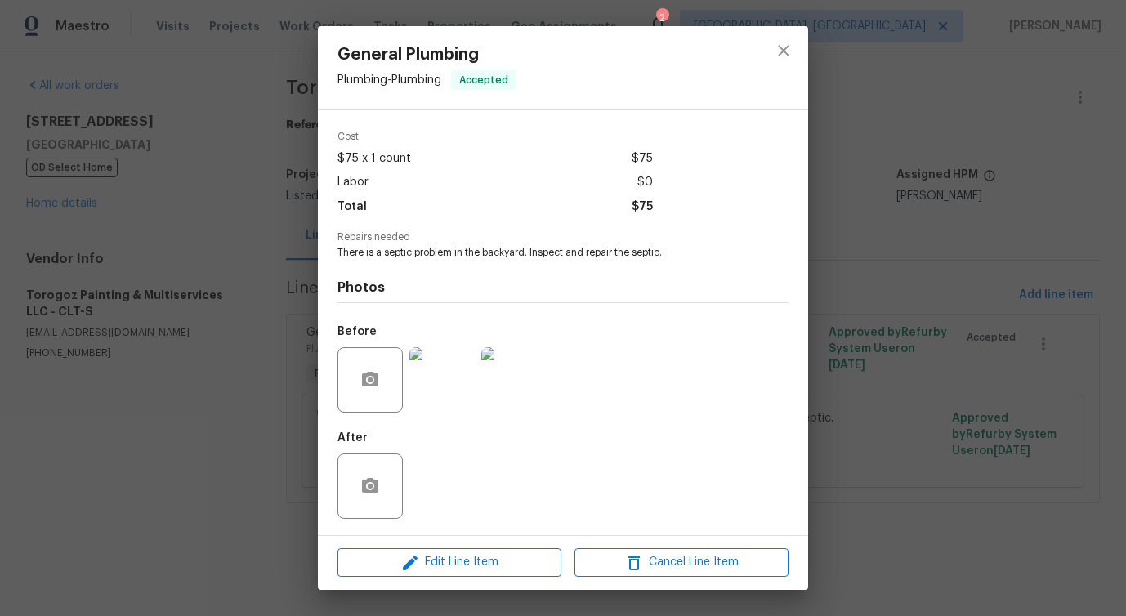
click at [439, 395] on img at bounding box center [441, 379] width 65 height 65
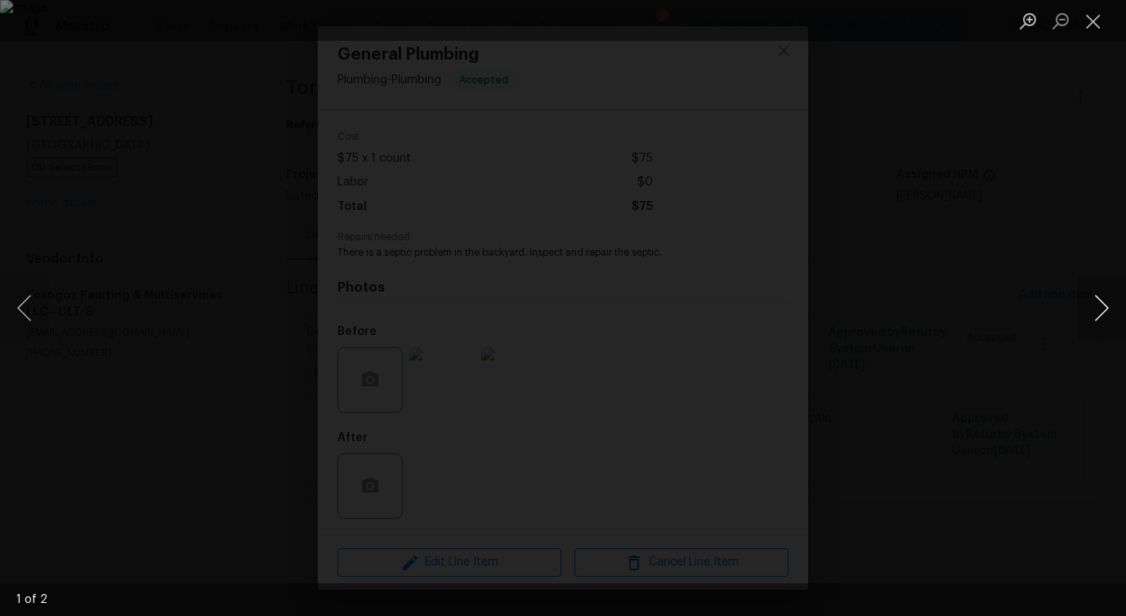
click at [1096, 313] on button "Next image" at bounding box center [1101, 307] width 49 height 65
click at [1082, 12] on button "Close lightbox" at bounding box center [1093, 21] width 33 height 29
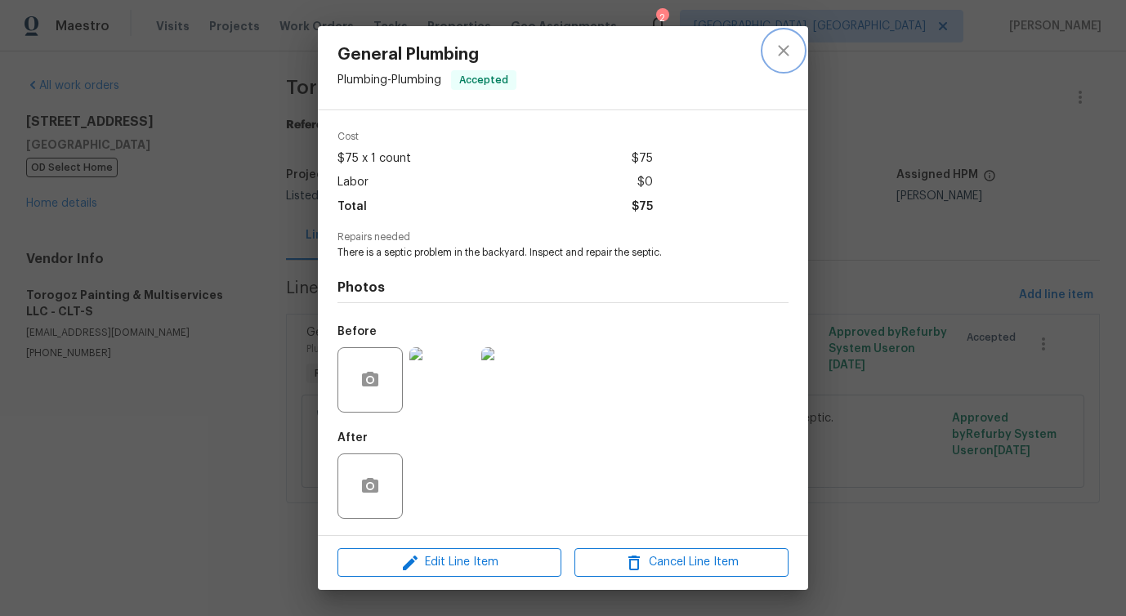
click at [789, 60] on icon "close" at bounding box center [784, 51] width 20 height 20
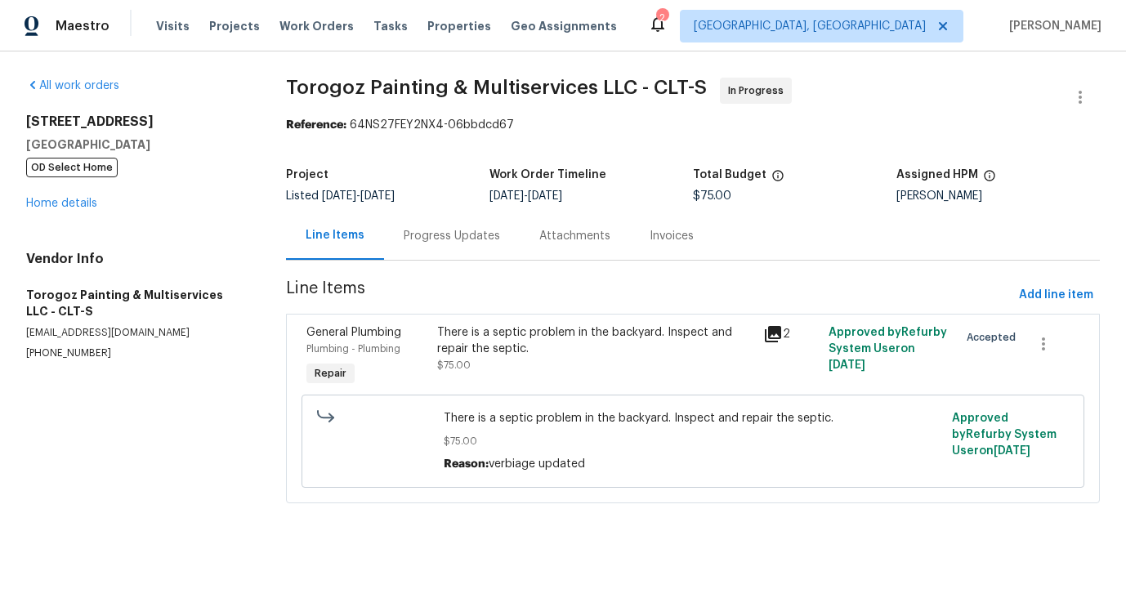
click at [452, 233] on div "Progress Updates" at bounding box center [452, 236] width 96 height 16
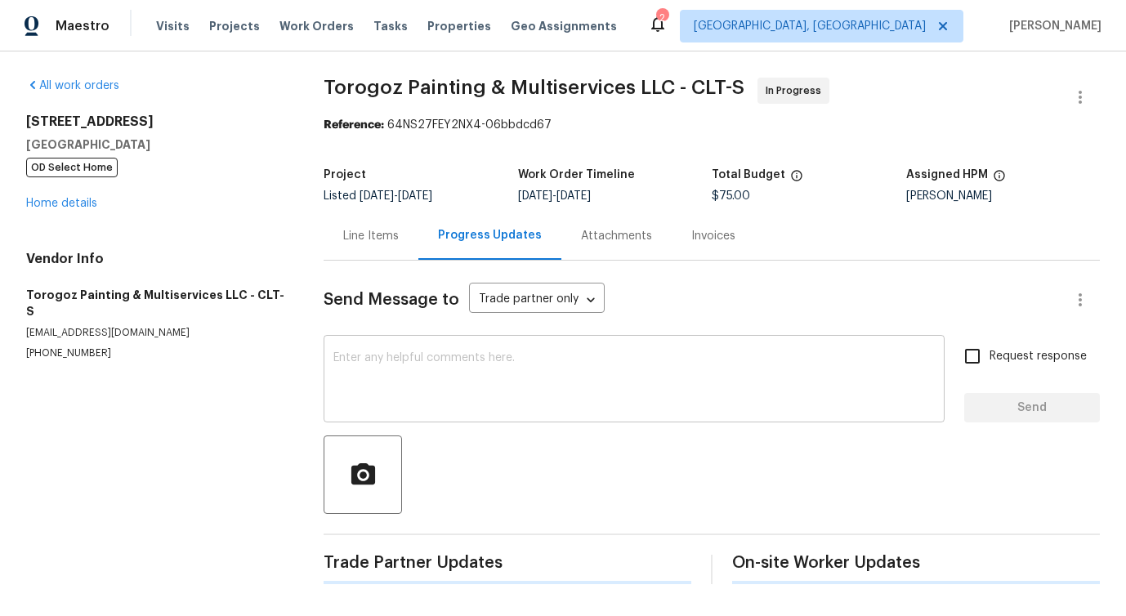
click at [452, 344] on div "x ​" at bounding box center [634, 380] width 621 height 83
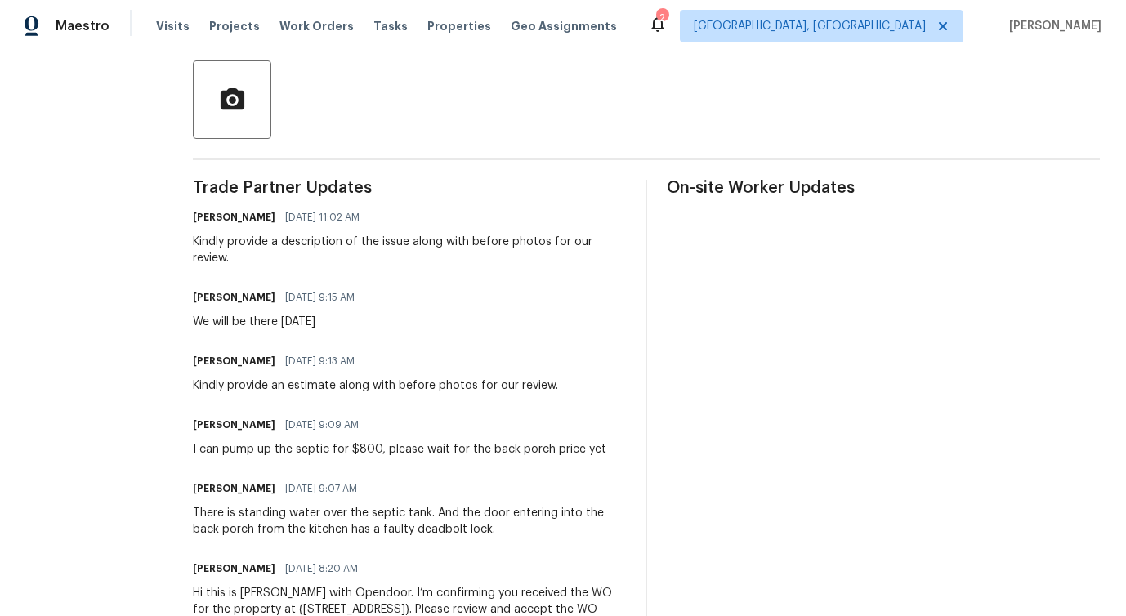
scroll to position [127, 0]
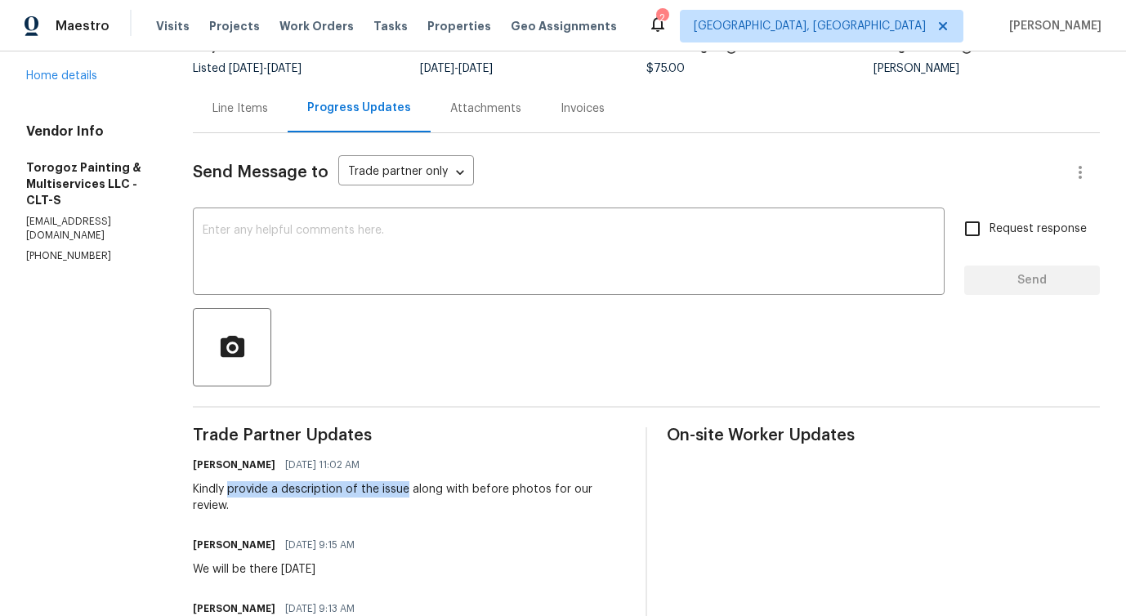
drag, startPoint x: 268, startPoint y: 491, endPoint x: 446, endPoint y: 484, distance: 178.2
click at [446, 484] on div "Kindly provide a description of the issue along with before photos for our revi…" at bounding box center [409, 497] width 433 height 33
copy div "provide a description of the issue"
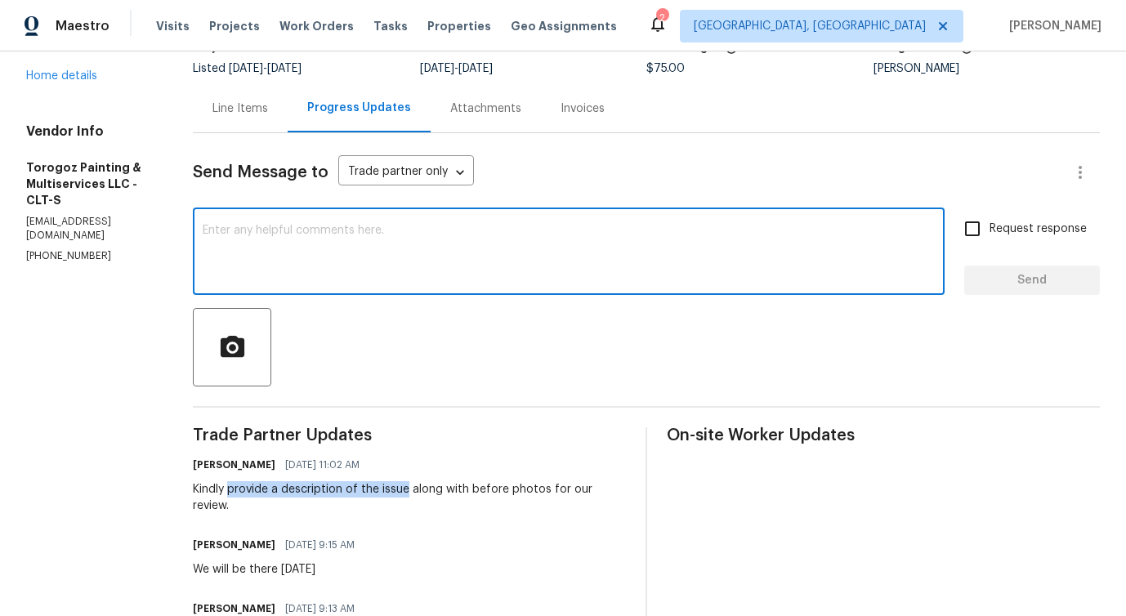
click at [415, 274] on textarea at bounding box center [569, 253] width 732 height 57
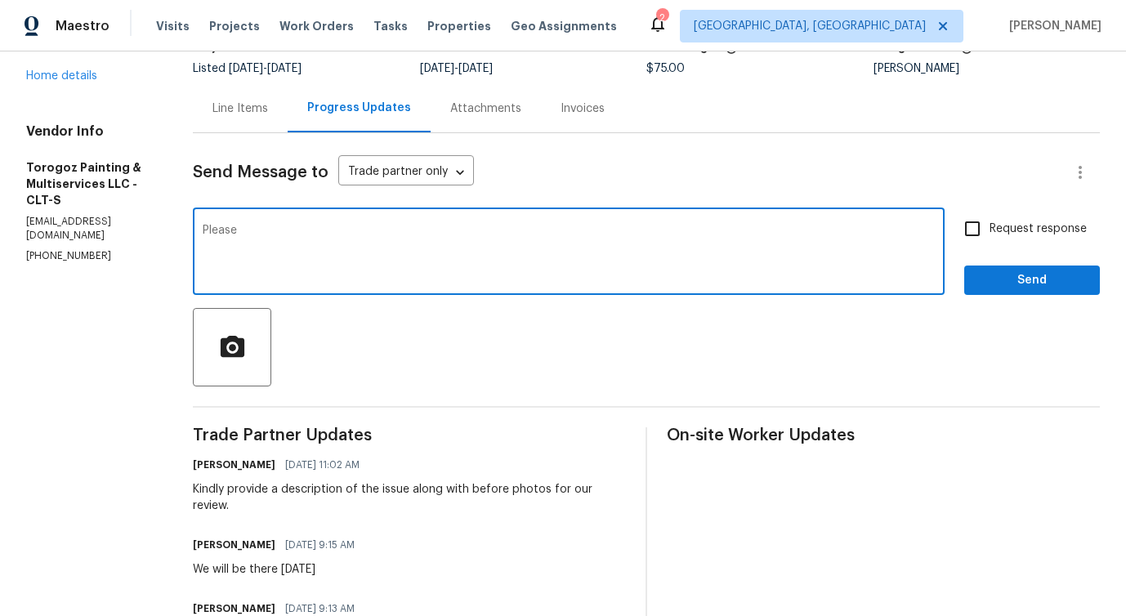
paste textarea "provide a description of the issue"
click at [0, 0] on span "issue" at bounding box center [0, 0] width 0 height 0
type textarea "Please provide a description of the issue."
click at [989, 288] on span "Send" at bounding box center [1031, 280] width 109 height 20
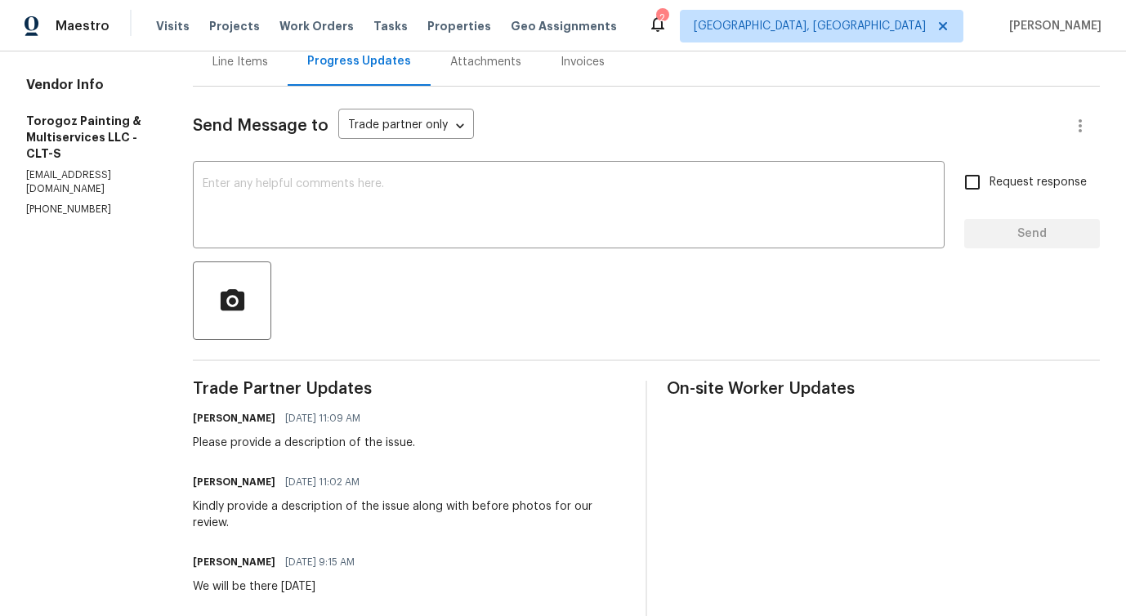
scroll to position [0, 0]
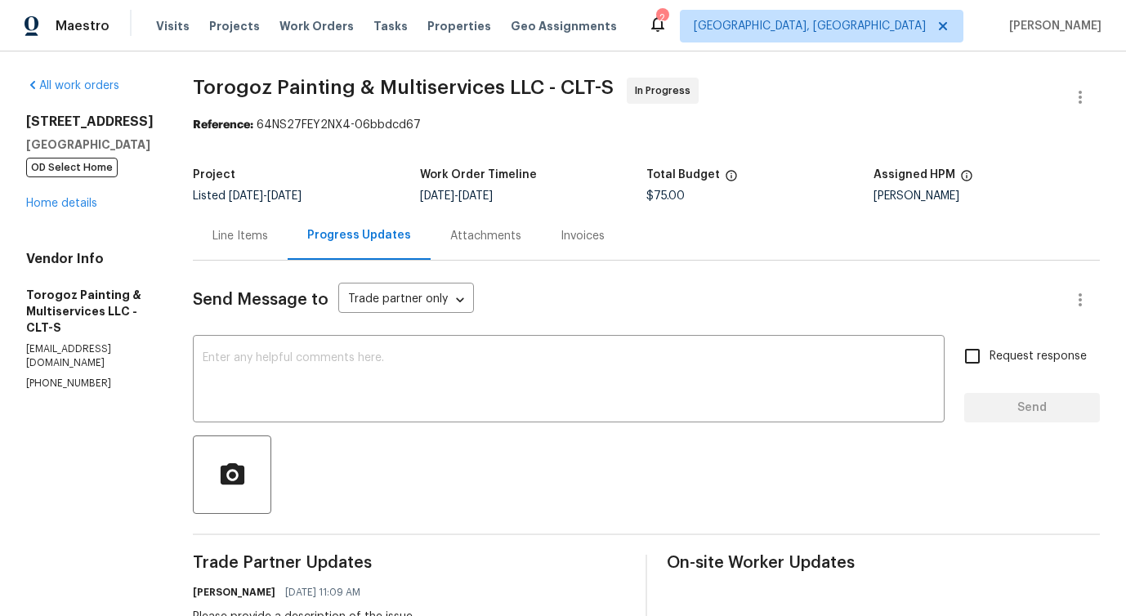
click at [268, 242] on div "Line Items" at bounding box center [240, 236] width 56 height 16
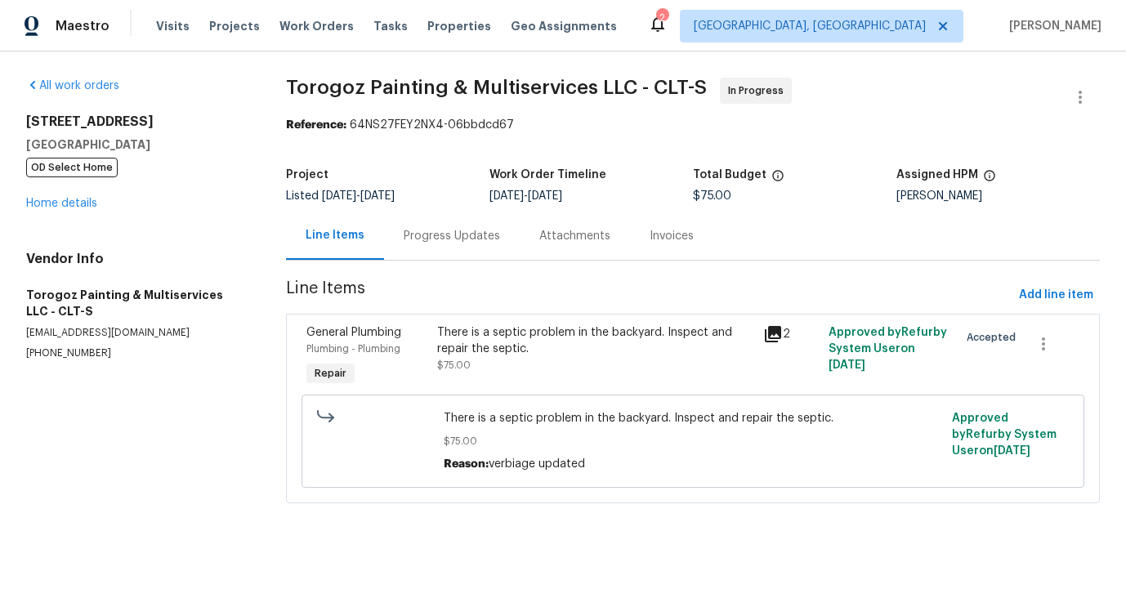
click at [408, 239] on div "Progress Updates" at bounding box center [452, 236] width 96 height 16
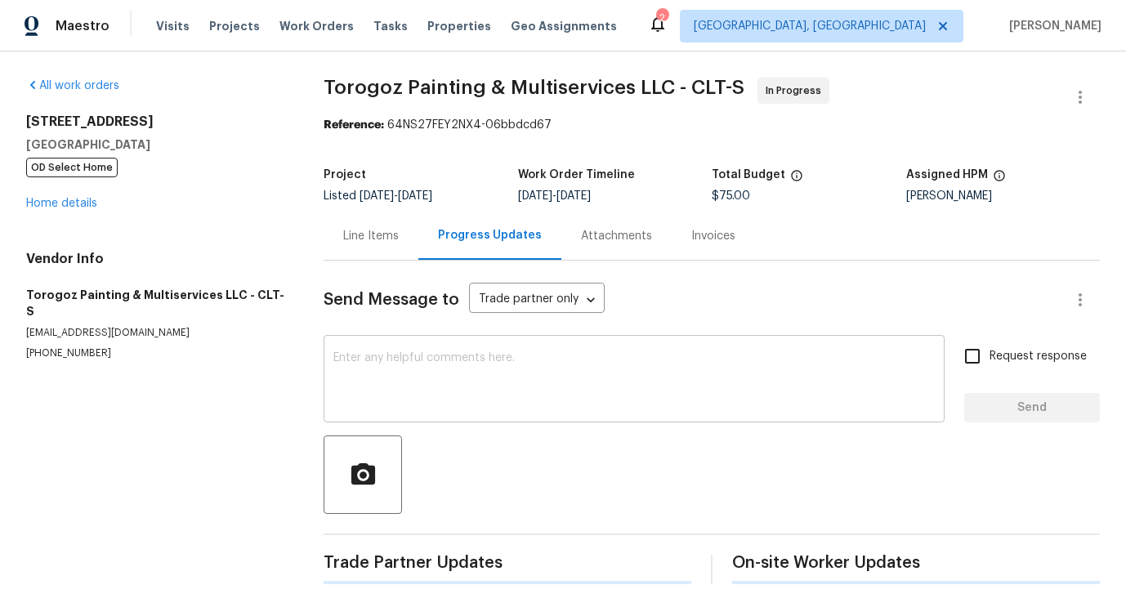
click at [471, 408] on textarea at bounding box center [633, 380] width 601 height 57
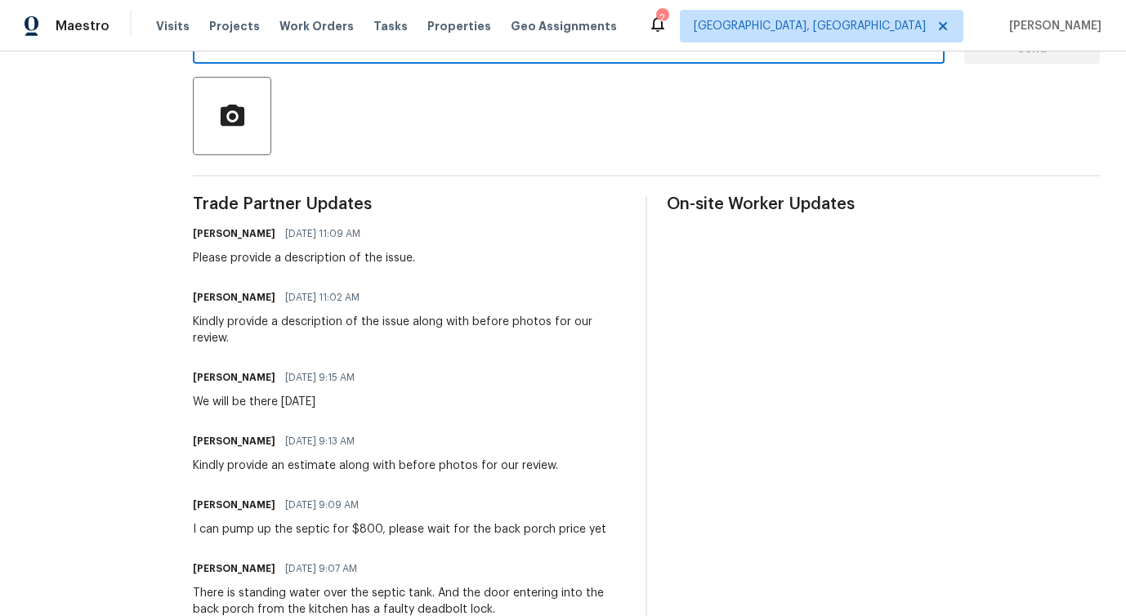
scroll to position [375, 0]
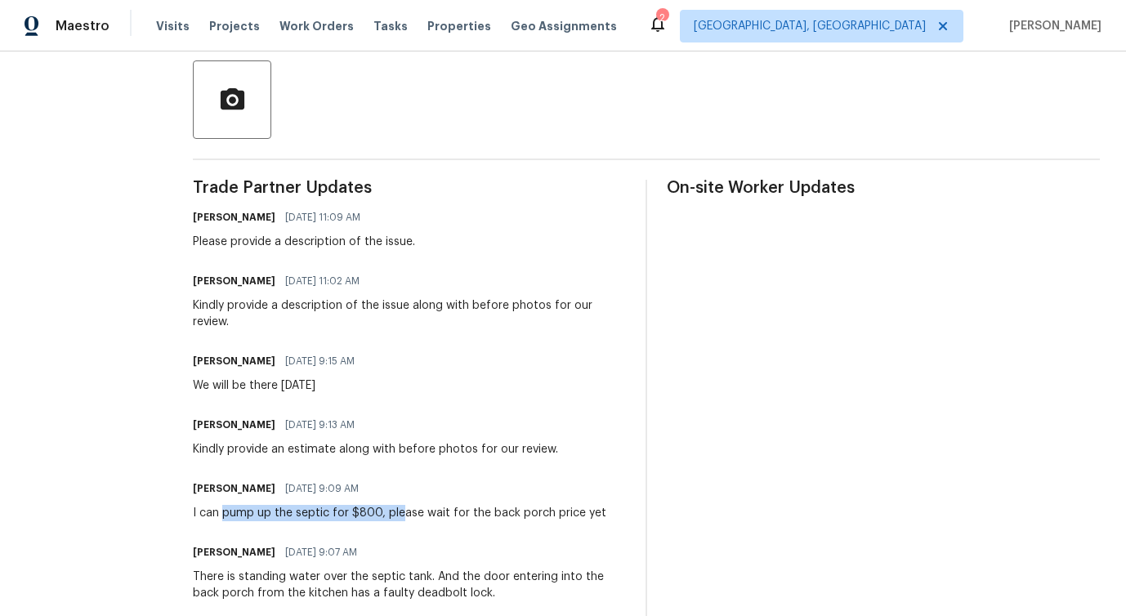
drag, startPoint x: 261, startPoint y: 513, endPoint x: 435, endPoint y: 518, distance: 174.1
click at [435, 518] on div "I can pump up the septic for $800, please wait for the back porch price yet" at bounding box center [399, 513] width 413 height 16
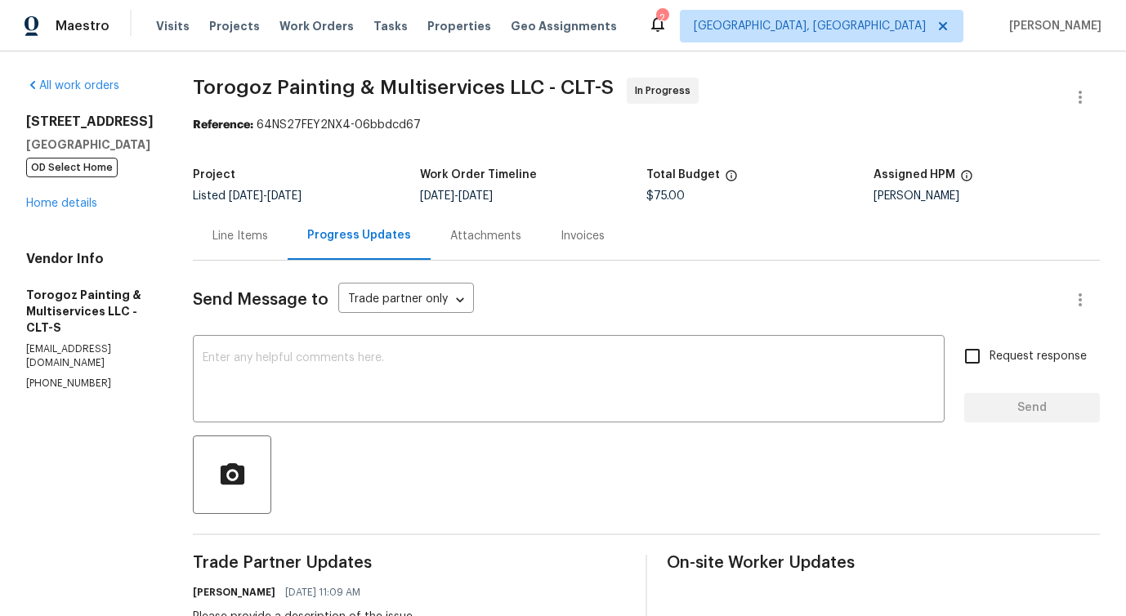
click at [286, 221] on div "Line Items" at bounding box center [240, 236] width 95 height 48
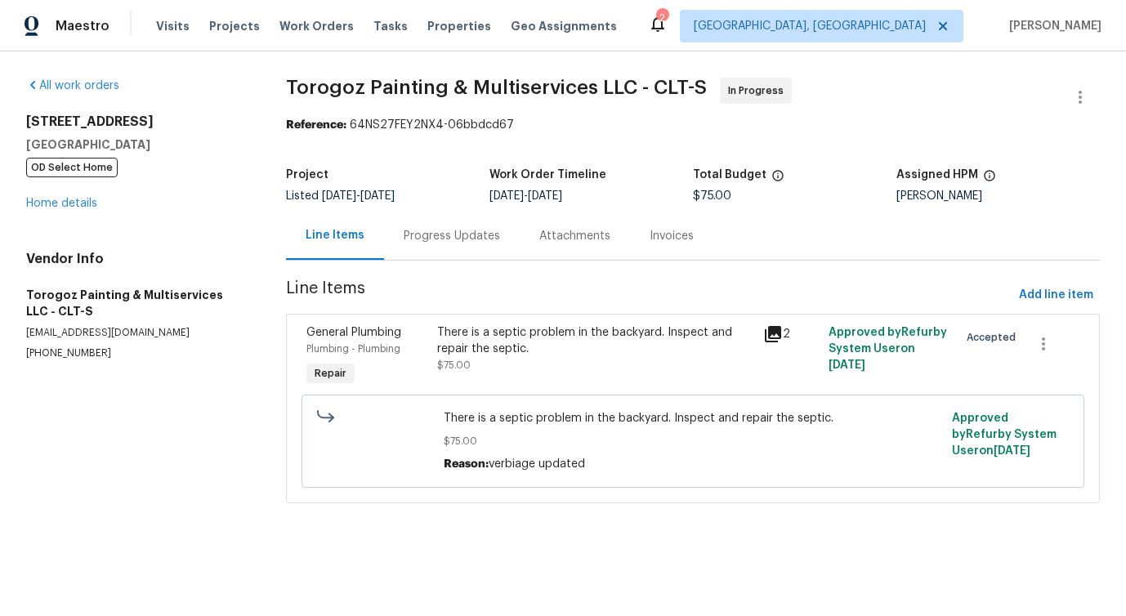
click at [569, 368] on div "There is a septic problem in the backyard. Inspect and repair the septic. $75.00" at bounding box center [595, 348] width 316 height 49
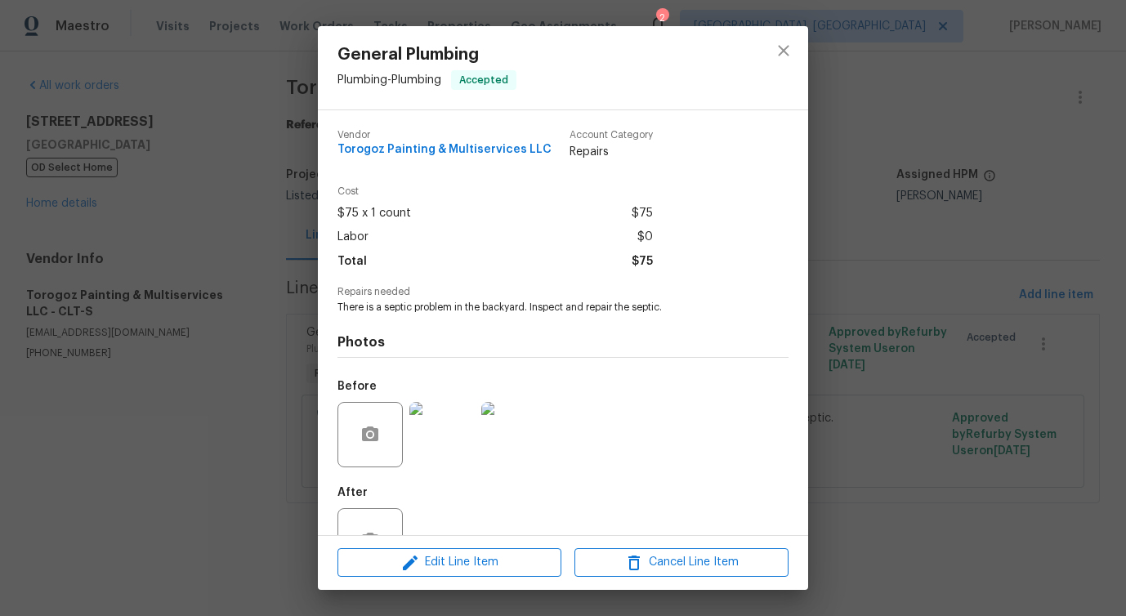
scroll to position [55, 0]
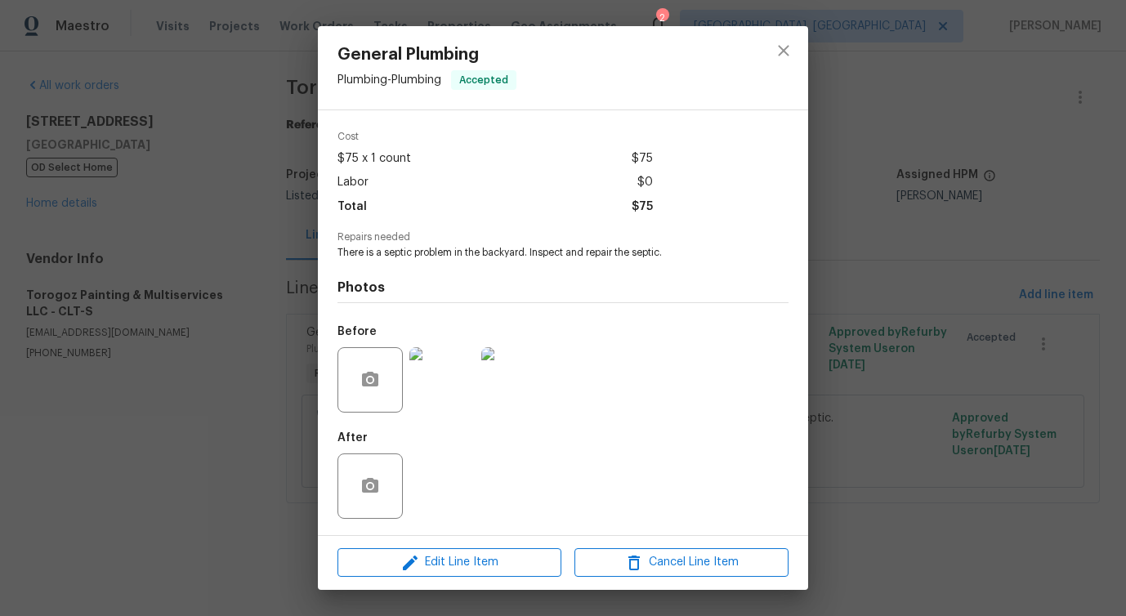
click at [438, 384] on img at bounding box center [441, 379] width 65 height 65
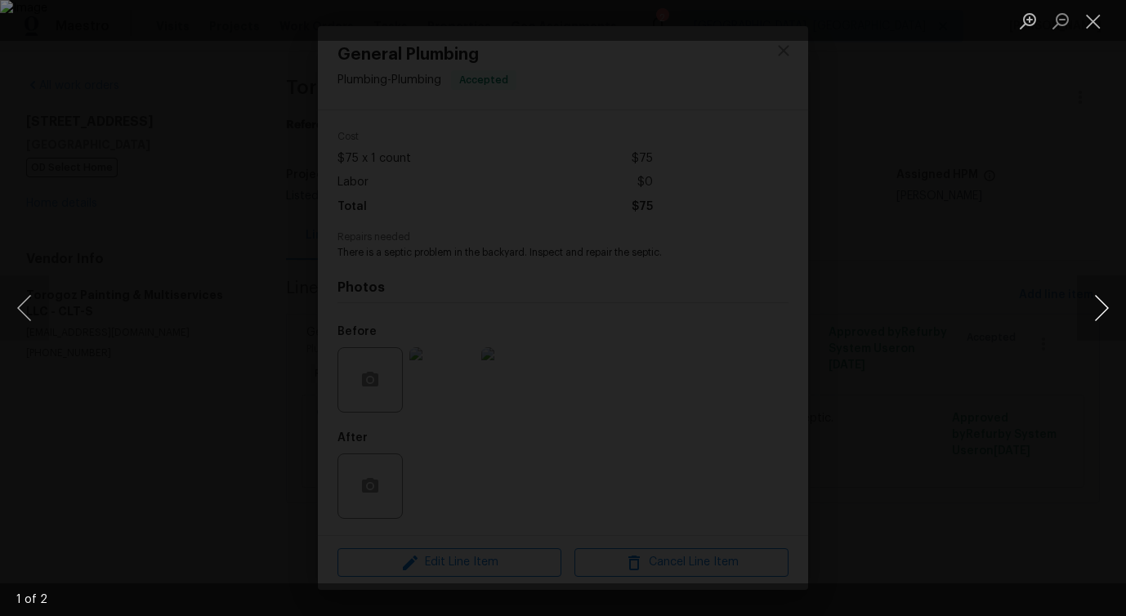
click at [1105, 319] on button "Next image" at bounding box center [1101, 307] width 49 height 65
click at [1100, 34] on button "Close lightbox" at bounding box center [1093, 21] width 33 height 29
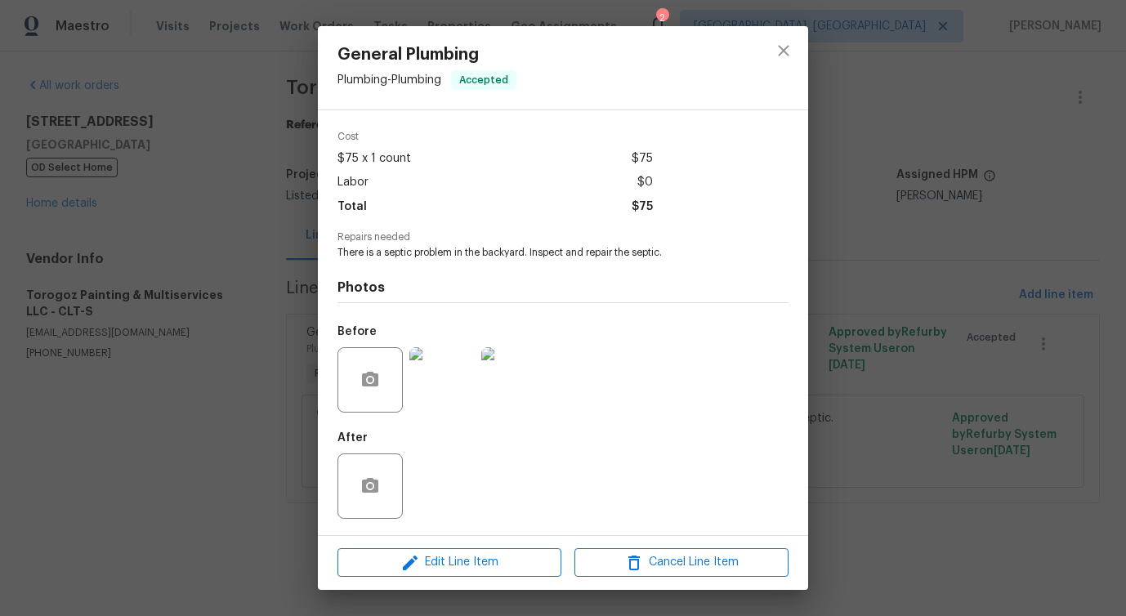
click at [803, 56] on div at bounding box center [783, 67] width 49 height 83
click at [784, 60] on icon "close" at bounding box center [784, 51] width 20 height 20
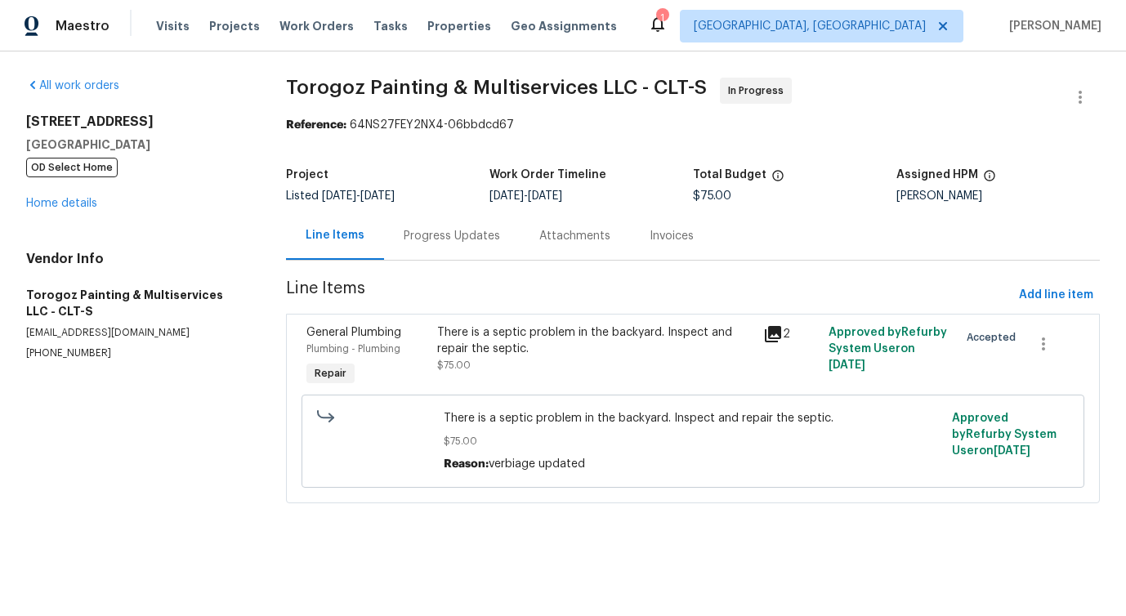
click at [505, 216] on div "Progress Updates" at bounding box center [452, 236] width 136 height 48
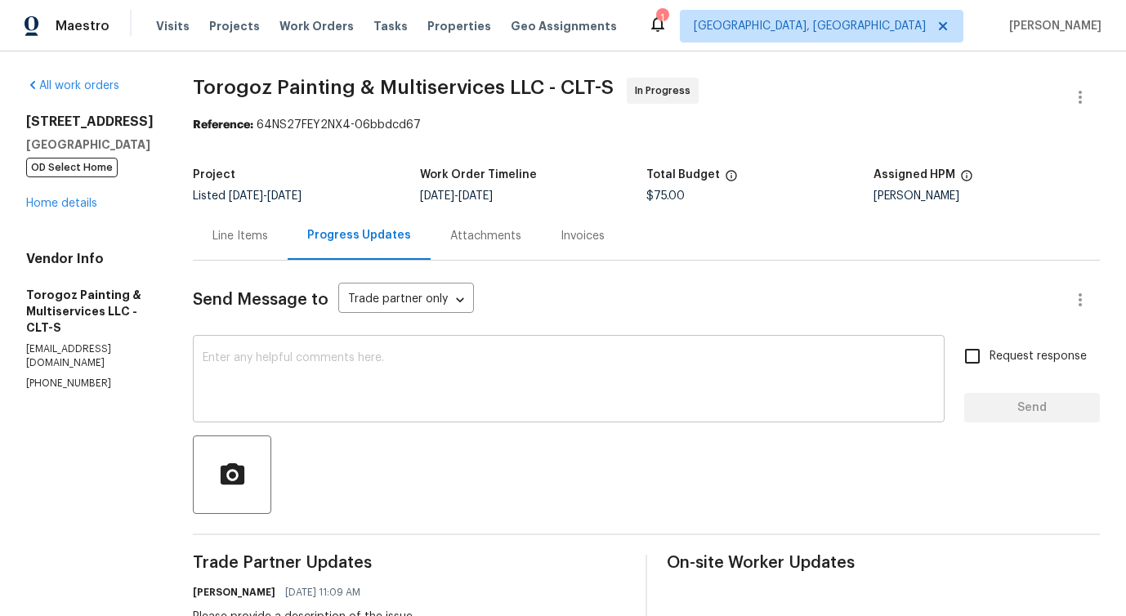
click at [454, 372] on textarea at bounding box center [569, 380] width 732 height 57
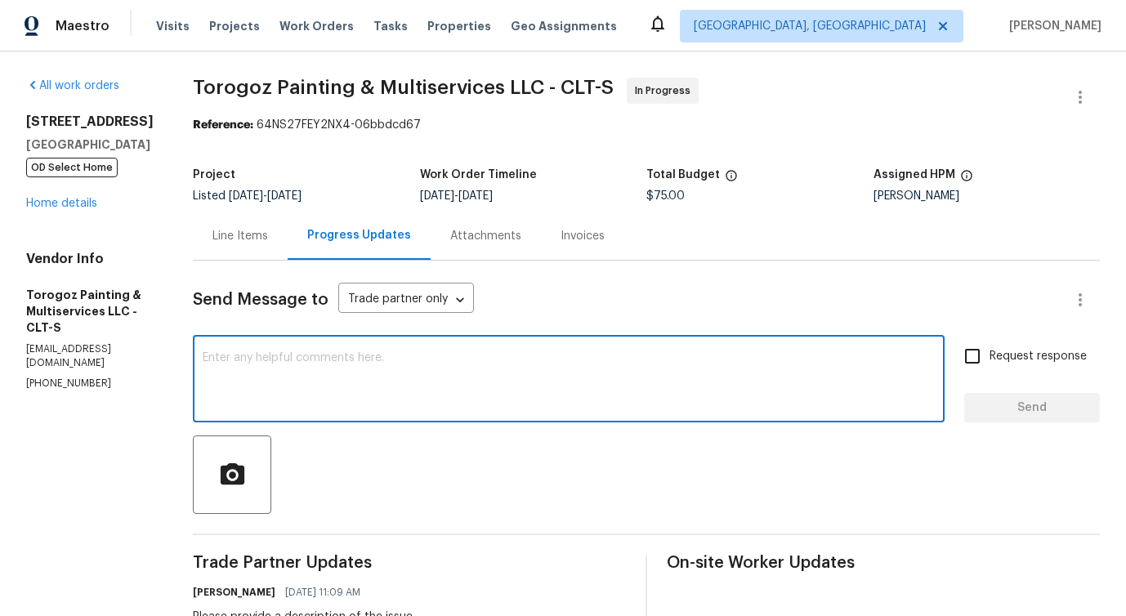
click at [288, 248] on div "Line Items" at bounding box center [240, 236] width 95 height 48
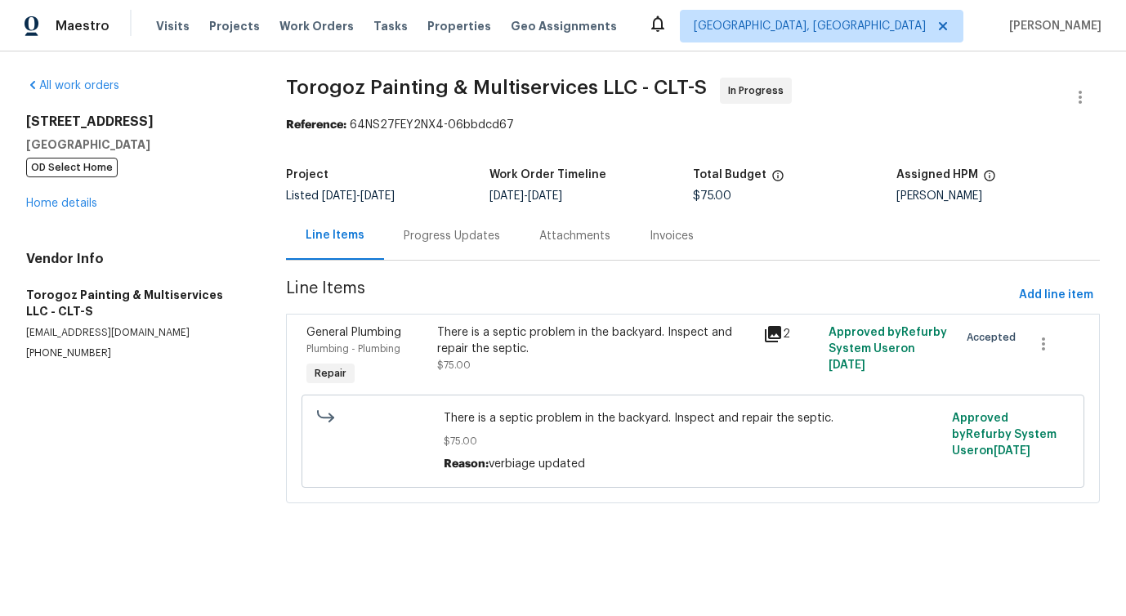
click at [440, 249] on div "Progress Updates" at bounding box center [452, 236] width 136 height 48
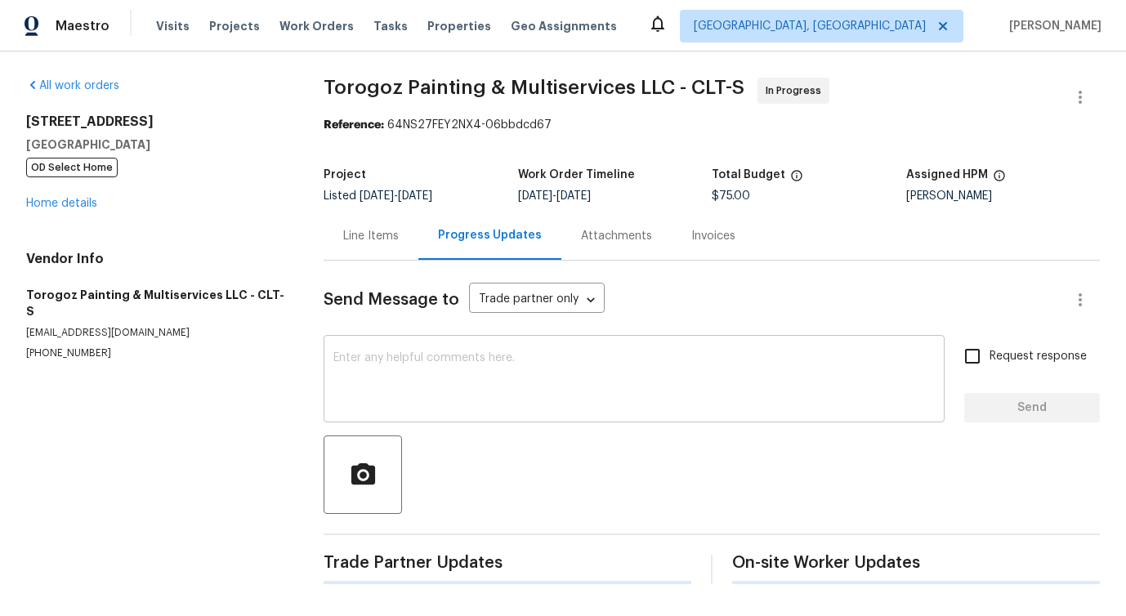
click at [424, 397] on textarea at bounding box center [633, 380] width 601 height 57
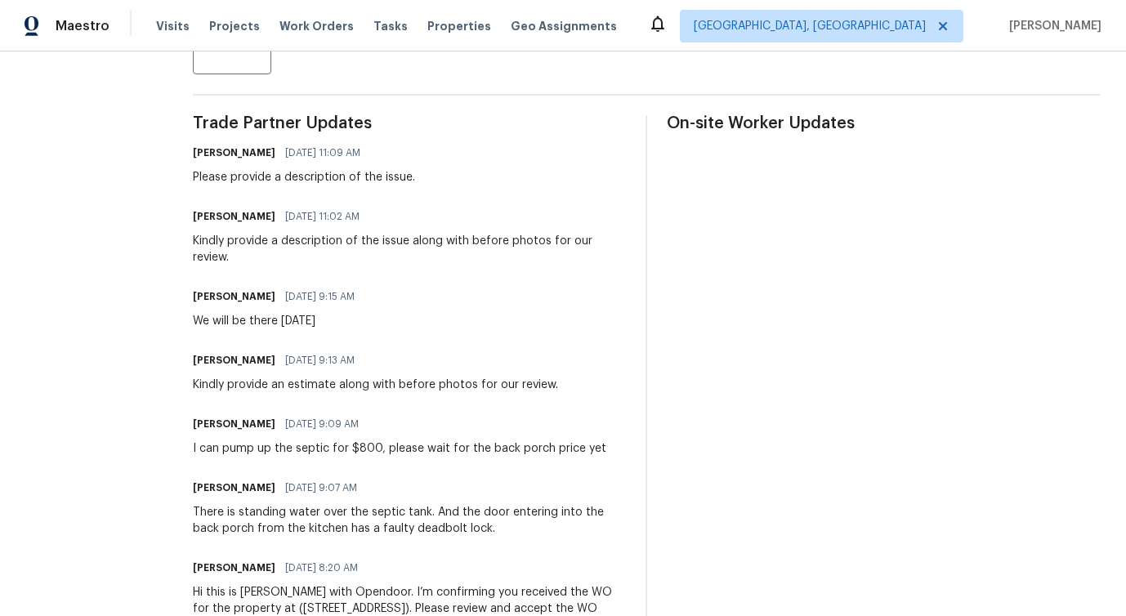
scroll to position [441, 0]
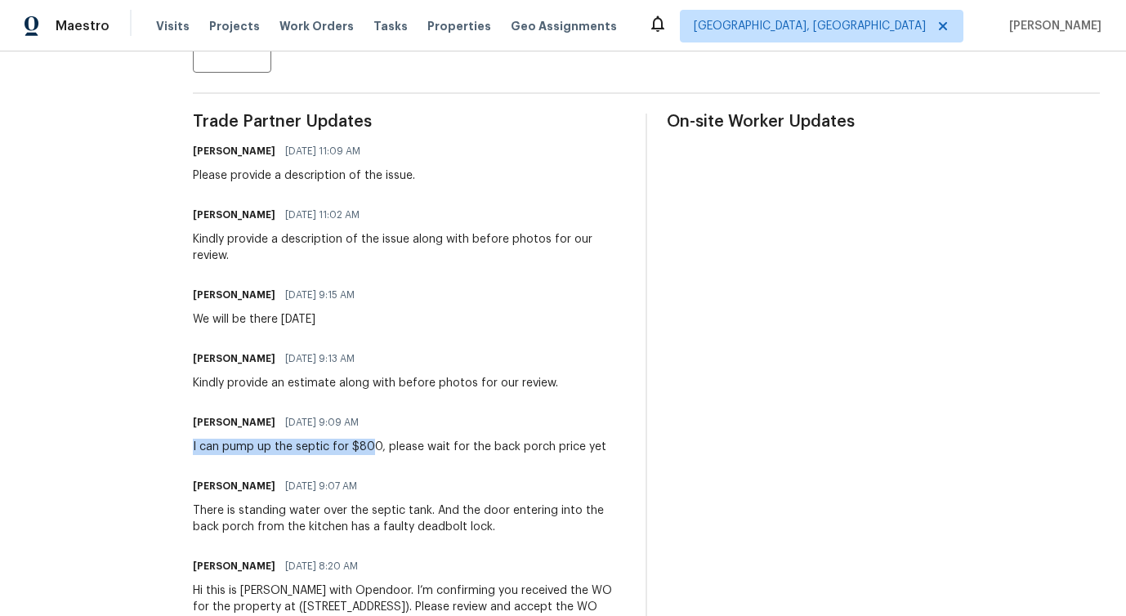
drag, startPoint x: 225, startPoint y: 447, endPoint x: 410, endPoint y: 449, distance: 184.6
click at [410, 449] on div "All work orders 141 Edenvale Rd Rock Hill, SC 29730 OD Select Home Home details…" at bounding box center [563, 192] width 1126 height 1165
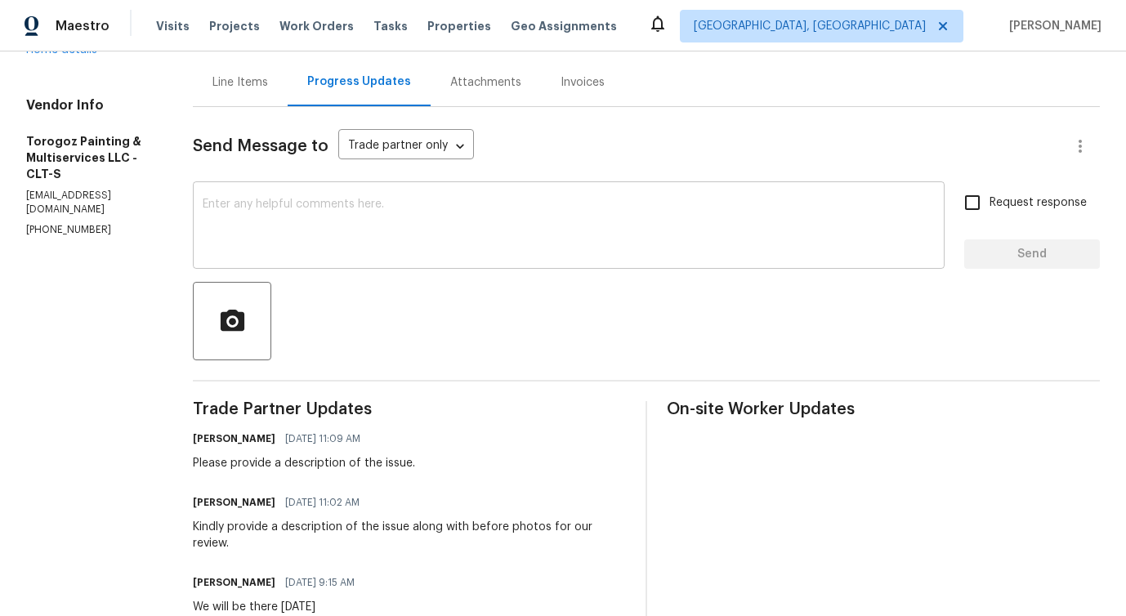
scroll to position [0, 0]
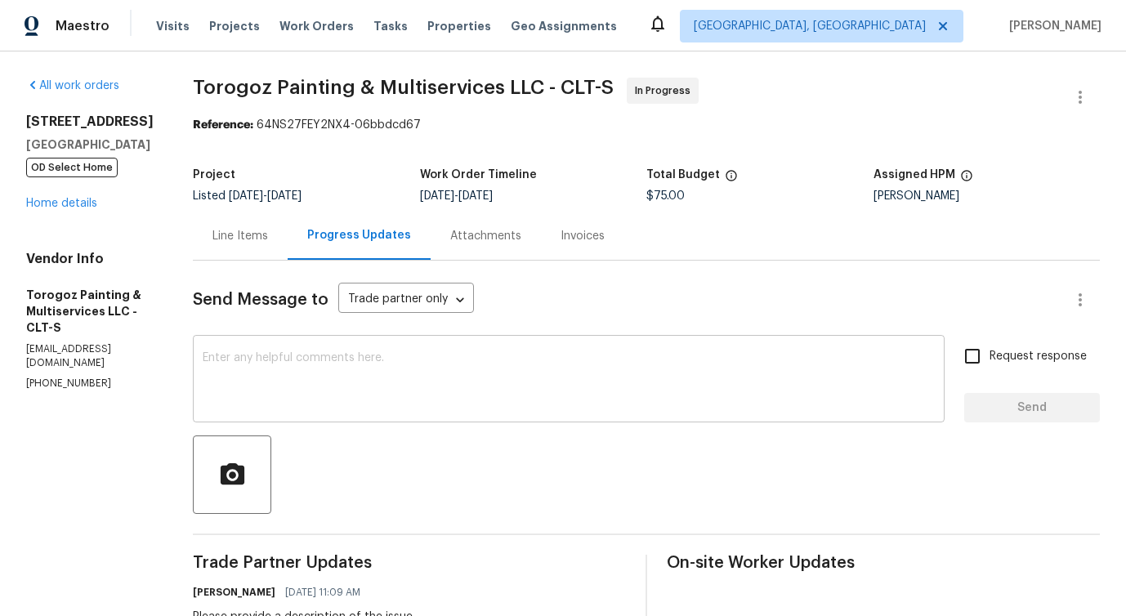
click at [256, 381] on textarea at bounding box center [569, 380] width 732 height 57
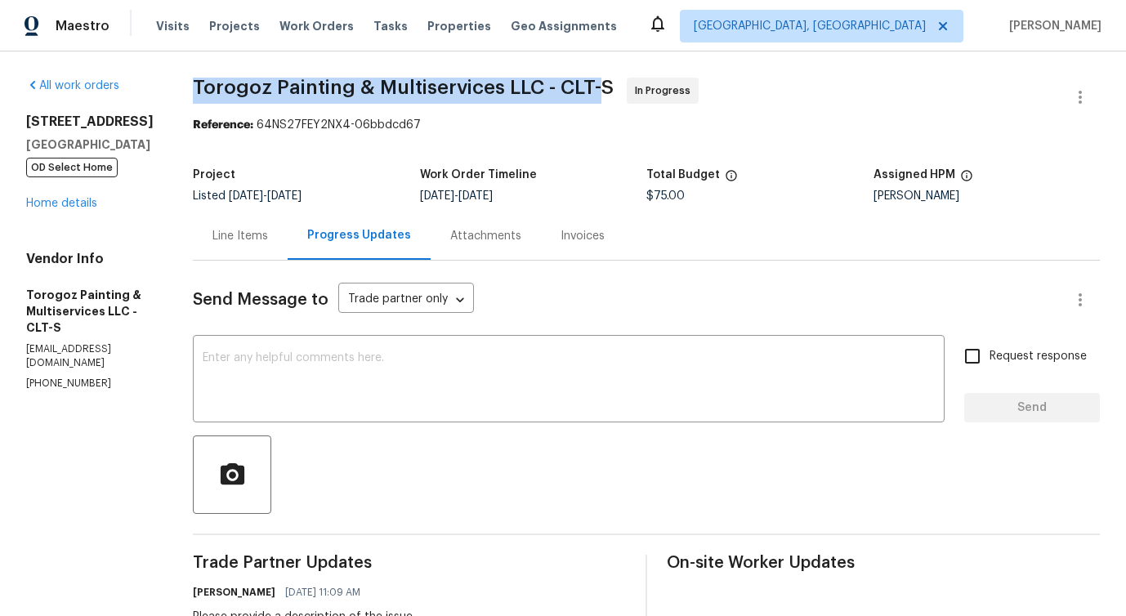
drag, startPoint x: 225, startPoint y: 89, endPoint x: 634, endPoint y: 85, distance: 409.3
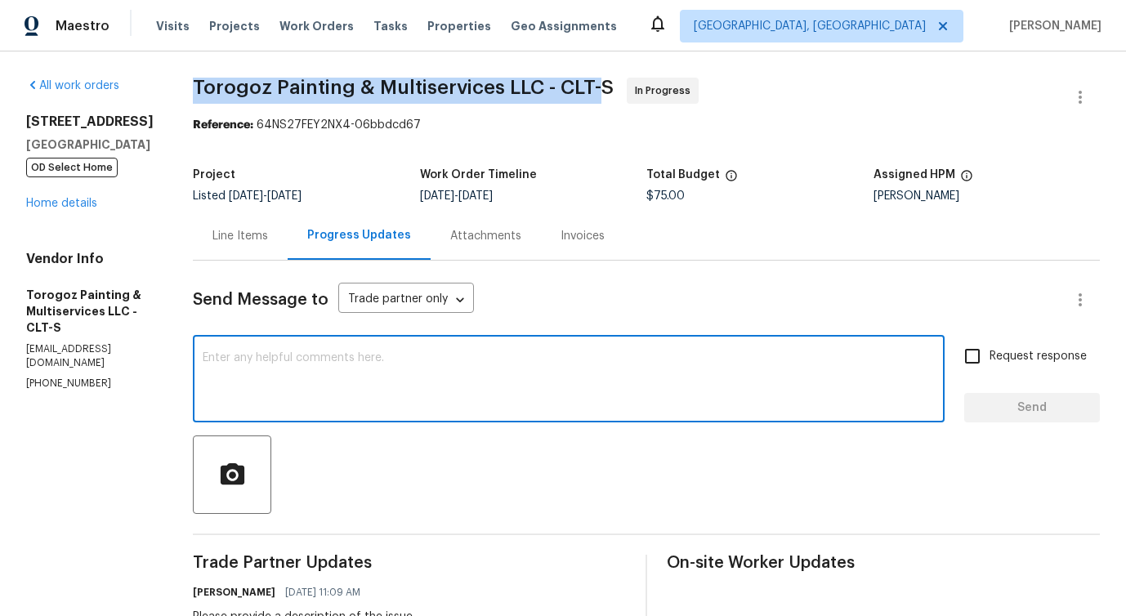
click at [457, 356] on textarea at bounding box center [569, 380] width 732 height 57
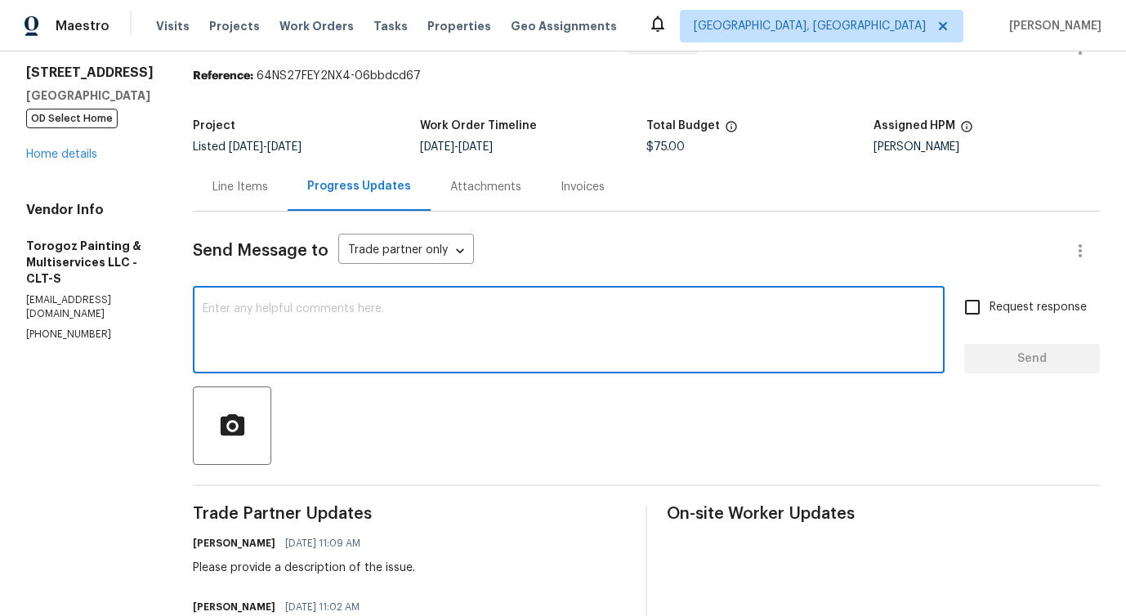
scroll to position [41, 0]
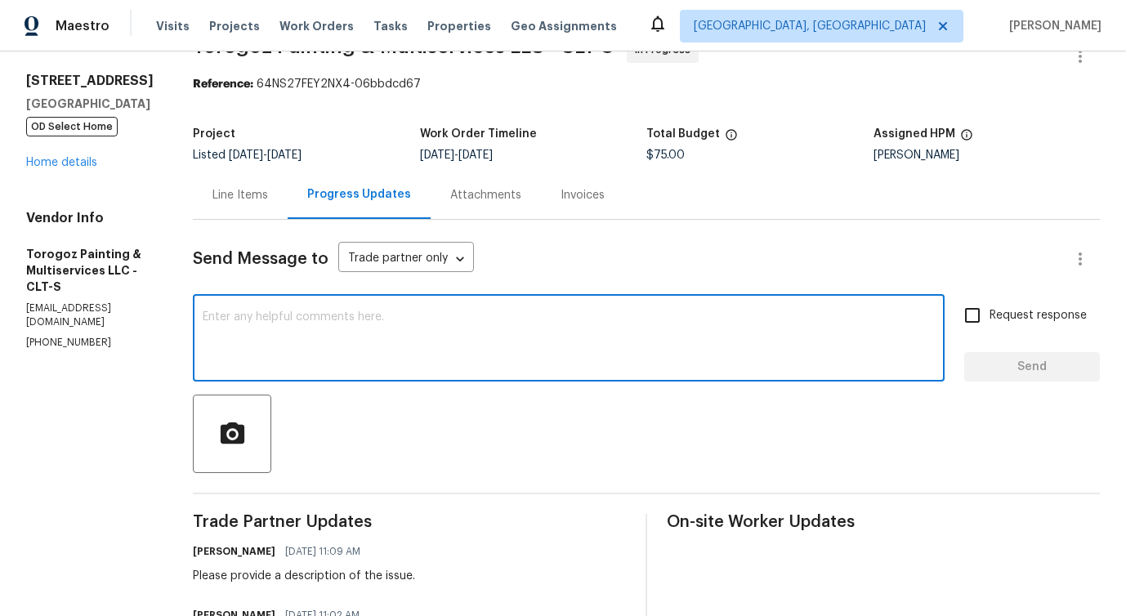
click at [802, 343] on textarea at bounding box center [569, 339] width 732 height 57
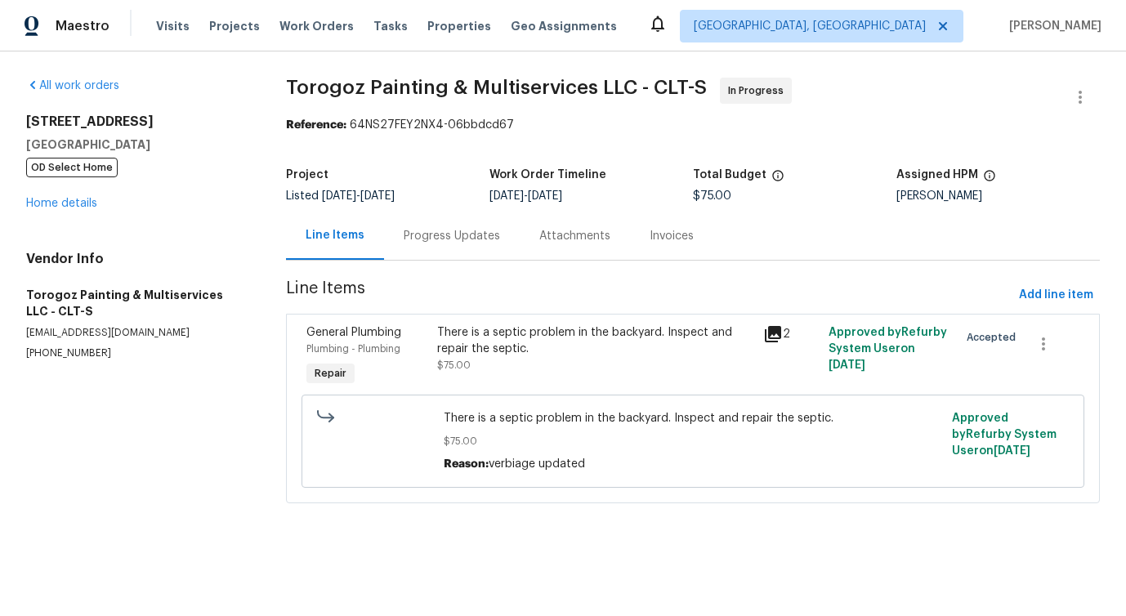
click at [434, 243] on div "Progress Updates" at bounding box center [452, 236] width 96 height 16
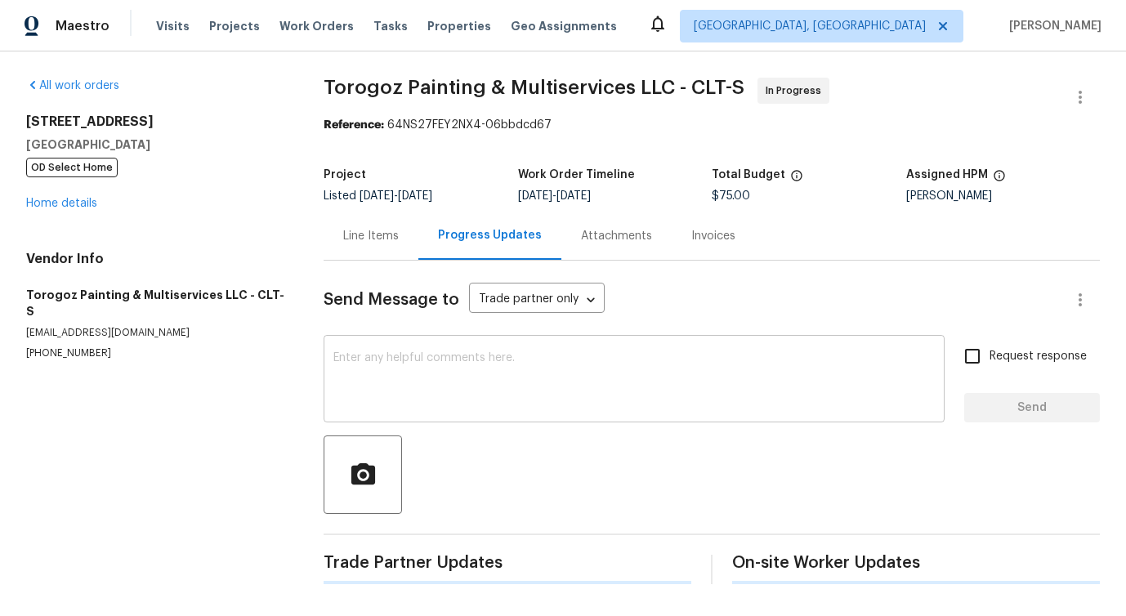
click at [461, 412] on div "x ​" at bounding box center [634, 380] width 621 height 83
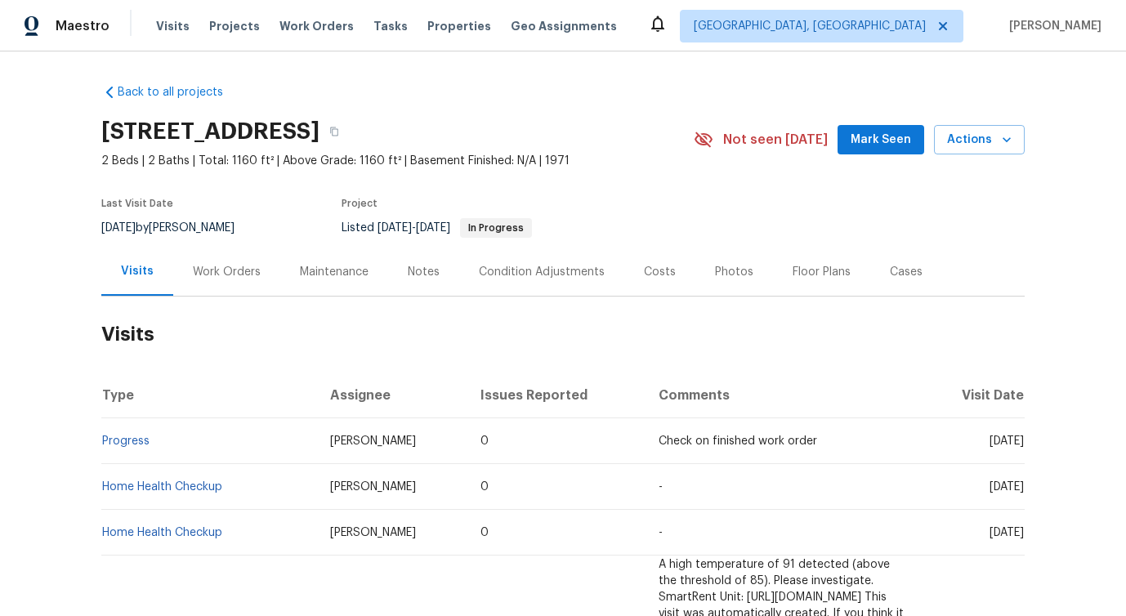
click at [230, 278] on div "Work Orders" at bounding box center [227, 272] width 68 height 16
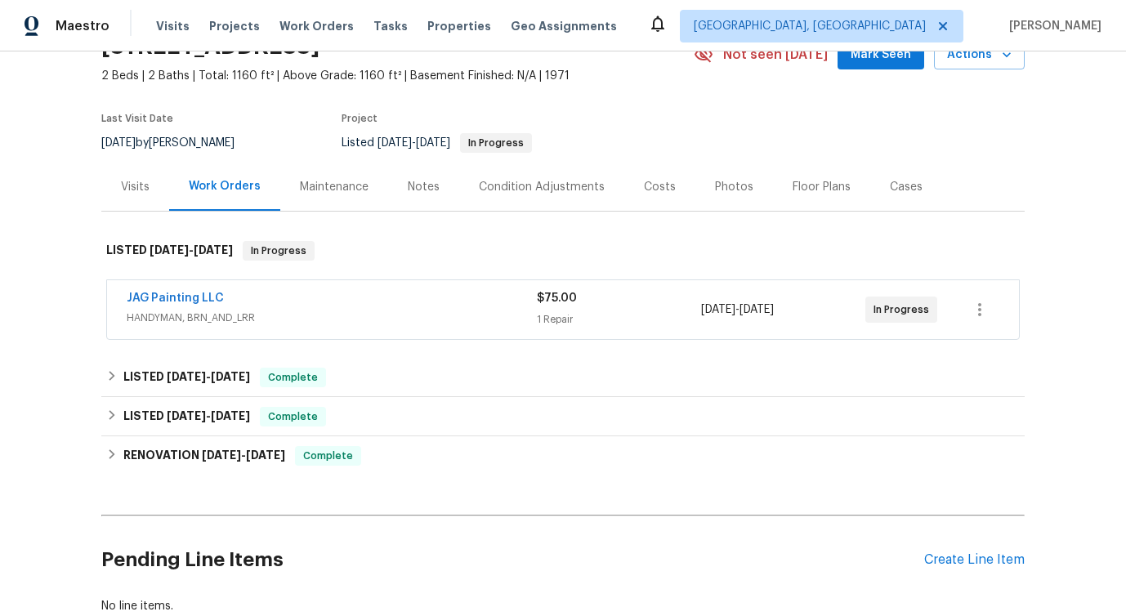
scroll to position [100, 0]
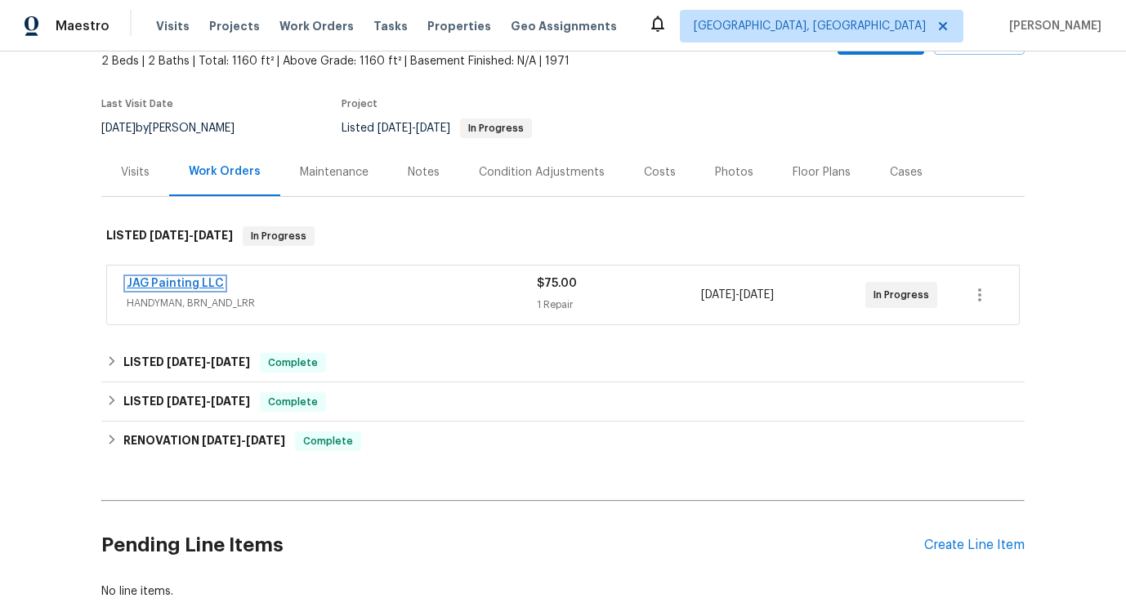
click at [167, 283] on link "JAG Painting LLC" at bounding box center [175, 283] width 97 height 11
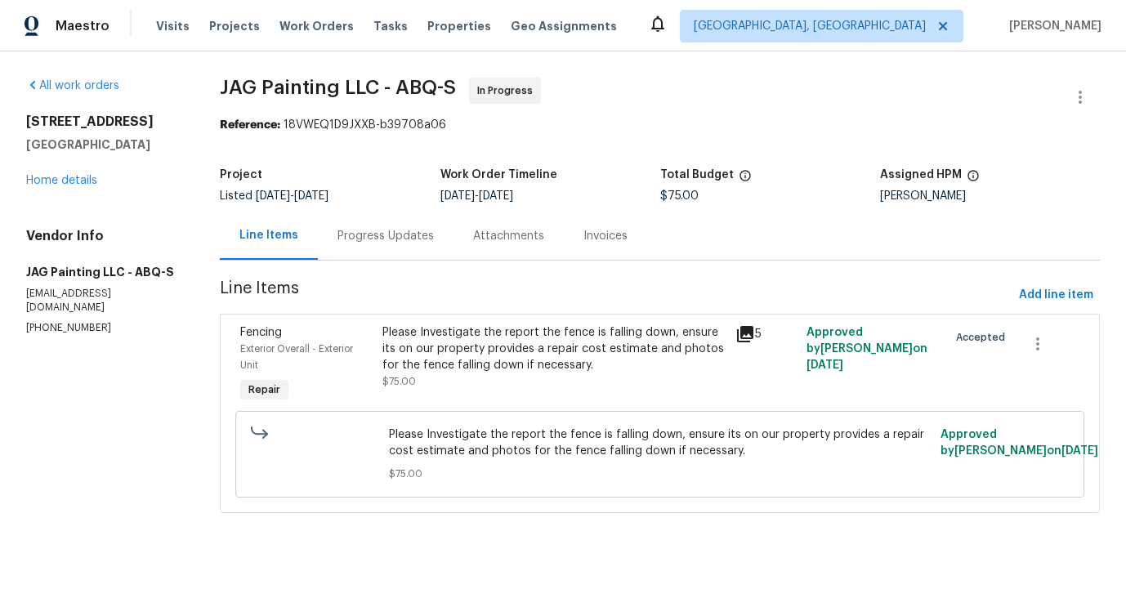
click at [418, 251] on div "Progress Updates" at bounding box center [386, 236] width 136 height 48
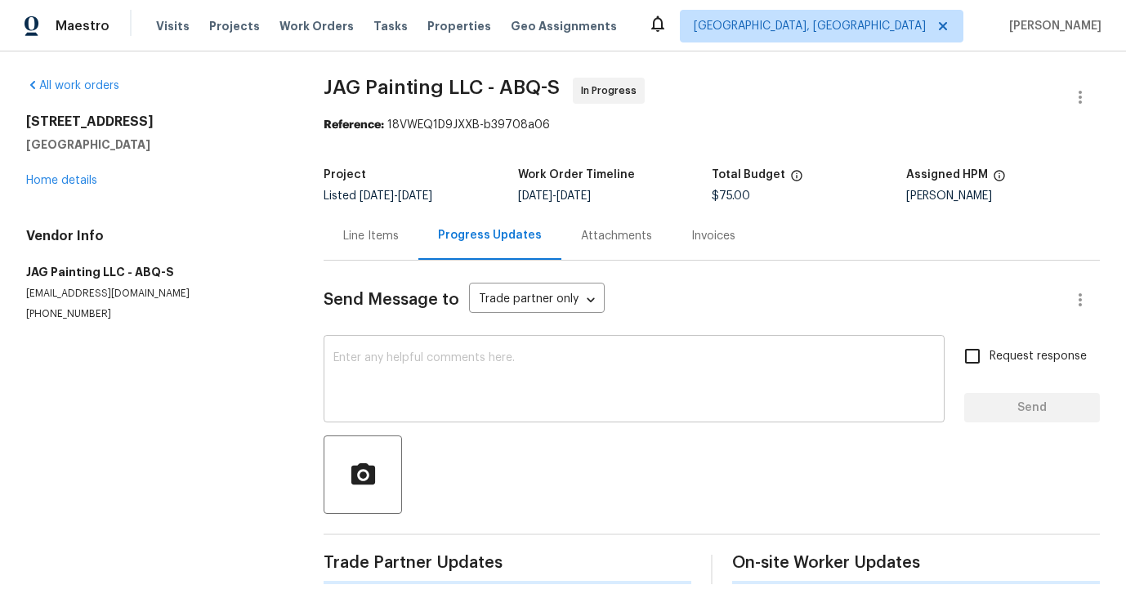
click at [435, 347] on div "x ​" at bounding box center [634, 380] width 621 height 83
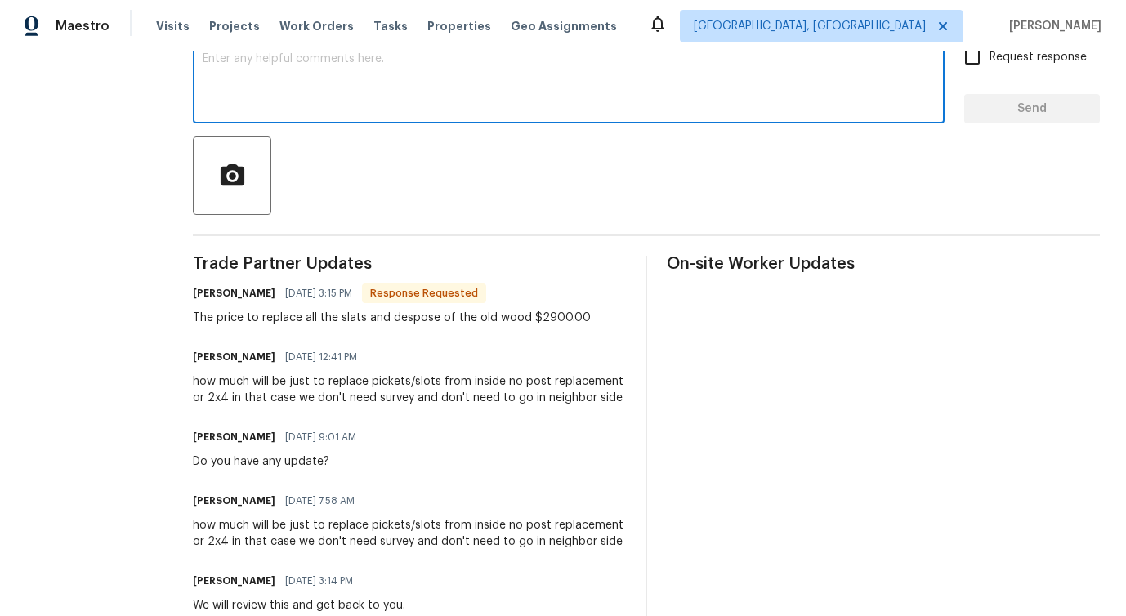
scroll to position [328, 0]
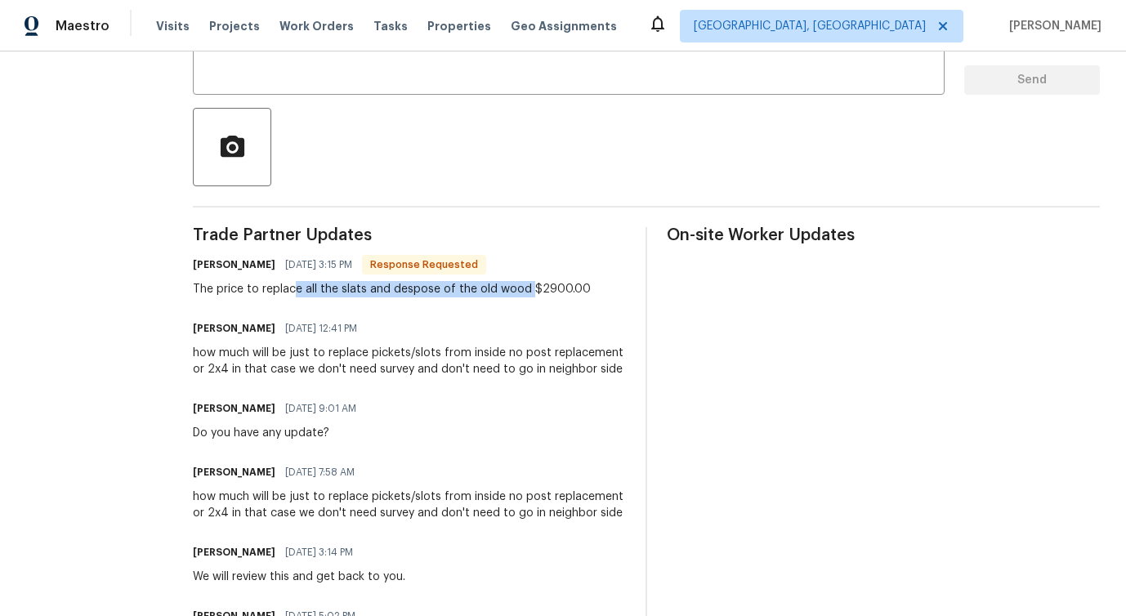
drag, startPoint x: 294, startPoint y: 294, endPoint x: 524, endPoint y: 295, distance: 229.6
click at [524, 295] on div "The price to replace all the slats and despose of the old wood $2900.00" at bounding box center [392, 289] width 398 height 16
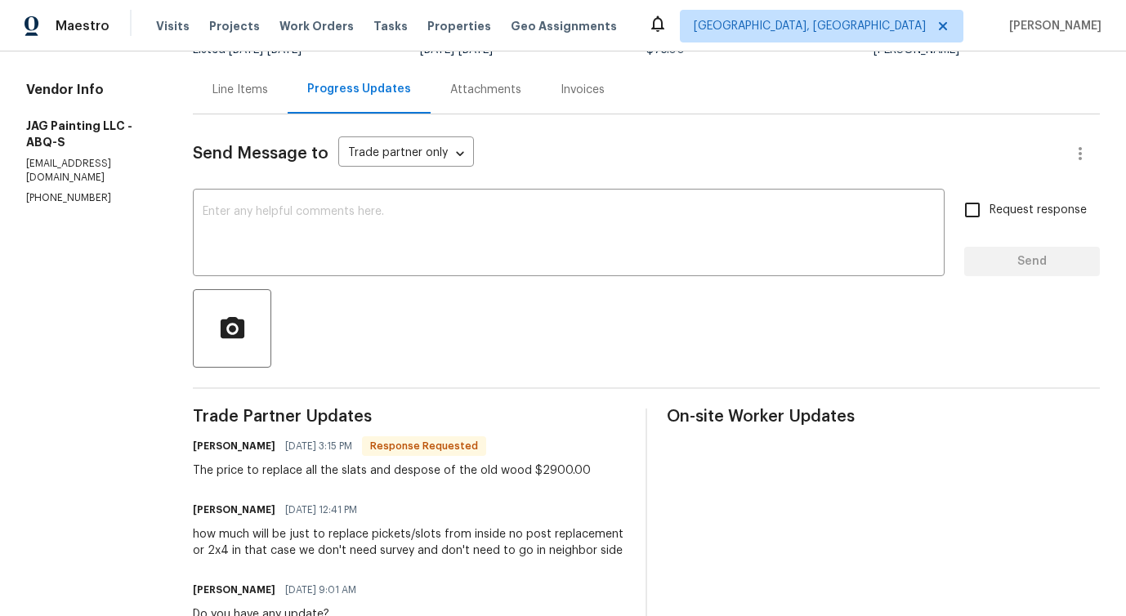
scroll to position [0, 0]
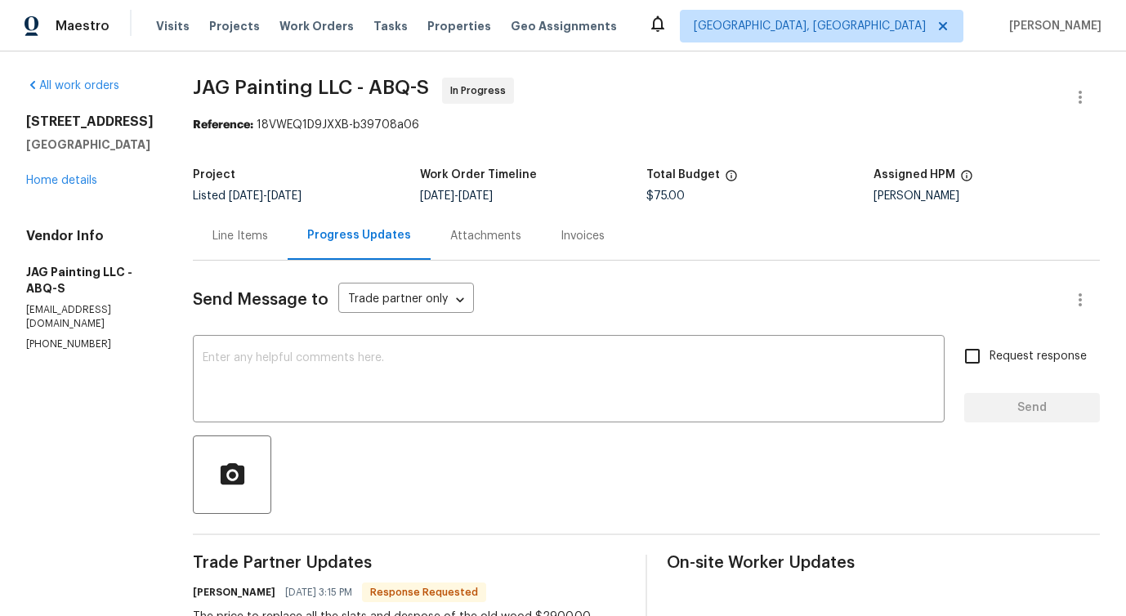
click at [254, 254] on div "Line Items" at bounding box center [240, 236] width 95 height 48
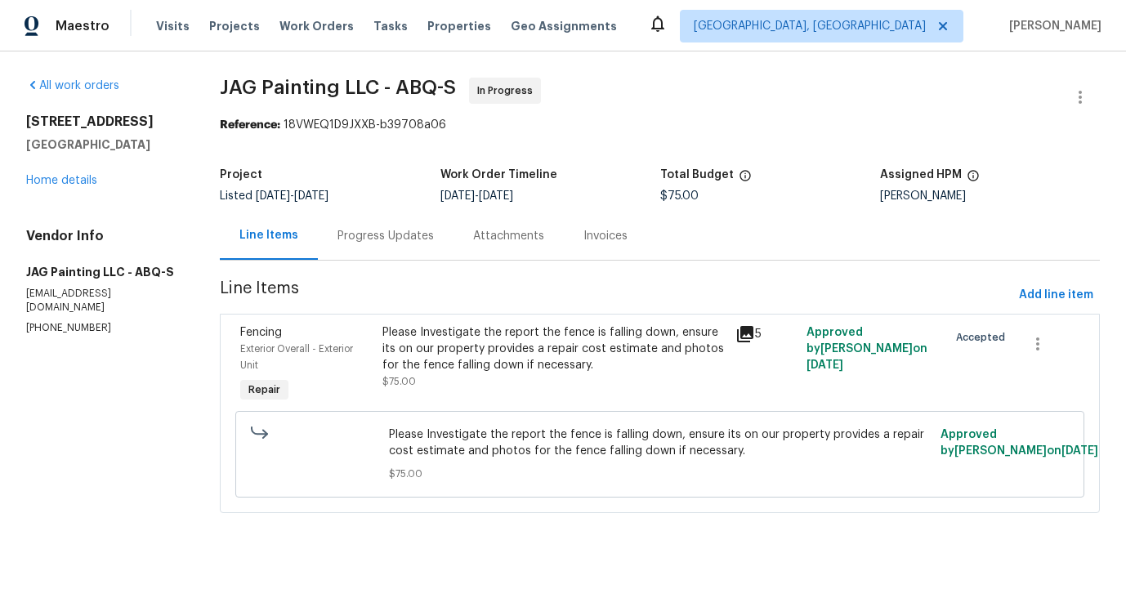
click at [420, 362] on div "Please Investigate the report the fence is falling down, ensure its on our prop…" at bounding box center [554, 348] width 344 height 49
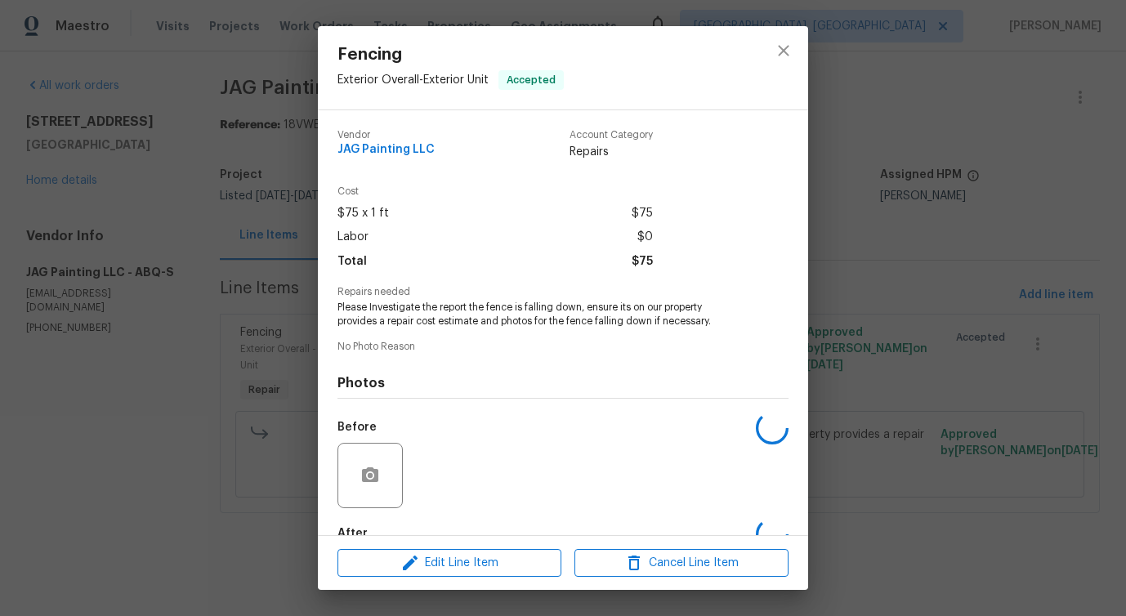
scroll to position [96, 0]
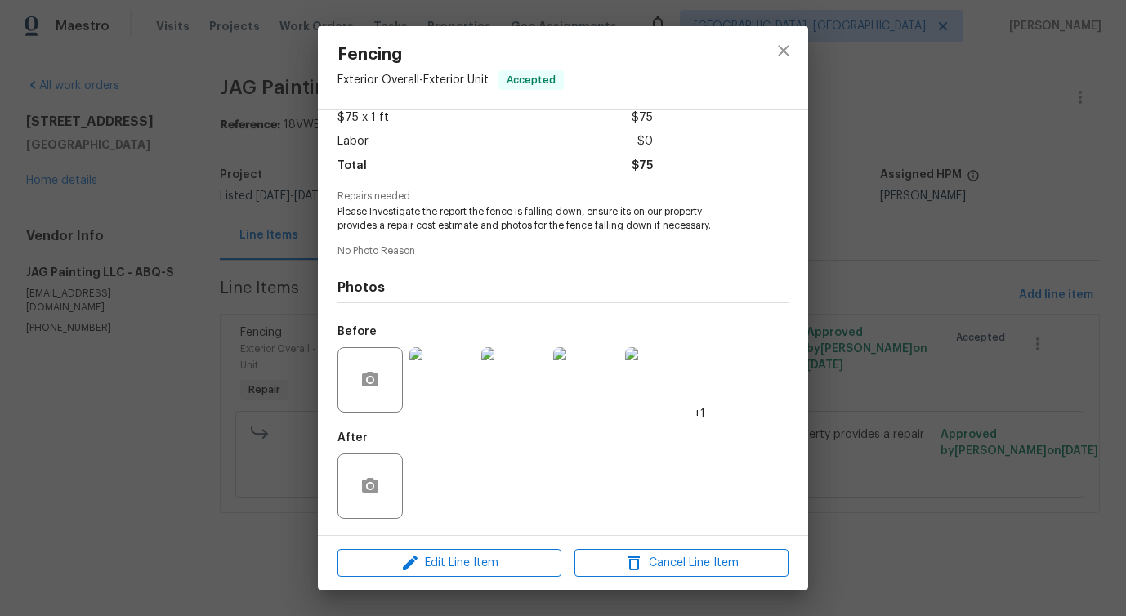
click at [655, 404] on img at bounding box center [657, 379] width 65 height 65
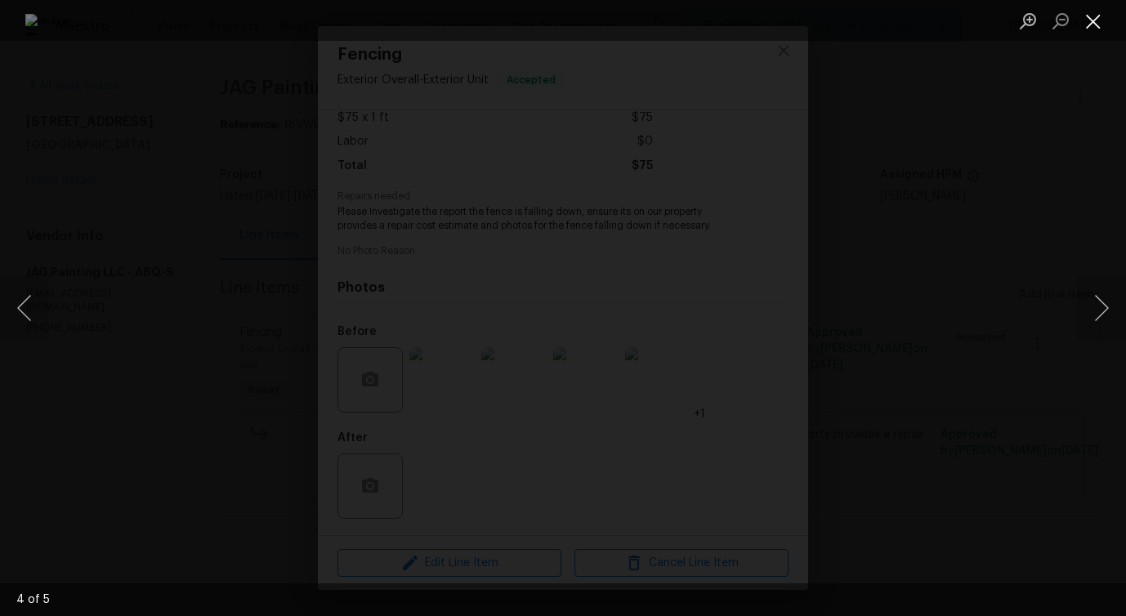
click at [1083, 16] on button "Close lightbox" at bounding box center [1093, 21] width 33 height 29
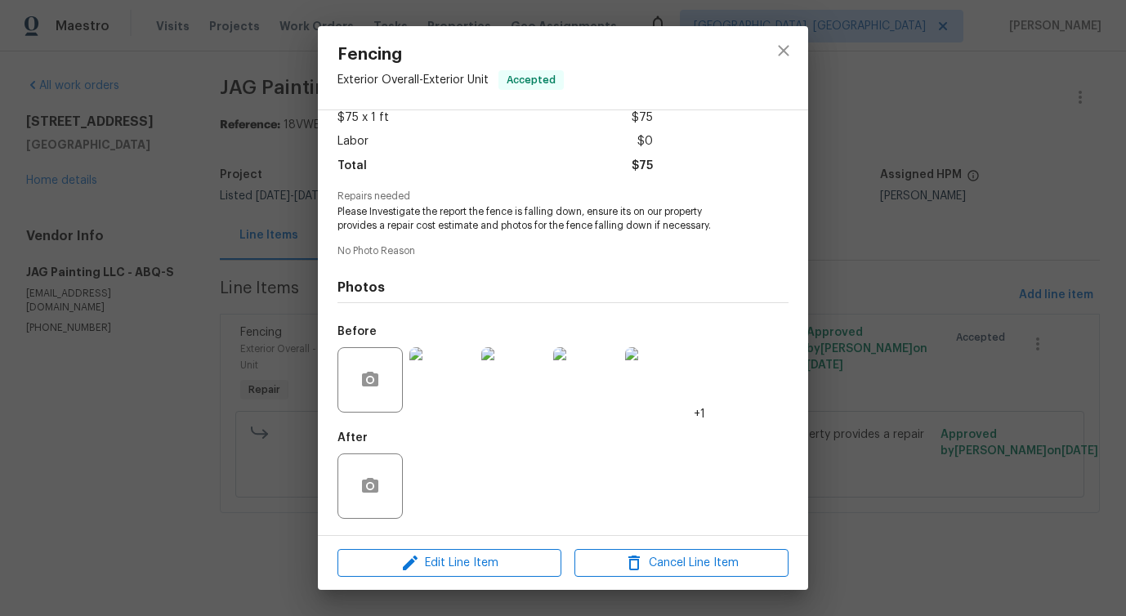
click at [691, 411] on div at bounding box center [658, 379] width 72 height 85
click at [702, 412] on span "+1" at bounding box center [699, 414] width 11 height 16
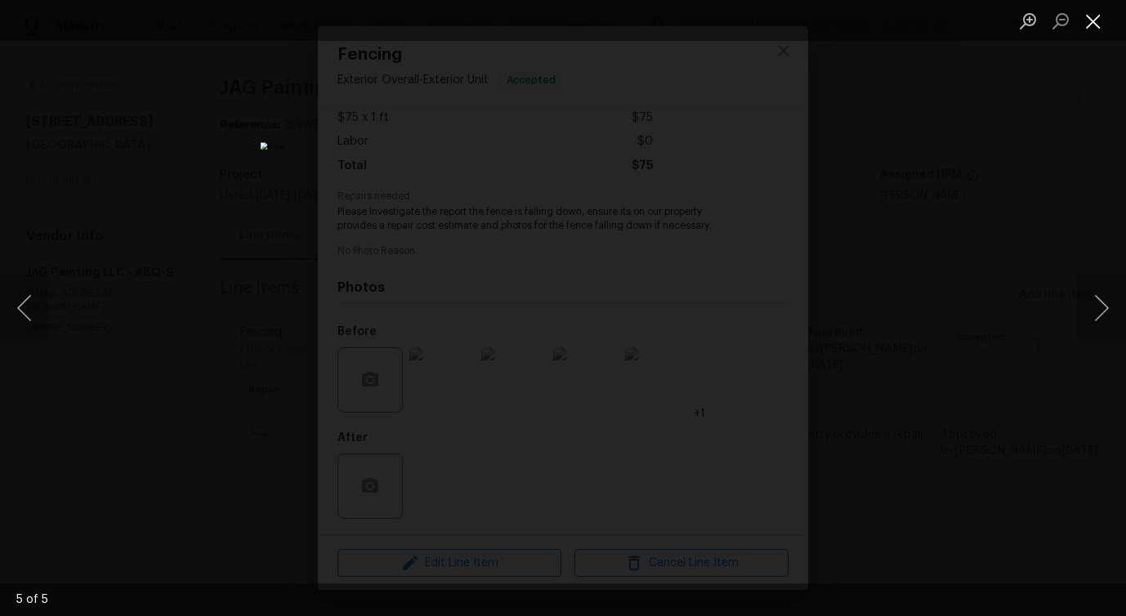
click at [1094, 26] on button "Close lightbox" at bounding box center [1093, 21] width 33 height 29
click at [1088, 16] on button "Close lightbox" at bounding box center [1093, 21] width 33 height 29
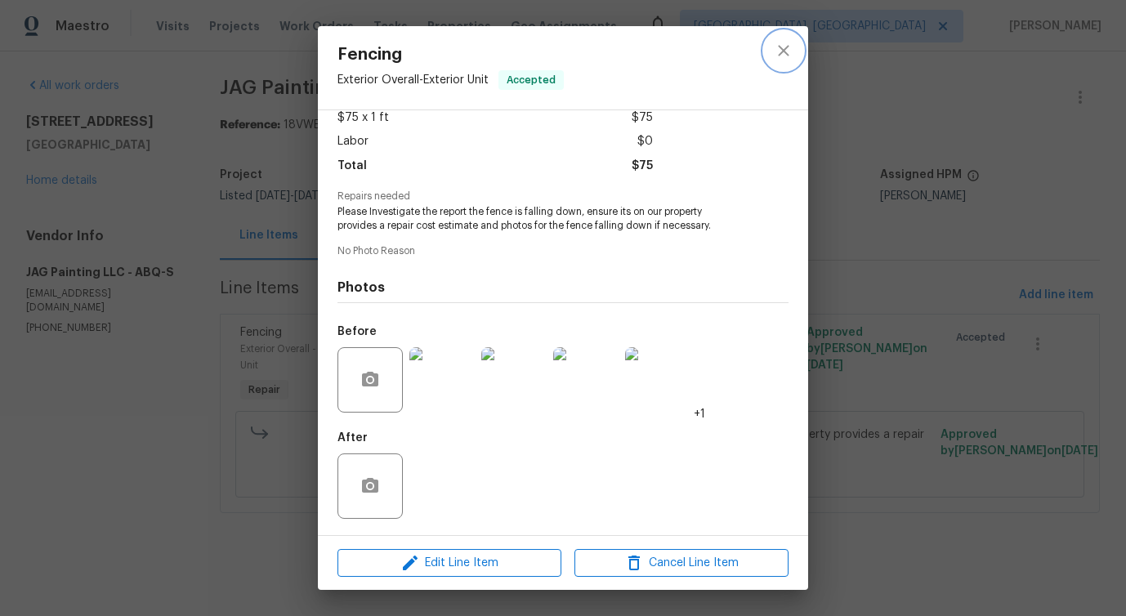
click at [775, 52] on icon "close" at bounding box center [784, 51] width 20 height 20
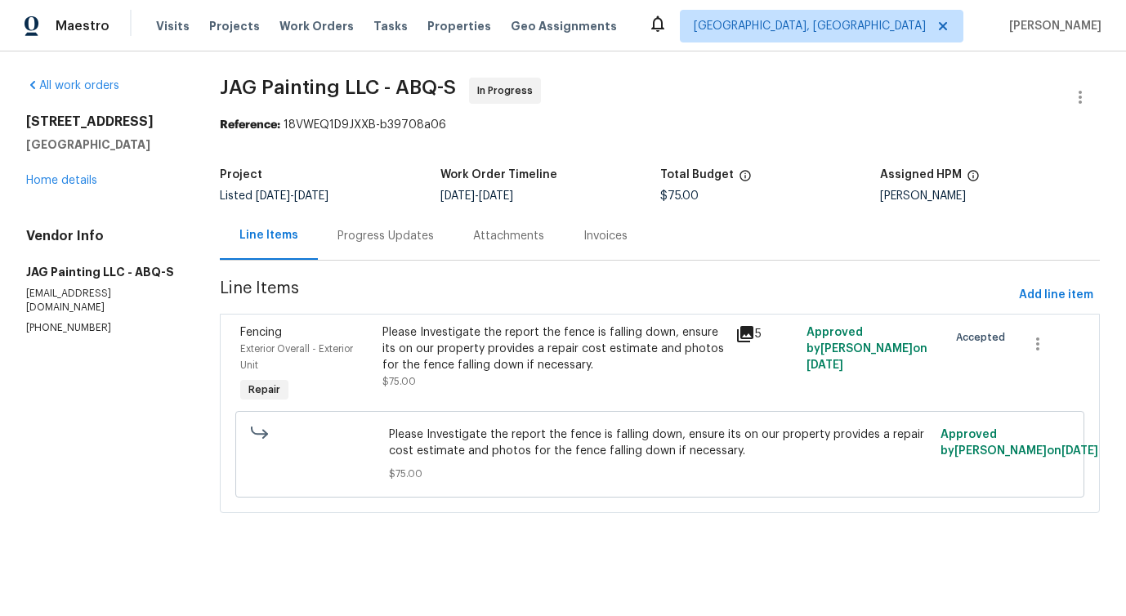
click at [390, 238] on div "Progress Updates" at bounding box center [385, 236] width 96 height 16
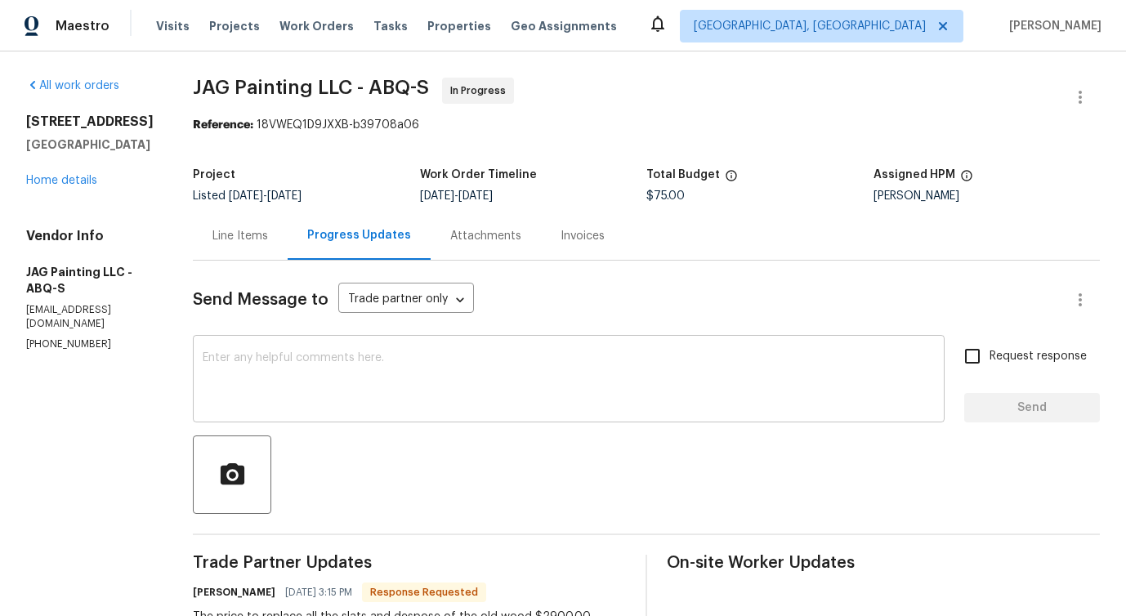
click at [379, 376] on textarea at bounding box center [569, 380] width 732 height 57
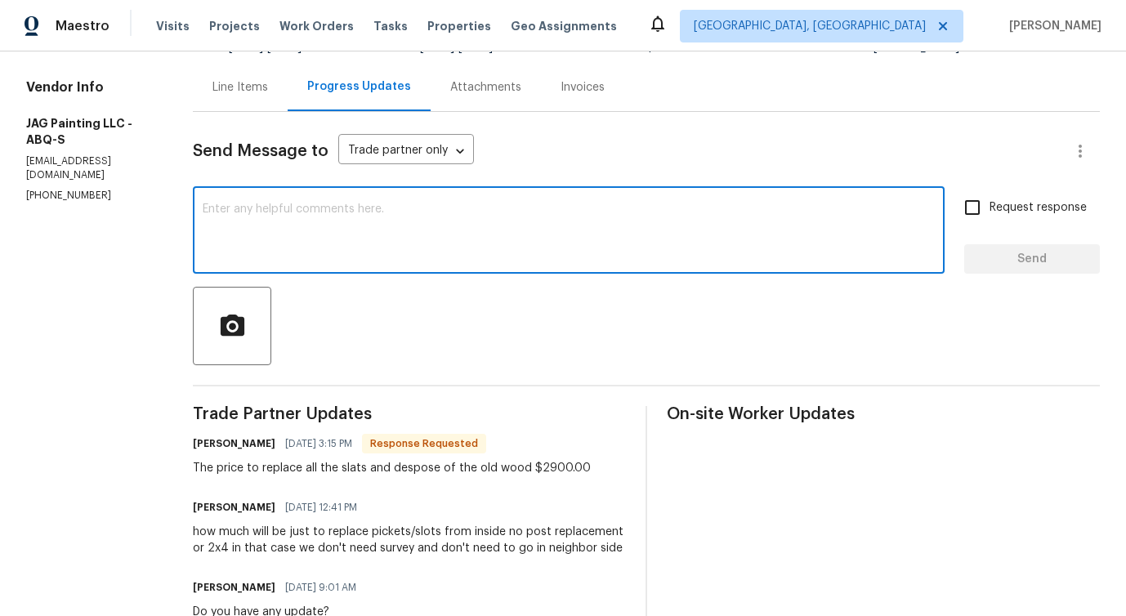
scroll to position [150, 0]
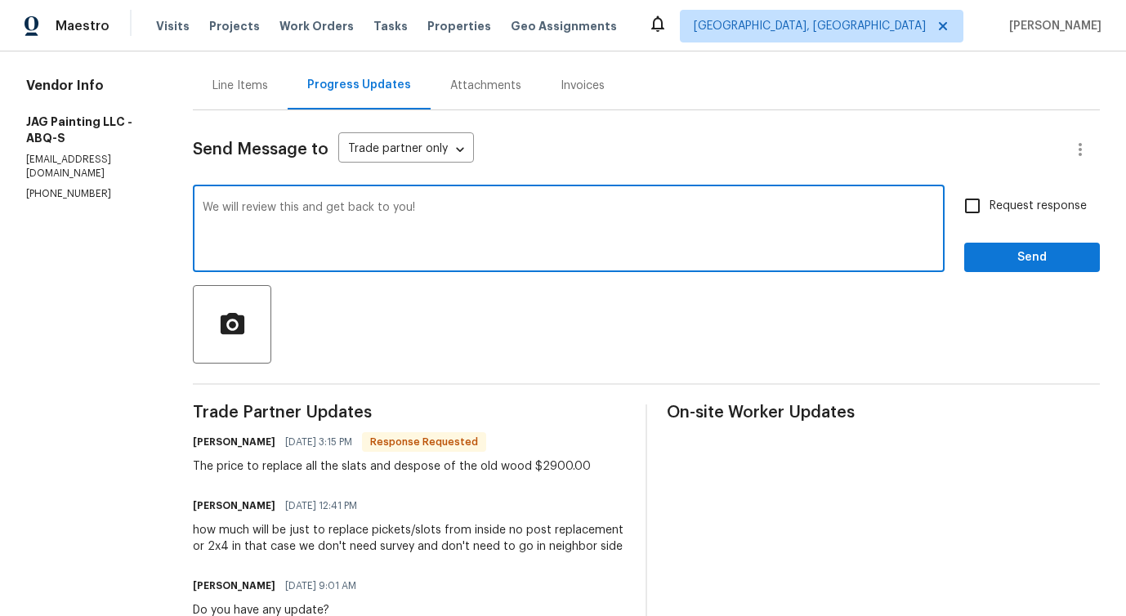
type textarea "We will review this and get back to you!"
click at [1020, 256] on span "Send" at bounding box center [1031, 258] width 109 height 20
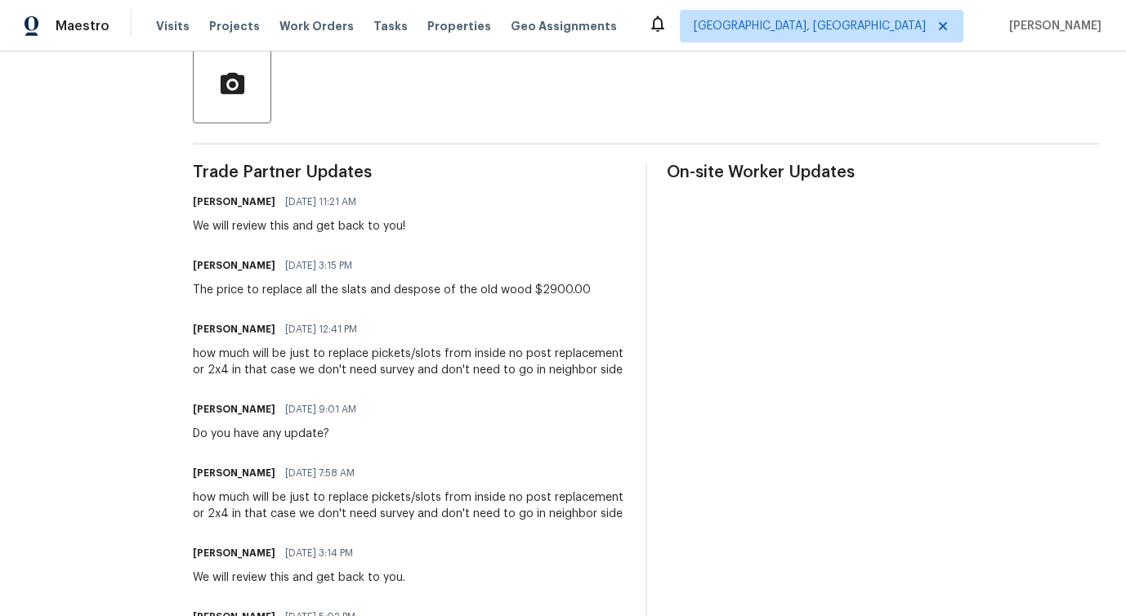
scroll to position [433, 0]
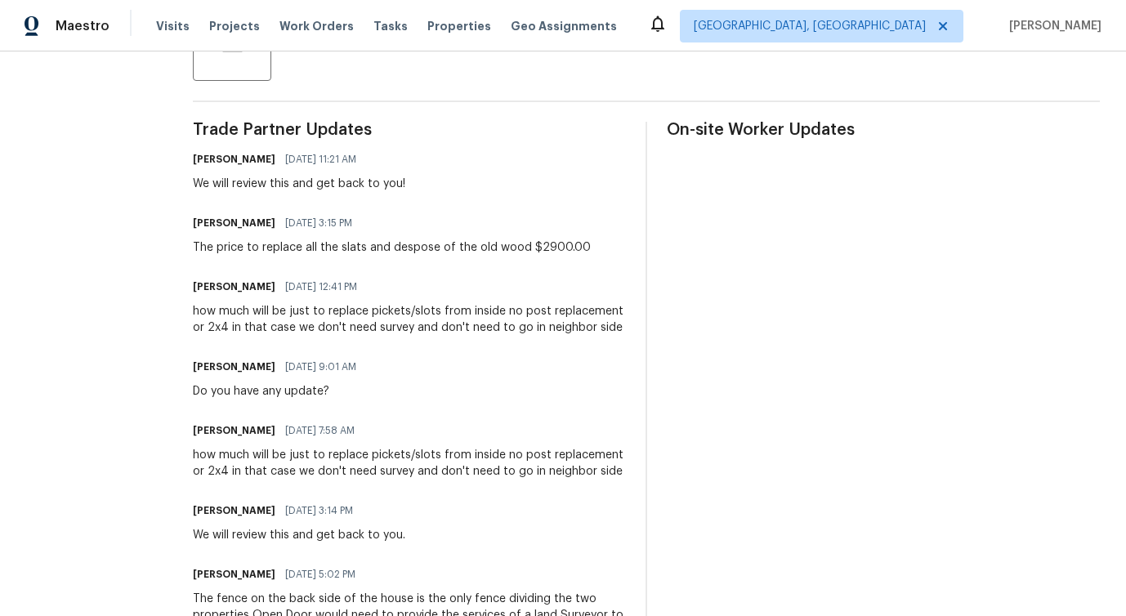
click at [325, 245] on div "The price to replace all the slats and despose of the old wood $2900.00" at bounding box center [392, 247] width 398 height 16
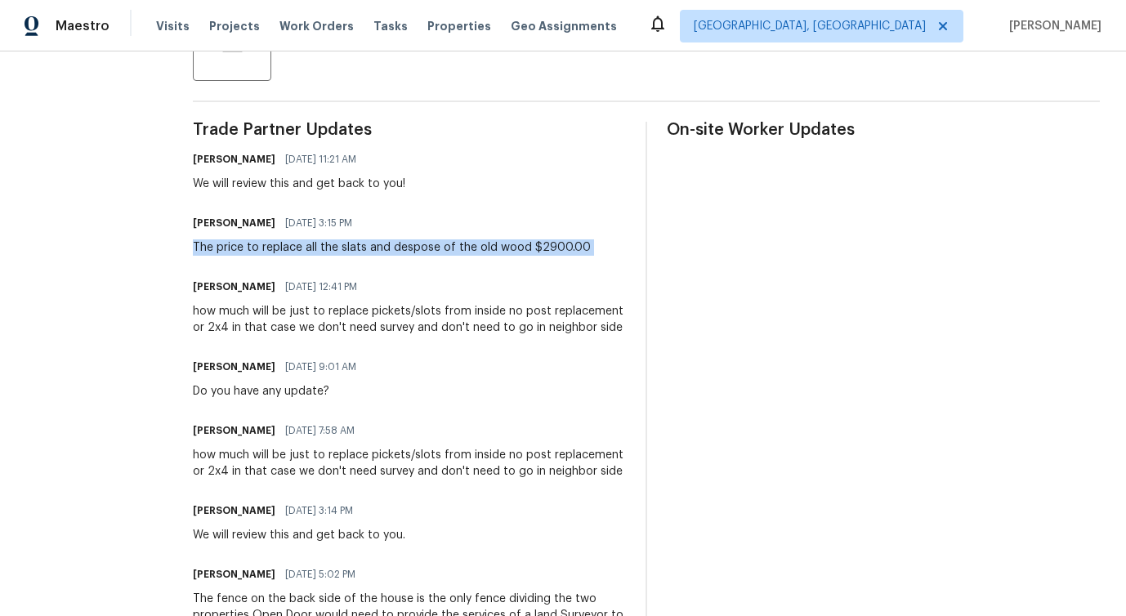
copy div "The price to replace all the slats and despose of the old wood $2900.00"
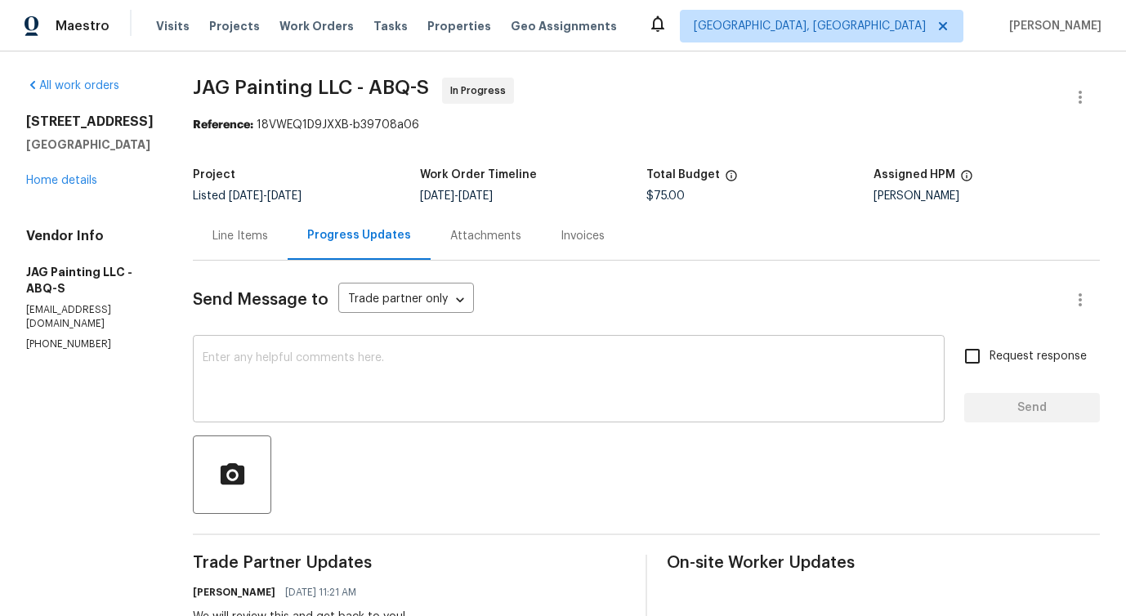
click at [299, 400] on textarea at bounding box center [569, 380] width 732 height 57
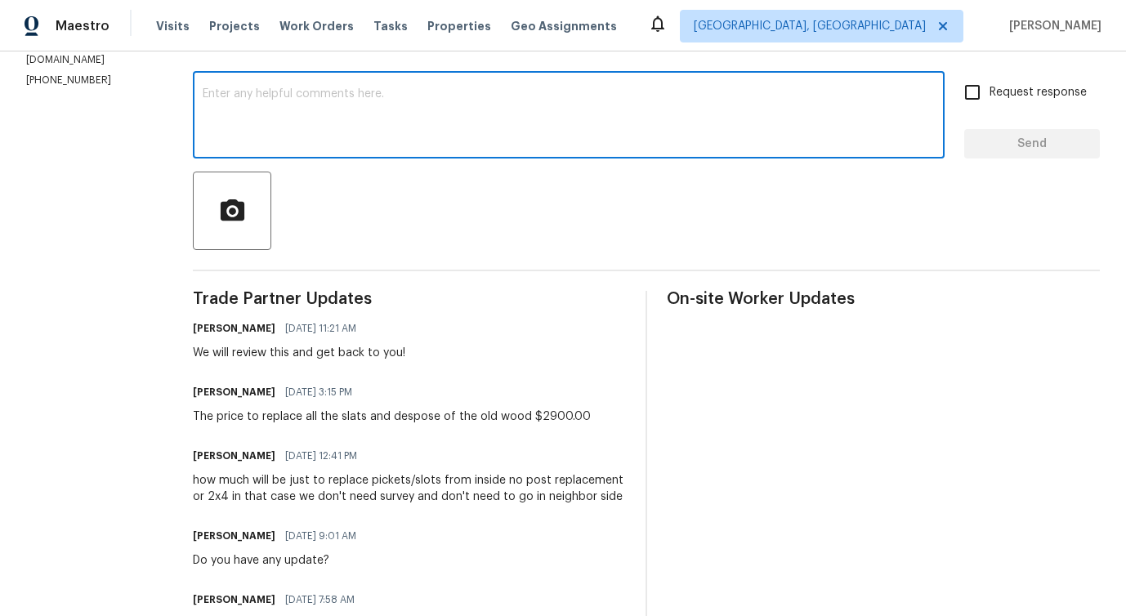
scroll to position [261, 0]
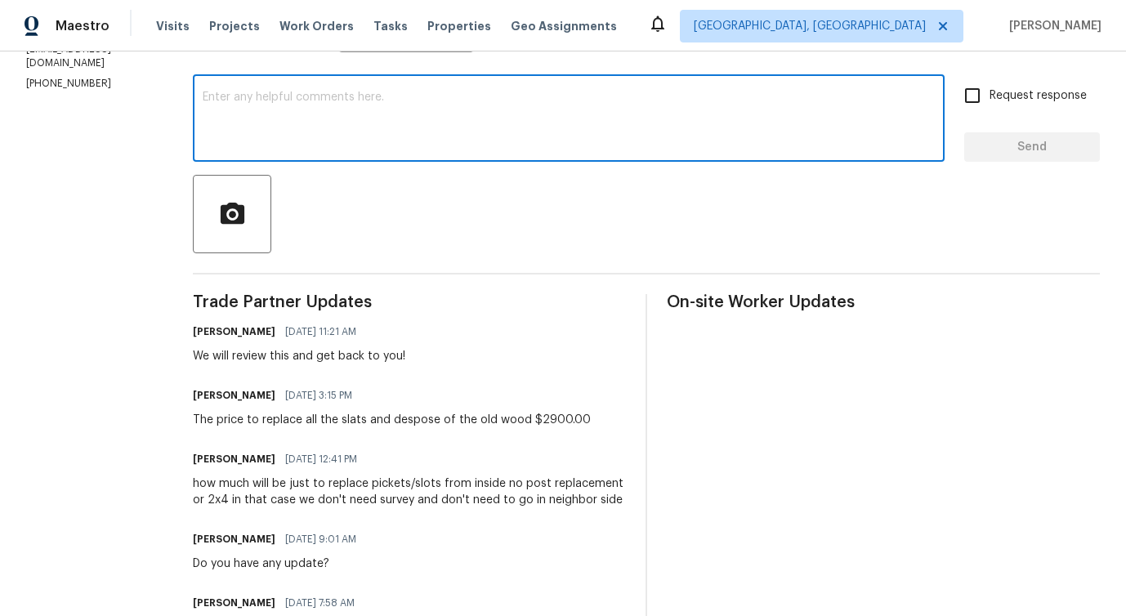
click at [400, 143] on textarea at bounding box center [569, 120] width 732 height 57
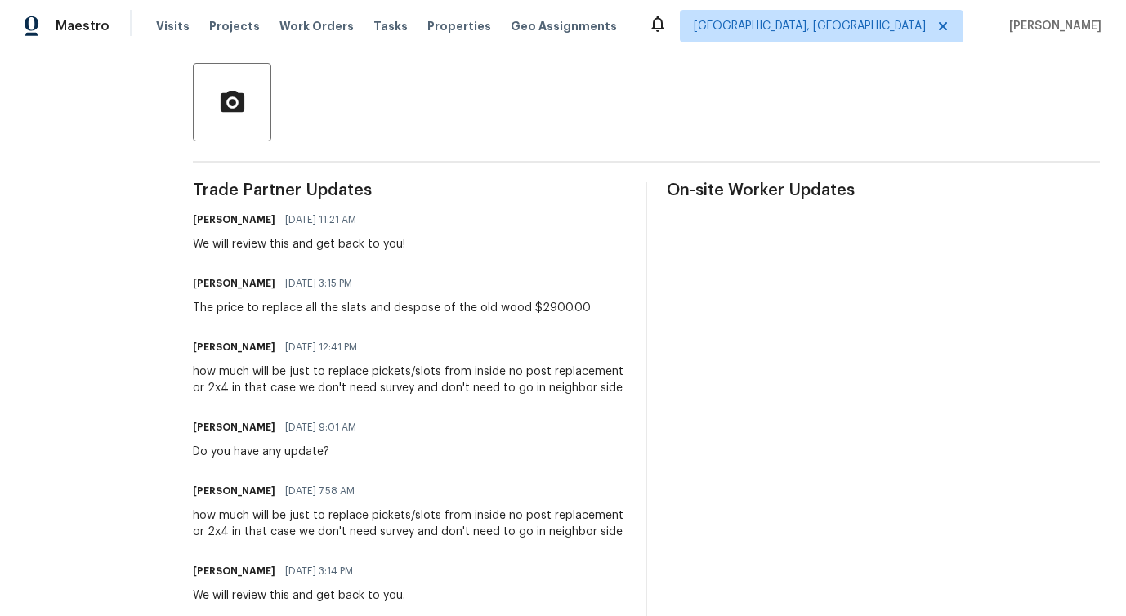
scroll to position [0, 0]
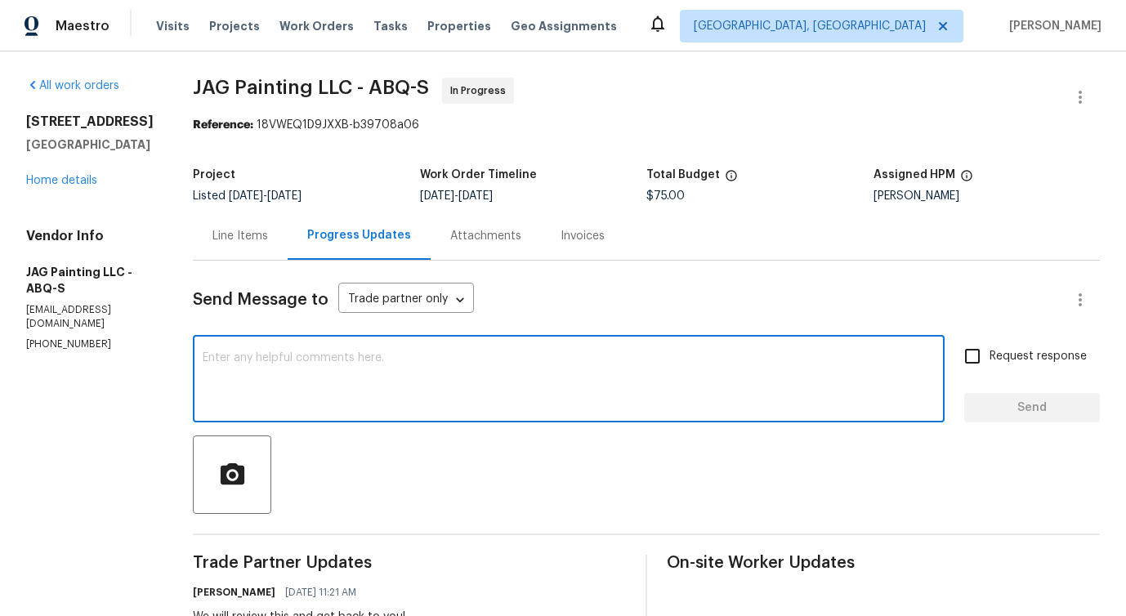
click at [239, 235] on div "Line Items" at bounding box center [240, 236] width 56 height 16
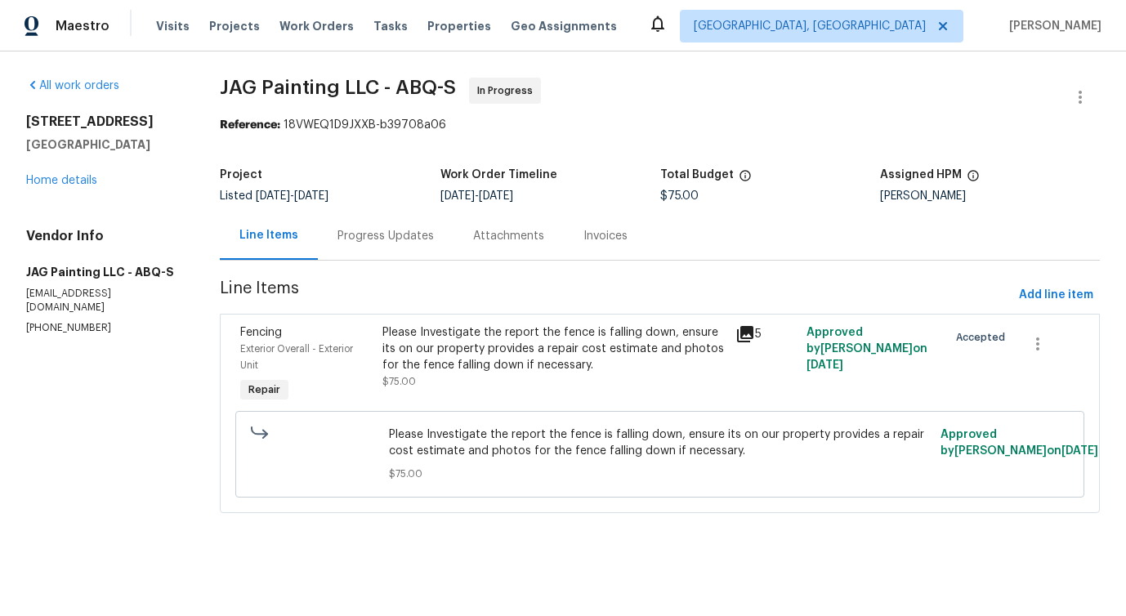
click at [388, 243] on div "Progress Updates" at bounding box center [385, 236] width 96 height 16
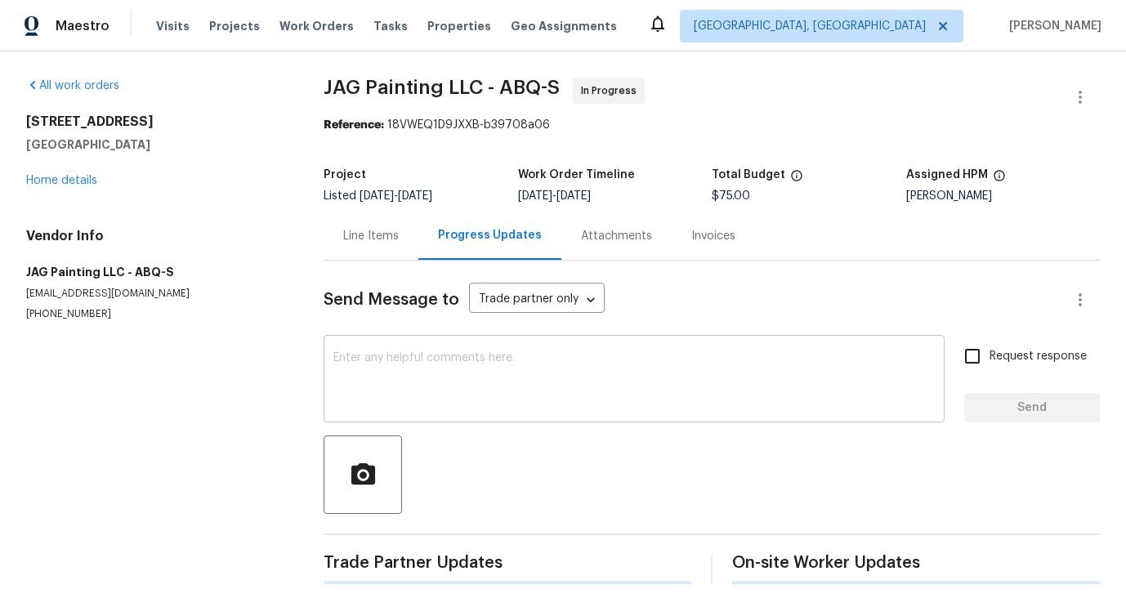
click at [395, 353] on textarea at bounding box center [633, 380] width 601 height 57
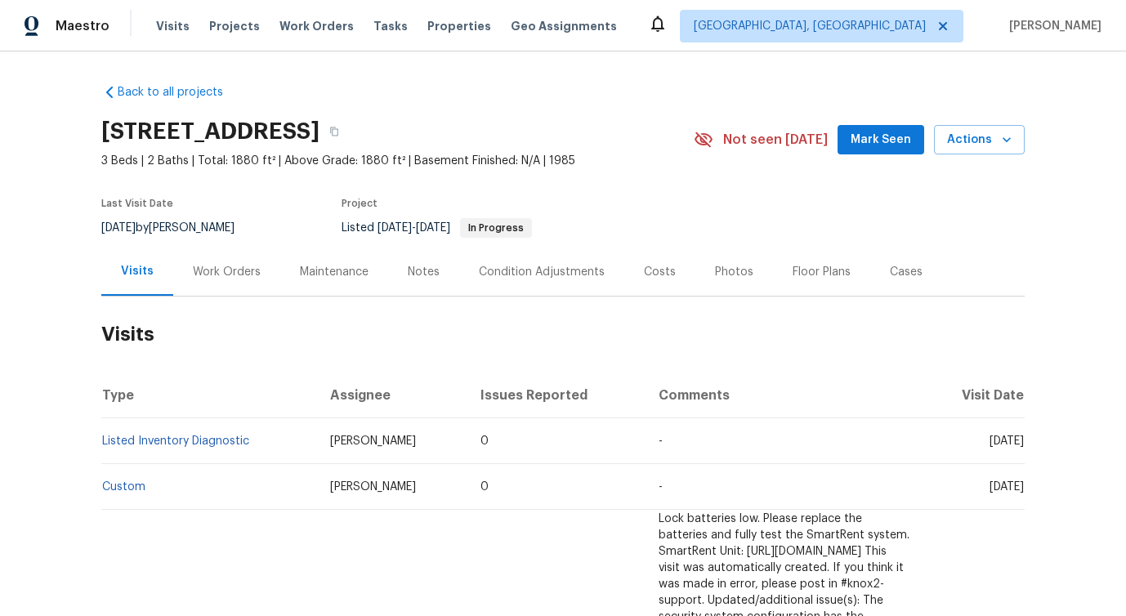
click at [217, 292] on div "Work Orders" at bounding box center [226, 272] width 107 height 48
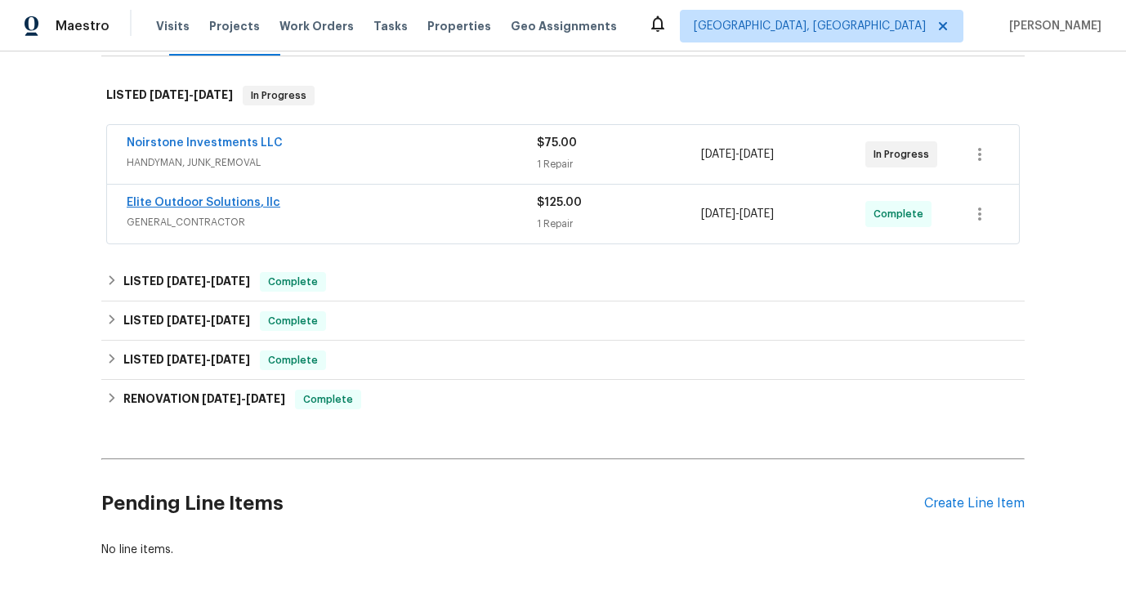
scroll to position [243, 0]
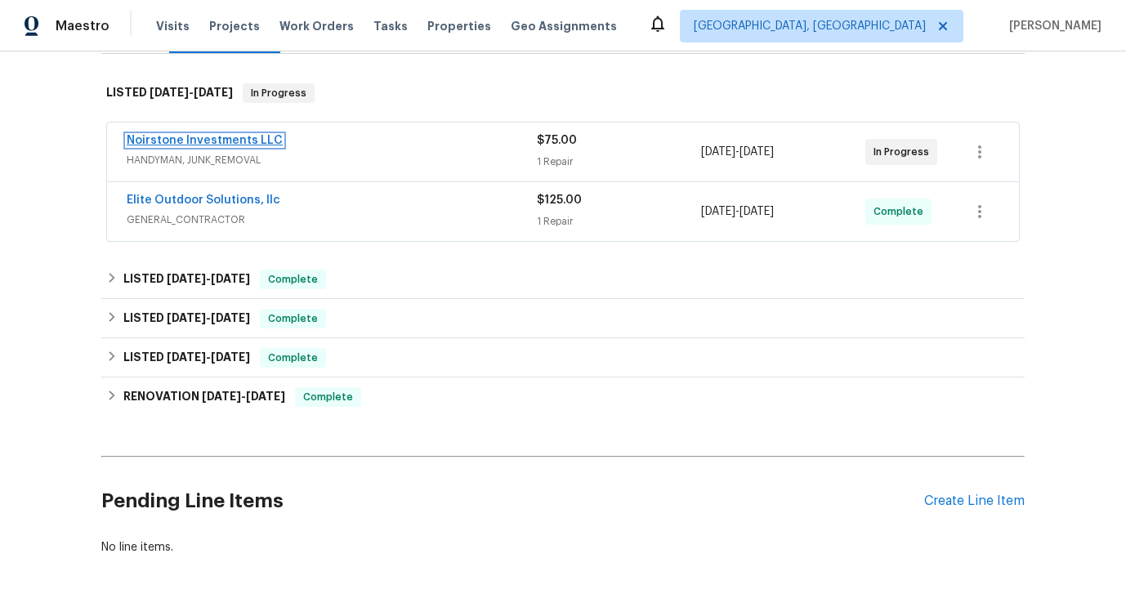
click at [207, 141] on link "Noirstone Investments LLC" at bounding box center [205, 140] width 156 height 11
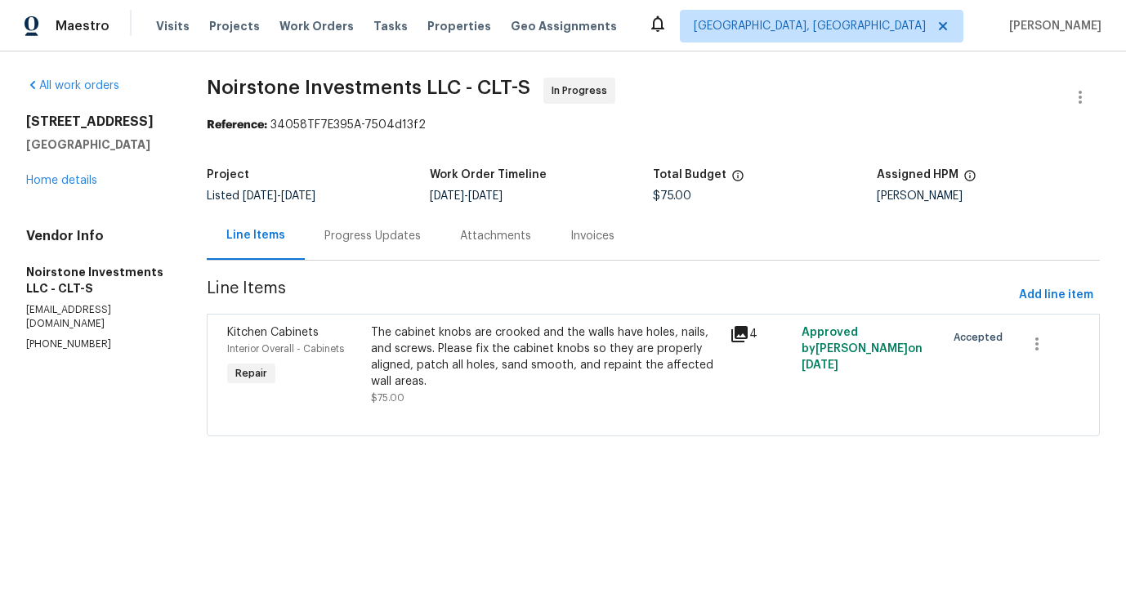
click at [391, 217] on div "Progress Updates" at bounding box center [373, 236] width 136 height 48
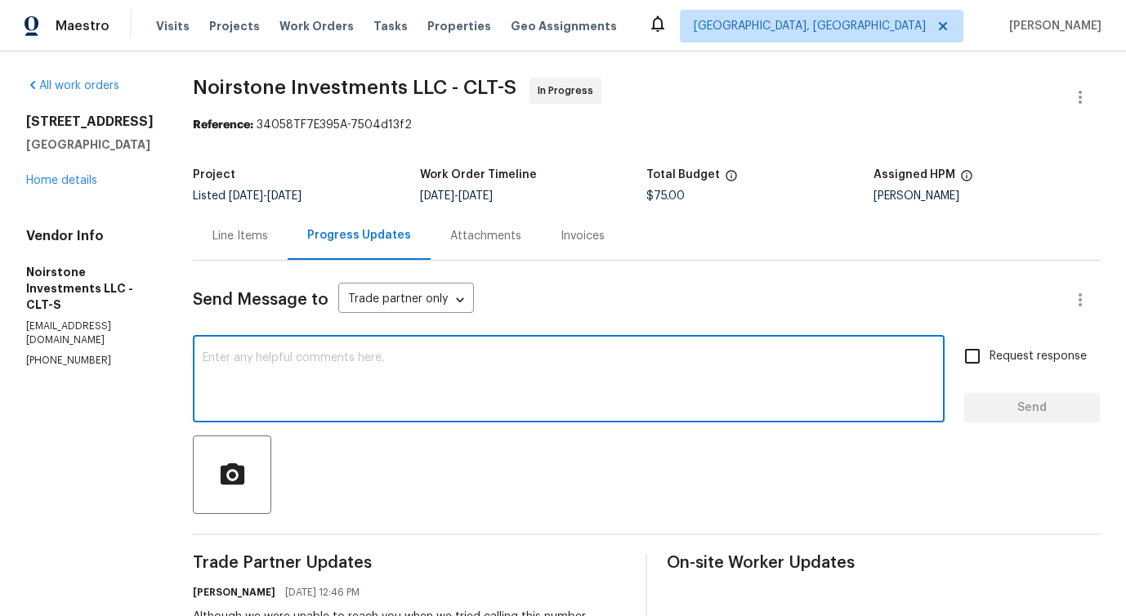
click at [440, 367] on textarea at bounding box center [569, 380] width 732 height 57
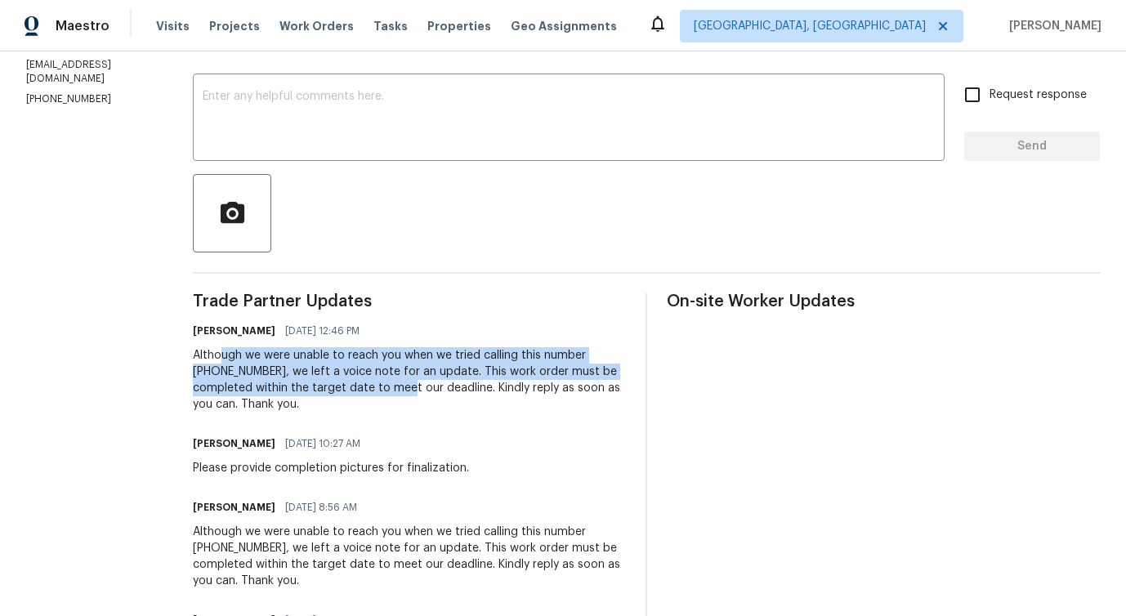
drag, startPoint x: 248, startPoint y: 361, endPoint x: 349, endPoint y: 388, distance: 104.8
click at [349, 388] on div "Although we were unable to reach you when we tried calling this number [PHONE_N…" at bounding box center [409, 379] width 433 height 65
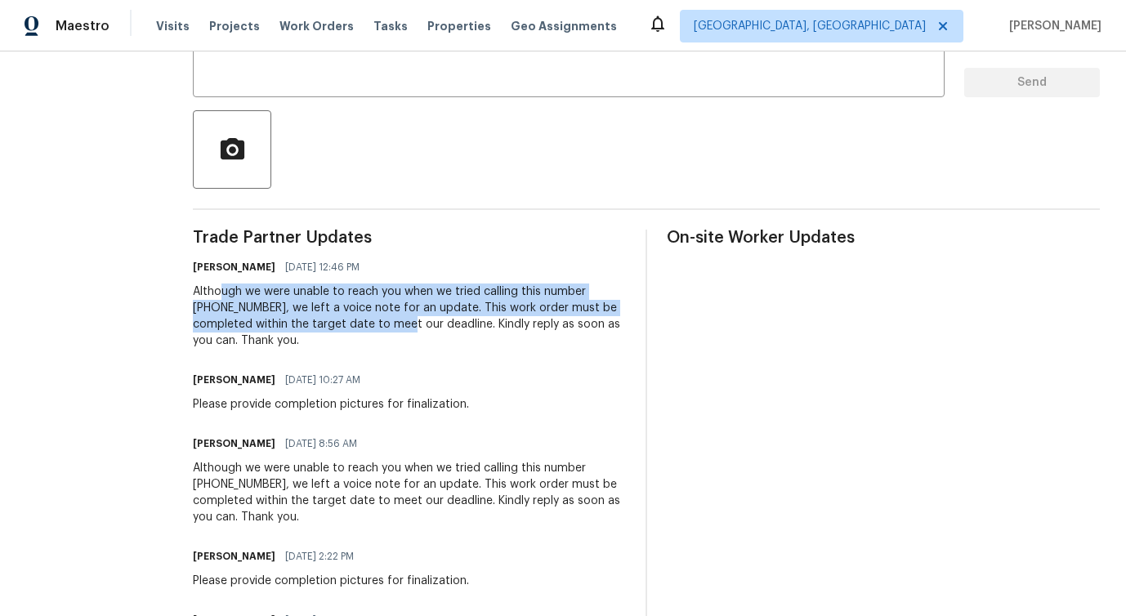
scroll to position [0, 0]
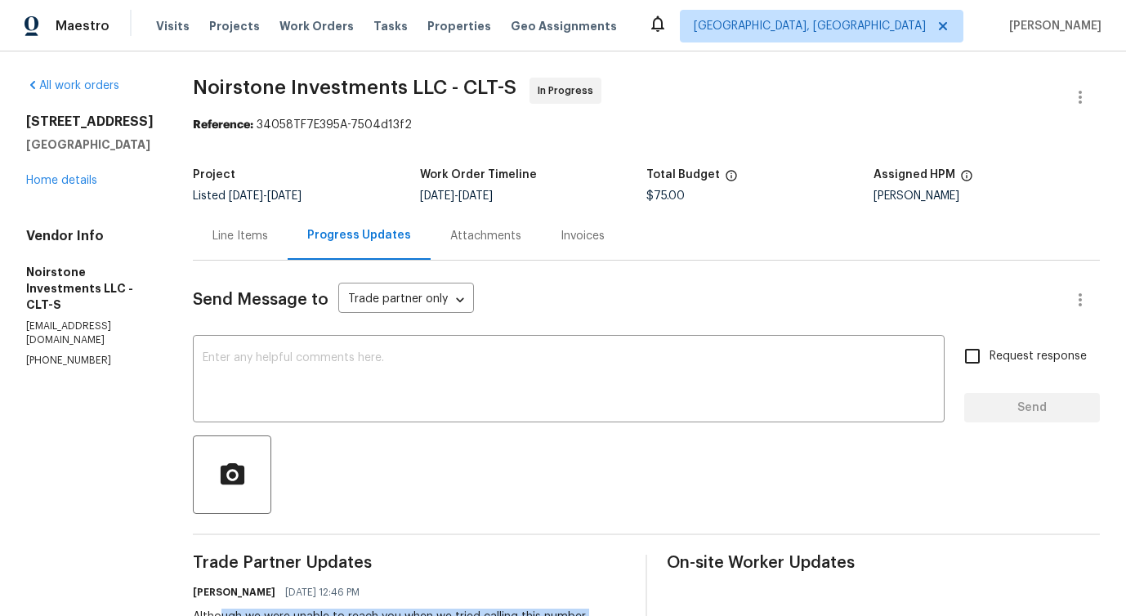
click at [243, 239] on div "Line Items" at bounding box center [240, 236] width 56 height 16
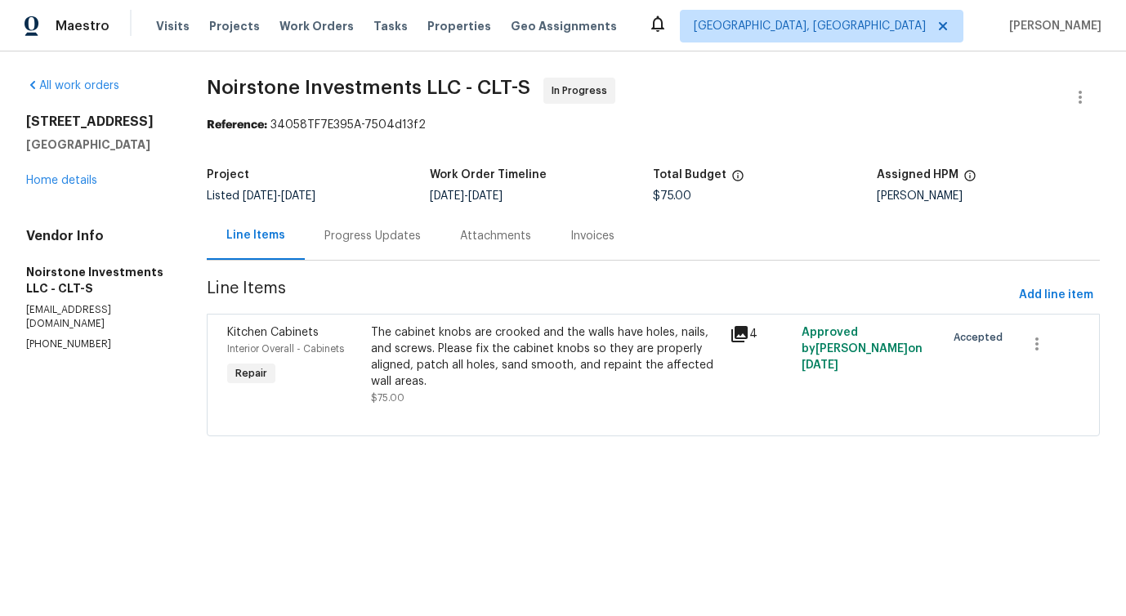
click at [462, 385] on div "The cabinet knobs are crooked and the walls have holes, nails, and screws. Plea…" at bounding box center [546, 356] width 350 height 65
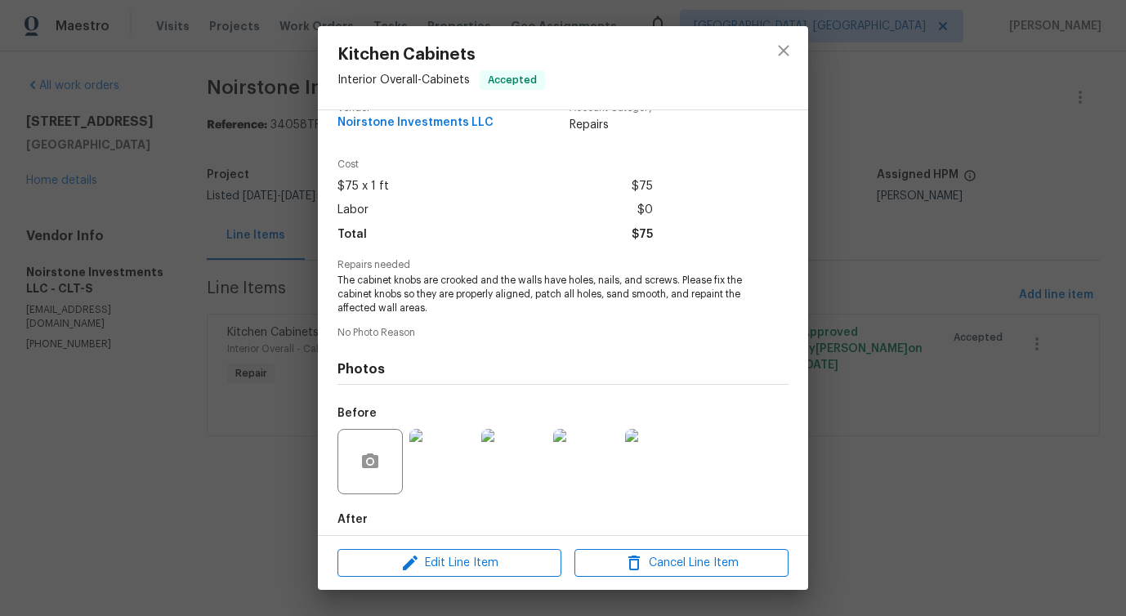
scroll to position [109, 0]
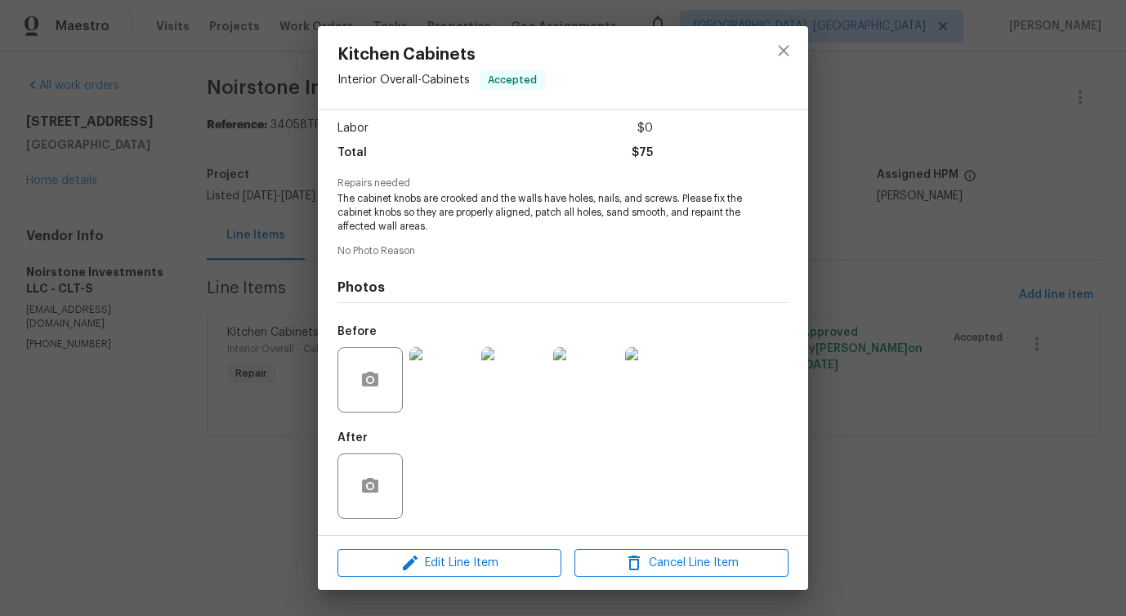
click at [761, 51] on div at bounding box center [783, 67] width 49 height 83
click at [777, 48] on icon "close" at bounding box center [784, 51] width 20 height 20
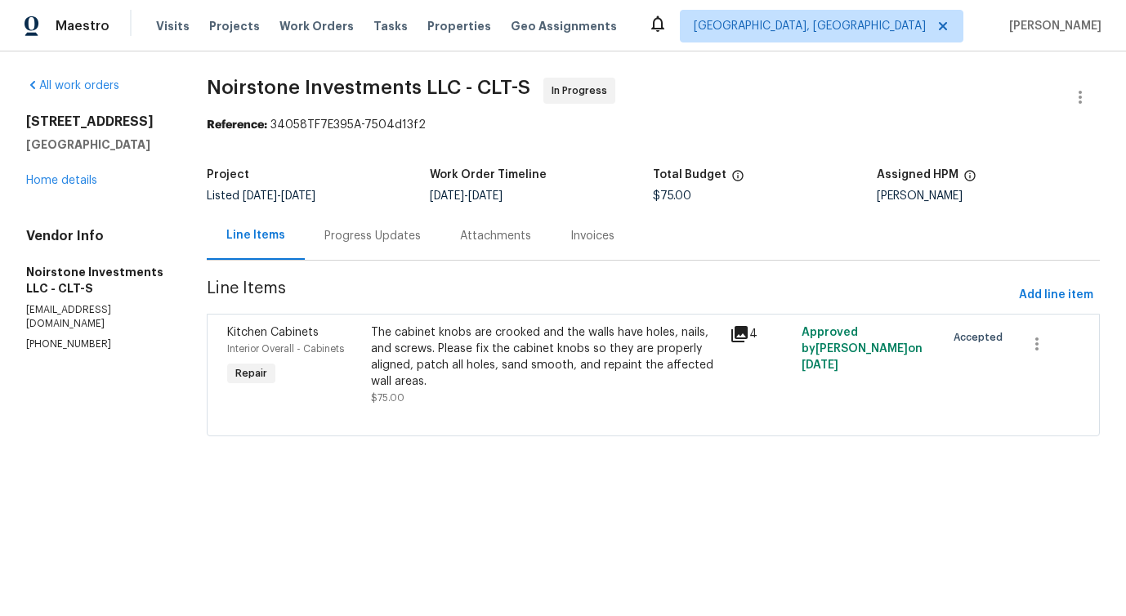
click at [386, 247] on div "Progress Updates" at bounding box center [373, 236] width 136 height 48
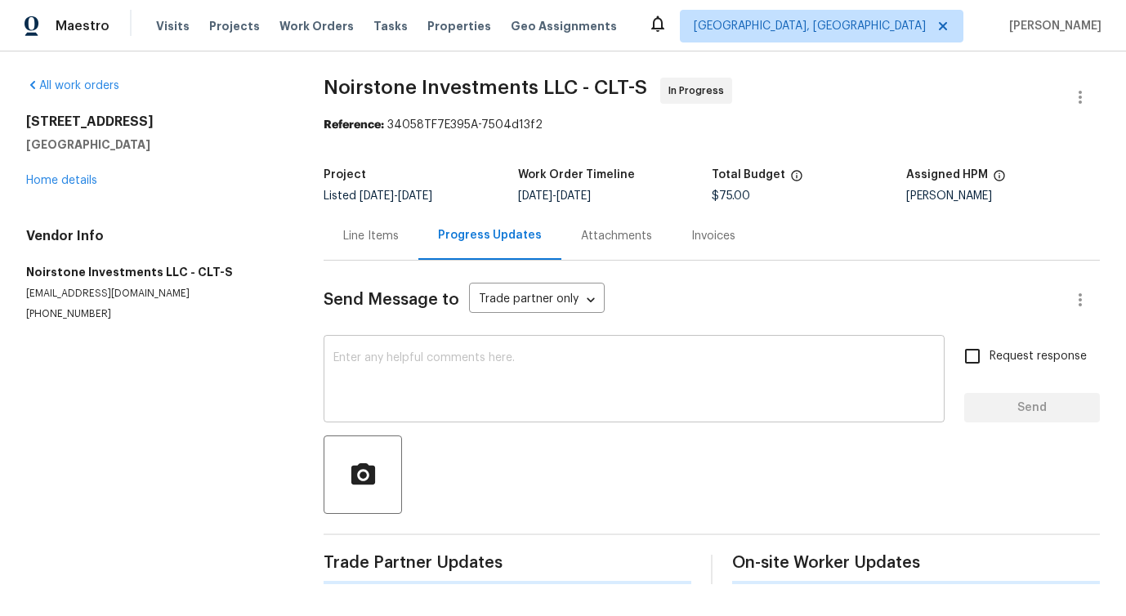
click at [404, 374] on textarea at bounding box center [633, 380] width 601 height 57
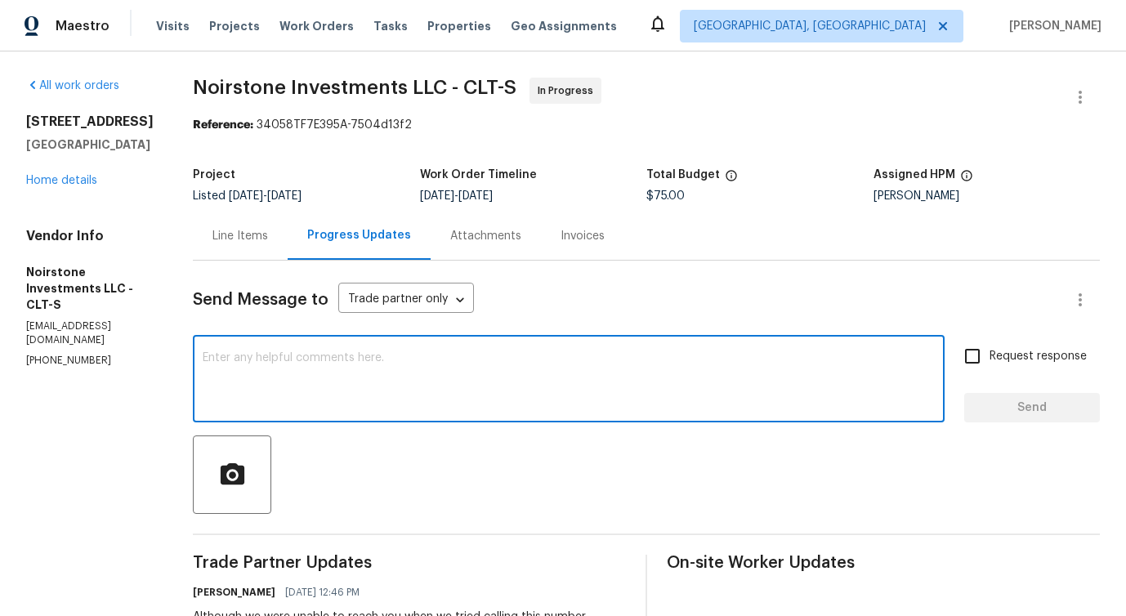
click at [50, 354] on p "(571) 215-1239" at bounding box center [89, 361] width 127 height 14
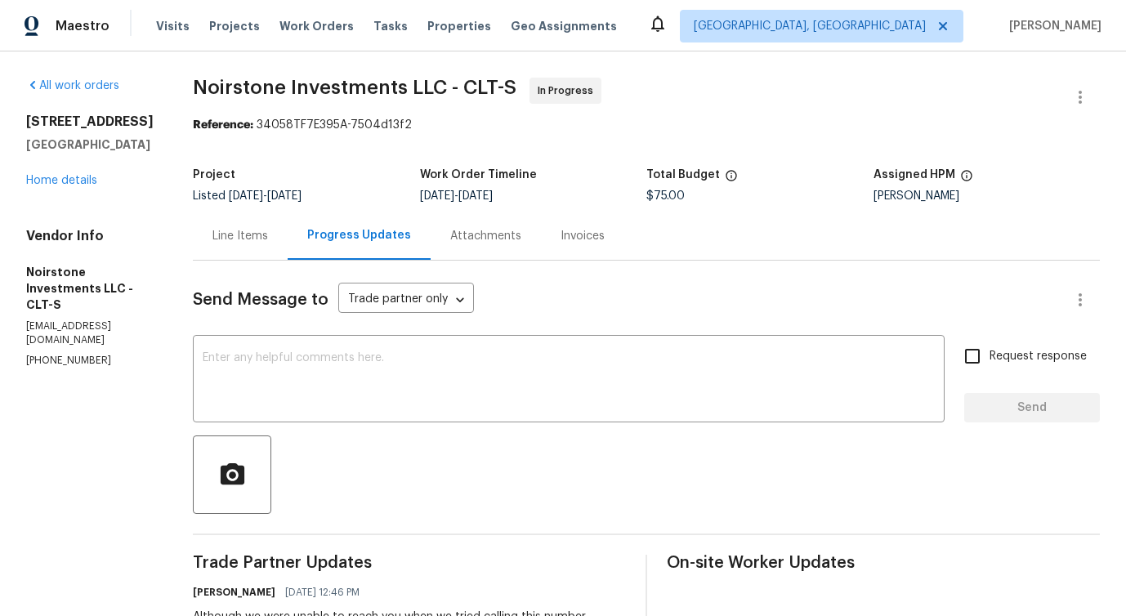
click at [50, 354] on p "(571) 215-1239" at bounding box center [89, 361] width 127 height 14
copy p "(571) 215-1239"
click at [61, 323] on div "Vendor Info Noirstone Investments LLC - CLT-S noirstoneinvest@gmail.com (571) 2…" at bounding box center [89, 298] width 127 height 140
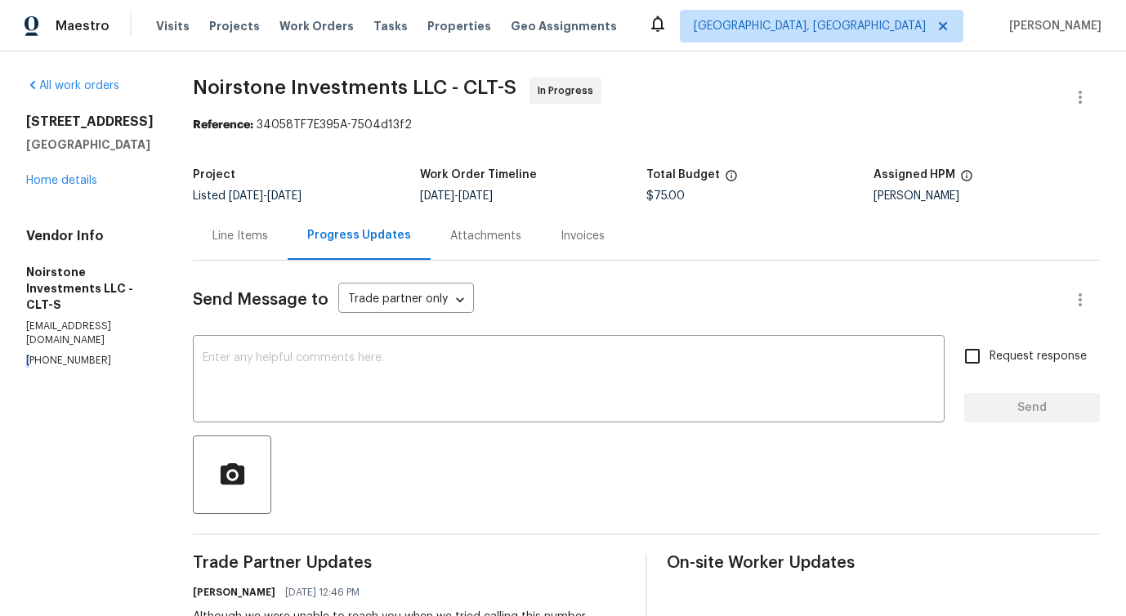
click at [61, 323] on div "Vendor Info Noirstone Investments LLC - CLT-S noirstoneinvest@gmail.com (571) 2…" at bounding box center [89, 298] width 127 height 140
click at [309, 362] on textarea at bounding box center [569, 380] width 732 height 57
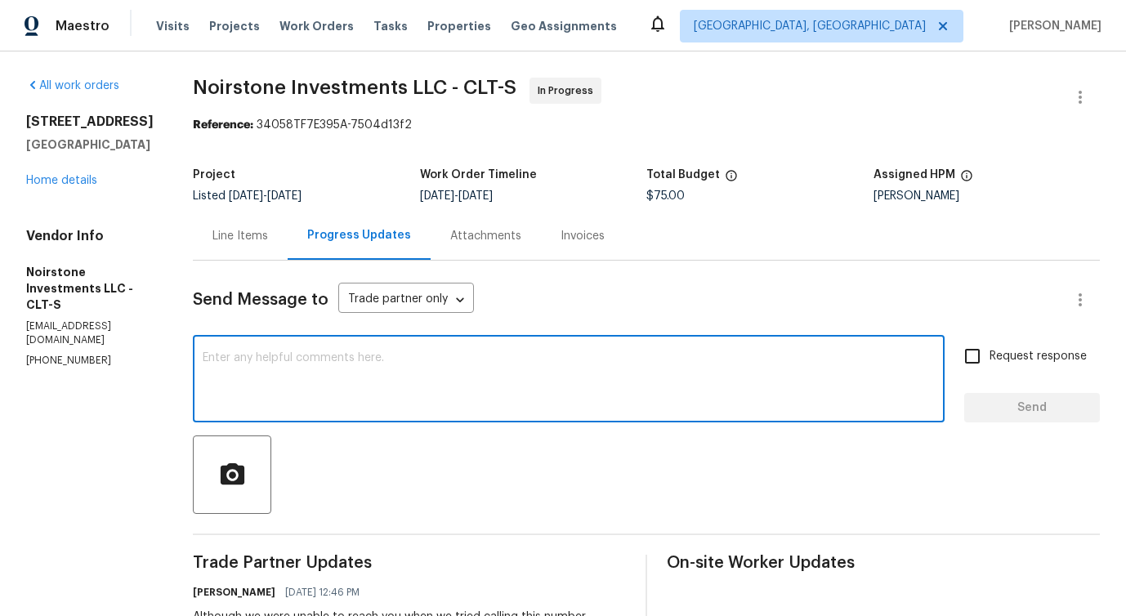
click at [309, 362] on textarea at bounding box center [569, 380] width 732 height 57
click at [227, 356] on textarea at bounding box center [569, 380] width 732 height 57
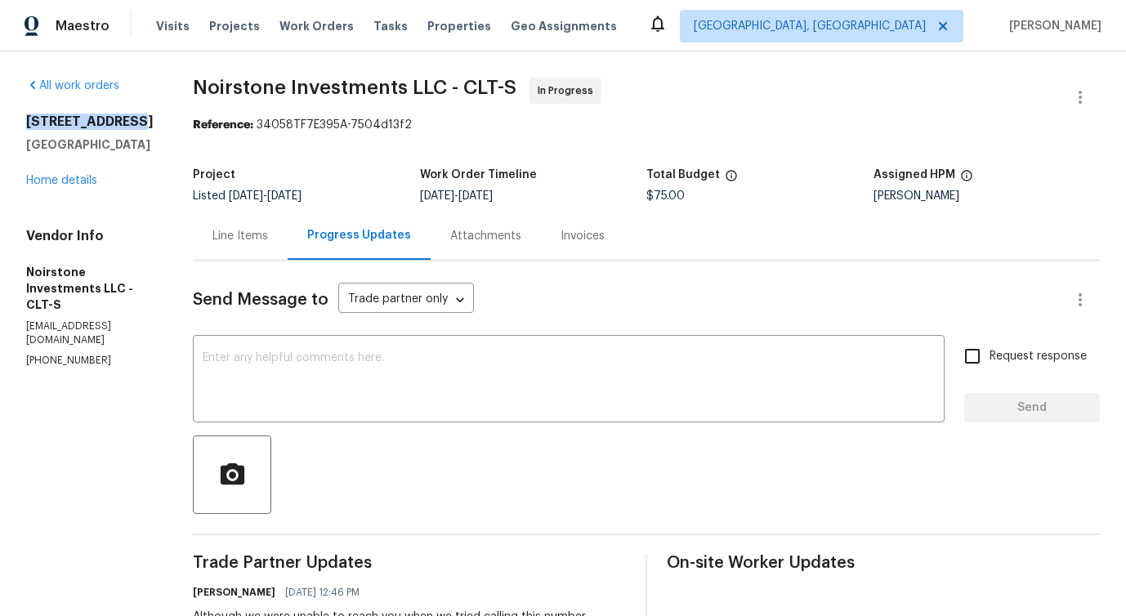
drag, startPoint x: 22, startPoint y: 117, endPoint x: 144, endPoint y: 118, distance: 121.7
copy h2 "4127 Bon Rea Dr"
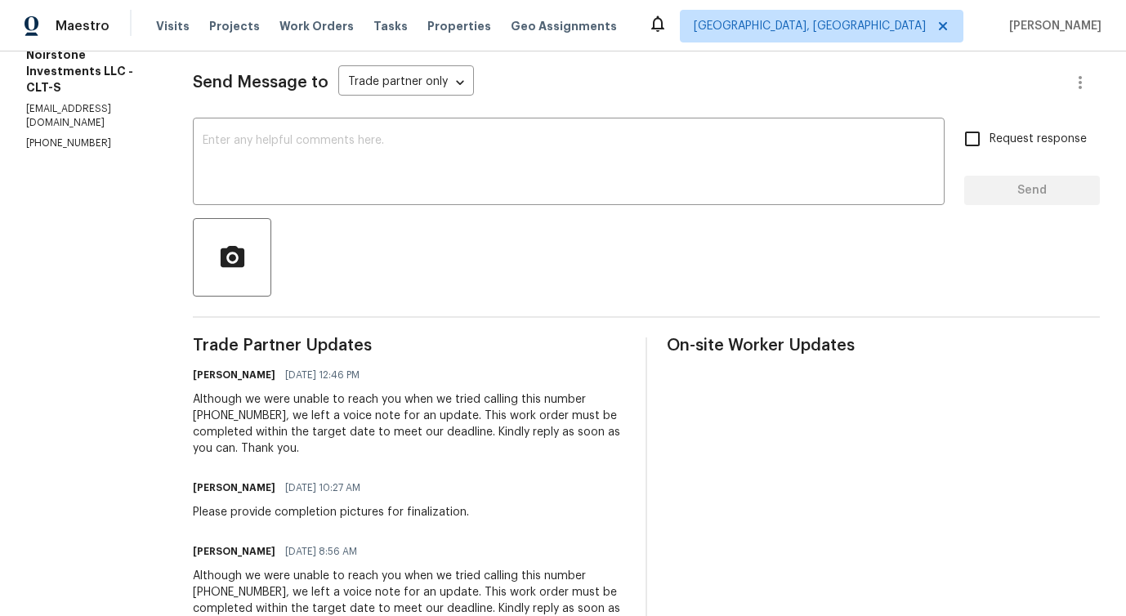
scroll to position [221, 0]
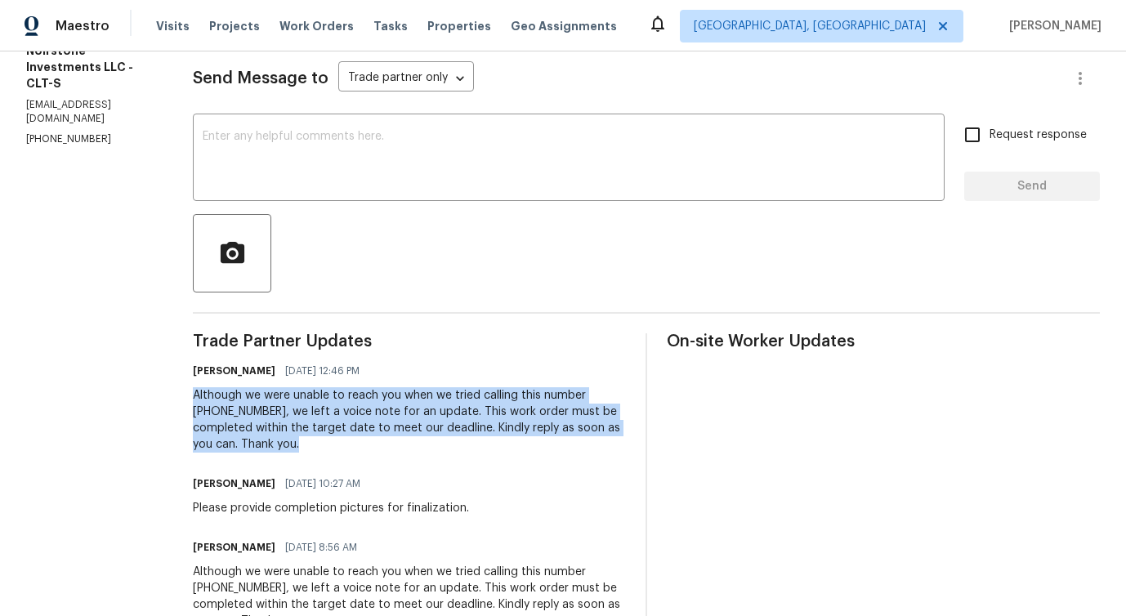
drag, startPoint x: 192, startPoint y: 395, endPoint x: 294, endPoint y: 458, distance: 119.9
copy div "Although we were unable to reach you when we tried calling this number (571) 21…"
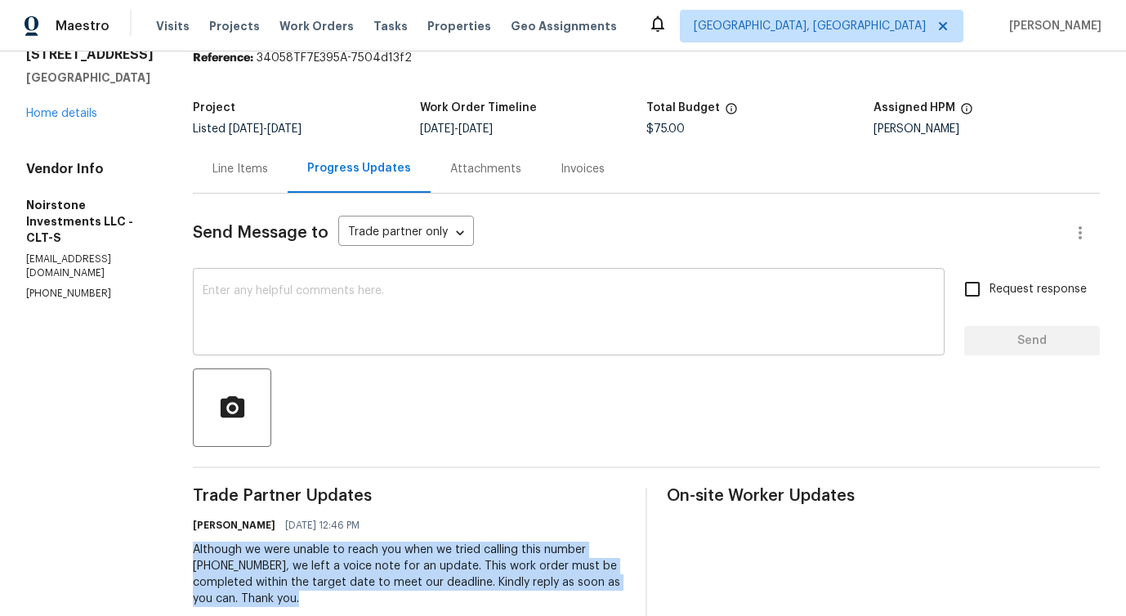
click at [288, 325] on textarea at bounding box center [569, 313] width 732 height 57
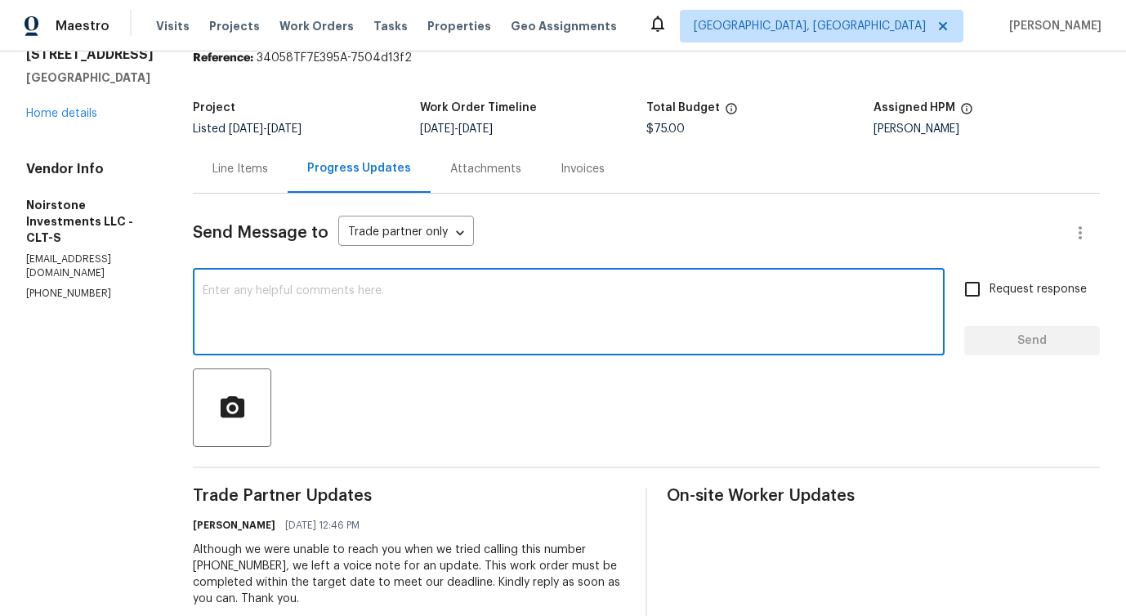
paste textarea "Although we were unable to reach you when we tried calling this number (571) 21…"
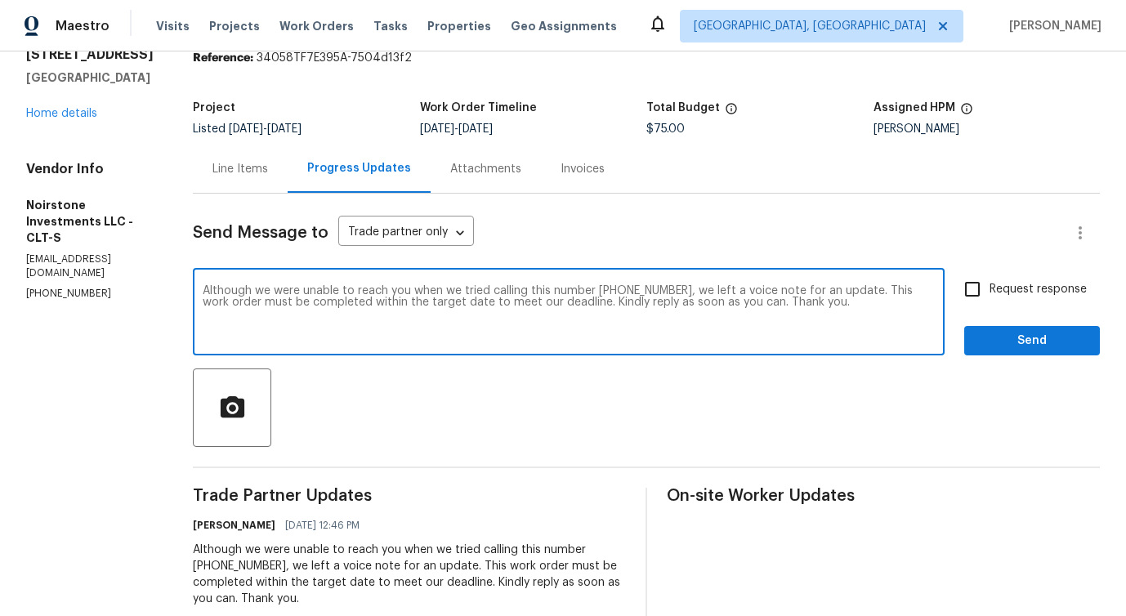
type textarea "Although we were unable to reach you when we tried calling this number (571) 21…"
click at [997, 289] on span "Request response" at bounding box center [1037, 289] width 97 height 17
click at [989, 289] on input "Request response" at bounding box center [972, 289] width 34 height 34
checkbox input "true"
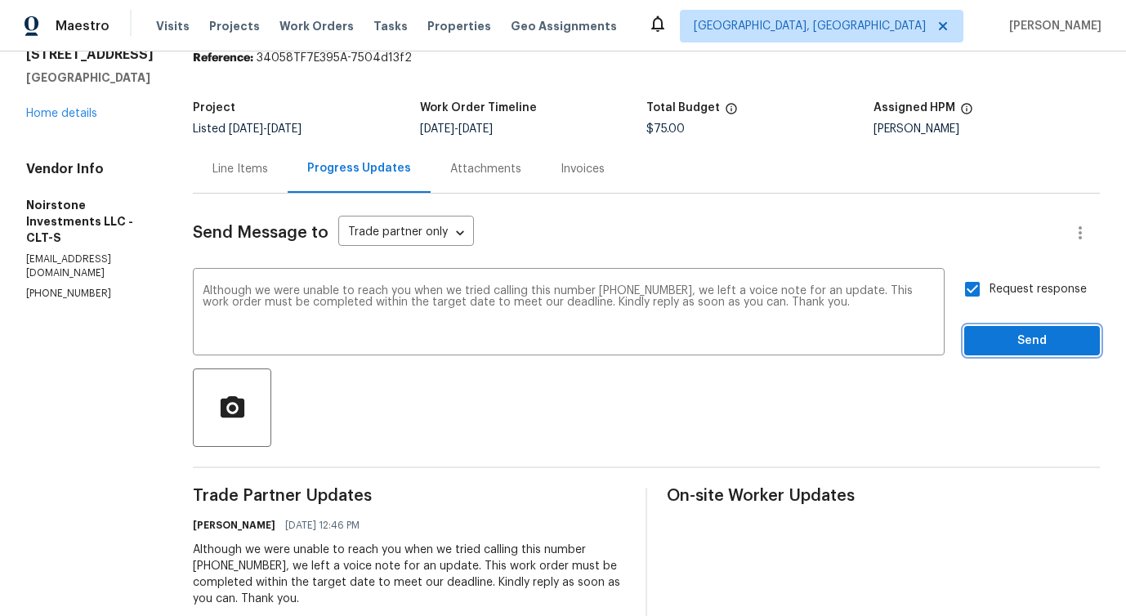
click at [1011, 348] on span "Send" at bounding box center [1031, 341] width 109 height 20
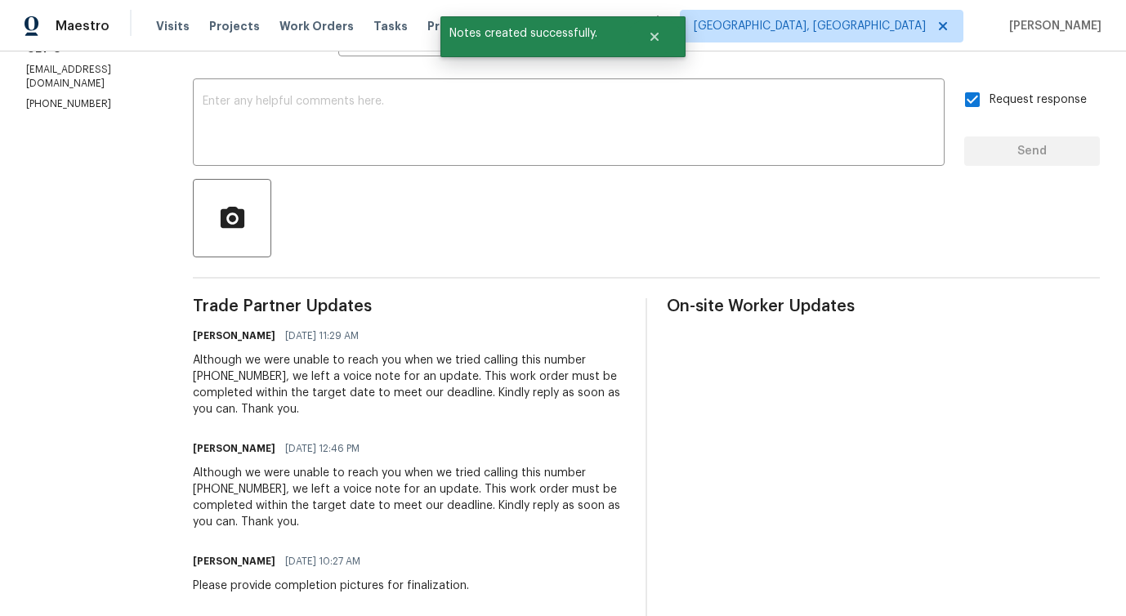
scroll to position [0, 0]
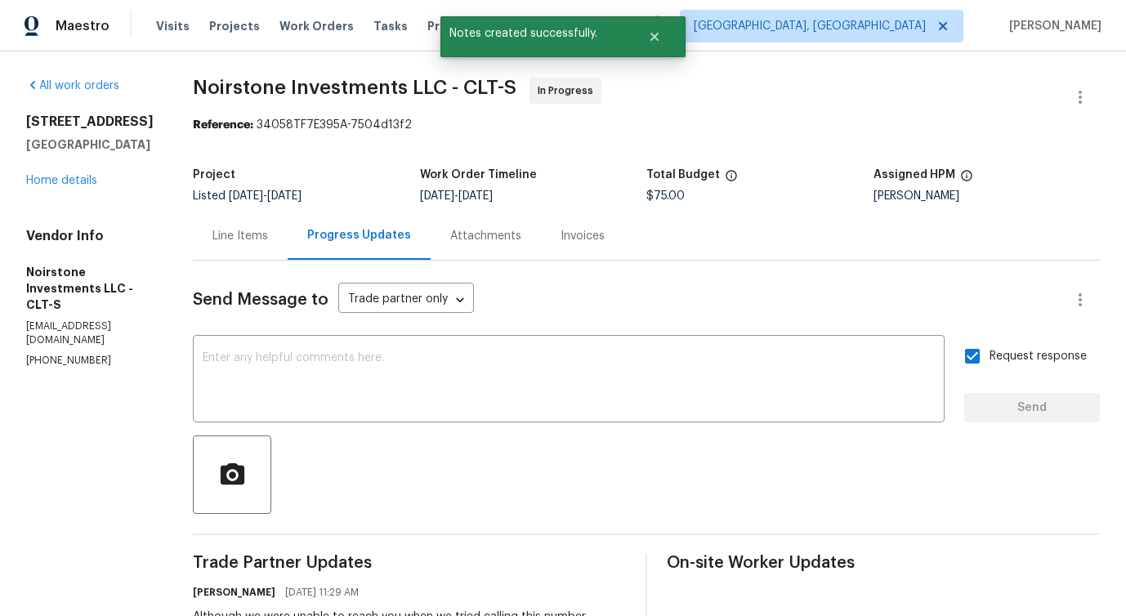
click at [242, 230] on div "Line Items" at bounding box center [240, 236] width 56 height 16
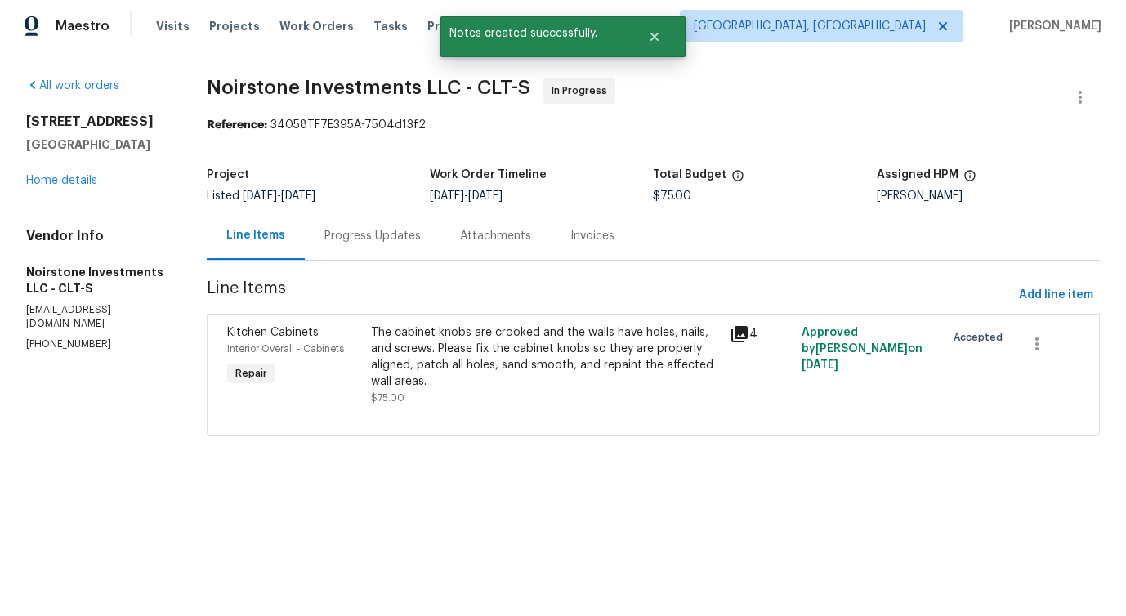
click at [502, 378] on div "The cabinet knobs are crooked and the walls have holes, nails, and screws. Plea…" at bounding box center [546, 356] width 350 height 65
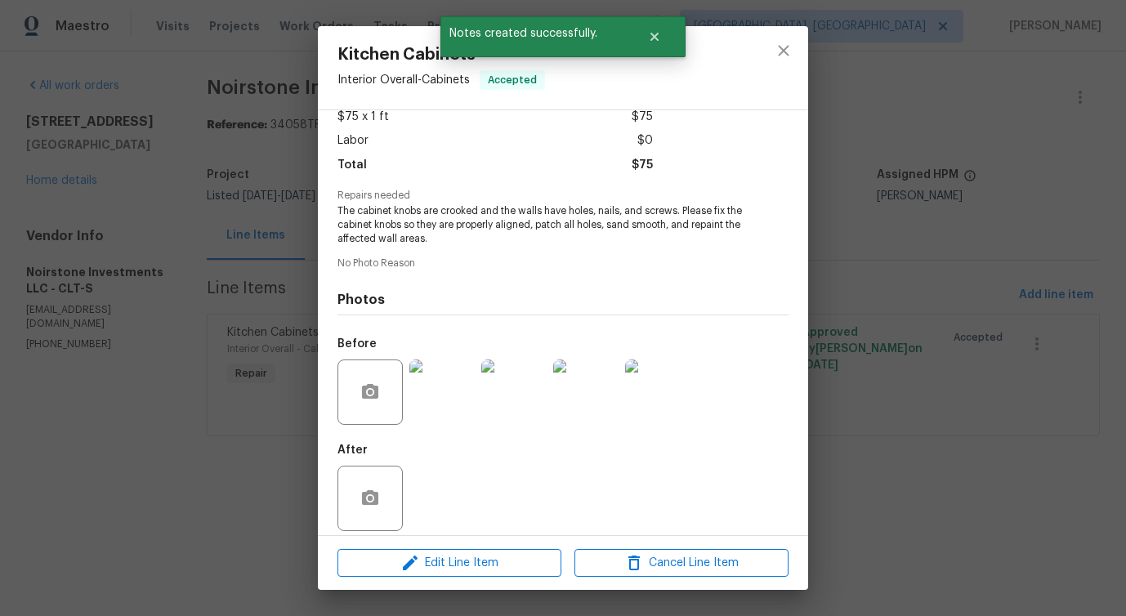
scroll to position [109, 0]
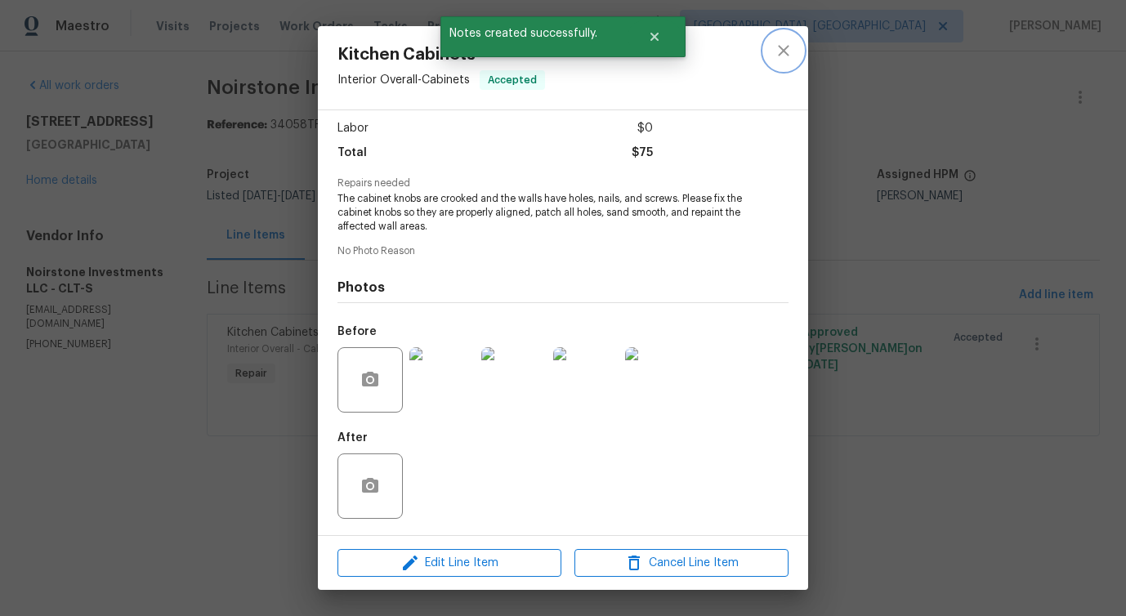
click at [778, 52] on icon "close" at bounding box center [784, 51] width 20 height 20
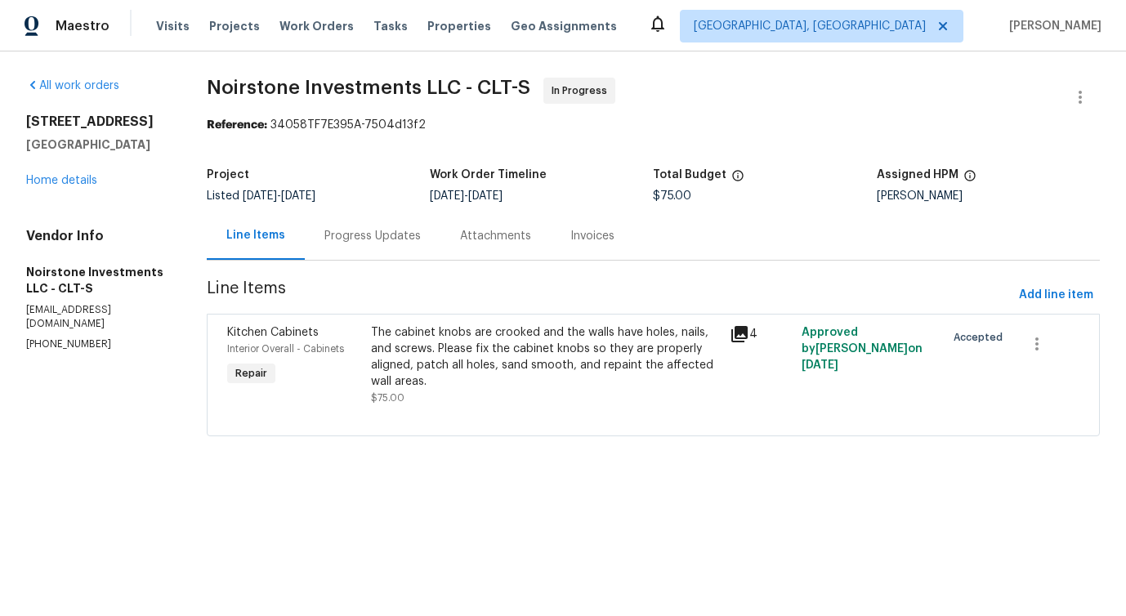
click at [362, 245] on div "Progress Updates" at bounding box center [373, 236] width 136 height 48
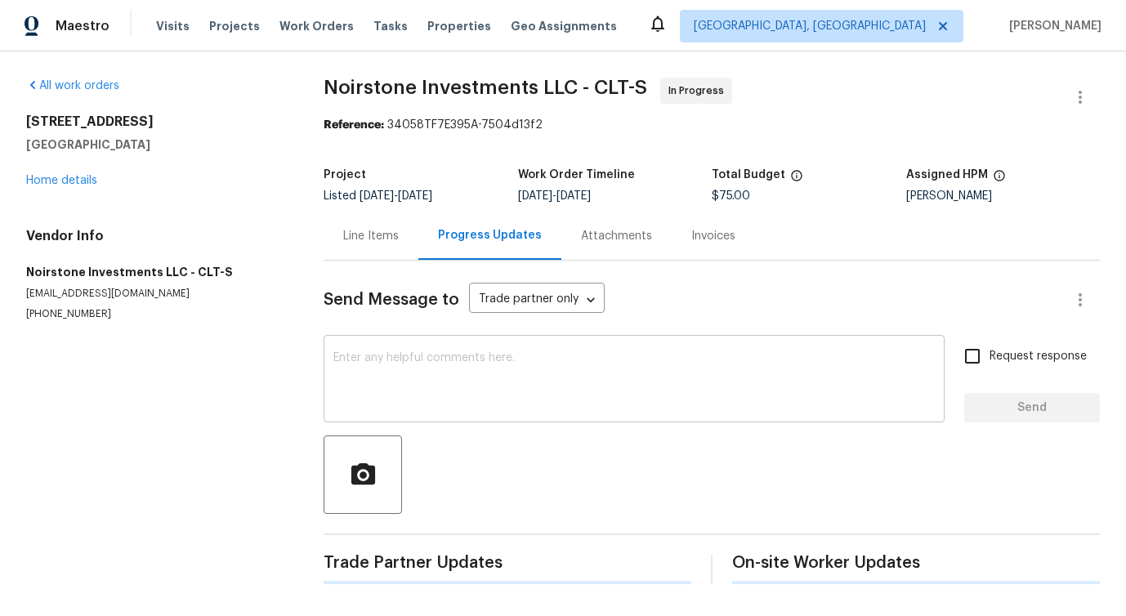
click at [417, 389] on textarea at bounding box center [633, 380] width 601 height 57
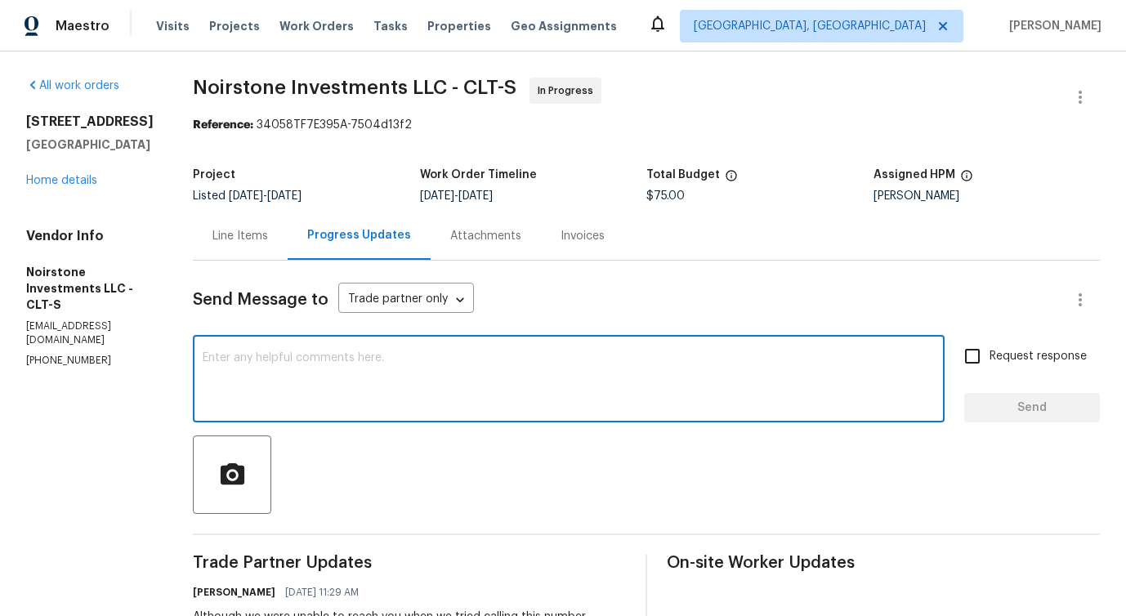
click at [449, 401] on textarea at bounding box center [569, 380] width 732 height 57
click at [259, 239] on div "Line Items" at bounding box center [240, 236] width 56 height 16
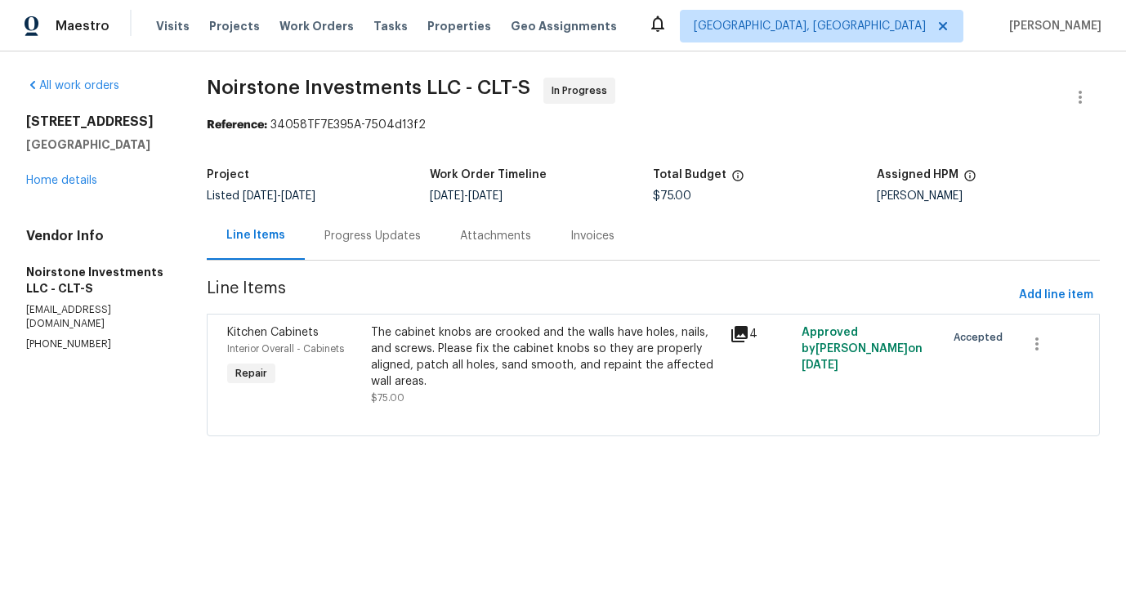
click at [374, 242] on div "Progress Updates" at bounding box center [372, 236] width 96 height 16
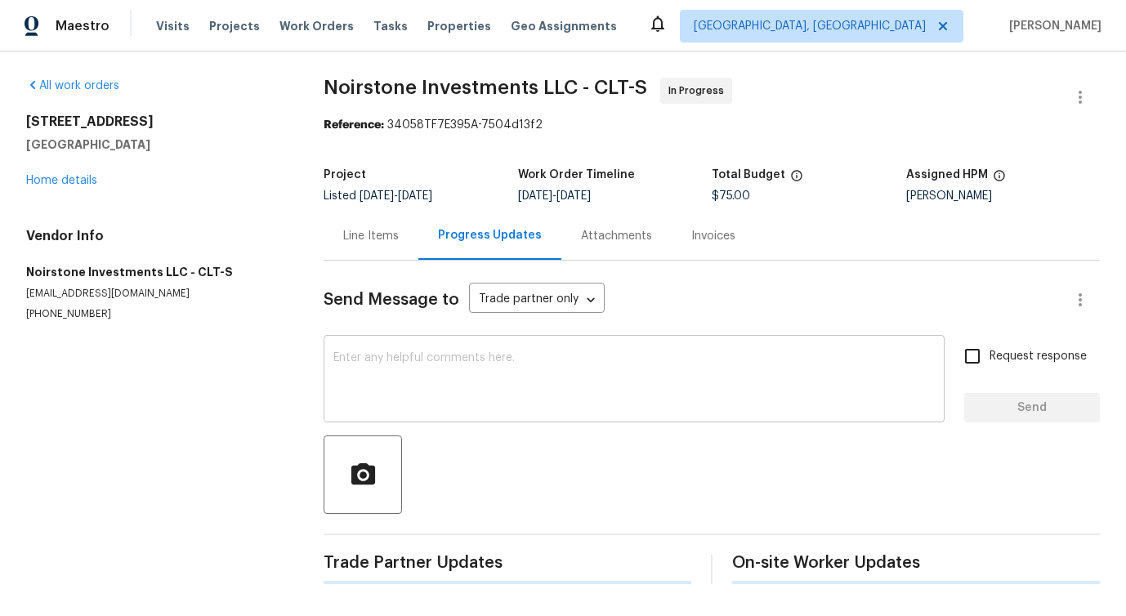
click at [404, 380] on textarea at bounding box center [633, 380] width 601 height 57
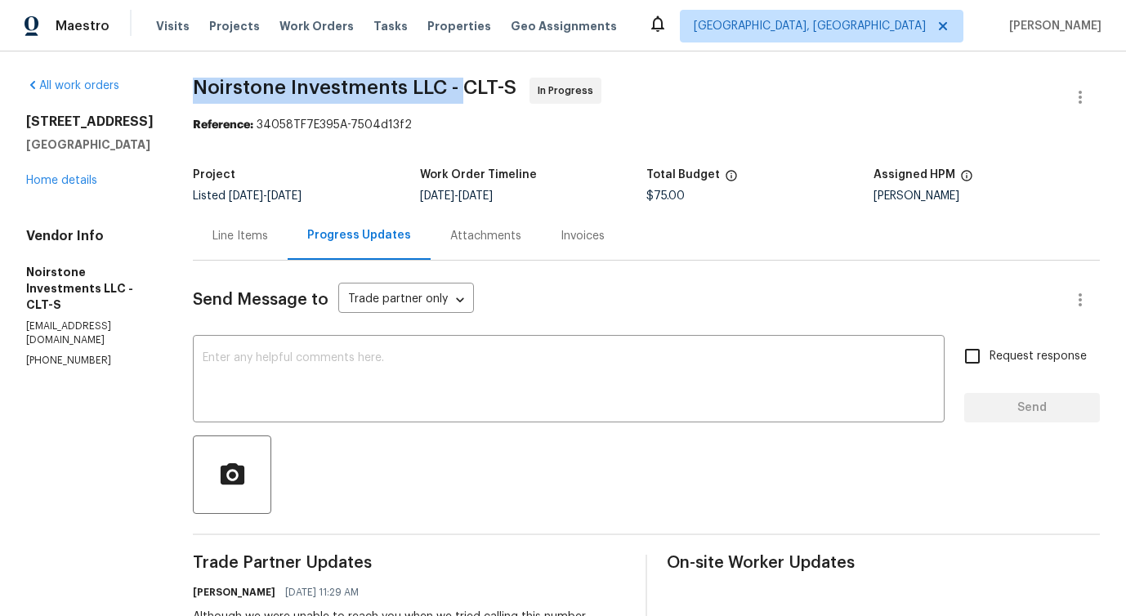
drag, startPoint x: 187, startPoint y: 84, endPoint x: 460, endPoint y: 81, distance: 272.9
copy span "Noirstone Investments LLC -"
click at [67, 180] on link "Home details" at bounding box center [61, 180] width 71 height 11
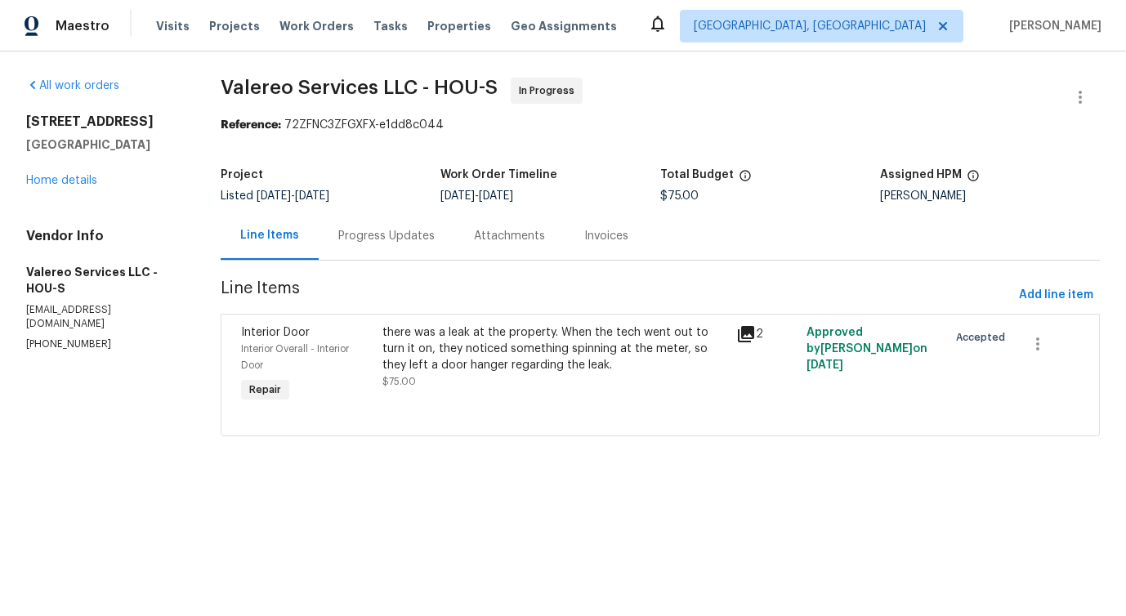
click at [380, 255] on div "Progress Updates" at bounding box center [387, 236] width 136 height 48
